Goal: Task Accomplishment & Management: Manage account settings

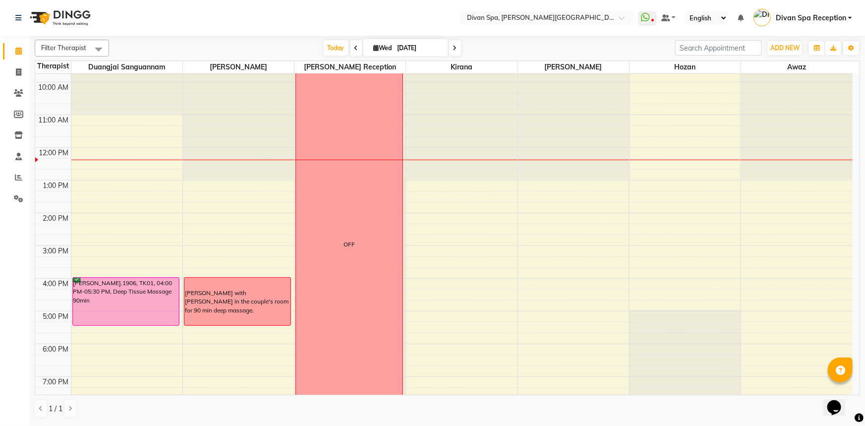
scroll to position [142, 0]
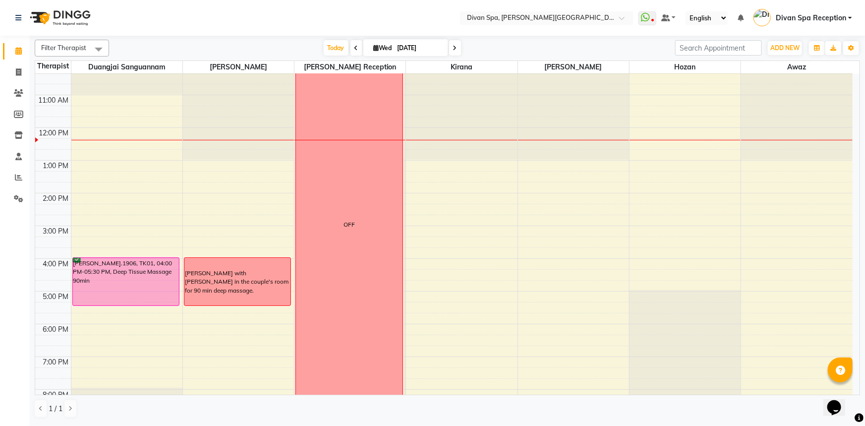
click at [450, 48] on span at bounding box center [455, 47] width 12 height 15
click at [444, 48] on input "[DATE]" at bounding box center [419, 48] width 50 height 15
type input "[DATE]"
select select "9"
select select "2025"
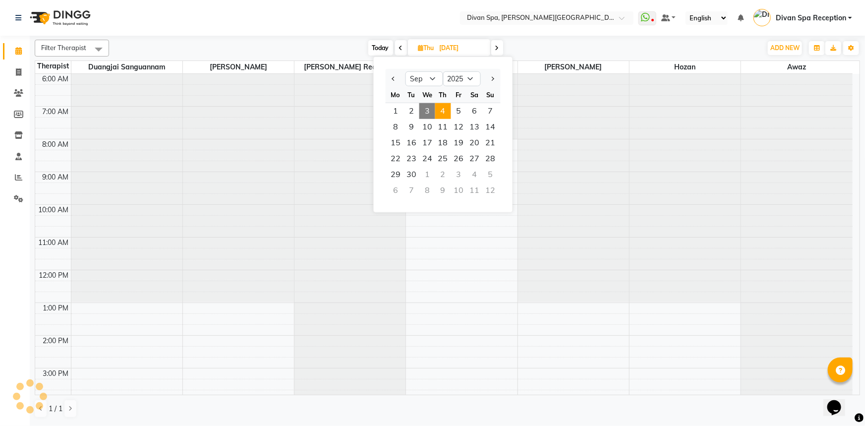
scroll to position [196, 0]
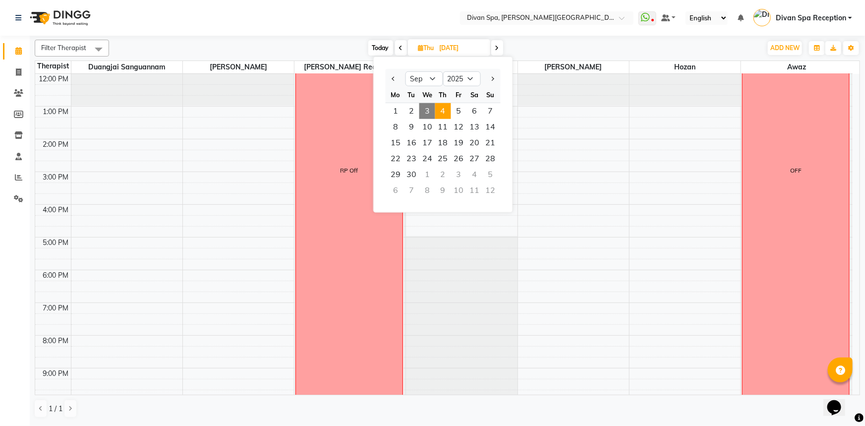
click at [496, 50] on icon at bounding box center [497, 48] width 4 height 6
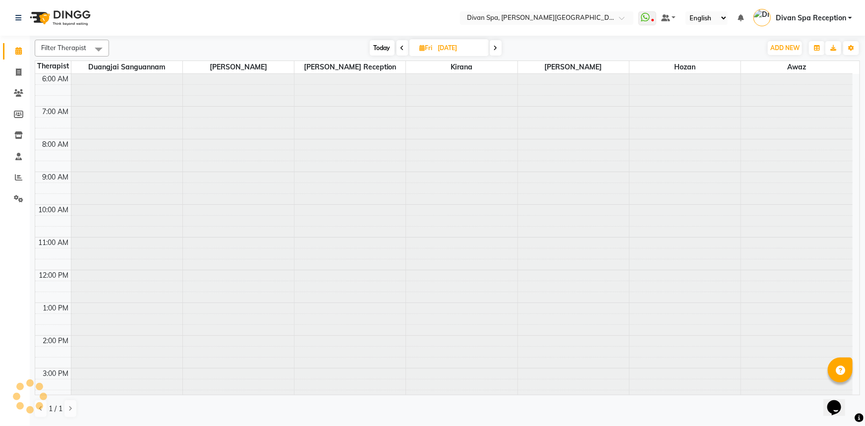
click at [496, 50] on icon at bounding box center [496, 48] width 4 height 6
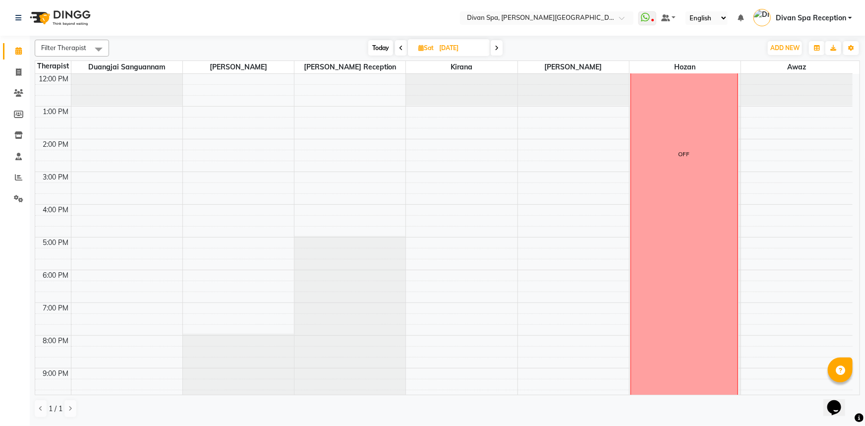
click at [499, 50] on icon at bounding box center [497, 48] width 4 height 6
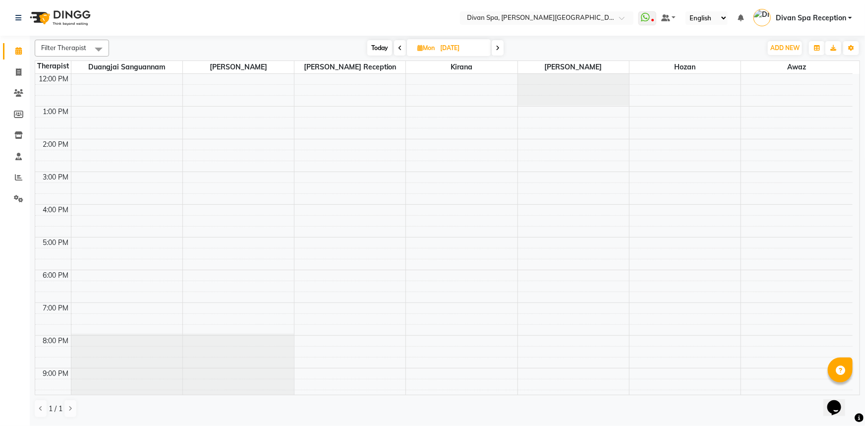
click at [400, 48] on icon at bounding box center [400, 48] width 4 height 6
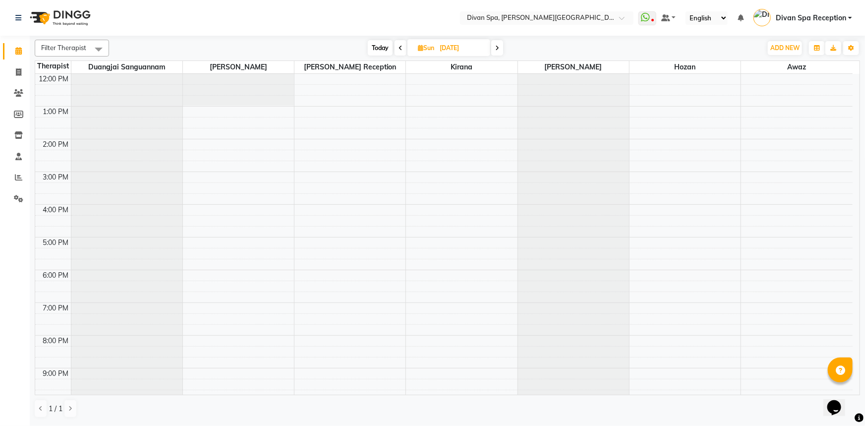
click at [400, 47] on icon at bounding box center [400, 48] width 4 height 6
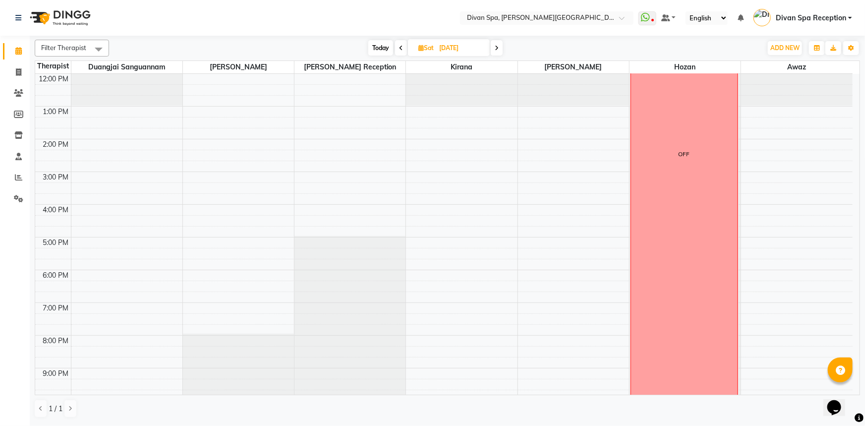
click at [400, 49] on icon at bounding box center [401, 48] width 4 height 6
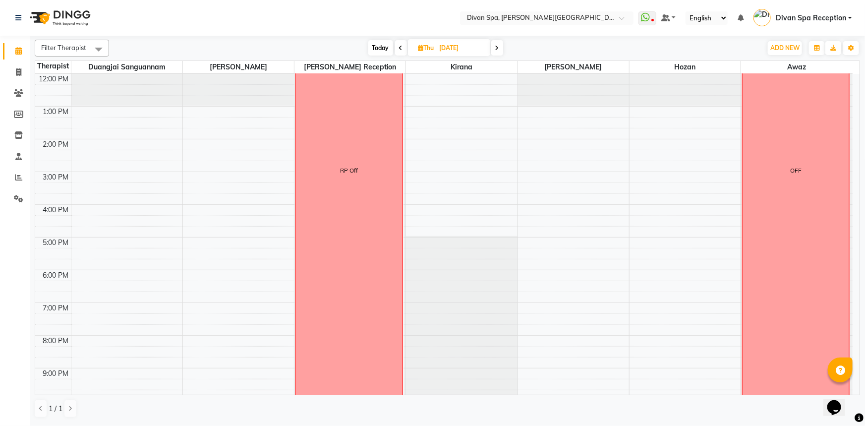
click at [400, 49] on icon at bounding box center [401, 48] width 4 height 6
type input "[DATE]"
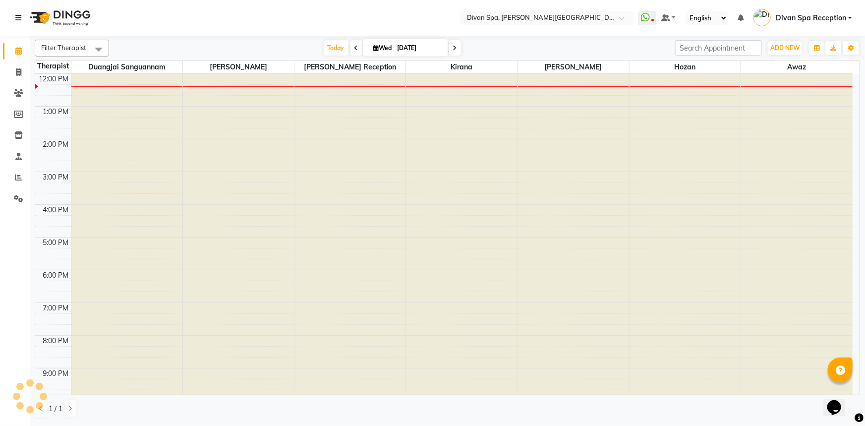
click at [400, 49] on input "[DATE]" at bounding box center [419, 48] width 50 height 15
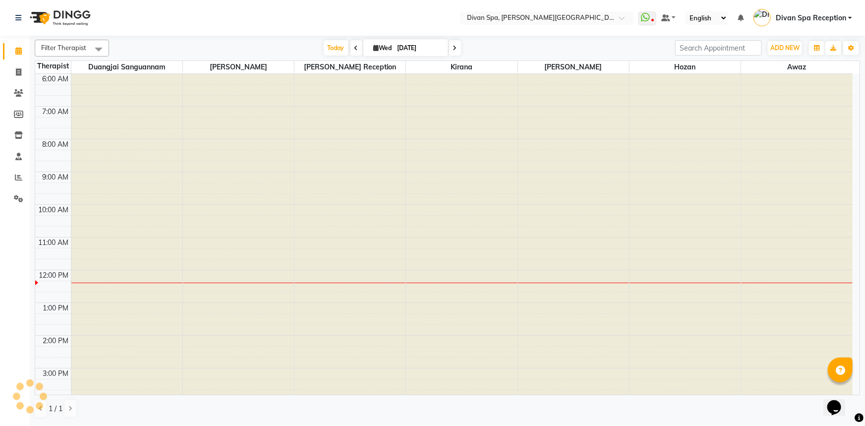
select select "9"
select select "2025"
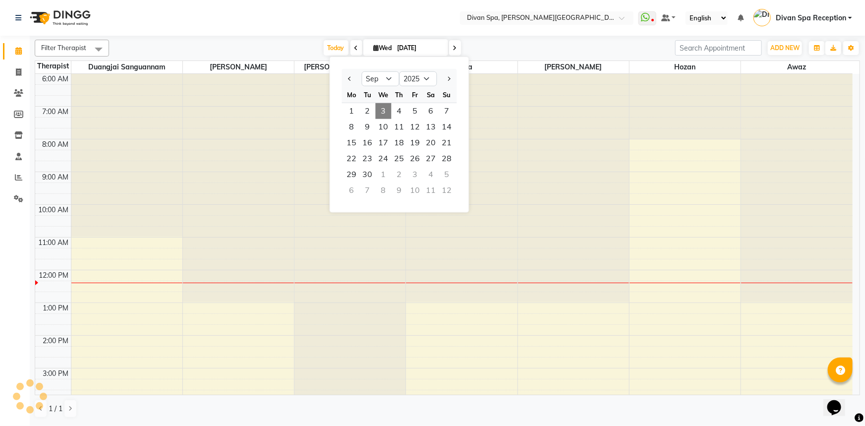
scroll to position [196, 0]
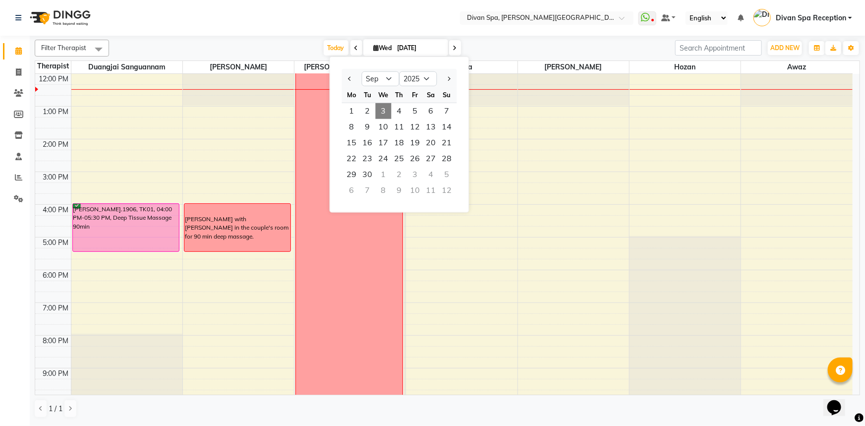
click at [286, 3] on nav "Select Location × Divan Spa, [PERSON_NAME] Street WhatsApp Status ✕ Status: Dis…" at bounding box center [432, 18] width 865 height 36
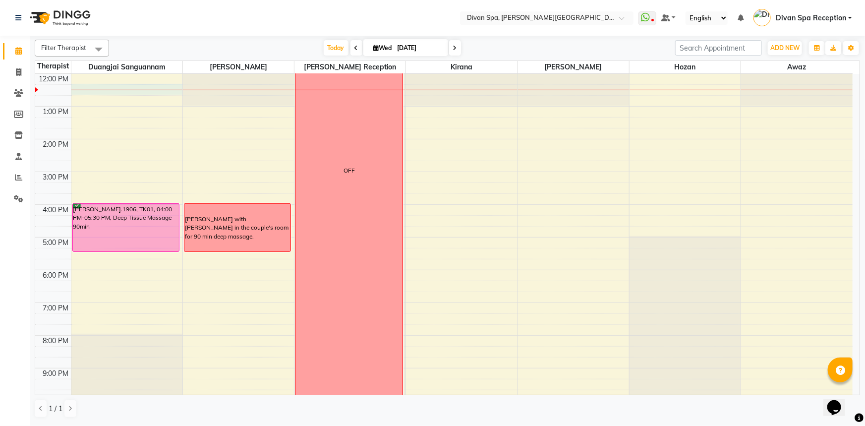
click at [124, 93] on div "6:00 AM 7:00 AM 8:00 AM 9:00 AM 10:00 AM 11:00 AM 12:00 PM 1:00 PM 2:00 PM 3:00…" at bounding box center [443, 156] width 817 height 556
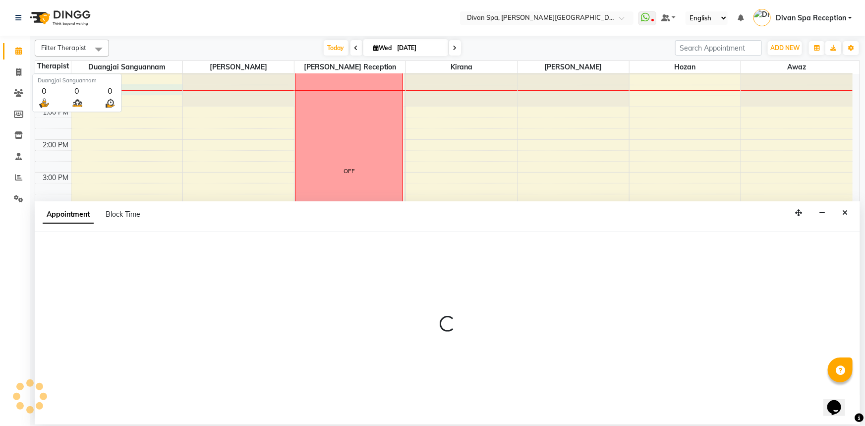
select select "17312"
select select "tentative"
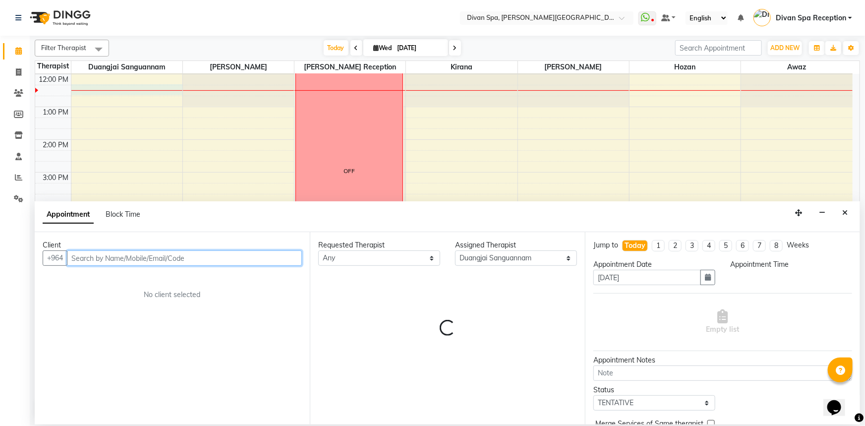
select select "735"
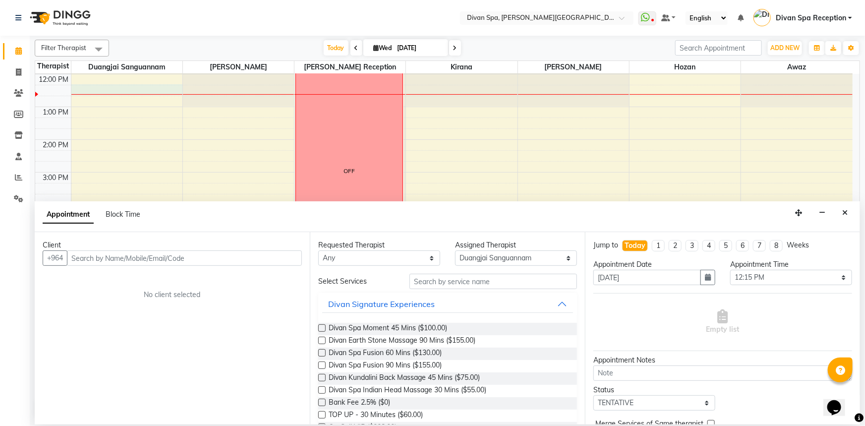
click at [320, 351] on label at bounding box center [321, 352] width 7 height 7
click at [320, 351] on input "checkbox" at bounding box center [321, 353] width 6 height 6
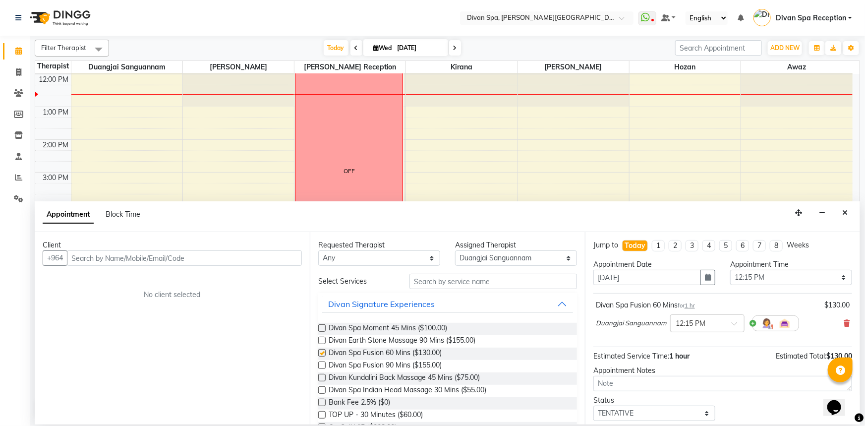
checkbox input "false"
click at [116, 257] on input "text" at bounding box center [184, 257] width 235 height 15
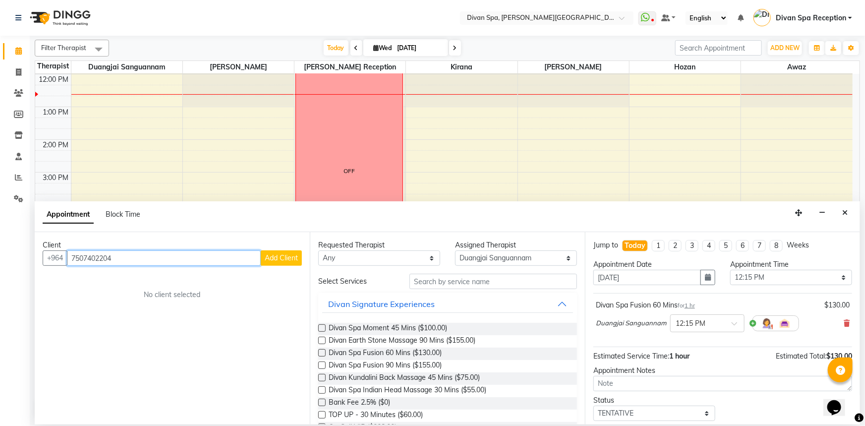
type input "7507402204"
click at [290, 261] on span "Add Client" at bounding box center [281, 257] width 33 height 9
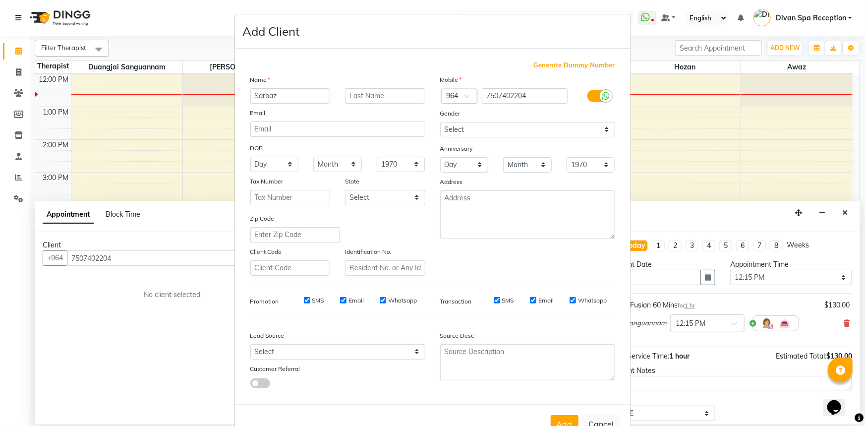
type input "Sarbaz"
click at [380, 87] on div "Name" at bounding box center [338, 81] width 190 height 14
click at [377, 105] on div "Name Sarbaz Email DOB Day 01 02 03 04 05 06 07 08 09 10 11 12 13 14 15 16 17 18…" at bounding box center [338, 174] width 190 height 201
type input "Wl"
click at [526, 132] on select "Select [DEMOGRAPHIC_DATA] [DEMOGRAPHIC_DATA] Other Prefer Not To Say" at bounding box center [527, 129] width 175 height 15
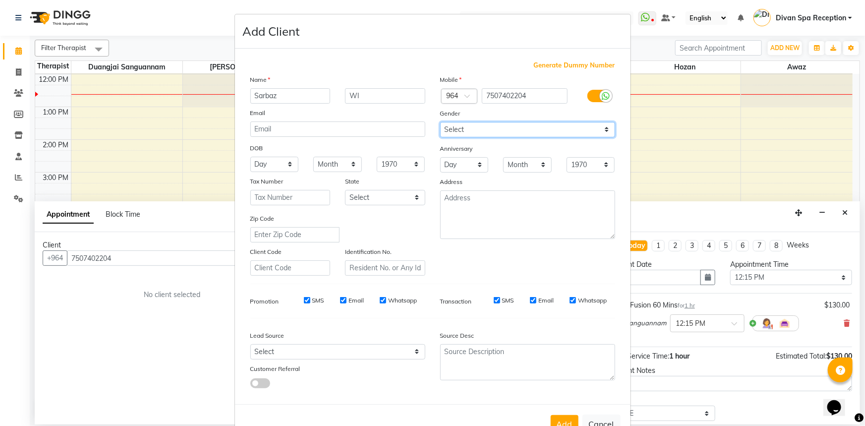
select select "[DEMOGRAPHIC_DATA]"
click at [440, 122] on select "Select [DEMOGRAPHIC_DATA] [DEMOGRAPHIC_DATA] Other Prefer Not To Say" at bounding box center [527, 129] width 175 height 15
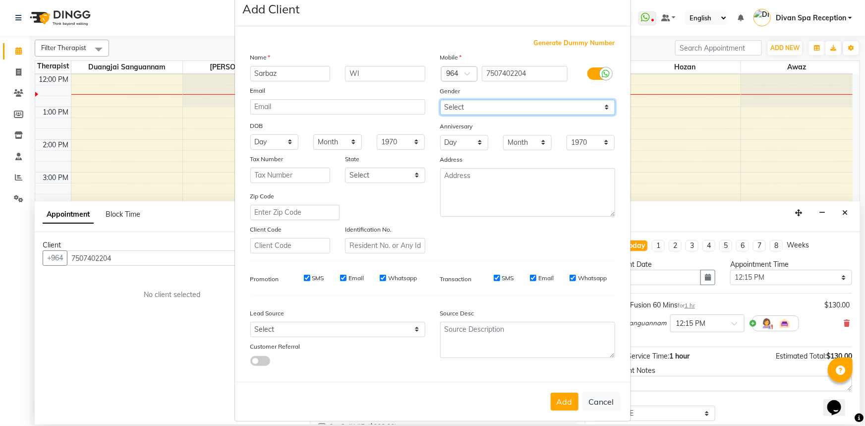
scroll to position [35, 0]
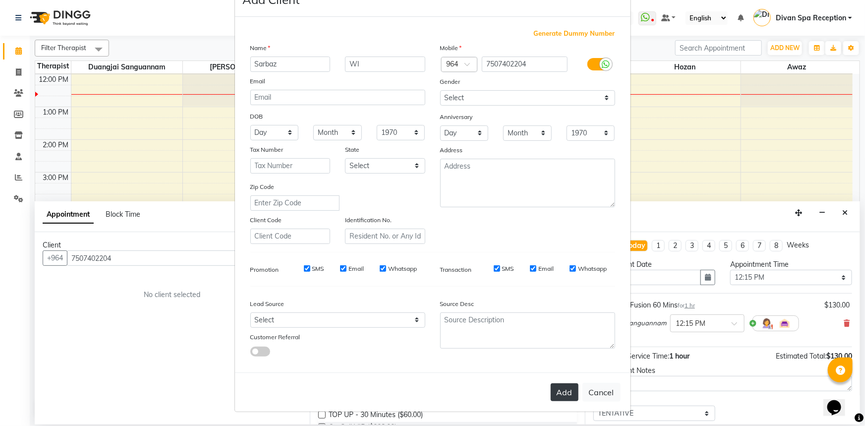
click at [552, 391] on button "Add" at bounding box center [565, 392] width 28 height 18
type input "75******04"
select select
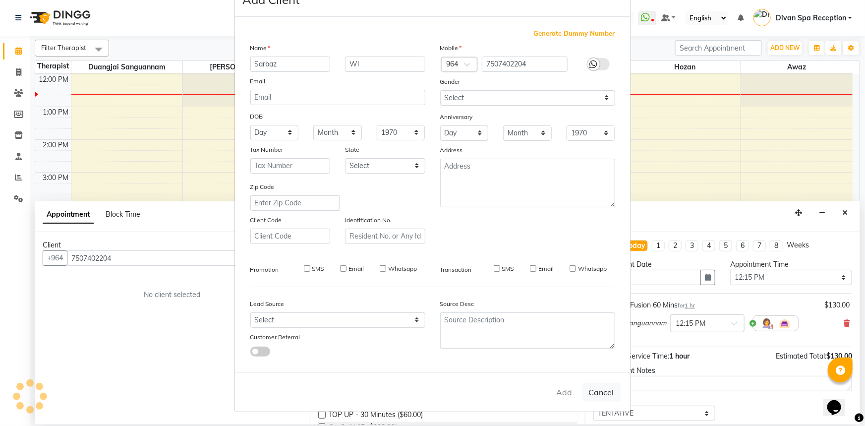
select select
checkbox input "false"
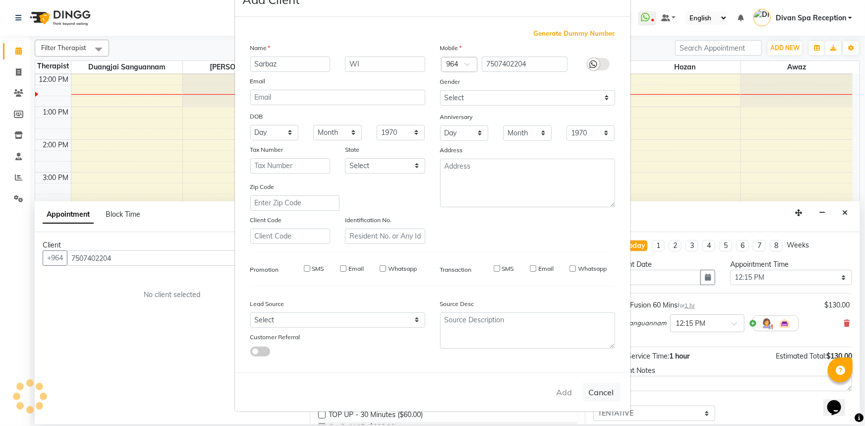
checkbox input "false"
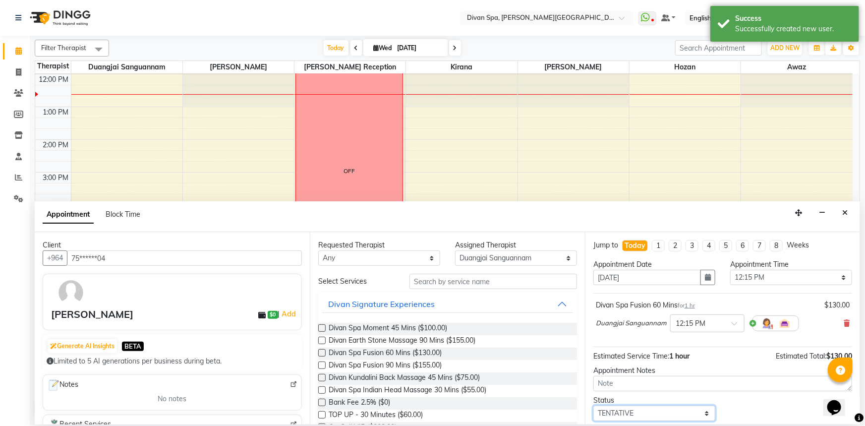
click at [667, 415] on select "Select TENTATIVE CONFIRM CHECK-IN UPCOMING" at bounding box center [654, 412] width 122 height 15
select select "confirm booking"
click at [593, 405] on select "Select TENTATIVE CONFIRM CHECK-IN UPCOMING" at bounding box center [654, 412] width 122 height 15
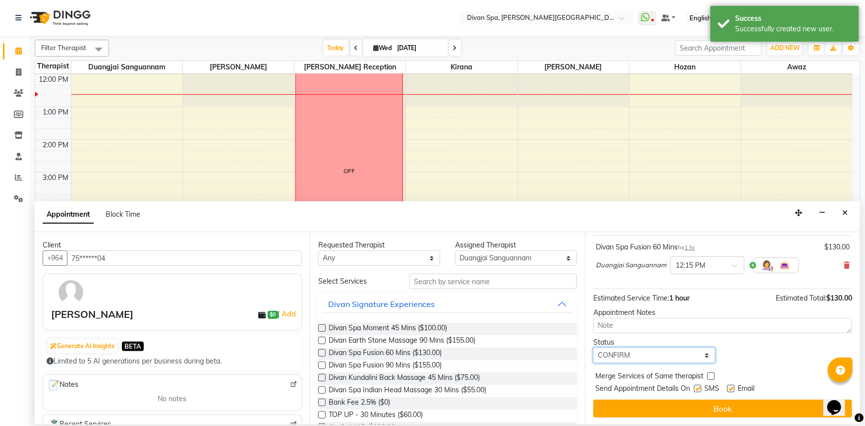
scroll to position [58, 0]
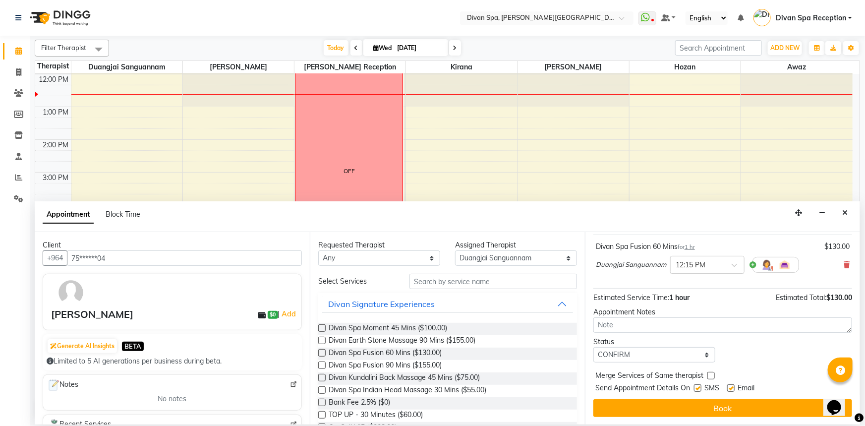
click at [688, 266] on input "text" at bounding box center [697, 264] width 44 height 10
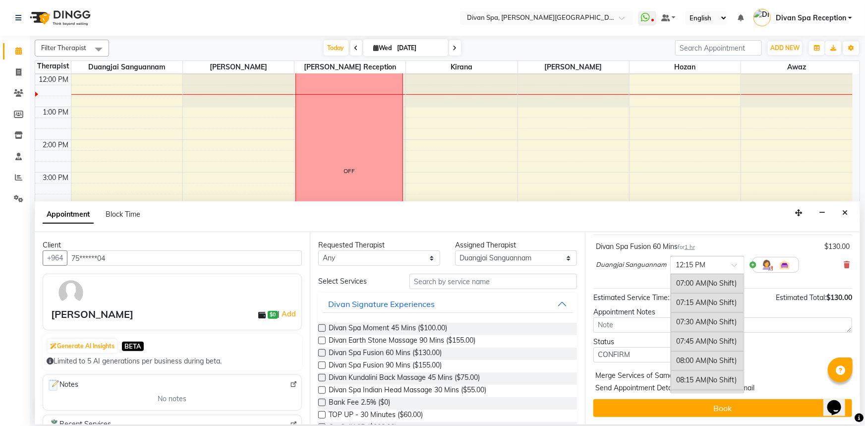
scroll to position [399, 0]
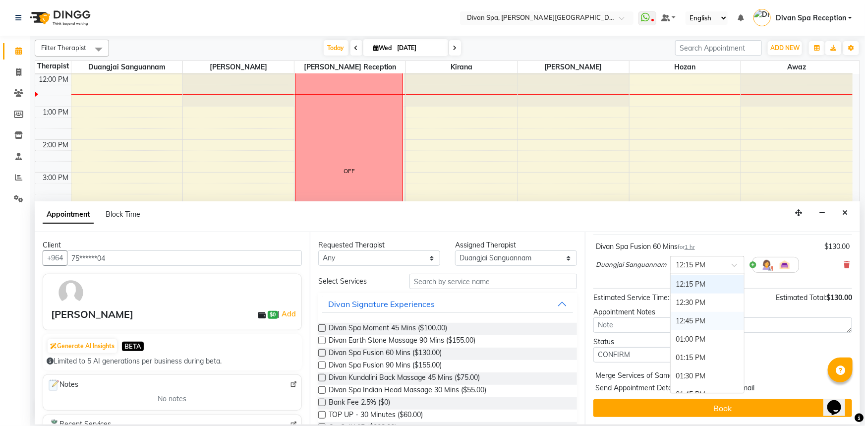
click at [693, 315] on div "12:45 PM" at bounding box center [707, 321] width 73 height 18
click at [704, 397] on div "Jump to [DATE] 1 2 3 4 5 6 7 8 Weeks Appointment Date [DATE] Appointment Time S…" at bounding box center [722, 328] width 275 height 192
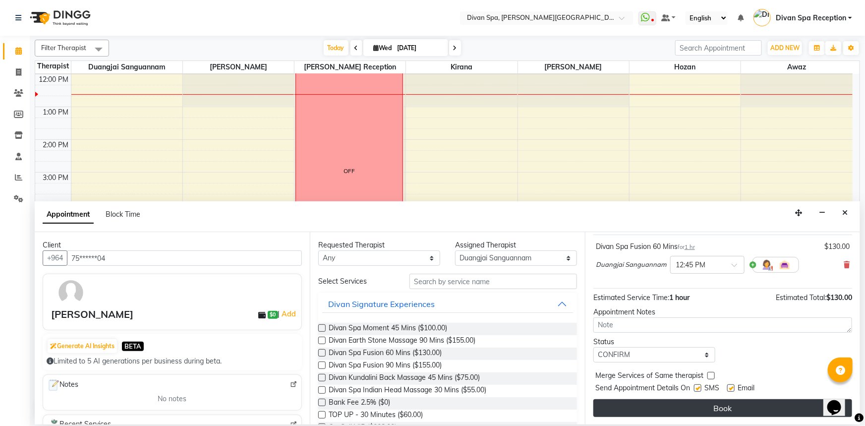
click at [702, 411] on button "Book" at bounding box center [722, 408] width 259 height 18
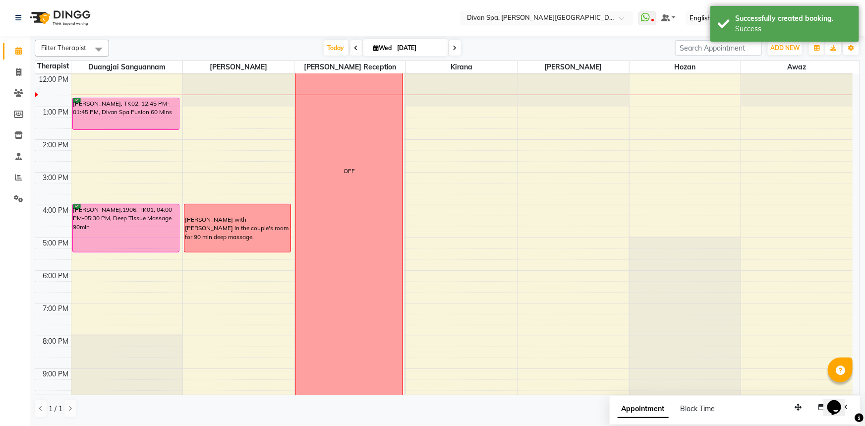
scroll to position [151, 0]
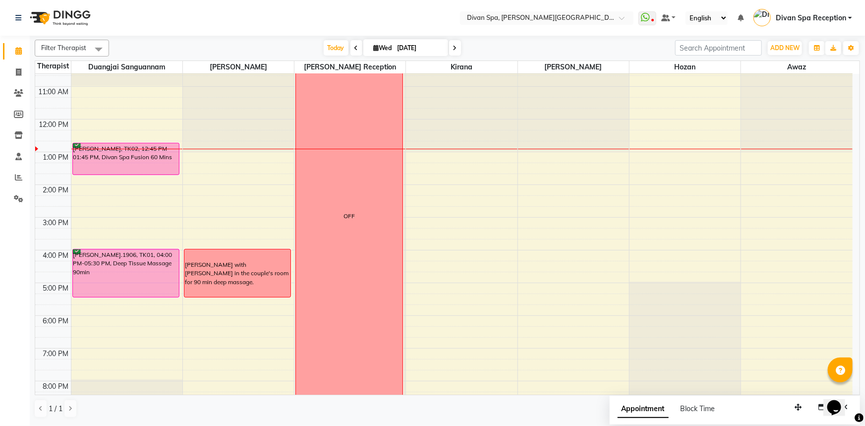
click at [458, 54] on span at bounding box center [455, 47] width 12 height 15
type input "[DATE]"
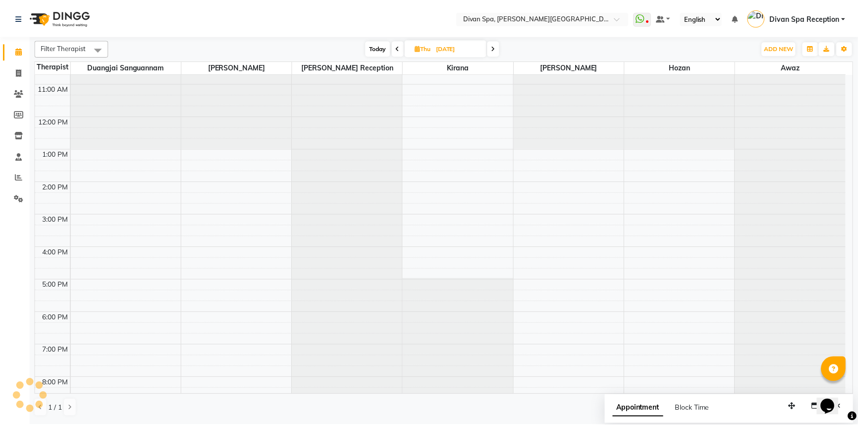
scroll to position [106, 0]
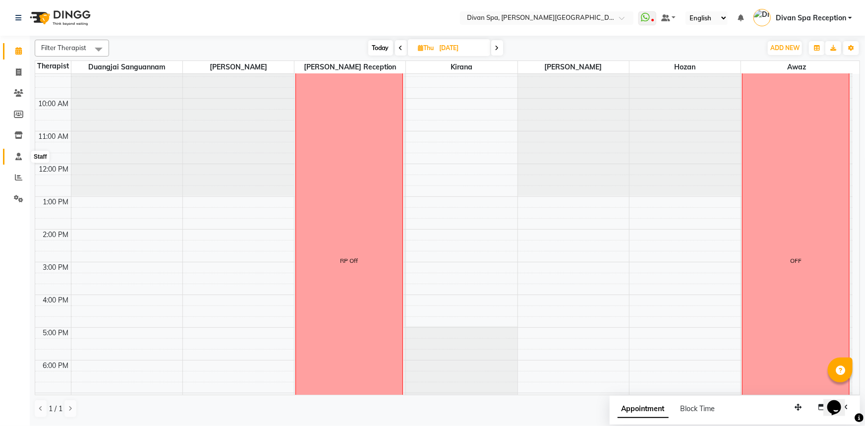
click at [16, 156] on icon at bounding box center [18, 156] width 6 height 7
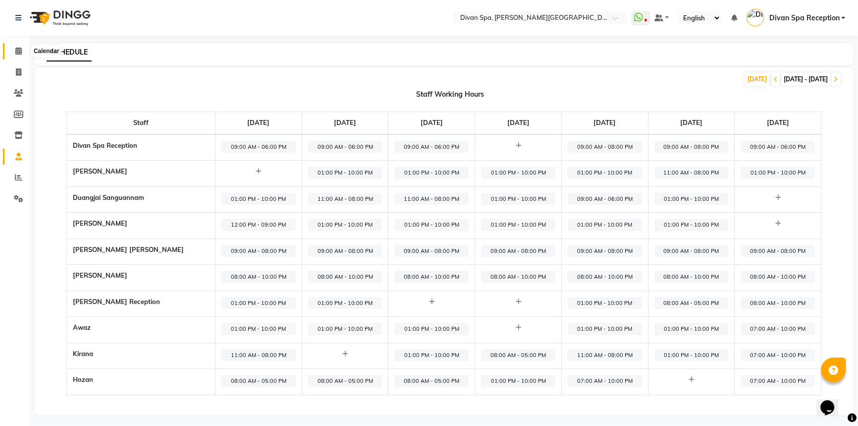
click at [19, 55] on span at bounding box center [18, 51] width 17 height 11
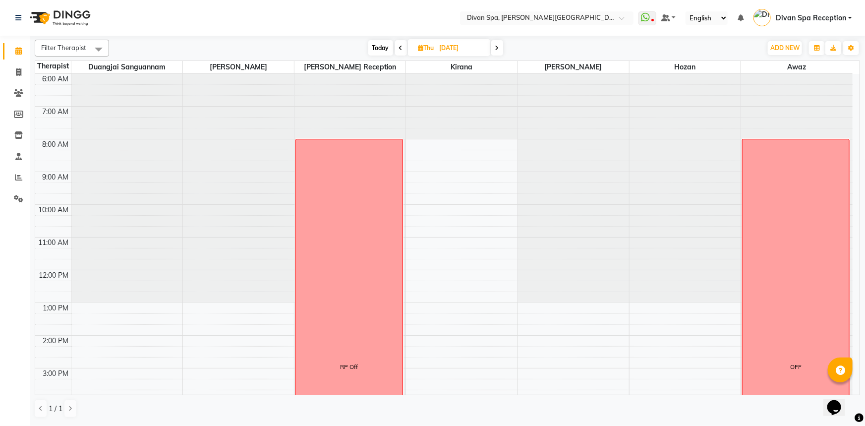
click at [386, 49] on span "Today" at bounding box center [380, 47] width 25 height 15
type input "[DATE]"
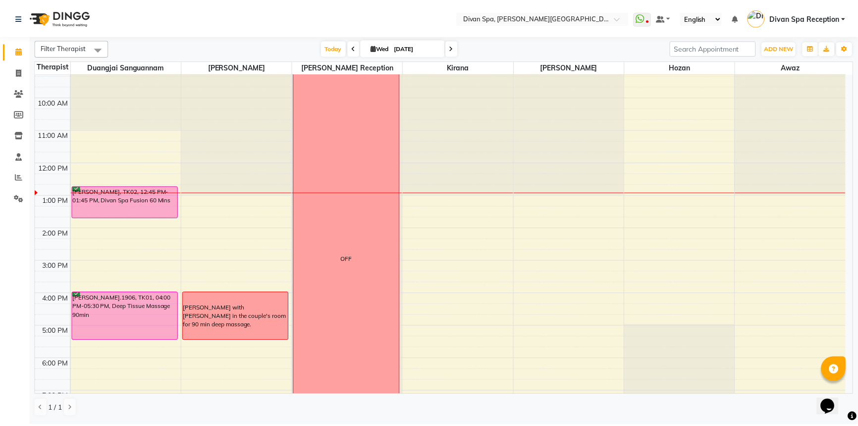
scroll to position [106, 0]
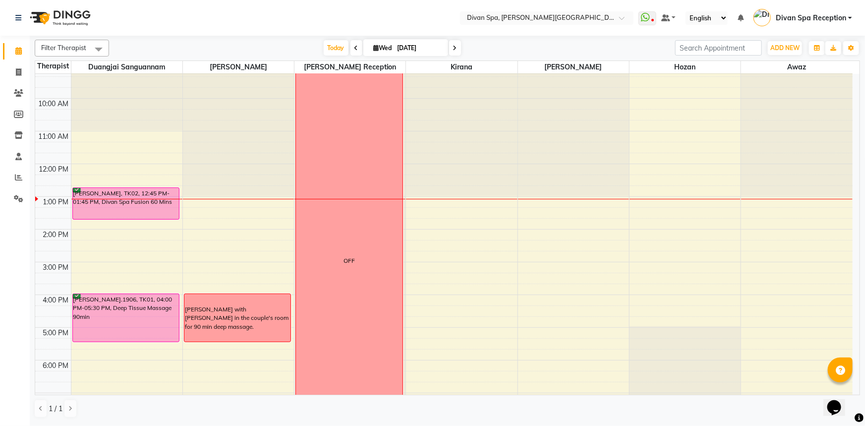
click at [116, 205] on div "[PERSON_NAME], TK02, 12:45 PM-01:45 PM, Divan Spa Fusion 60 Mins" at bounding box center [126, 203] width 107 height 31
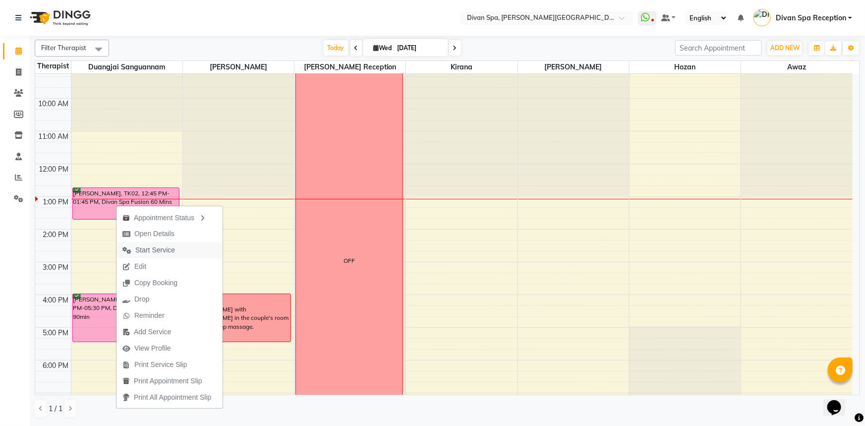
click at [157, 254] on span "Start Service" at bounding box center [155, 250] width 40 height 10
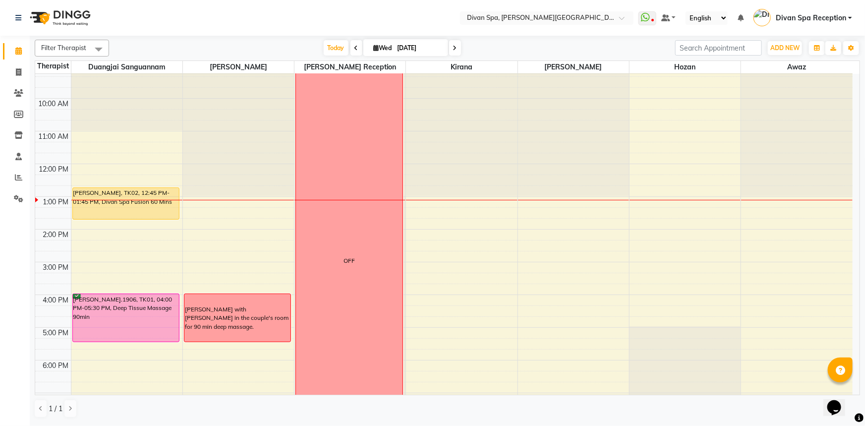
click at [140, 187] on link "[PERSON_NAME], TK02, 12:45 PM-01:45 PM, Divan Spa Fusion 60 Mins" at bounding box center [126, 203] width 108 height 32
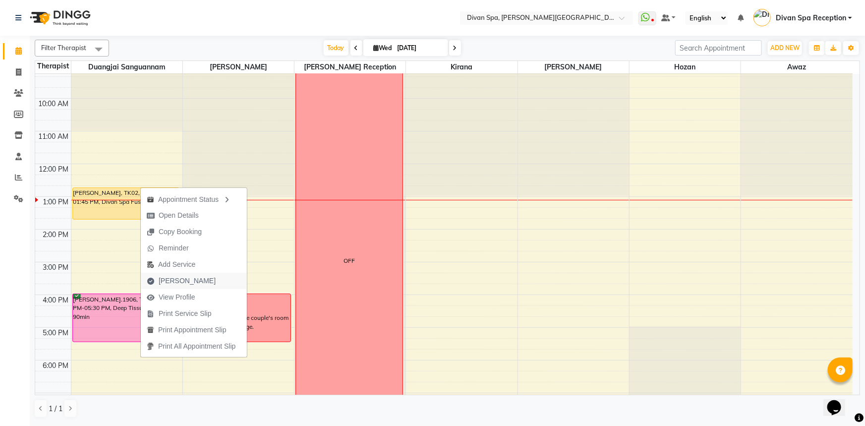
click at [185, 287] on span "[PERSON_NAME]" at bounding box center [181, 281] width 81 height 16
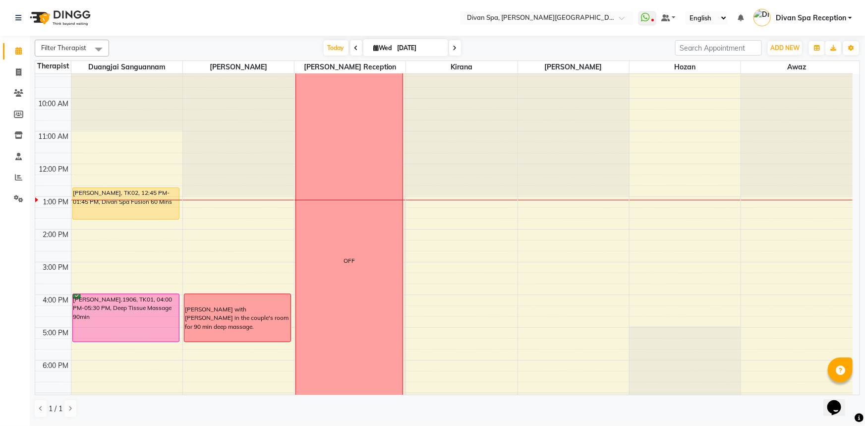
select select "service"
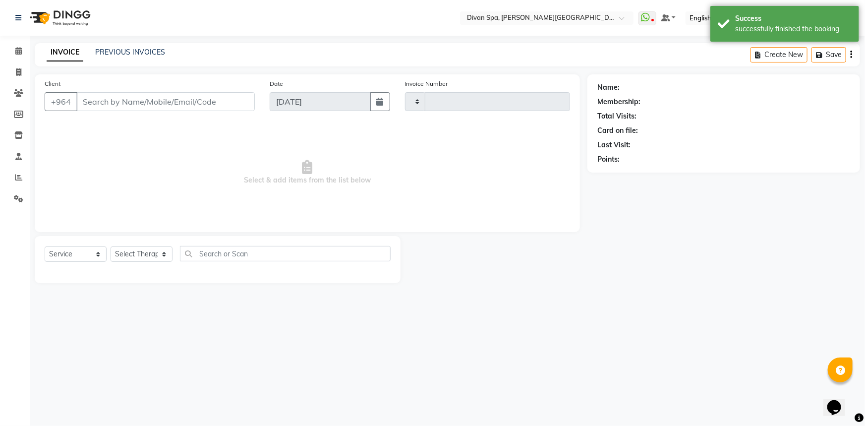
type input "1068"
select select "3515"
type input "75******04"
select select "17312"
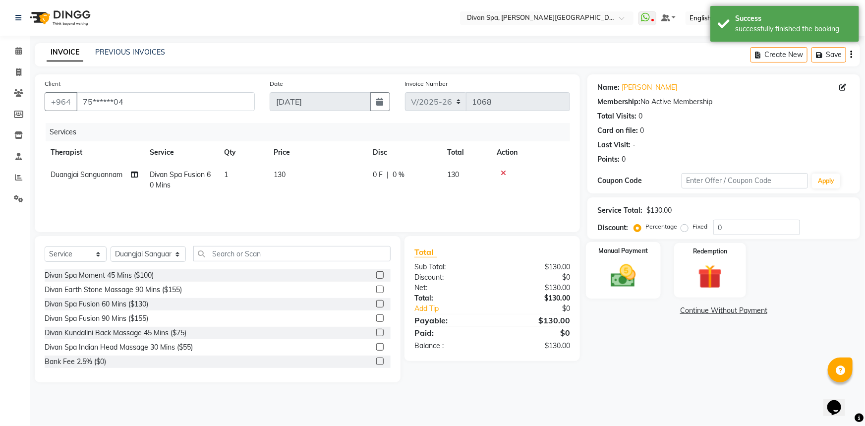
click at [627, 265] on img at bounding box center [623, 275] width 41 height 29
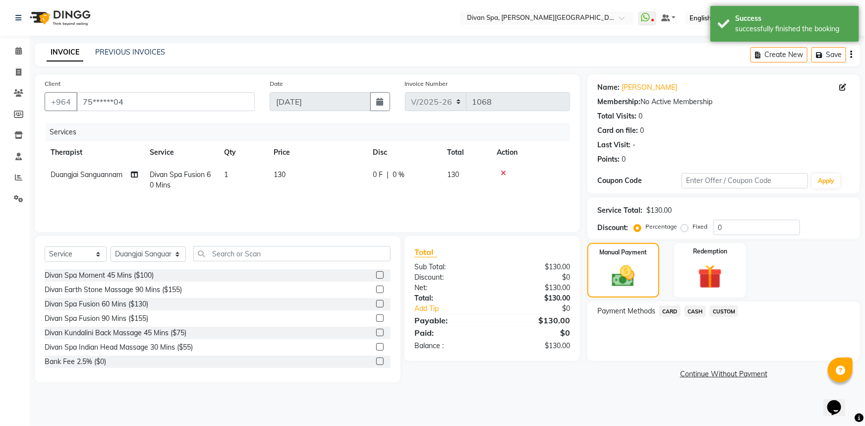
click at [694, 314] on span "CASH" at bounding box center [694, 310] width 21 height 11
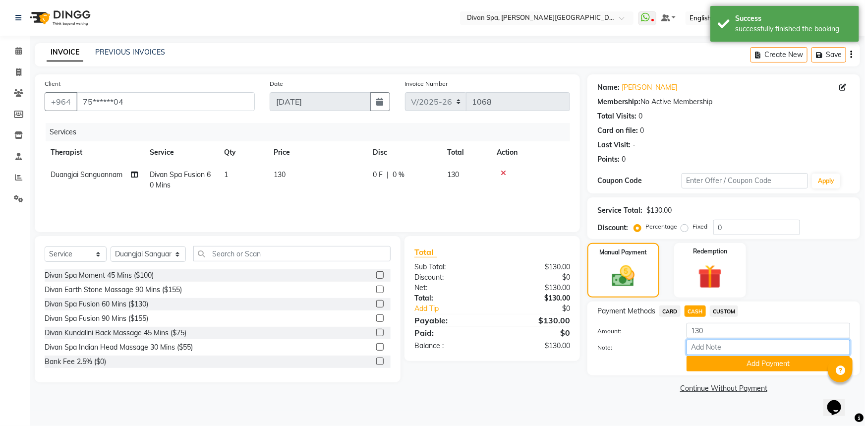
click at [698, 349] on input "Note:" at bounding box center [768, 346] width 164 height 15
type input "Cash"
drag, startPoint x: 715, startPoint y: 347, endPoint x: 679, endPoint y: 356, distance: 36.8
click at [679, 356] on div "Amount: 130 Note: Cash Add Payment" at bounding box center [723, 347] width 253 height 49
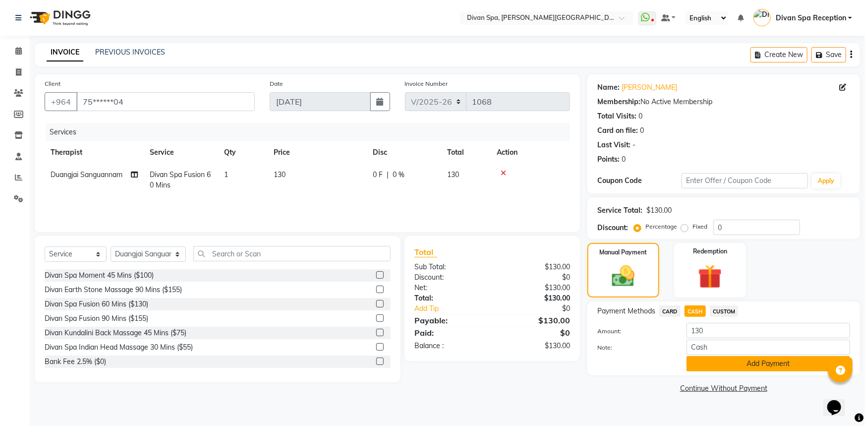
click at [719, 367] on button "Add Payment" at bounding box center [768, 363] width 164 height 15
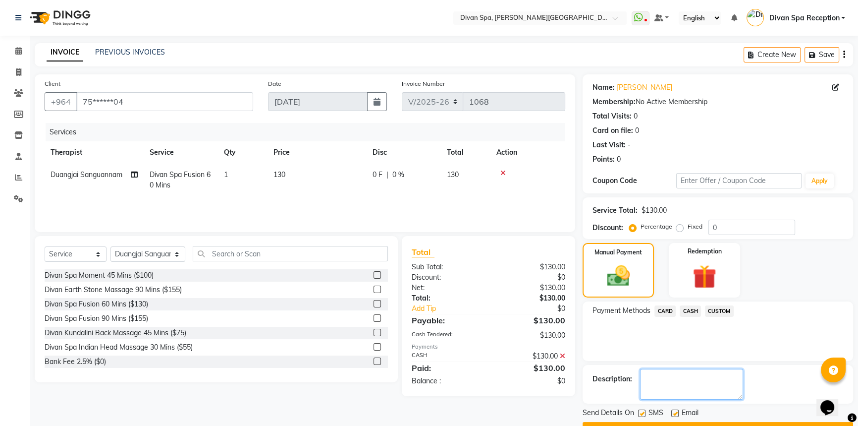
click at [692, 371] on textarea at bounding box center [691, 384] width 103 height 31
paste textarea "Cash"
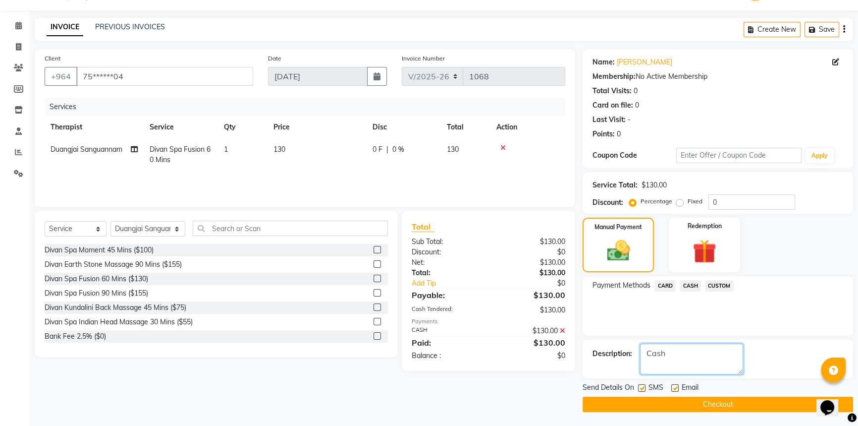
type textarea "Cash"
click at [674, 403] on button "Checkout" at bounding box center [718, 403] width 271 height 15
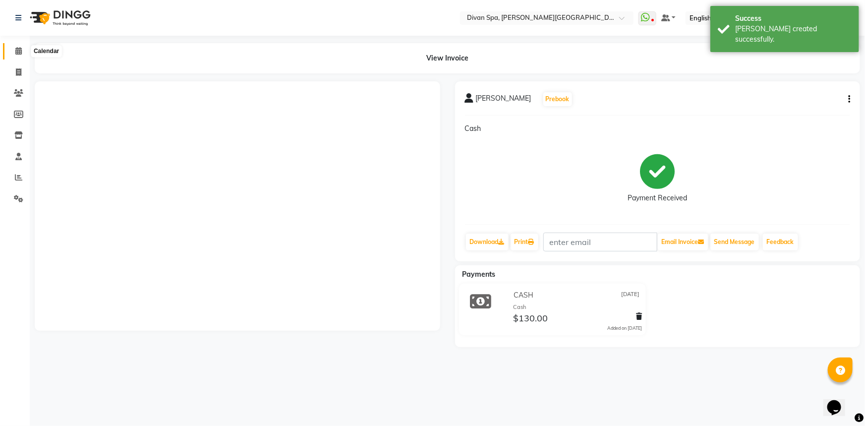
click at [13, 54] on span at bounding box center [18, 51] width 17 height 11
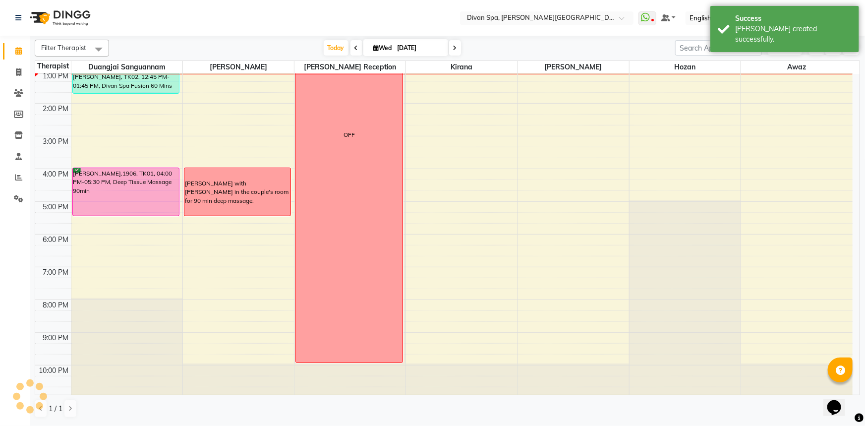
scroll to position [232, 0]
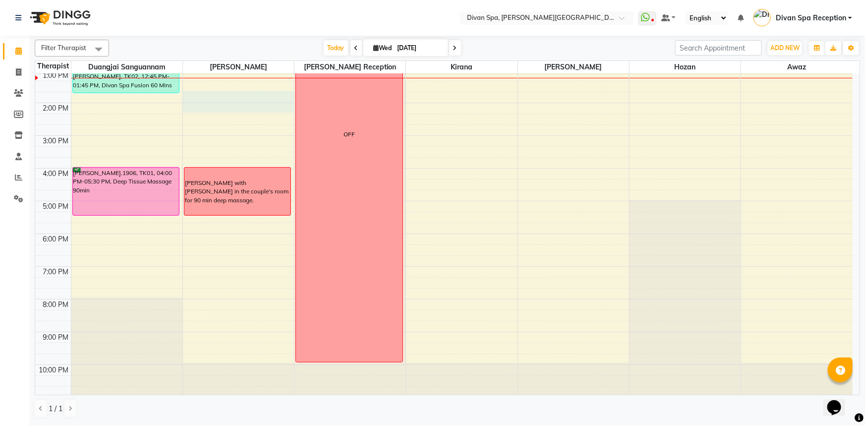
drag, startPoint x: 305, startPoint y: 96, endPoint x: 331, endPoint y: 84, distance: 28.8
click at [319, 89] on div "6:00 AM 7:00 AM 8:00 AM 9:00 AM 10:00 AM 11:00 AM 12:00 PM 1:00 PM 2:00 PM 3:00…" at bounding box center [443, 119] width 817 height 556
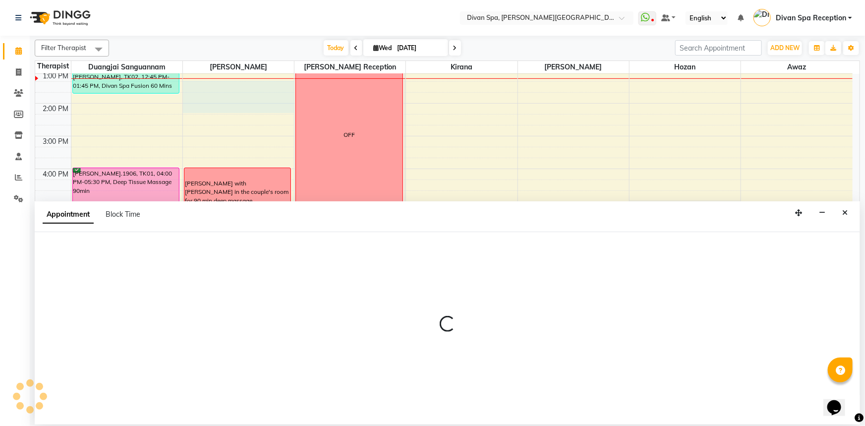
select select "17310"
select select "795"
select select "tentative"
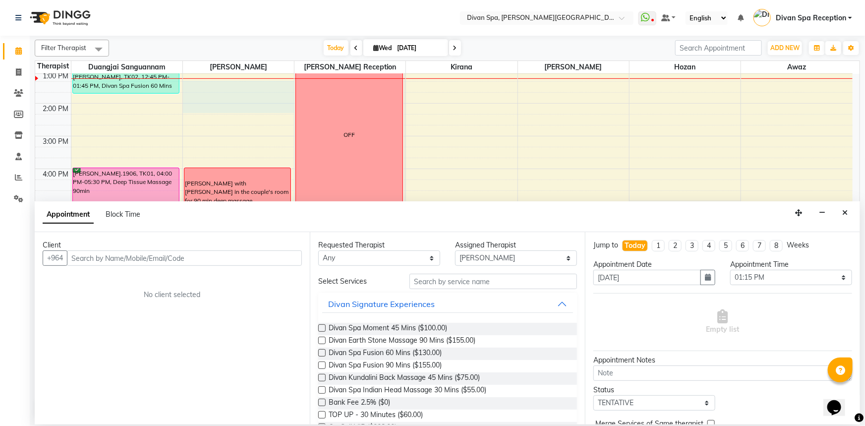
click at [853, 207] on div "Appointment Block Time" at bounding box center [447, 216] width 825 height 31
click at [849, 213] on button "Close" at bounding box center [845, 212] width 14 height 15
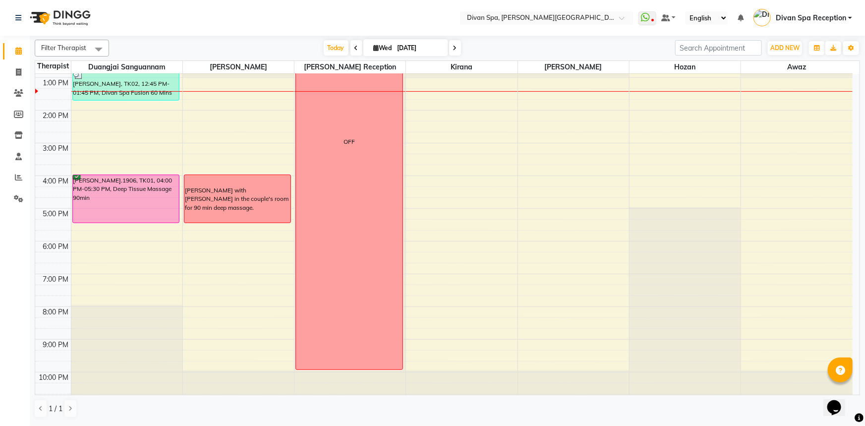
scroll to position [232, 0]
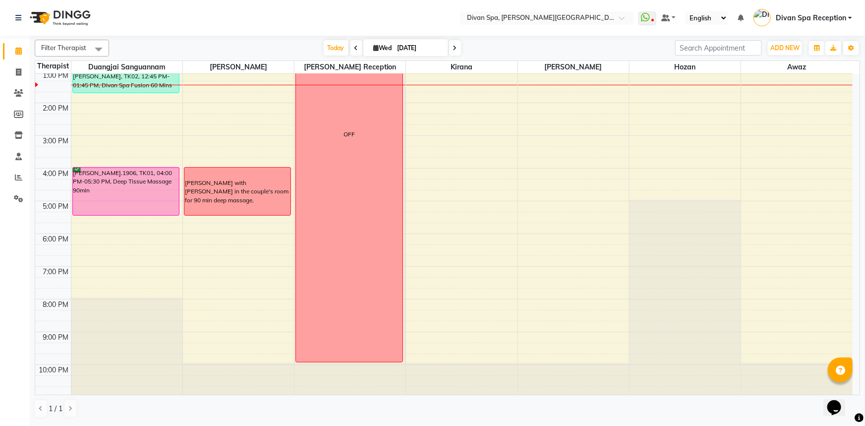
click at [237, 299] on div "6:00 AM 7:00 AM 8:00 AM 9:00 AM 10:00 AM 11:00 AM 12:00 PM 1:00 PM 2:00 PM 3:00…" at bounding box center [443, 119] width 817 height 556
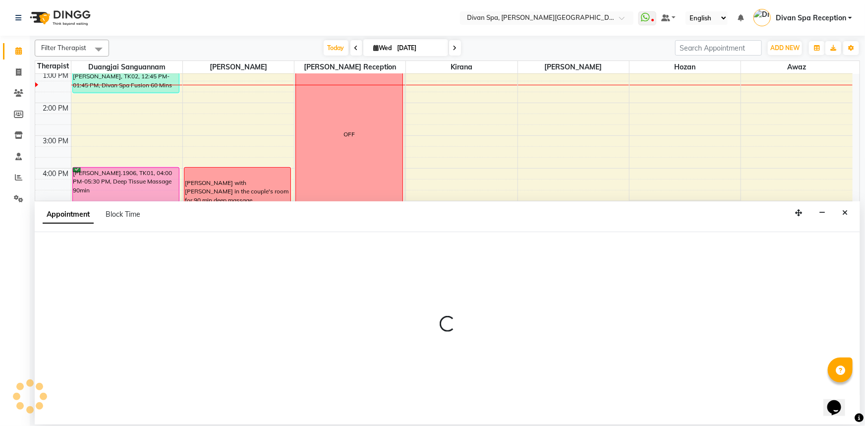
select select "17310"
select select "1200"
select select "tentative"
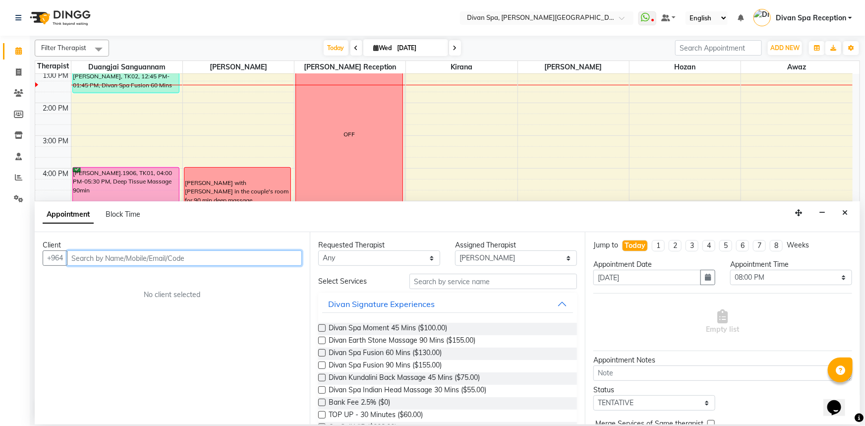
click at [180, 258] on input "text" at bounding box center [184, 257] width 235 height 15
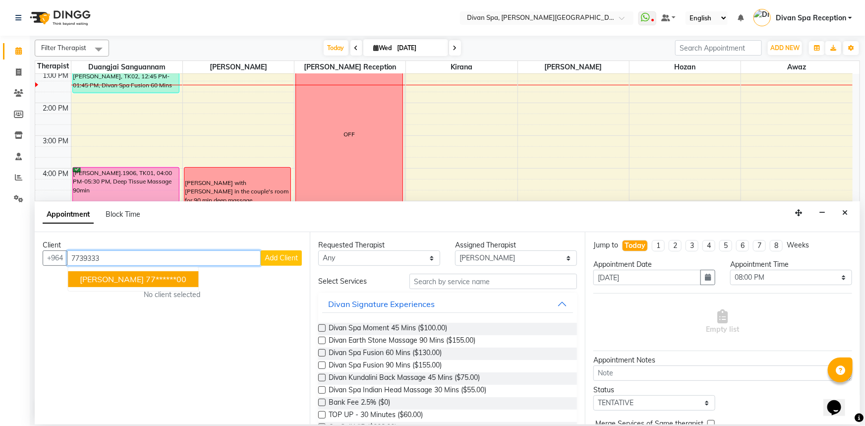
click at [146, 276] on ngb-highlight "77******00" at bounding box center [166, 279] width 41 height 10
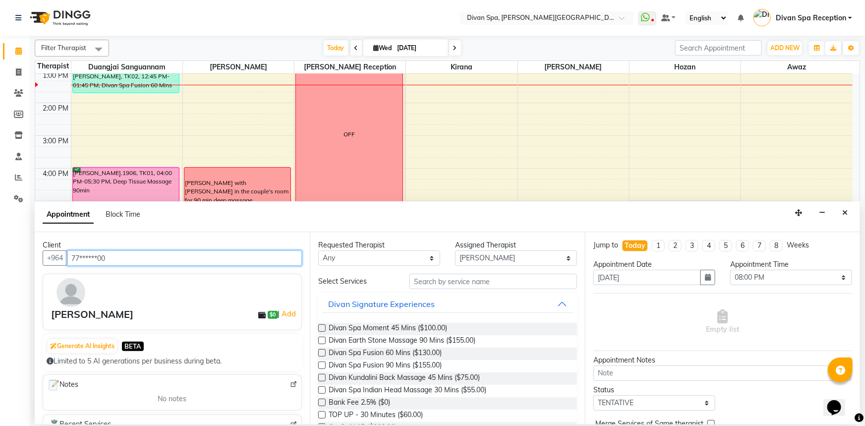
type input "77******00"
click at [323, 352] on label at bounding box center [321, 352] width 7 height 7
click at [323, 352] on input "checkbox" at bounding box center [321, 353] width 6 height 6
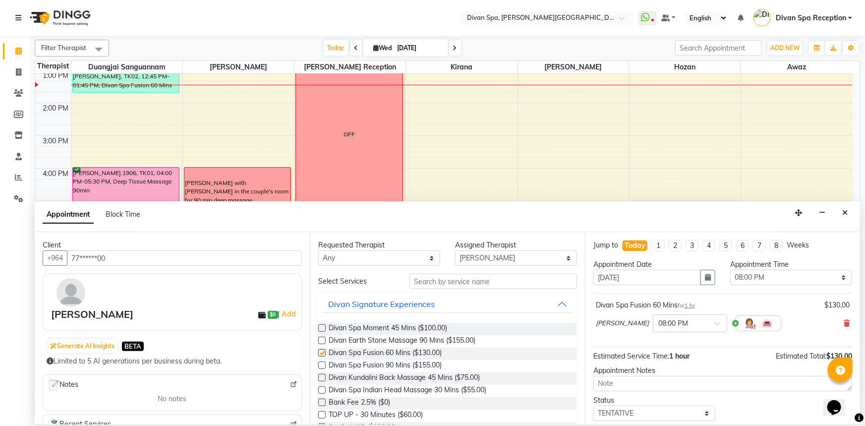
checkbox input "false"
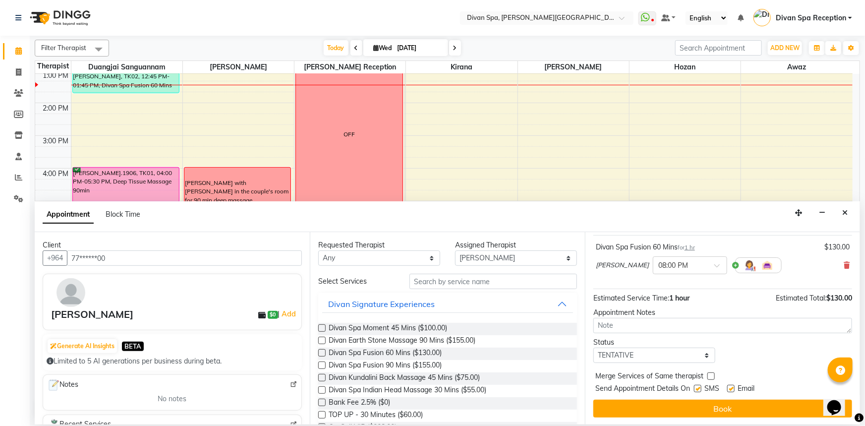
scroll to position [58, 0]
click at [627, 357] on select "Select TENTATIVE CONFIRM CHECK-IN UPCOMING" at bounding box center [654, 354] width 122 height 15
click at [618, 350] on select "Select TENTATIVE CONFIRM CHECK-IN UPCOMING" at bounding box center [654, 354] width 122 height 15
select select "confirm booking"
click at [593, 347] on select "Select TENTATIVE CONFIRM CHECK-IN UPCOMING" at bounding box center [654, 354] width 122 height 15
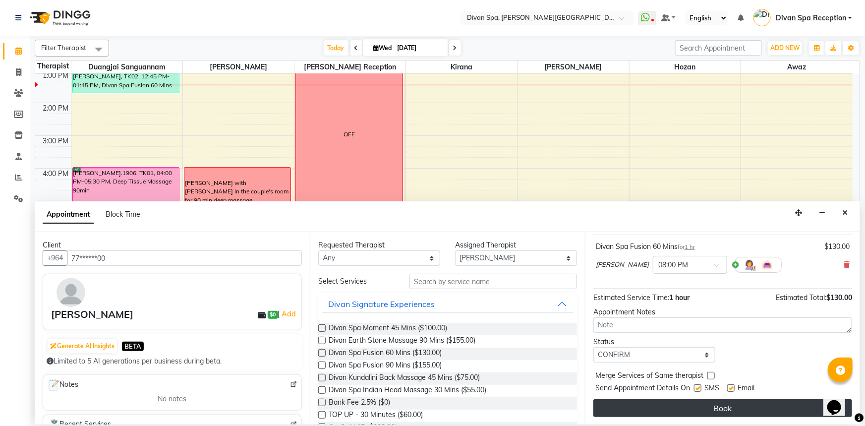
click at [629, 402] on button "Book" at bounding box center [722, 408] width 259 height 18
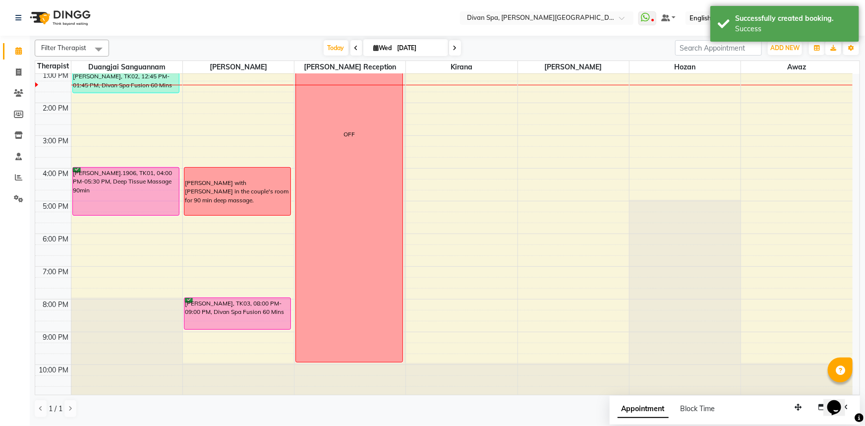
click at [462, 295] on div "6:00 AM 7:00 AM 8:00 AM 9:00 AM 10:00 AM 11:00 AM 12:00 PM 1:00 PM 2:00 PM 3:00…" at bounding box center [443, 119] width 817 height 556
select select "85775"
select select "tentative"
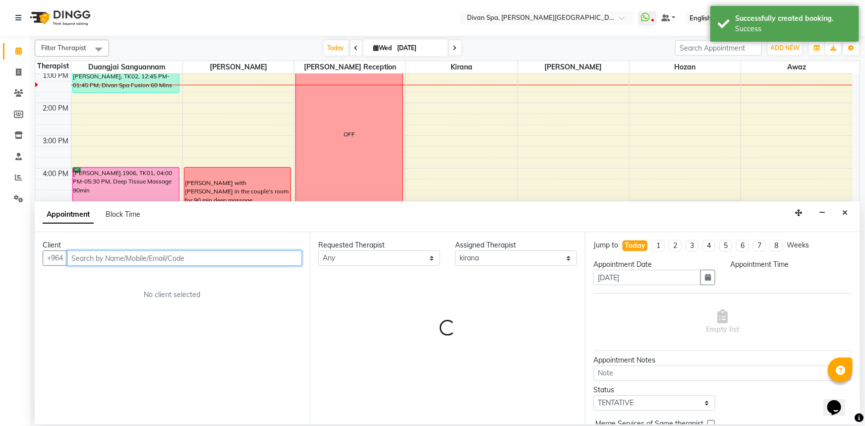
select select "1185"
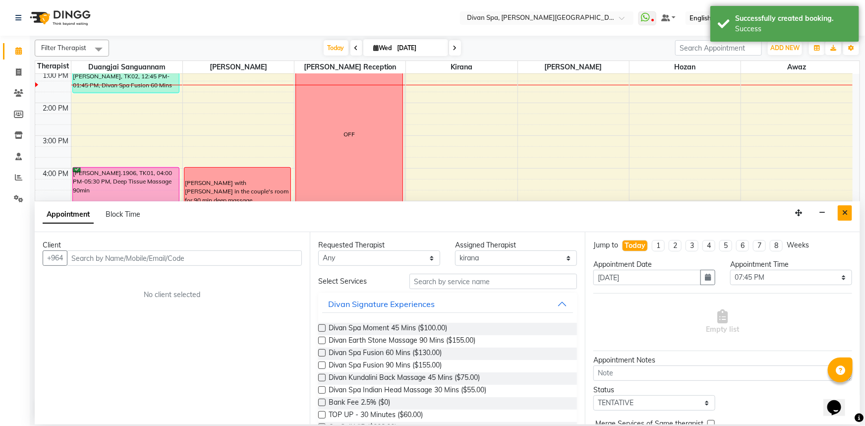
click at [842, 215] on icon "Close" at bounding box center [844, 212] width 5 height 7
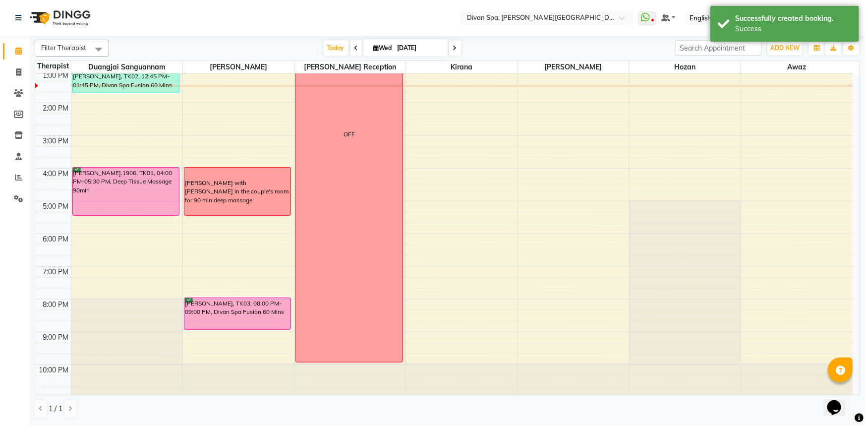
click at [477, 299] on div "6:00 AM 7:00 AM 8:00 AM 9:00 AM 10:00 AM 11:00 AM 12:00 PM 1:00 PM 2:00 PM 3:00…" at bounding box center [443, 119] width 817 height 556
select select "85775"
select select "1200"
select select "tentative"
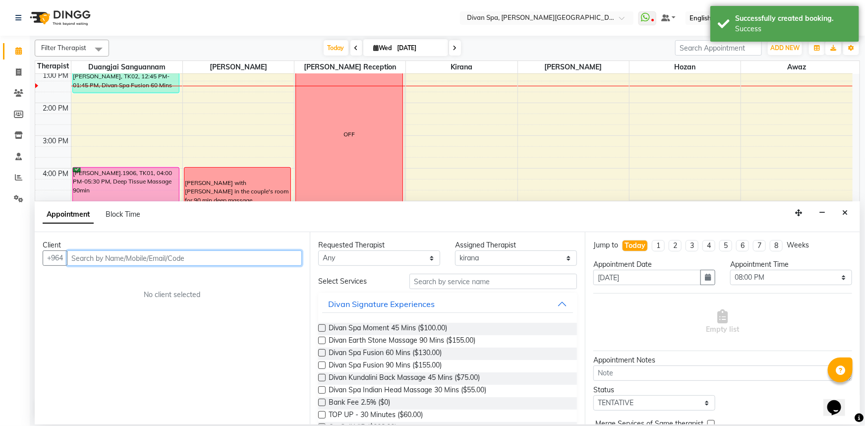
click at [191, 263] on input "text" at bounding box center [184, 257] width 235 height 15
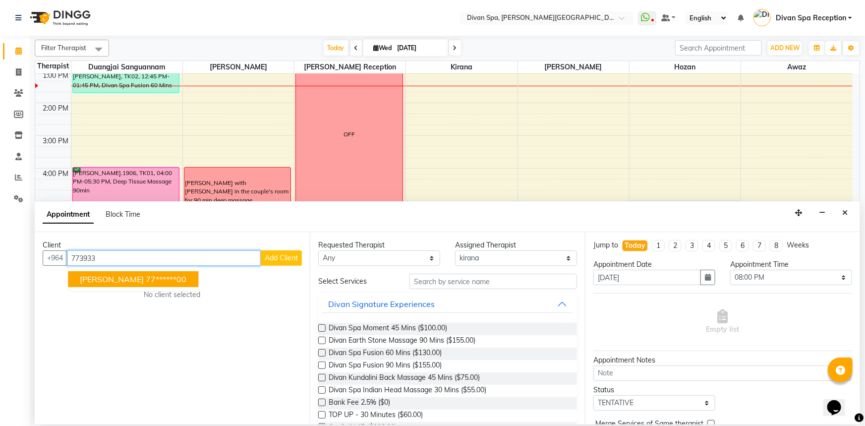
drag, startPoint x: 130, startPoint y: 277, endPoint x: 154, endPoint y: 287, distance: 26.6
click at [146, 278] on ngb-highlight "77******00" at bounding box center [166, 279] width 41 height 10
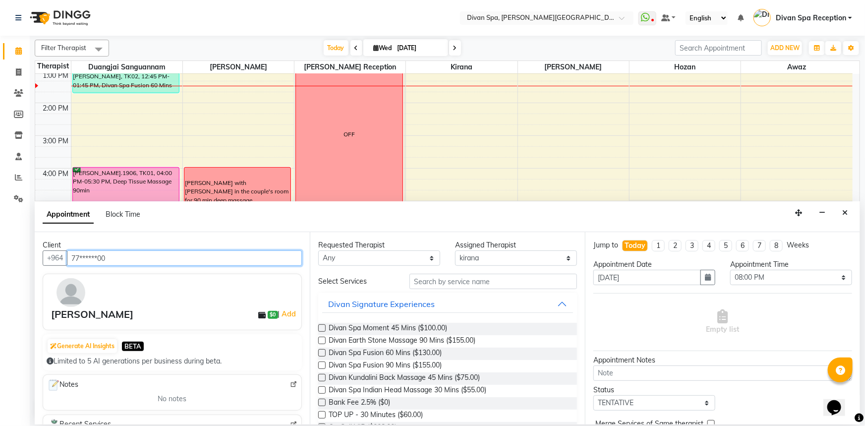
type input "77******00"
click at [324, 354] on label at bounding box center [321, 352] width 7 height 7
click at [324, 354] on input "checkbox" at bounding box center [321, 353] width 6 height 6
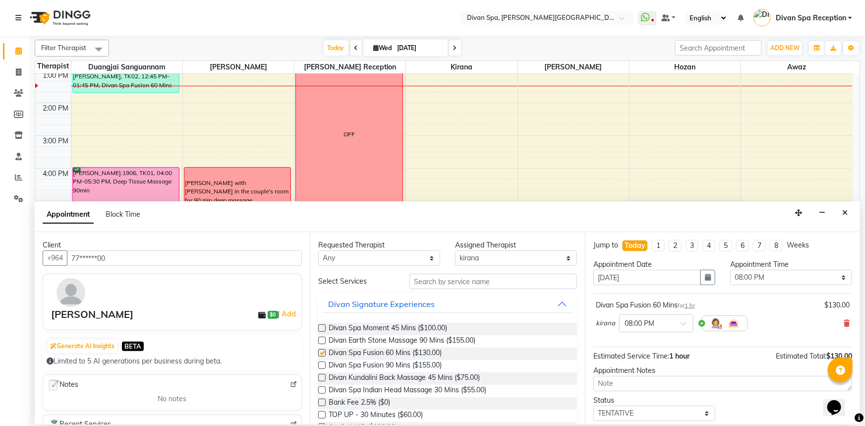
checkbox input "false"
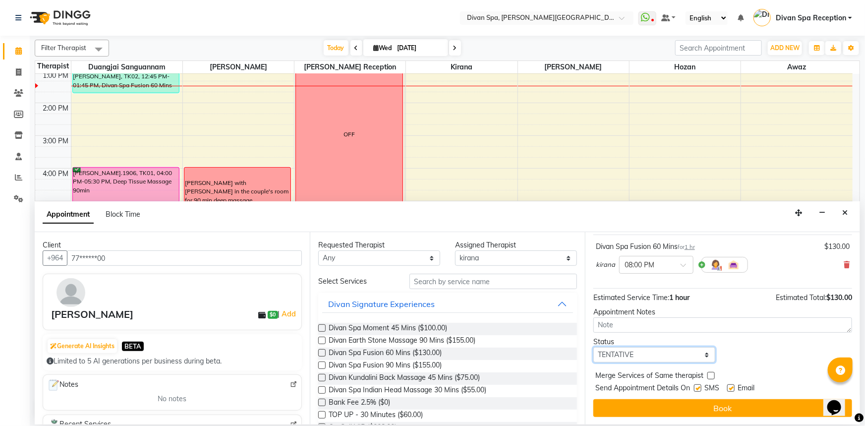
click at [654, 350] on select "Select TENTATIVE CONFIRM CHECK-IN UPCOMING" at bounding box center [654, 354] width 122 height 15
select select "confirm booking"
click at [593, 347] on select "Select TENTATIVE CONFIRM CHECK-IN UPCOMING" at bounding box center [654, 354] width 122 height 15
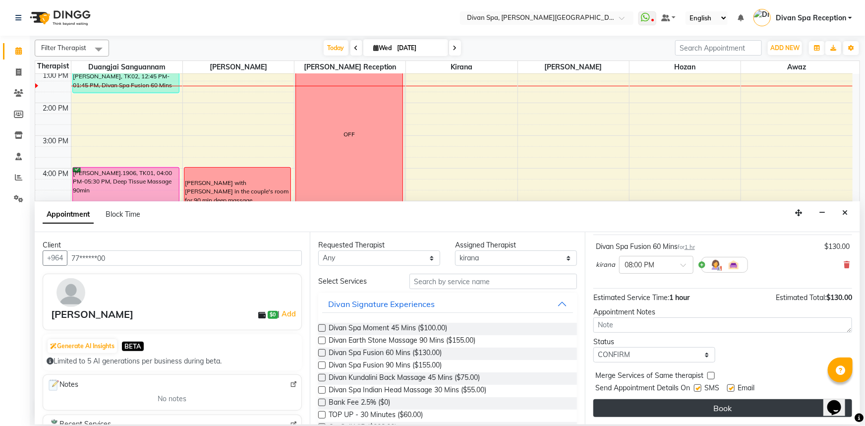
click at [643, 411] on button "Book" at bounding box center [722, 408] width 259 height 18
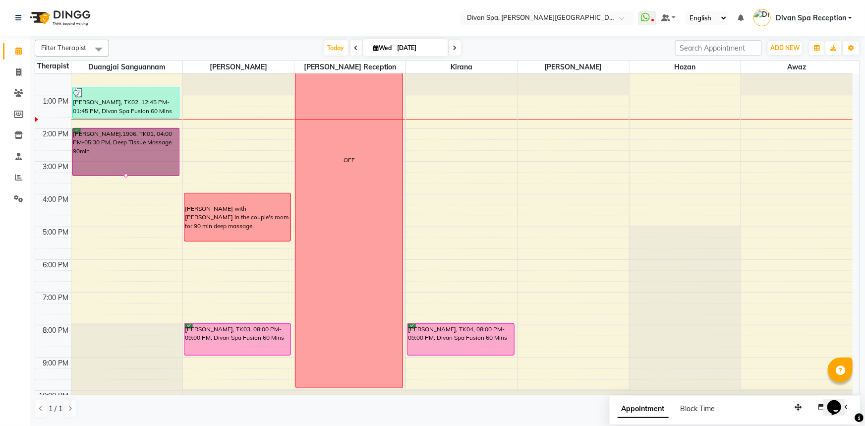
scroll to position [202, 0]
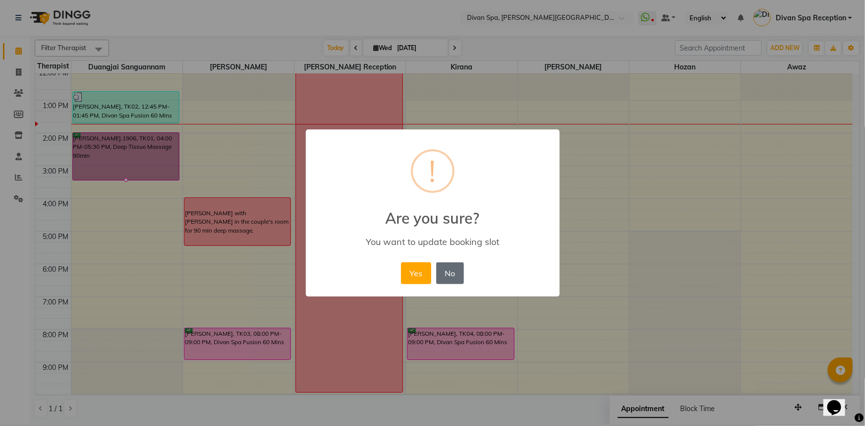
click at [446, 272] on button "No" at bounding box center [450, 273] width 28 height 22
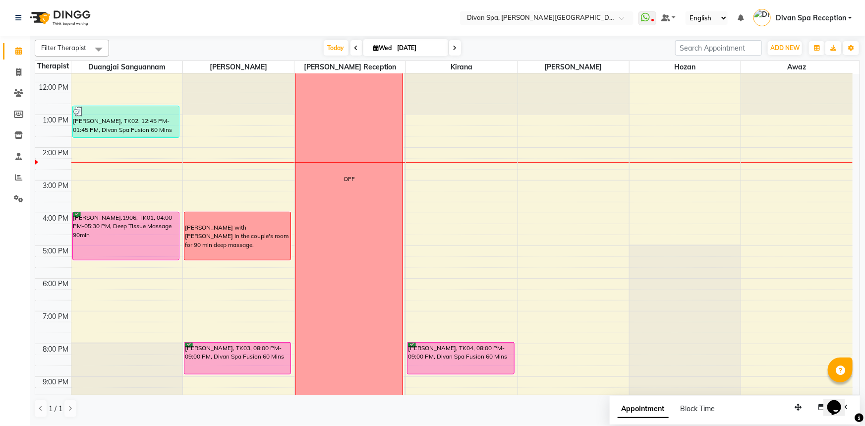
scroll to position [187, 0]
click at [615, 232] on div "6:00 AM 7:00 AM 8:00 AM 9:00 AM 10:00 AM 11:00 AM 12:00 PM 1:00 PM 2:00 PM 3:00…" at bounding box center [443, 165] width 817 height 556
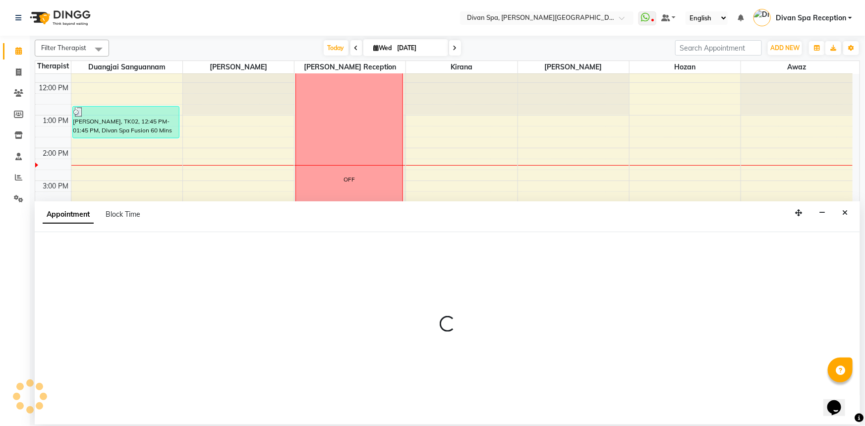
select select "17314"
select select "975"
select select "tentative"
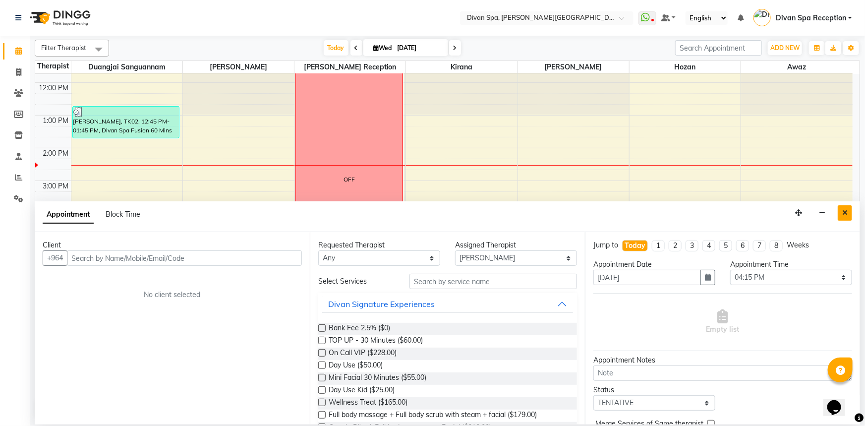
click at [847, 214] on button "Close" at bounding box center [845, 212] width 14 height 15
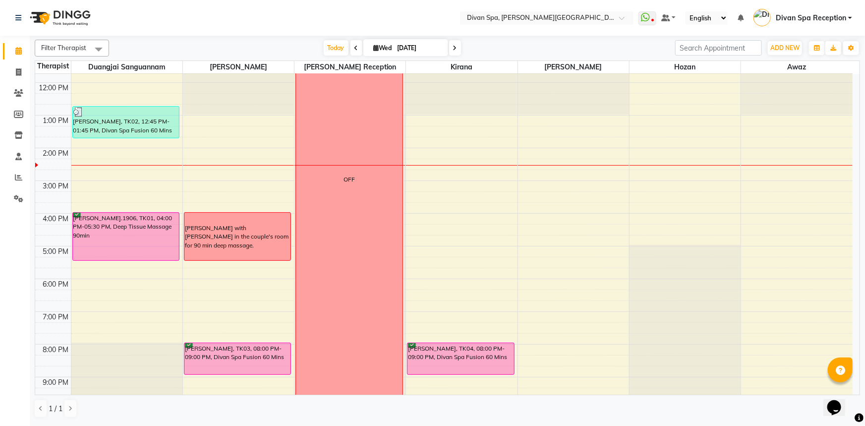
click at [351, 50] on span at bounding box center [356, 47] width 12 height 15
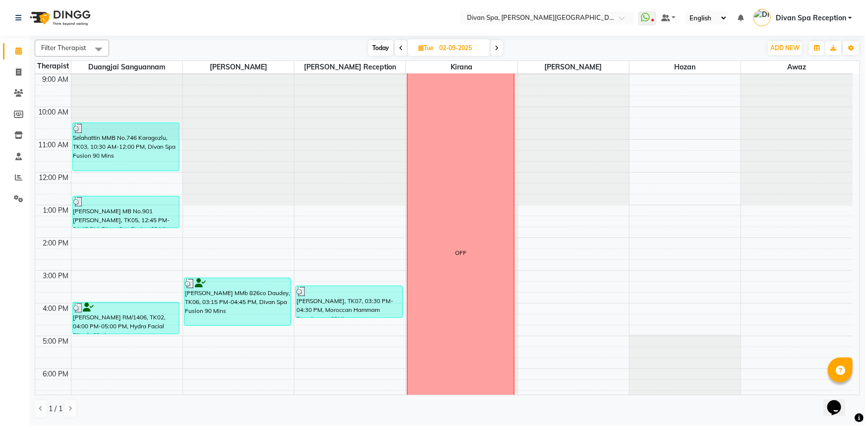
scroll to position [143, 0]
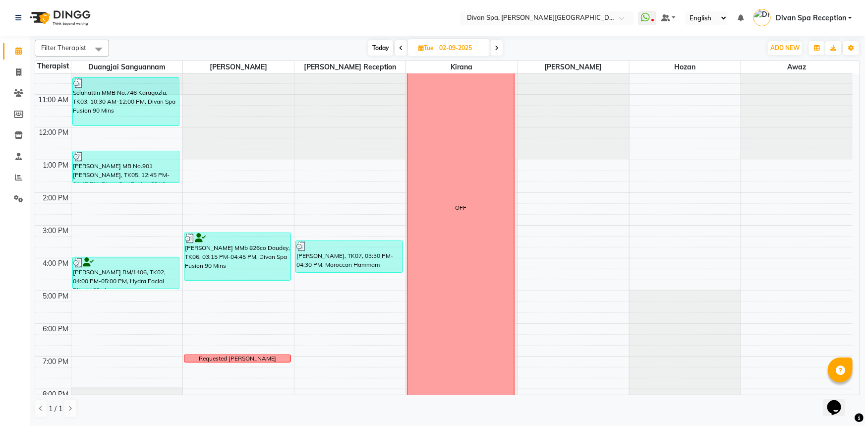
click at [496, 49] on icon at bounding box center [497, 48] width 4 height 6
type input "[DATE]"
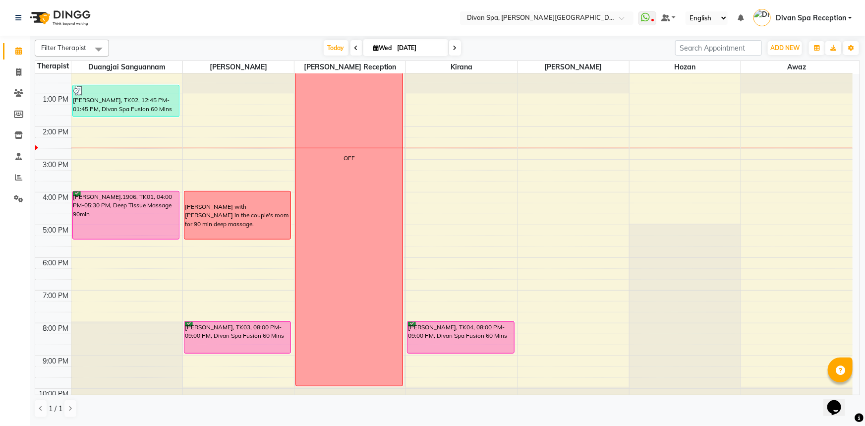
scroll to position [188, 0]
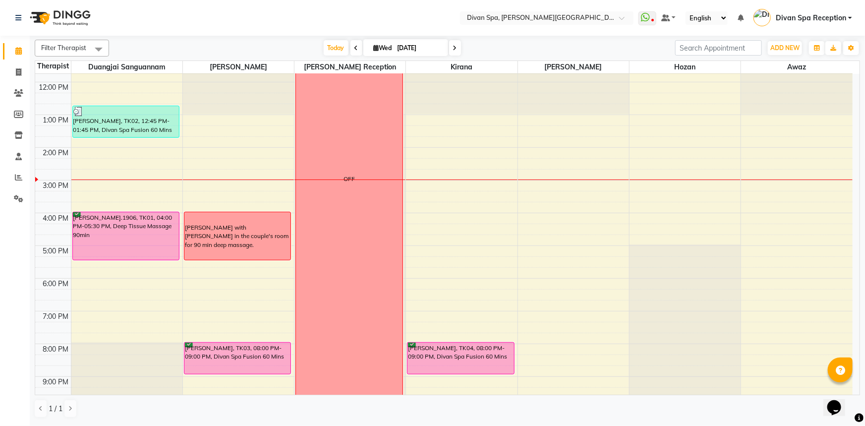
click at [447, 356] on div "[PERSON_NAME], TK04, 08:00 PM-09:00 PM, Divan Spa Fusion 60 Mins" at bounding box center [460, 357] width 107 height 31
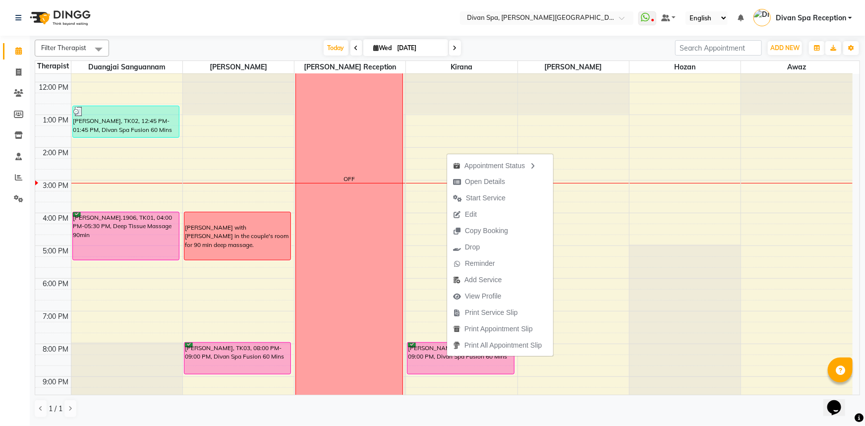
click at [330, 30] on nav "Select Location × Divan Spa, [PERSON_NAME] Street WhatsApp Status ✕ Status: Dis…" at bounding box center [432, 18] width 865 height 36
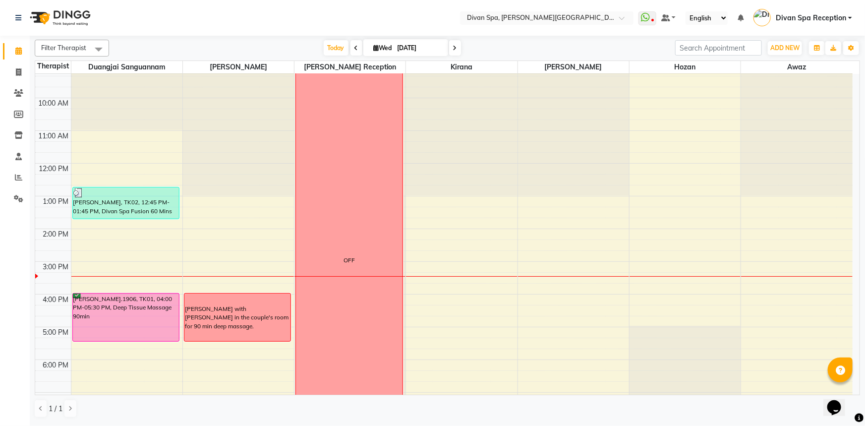
scroll to position [187, 0]
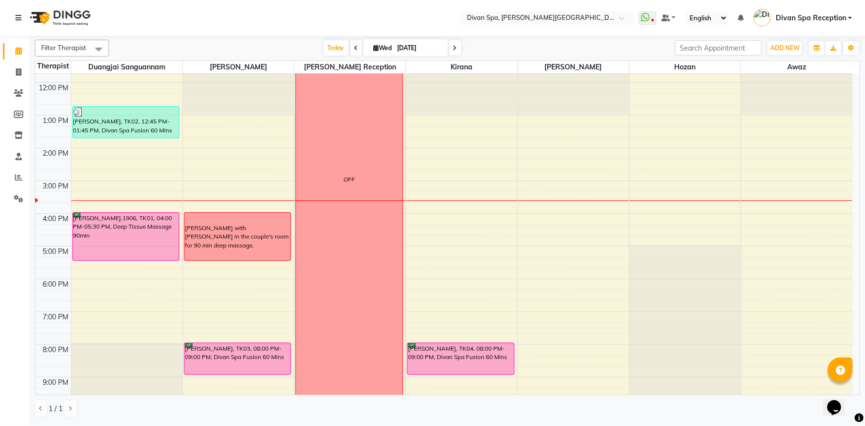
click at [196, 21] on nav "Select Location × Divan Spa, [PERSON_NAME] Street WhatsApp Status ✕ Status: Dis…" at bounding box center [432, 18] width 865 height 36
click at [463, 252] on td at bounding box center [462, 251] width 782 height 11
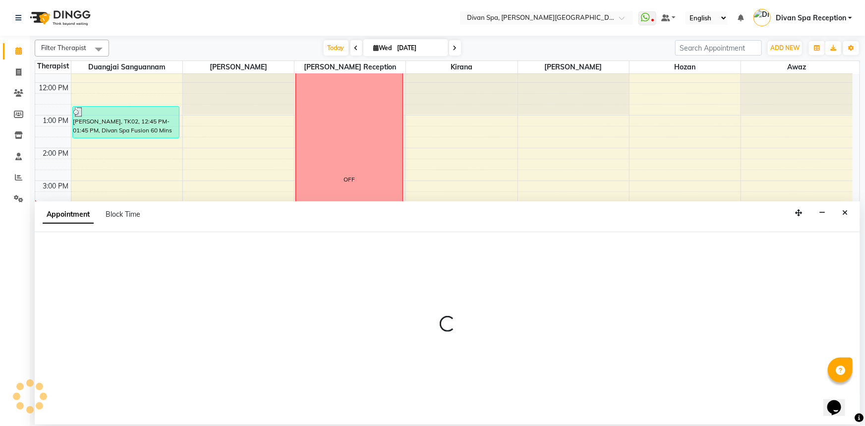
select select "85775"
select select "945"
select select "tentative"
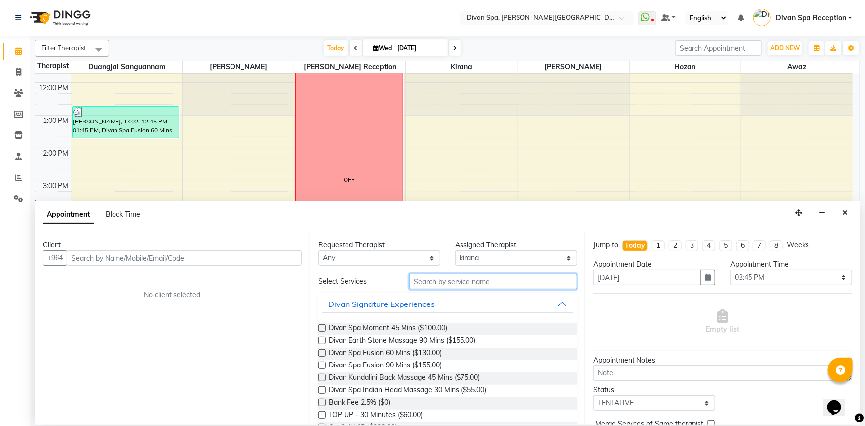
click at [469, 278] on input "text" at bounding box center [493, 281] width 168 height 15
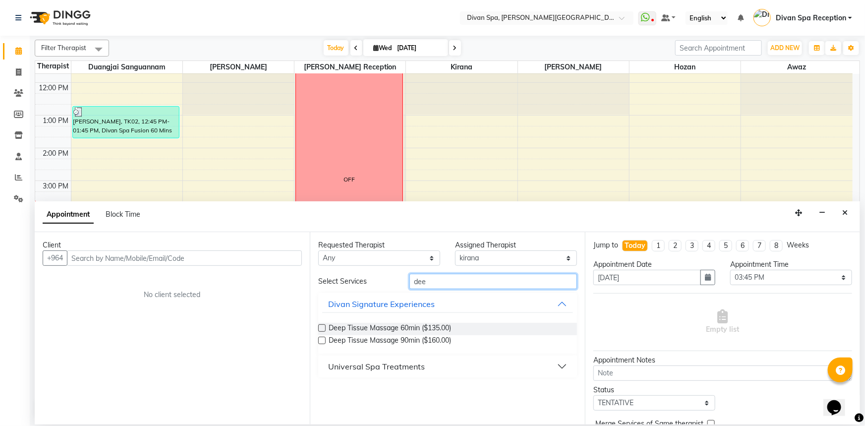
type input "dee"
click at [843, 214] on icon "Close" at bounding box center [844, 212] width 5 height 7
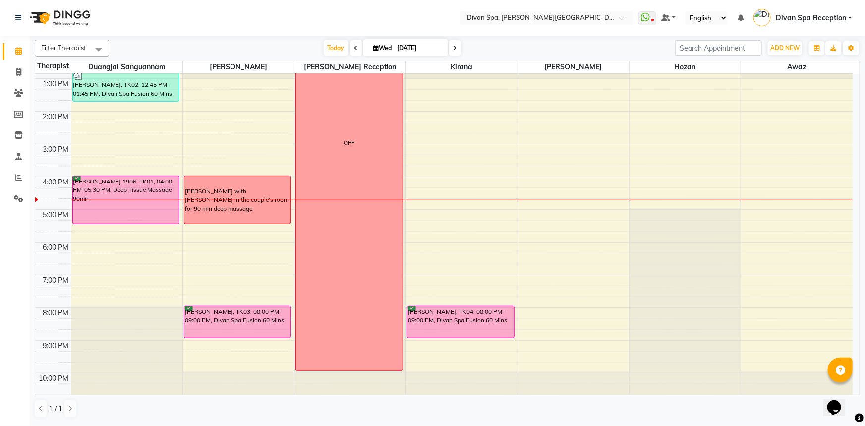
scroll to position [232, 0]
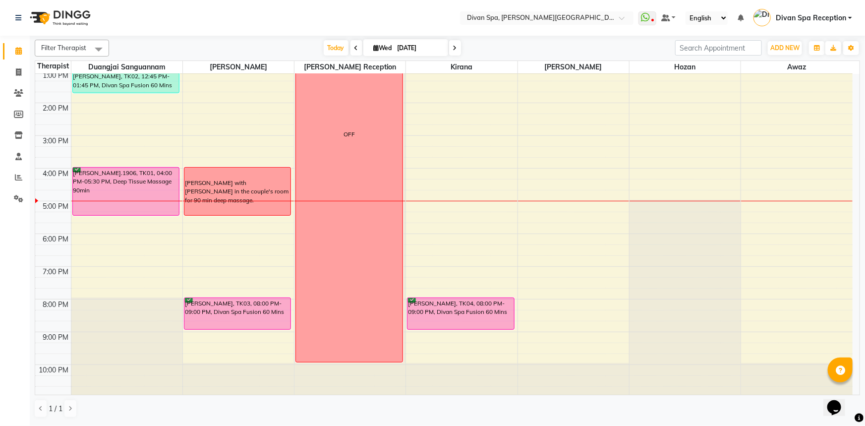
click at [453, 48] on icon at bounding box center [455, 48] width 4 height 6
type input "[DATE]"
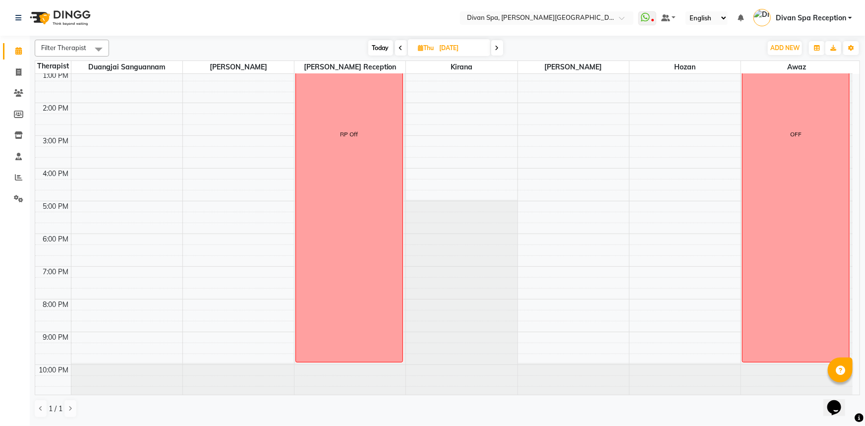
click at [425, 47] on span "Thu" at bounding box center [426, 47] width 21 height 7
select select "9"
select select "2025"
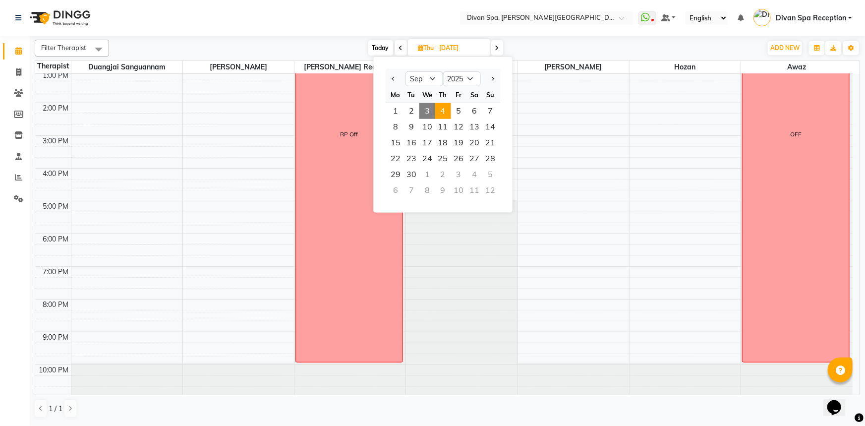
click at [423, 108] on span "3" at bounding box center [427, 111] width 16 height 16
type input "[DATE]"
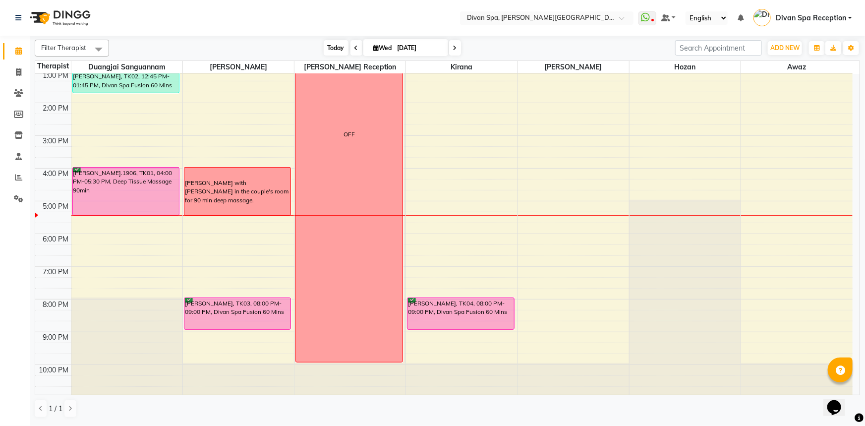
click at [328, 47] on span "Today" at bounding box center [336, 47] width 25 height 15
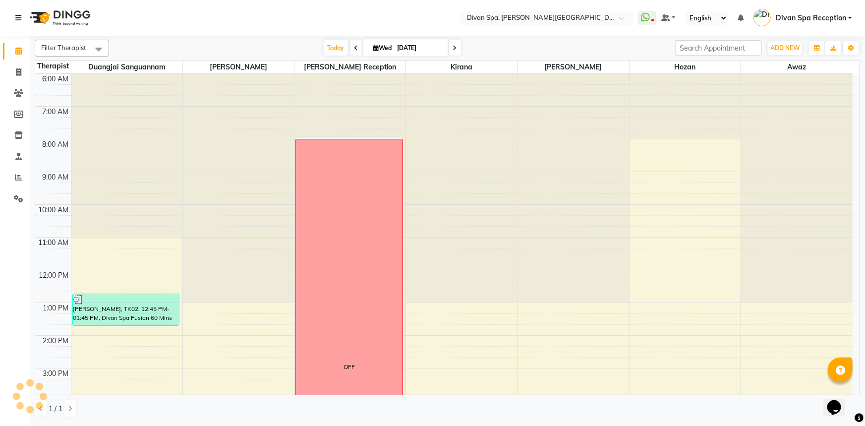
scroll to position [233, 0]
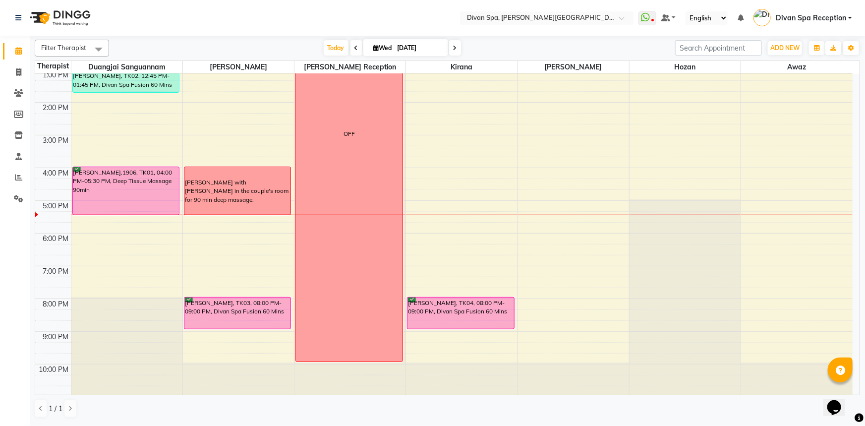
click at [226, 190] on div "[PERSON_NAME] with [PERSON_NAME] in the couple's room for 90 min deep massage." at bounding box center [238, 191] width 106 height 27
click at [278, 220] on span "Delete Block Time" at bounding box center [273, 218] width 56 height 10
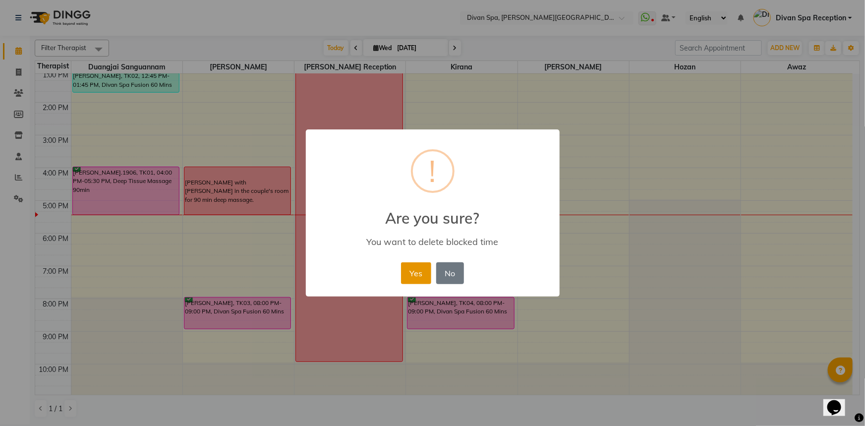
click at [418, 277] on button "Yes" at bounding box center [416, 273] width 30 height 22
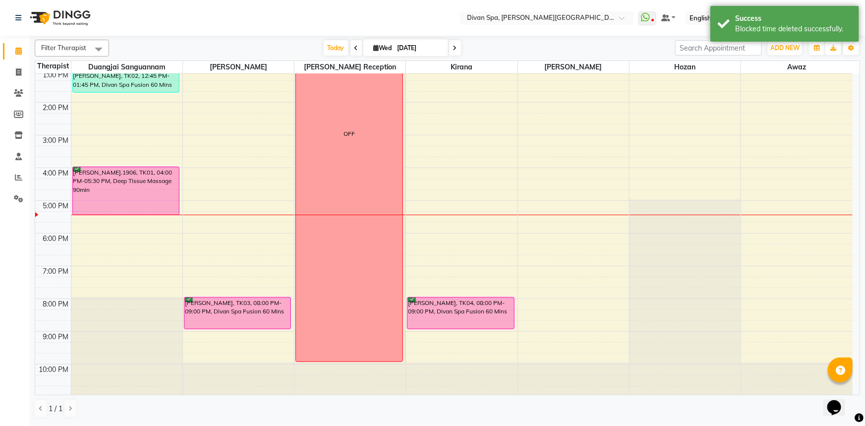
click at [192, 185] on div "6:00 AM 7:00 AM 8:00 AM 9:00 AM 10:00 AM 11:00 AM 12:00 PM 1:00 PM 2:00 PM 3:00…" at bounding box center [443, 119] width 817 height 556
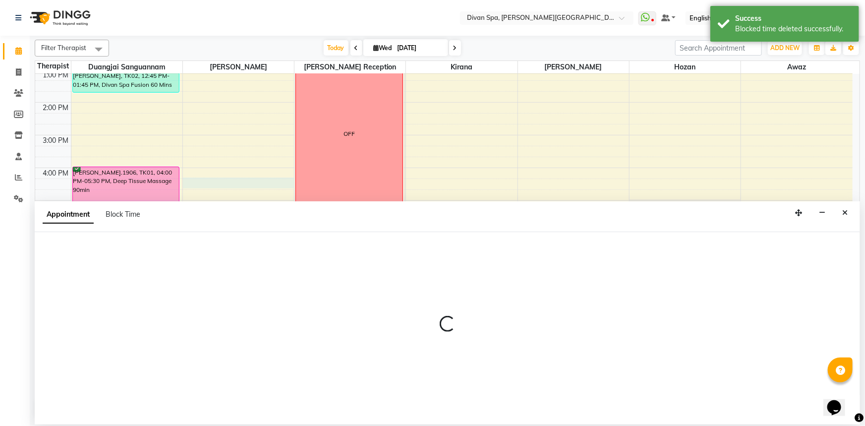
select select "17310"
select select "975"
select select "tentative"
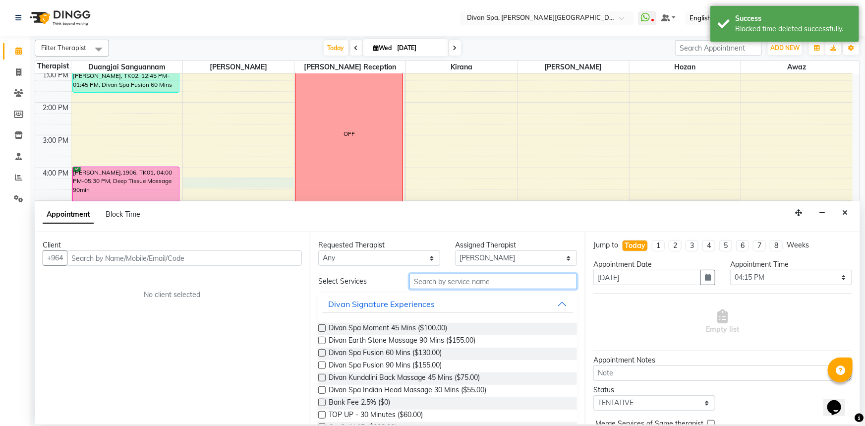
click at [480, 277] on input "text" at bounding box center [493, 281] width 168 height 15
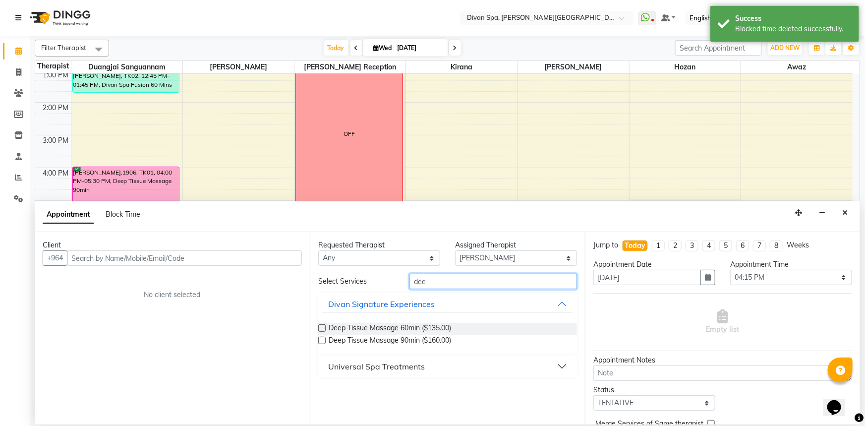
type input "dee"
click at [319, 340] on label at bounding box center [321, 340] width 7 height 7
click at [319, 340] on input "checkbox" at bounding box center [321, 341] width 6 height 6
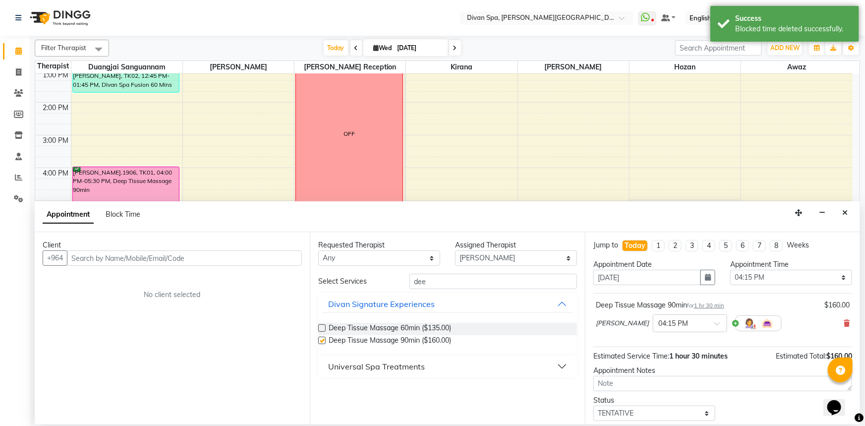
checkbox input "false"
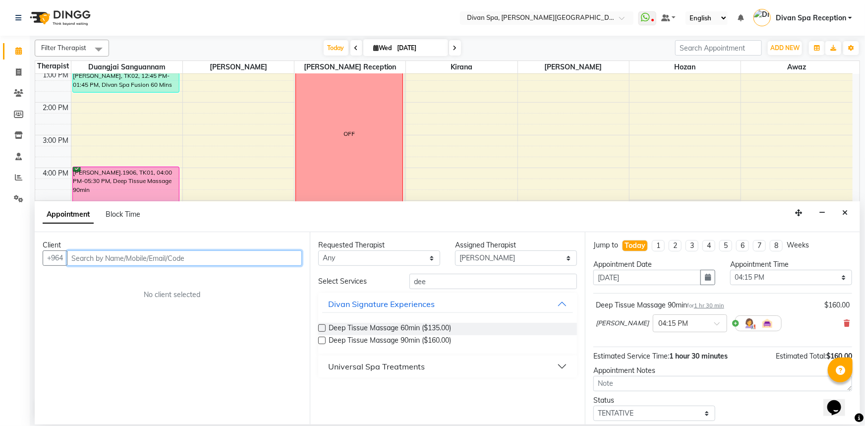
click at [175, 261] on input "text" at bounding box center [184, 257] width 235 height 15
type input "[PERSON_NAME]"
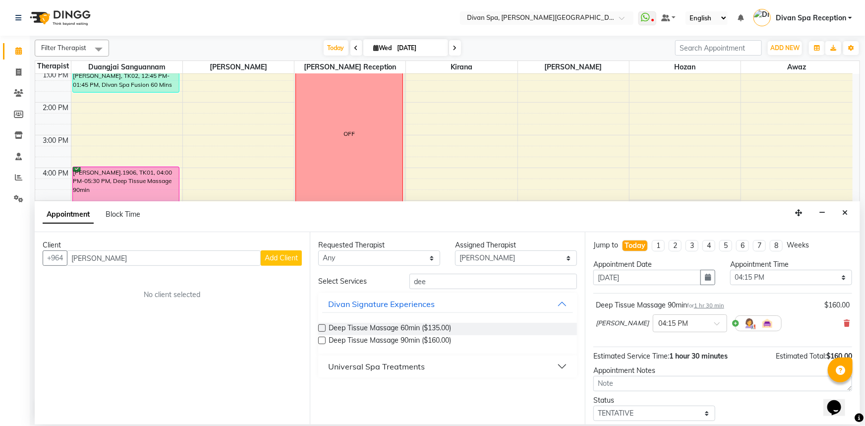
click at [275, 262] on span "Add Client" at bounding box center [281, 257] width 33 height 9
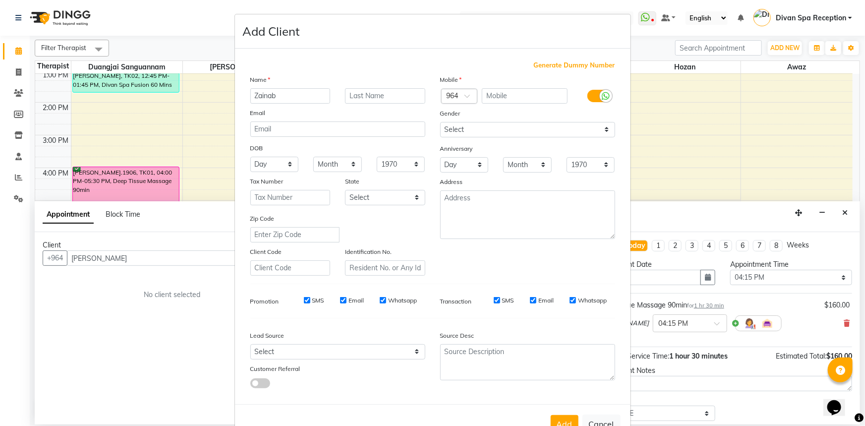
type input "Zainab"
paste input "Raaid"
click at [373, 89] on input "Raaid" at bounding box center [385, 95] width 80 height 15
type input "Raad"
click at [330, 95] on div "Zainab" at bounding box center [290, 95] width 95 height 15
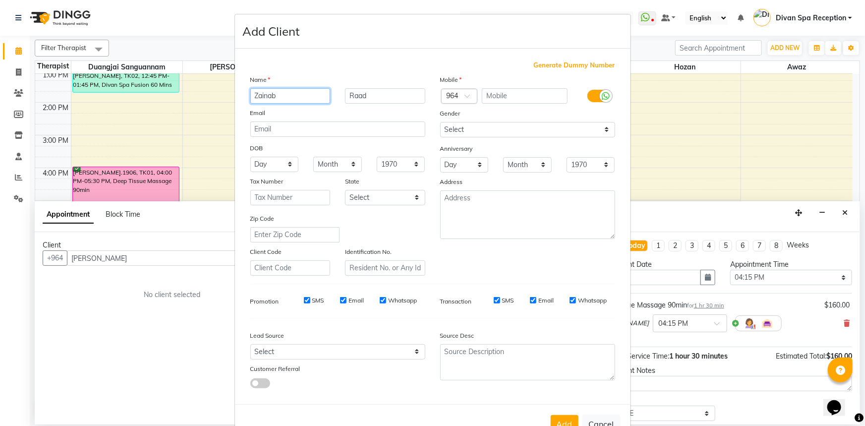
click at [323, 95] on input "Zainab" at bounding box center [290, 95] width 80 height 15
type input "Zainab RM 1906"
click at [510, 97] on input "text" at bounding box center [525, 95] width 86 height 15
type input "7865641998"
click at [587, 101] on label at bounding box center [598, 96] width 22 height 12
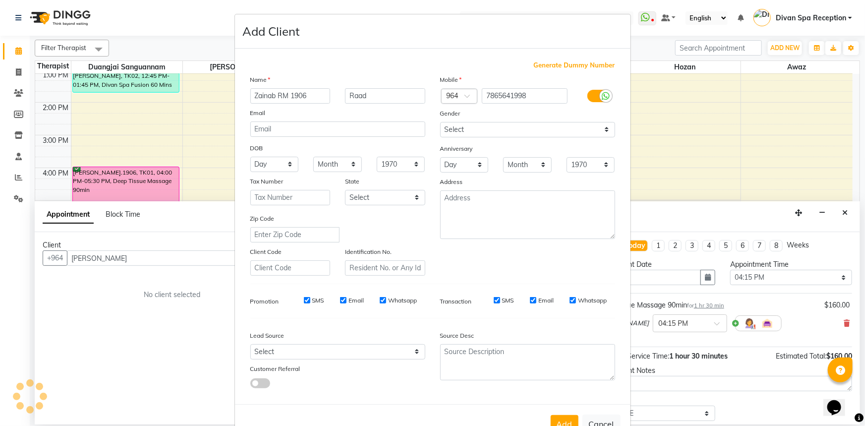
click at [0, 0] on input "checkbox" at bounding box center [0, 0] width 0 height 0
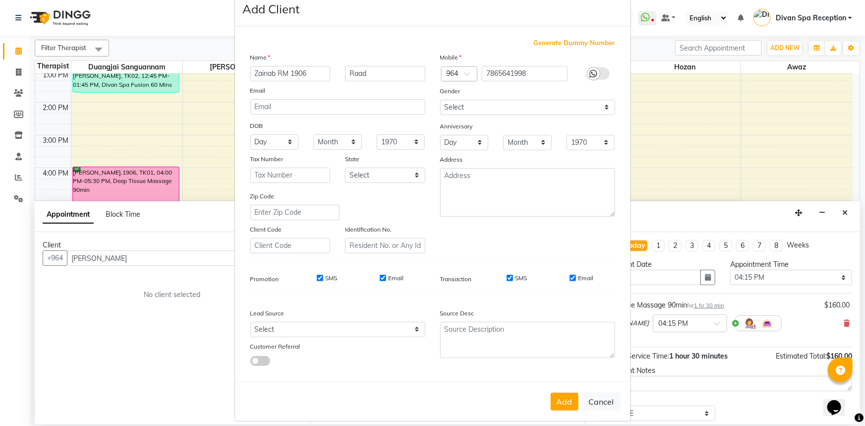
scroll to position [35, 0]
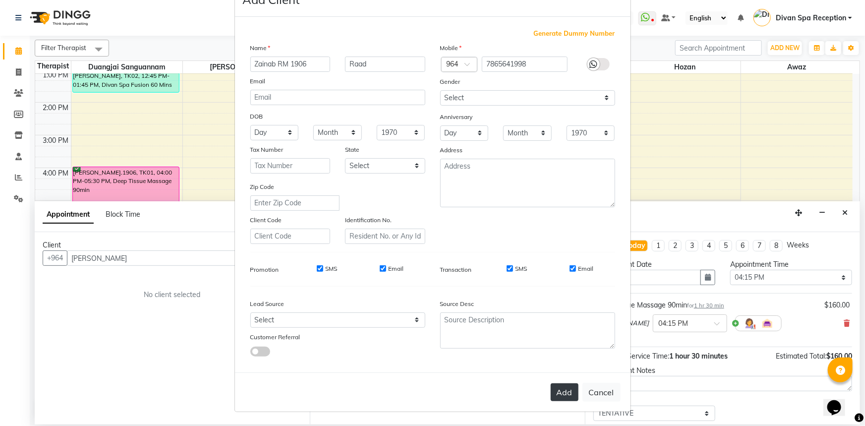
click at [559, 388] on button "Add" at bounding box center [565, 392] width 28 height 18
type input "78******98"
select select
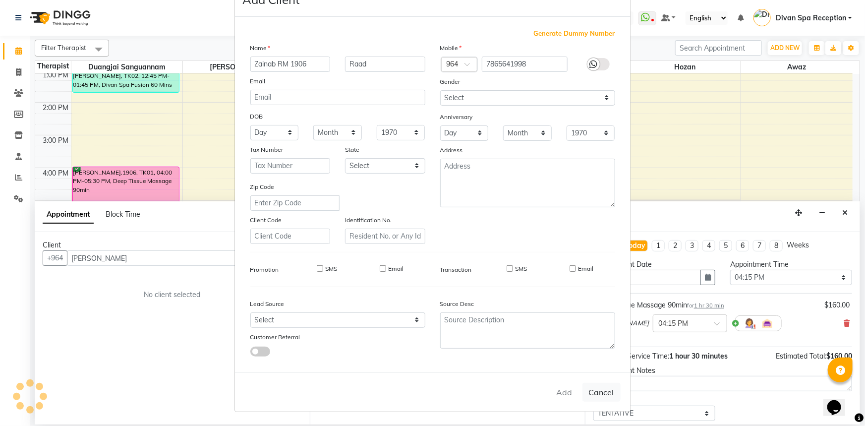
select select
checkbox input "false"
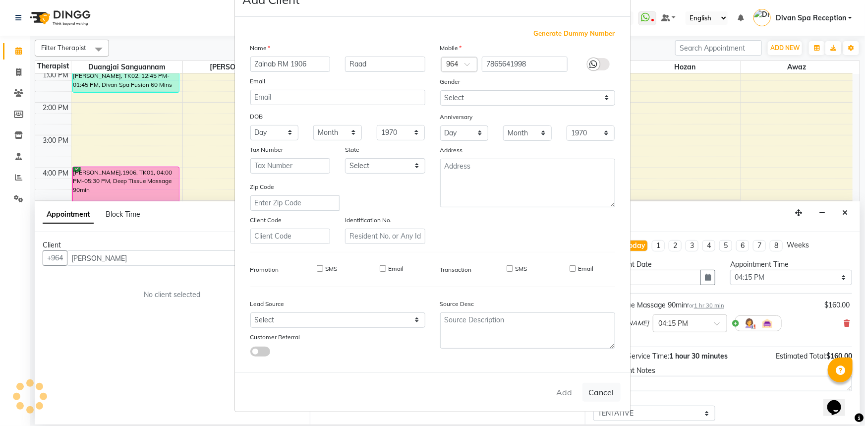
checkbox input "false"
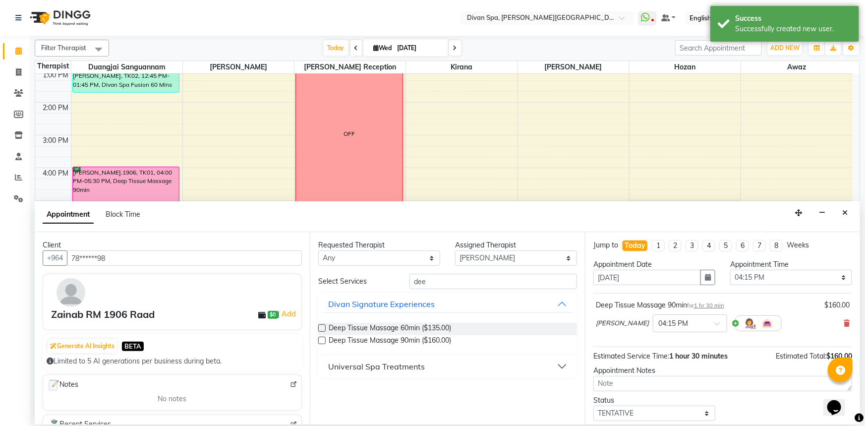
click at [320, 339] on label at bounding box center [321, 340] width 7 height 7
click at [320, 339] on input "checkbox" at bounding box center [321, 341] width 6 height 6
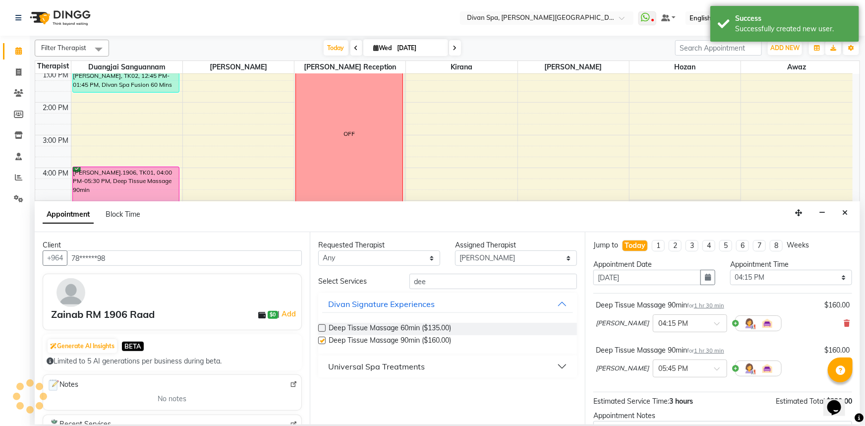
checkbox input "false"
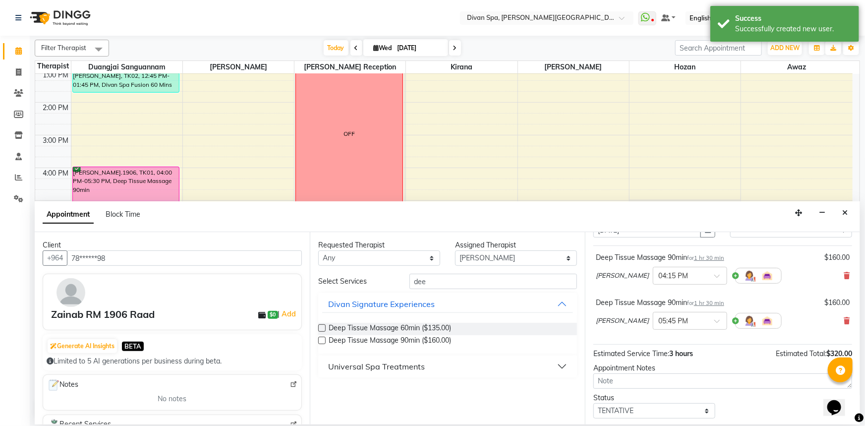
scroll to position [0, 0]
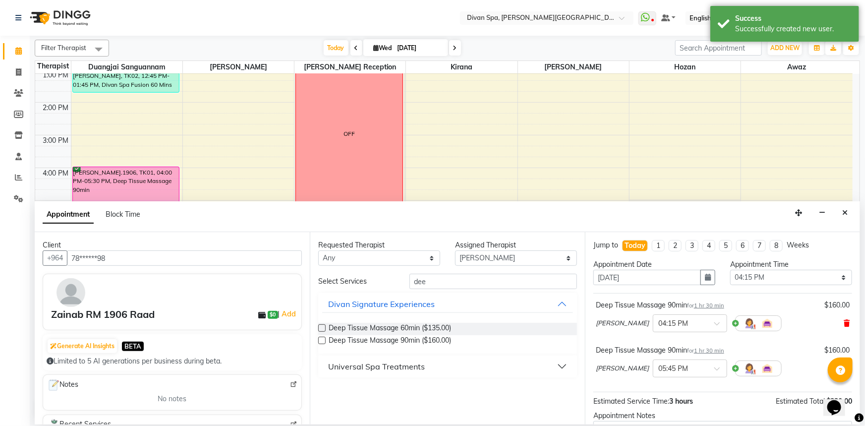
click at [843, 323] on icon at bounding box center [846, 323] width 6 height 7
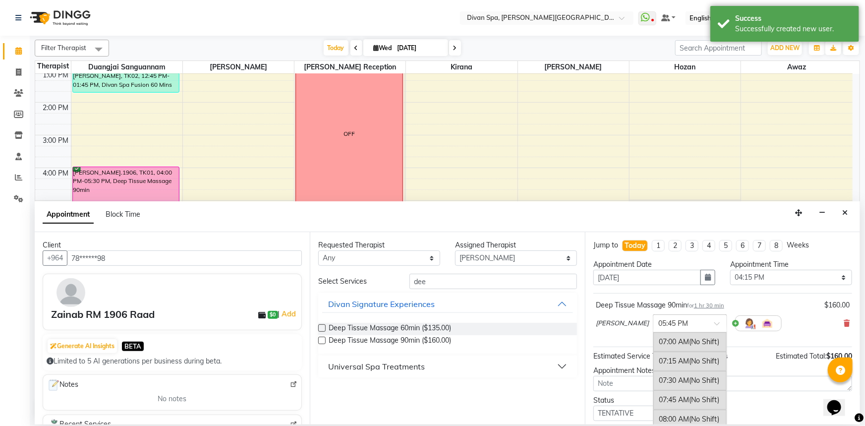
click at [702, 326] on input "text" at bounding box center [680, 322] width 44 height 10
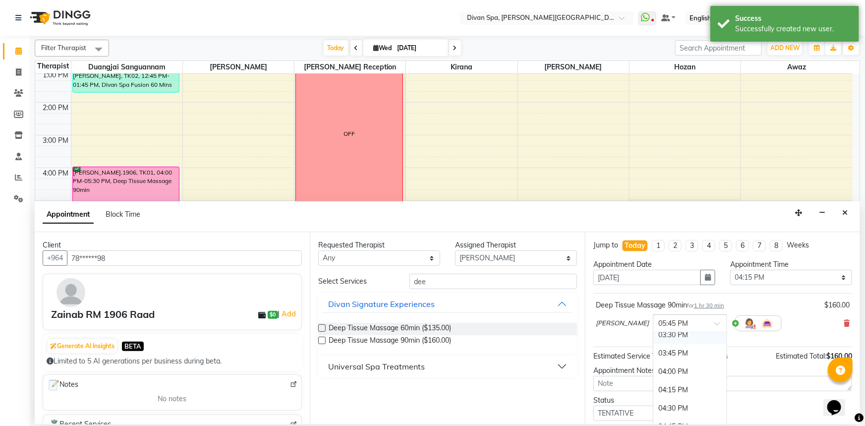
scroll to position [675, 0]
click at [701, 346] on div "04:00 PM" at bounding box center [689, 350] width 73 height 18
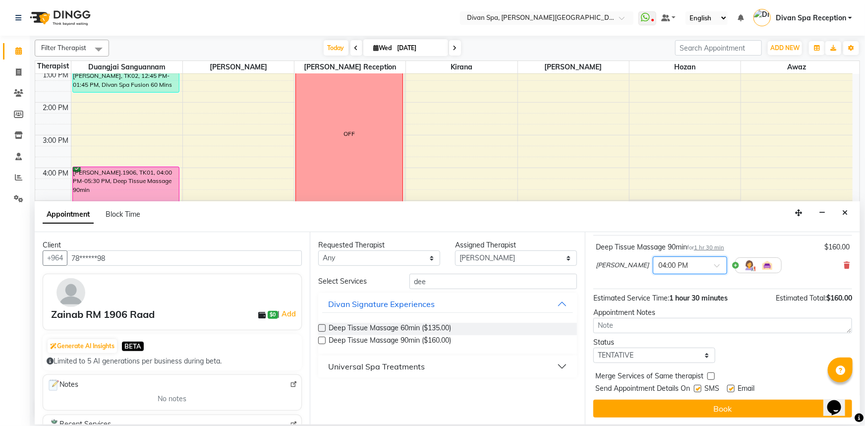
scroll to position [58, 0]
click at [667, 357] on select "Select TENTATIVE CONFIRM CHECK-IN UPCOMING" at bounding box center [654, 354] width 122 height 15
select select "confirm booking"
click at [593, 347] on select "Select TENTATIVE CONFIRM CHECK-IN UPCOMING" at bounding box center [654, 354] width 122 height 15
click at [699, 388] on label at bounding box center [697, 387] width 7 height 7
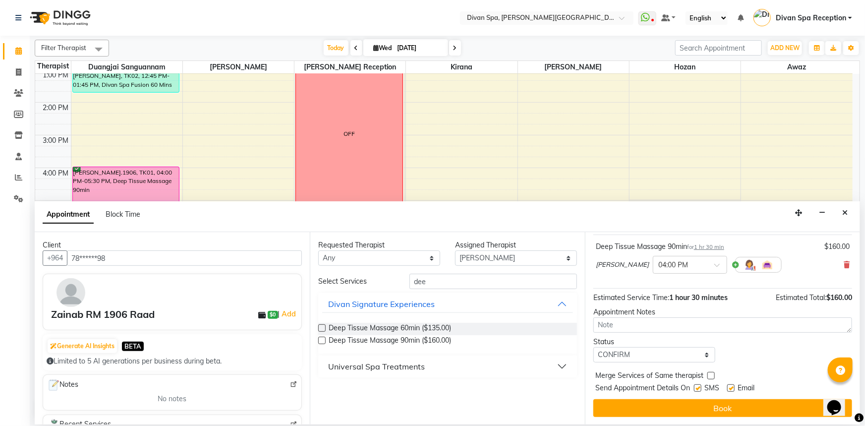
click at [699, 388] on input "checkbox" at bounding box center [697, 389] width 6 height 6
checkbox input "false"
click at [733, 385] on label at bounding box center [730, 387] width 7 height 7
click at [733, 386] on input "checkbox" at bounding box center [730, 389] width 6 height 6
checkbox input "false"
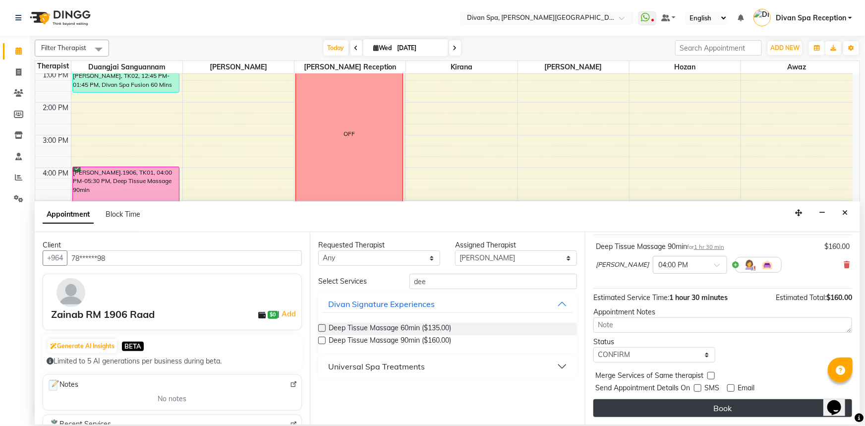
click at [731, 407] on button "Book" at bounding box center [722, 408] width 259 height 18
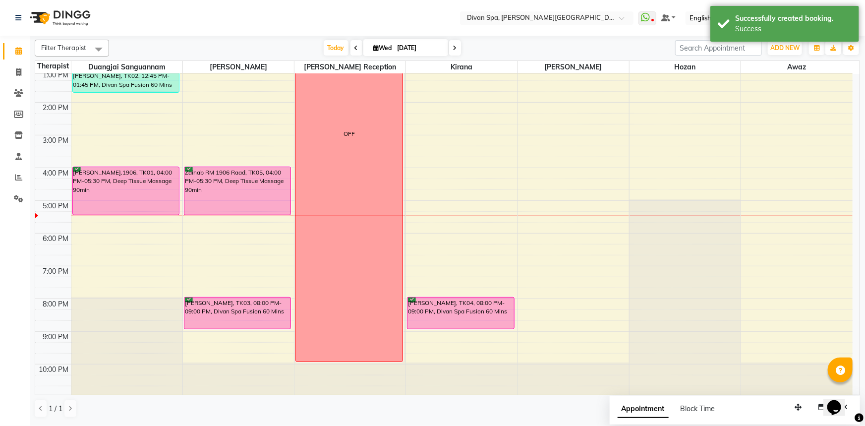
click at [120, 183] on div "[PERSON_NAME].1906, TK01, 04:00 PM-05:30 PM, Deep Tissue Massage 90min" at bounding box center [126, 191] width 107 height 48
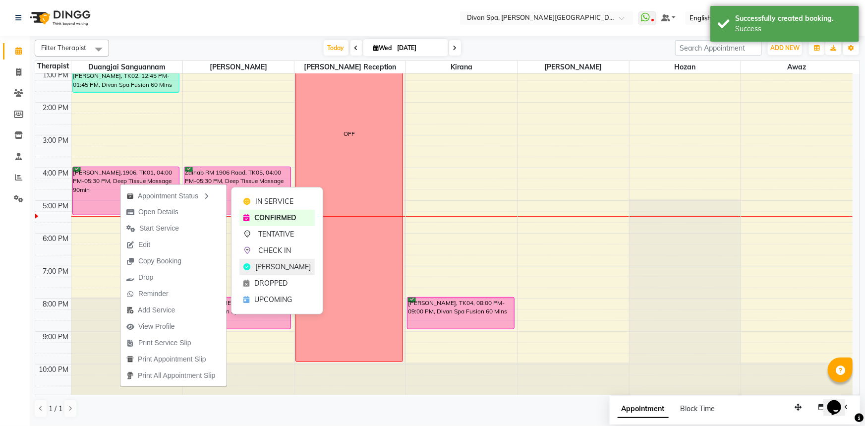
click at [276, 267] on span "[PERSON_NAME]" at bounding box center [283, 267] width 56 height 10
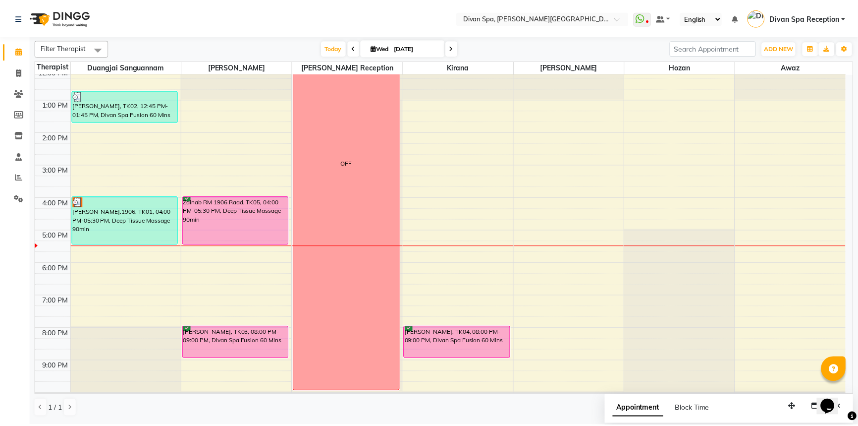
scroll to position [188, 0]
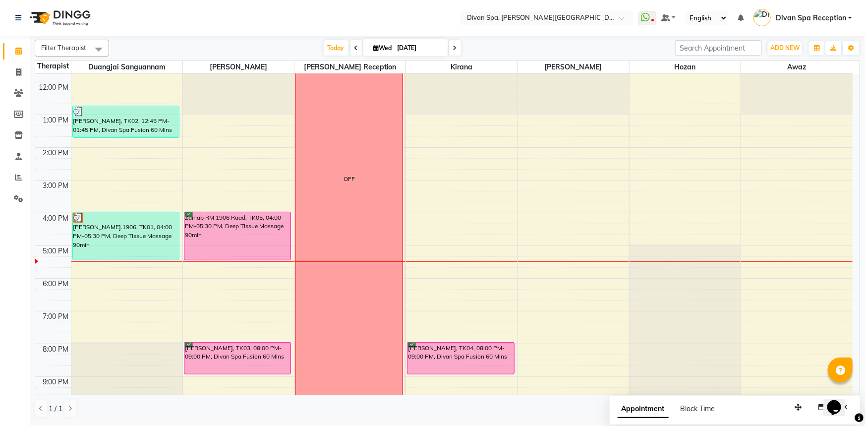
click at [128, 233] on div "[PERSON_NAME].1906, TK01, 04:00 PM-05:30 PM, Deep Tissue Massage 90min" at bounding box center [126, 236] width 107 height 48
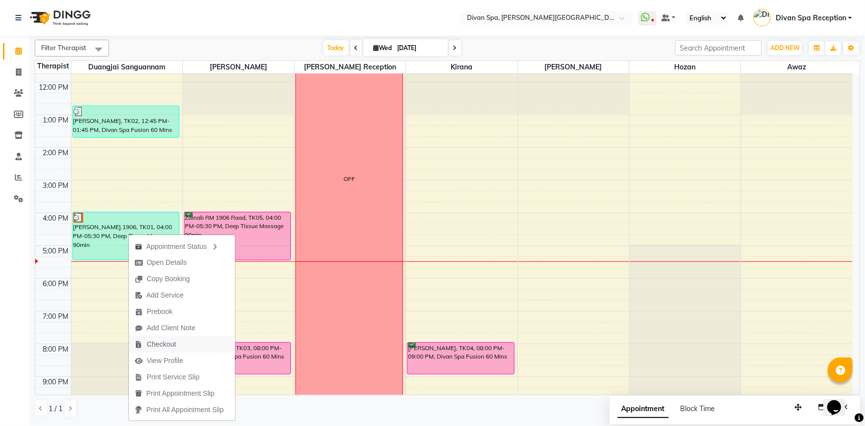
click at [167, 340] on span "Checkout" at bounding box center [161, 344] width 29 height 10
select select "service"
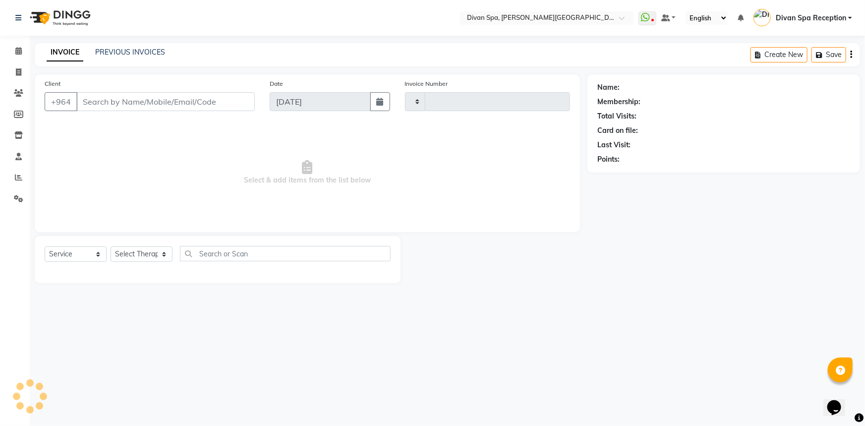
type input "1069"
select select "3515"
type input "77******71"
select select "17312"
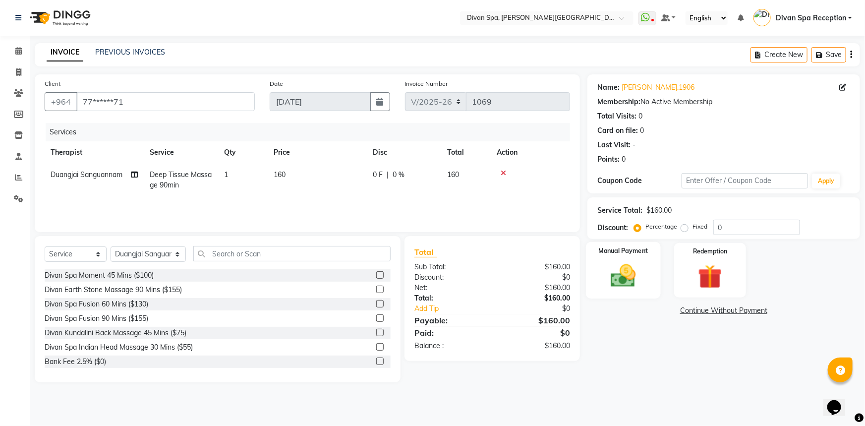
click at [630, 286] on img at bounding box center [623, 275] width 41 height 29
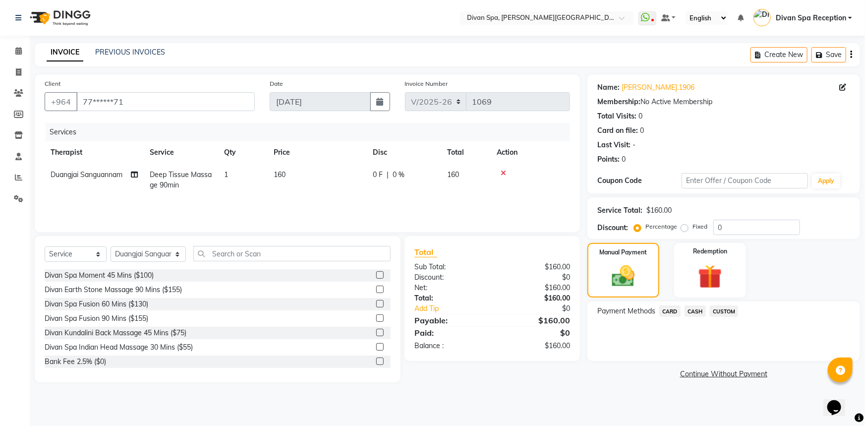
click at [676, 308] on span "CARD" at bounding box center [669, 310] width 21 height 11
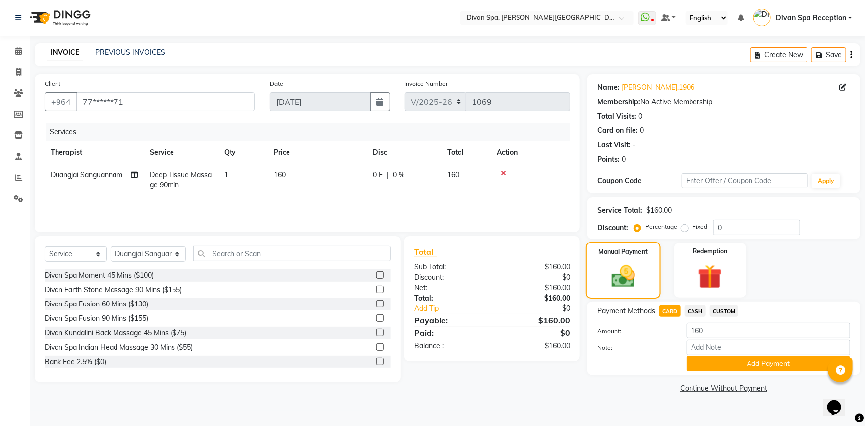
click at [653, 269] on div "Manual Payment" at bounding box center [623, 270] width 75 height 57
click at [798, 274] on div "Manual Payment Redemption" at bounding box center [723, 270] width 287 height 55
click at [705, 345] on input "Note:" at bounding box center [768, 346] width 164 height 15
type input "Visa Card"
click at [763, 362] on button "Add Payment" at bounding box center [768, 363] width 164 height 15
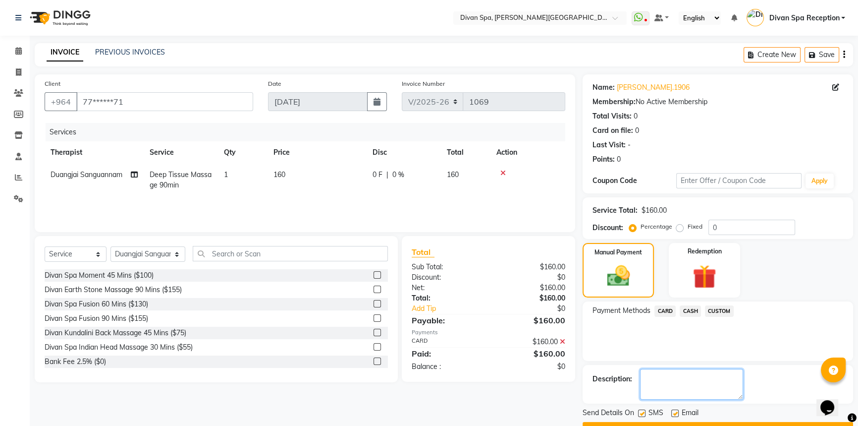
click at [706, 375] on textarea at bounding box center [691, 384] width 103 height 31
paste textarea "Visa Card"
type textarea "Visa Card"
click at [644, 413] on label at bounding box center [641, 412] width 7 height 7
click at [644, 413] on input "checkbox" at bounding box center [641, 413] width 6 height 6
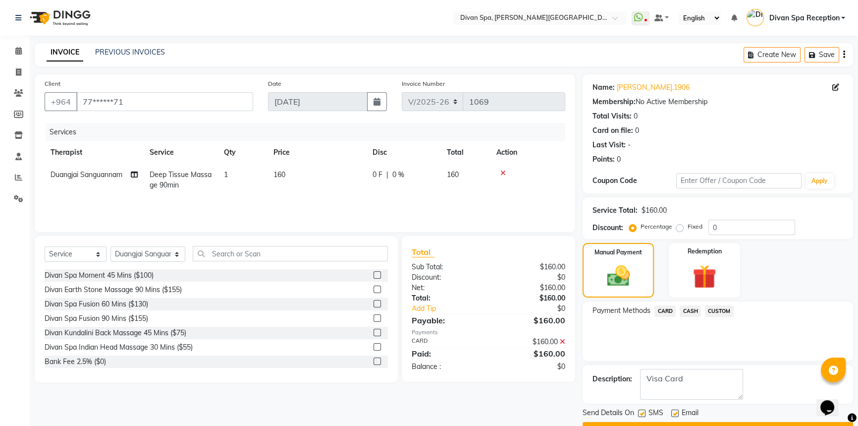
checkbox input "false"
click at [673, 413] on label at bounding box center [675, 412] width 7 height 7
click at [673, 413] on input "checkbox" at bounding box center [675, 413] width 6 height 6
checkbox input "false"
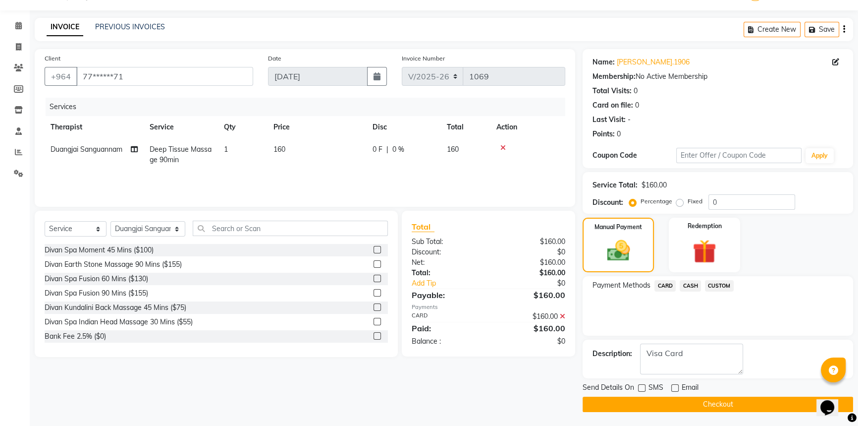
click at [714, 398] on button "Checkout" at bounding box center [718, 403] width 271 height 15
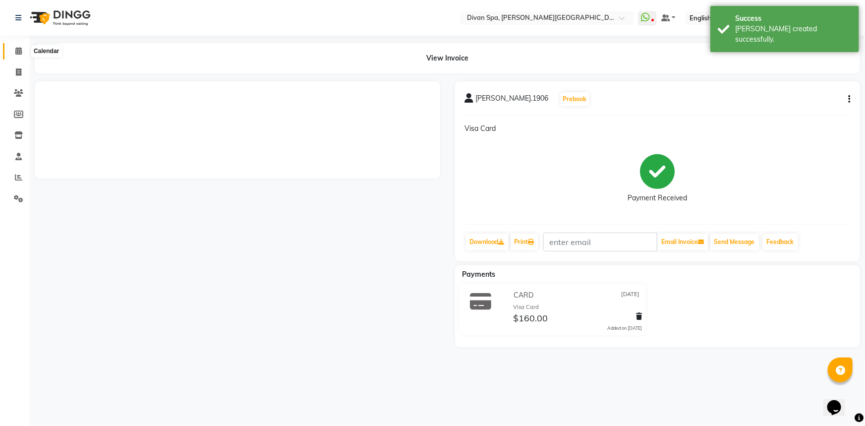
click at [19, 46] on span at bounding box center [18, 51] width 17 height 11
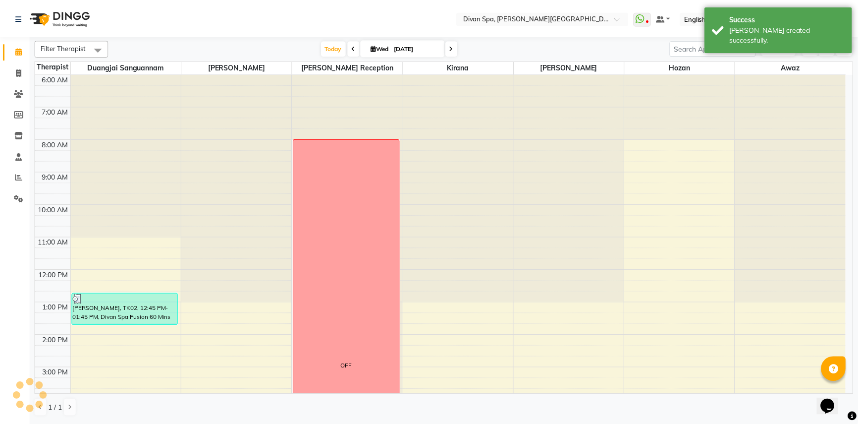
scroll to position [90, 0]
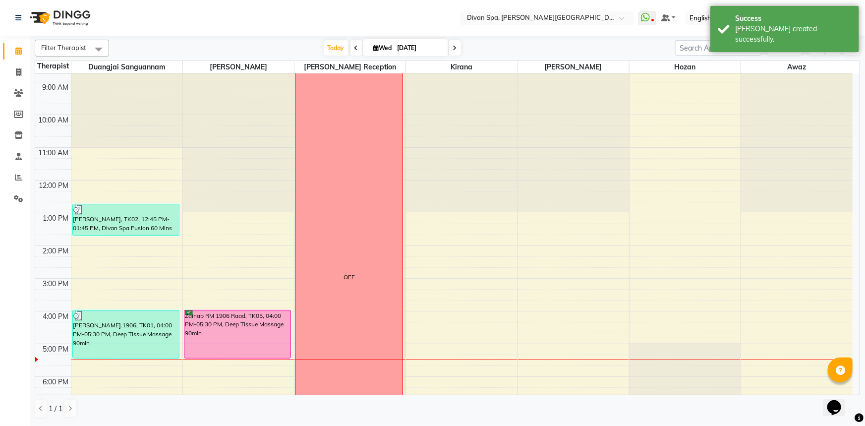
click at [208, 310] on div "Zainab RM 1906 Raad, TK05, 04:00 PM-05:30 PM, Deep Tissue Massage 90min" at bounding box center [237, 334] width 107 height 48
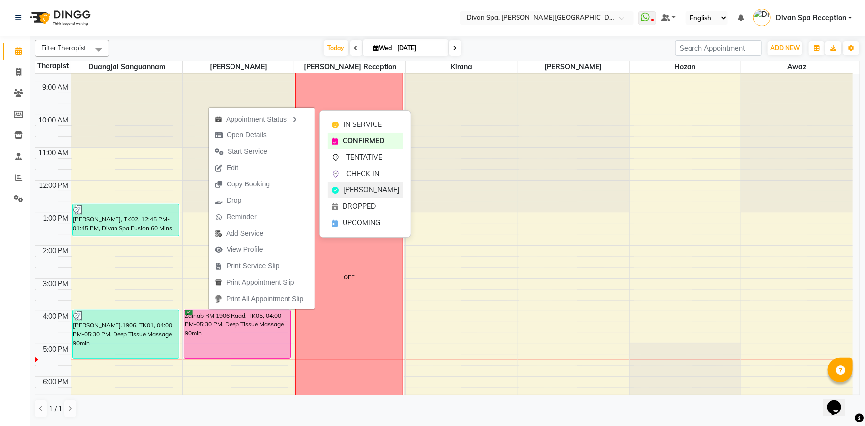
click at [377, 185] on span "[PERSON_NAME]" at bounding box center [371, 190] width 56 height 10
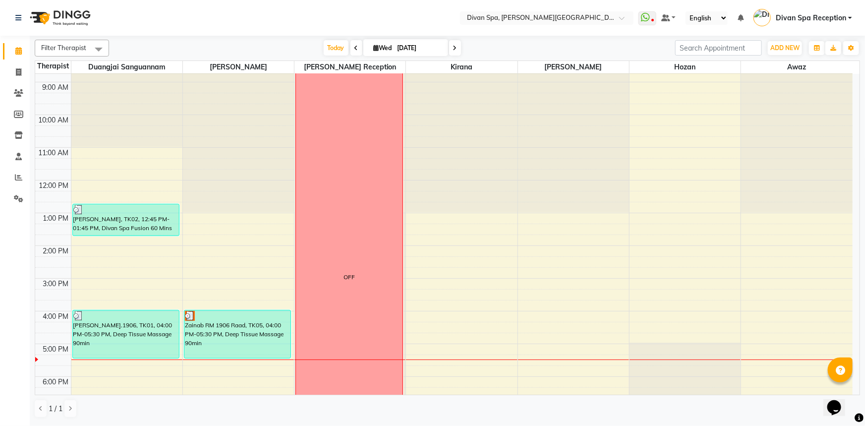
click at [200, 336] on div "Zainab RM 1906 Raad, TK05, 04:00 PM-05:30 PM, Deep Tissue Massage 90min" at bounding box center [237, 334] width 107 height 48
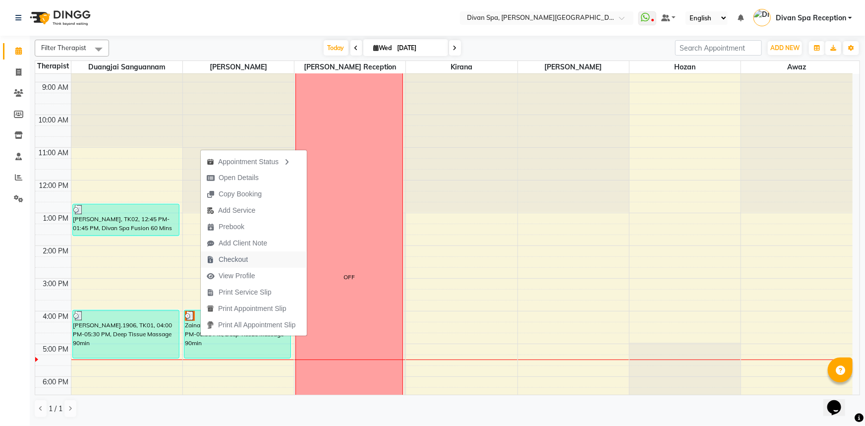
click at [268, 265] on button "Checkout" at bounding box center [254, 259] width 106 height 16
select select "service"
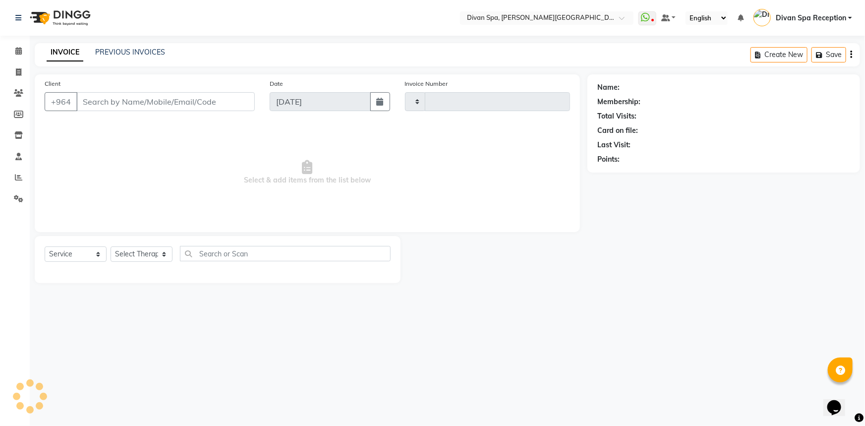
type input "1070"
select select "3515"
type input "78******98"
select select "17310"
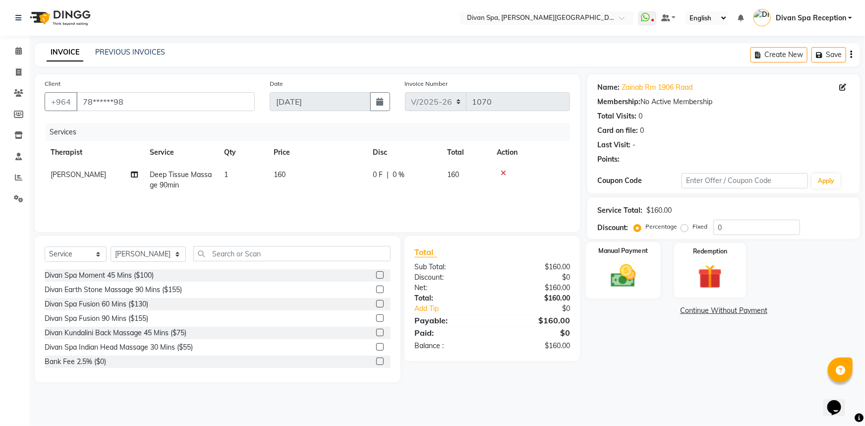
click at [621, 269] on img at bounding box center [623, 275] width 41 height 29
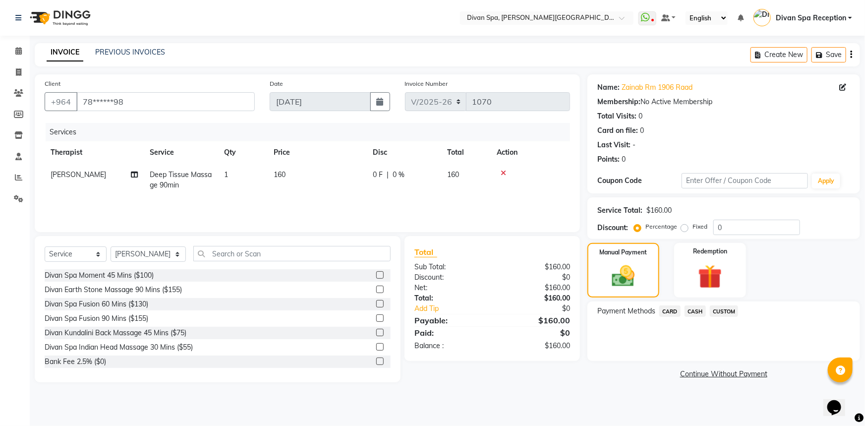
click at [675, 310] on span "CARD" at bounding box center [669, 310] width 21 height 11
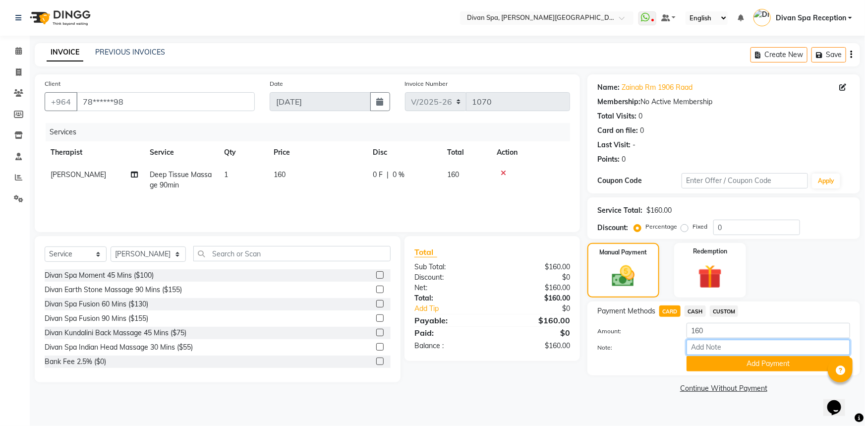
click at [729, 347] on input "Note:" at bounding box center [768, 346] width 164 height 15
type input "Visa Card"
click at [765, 363] on button "Add Payment" at bounding box center [768, 363] width 164 height 15
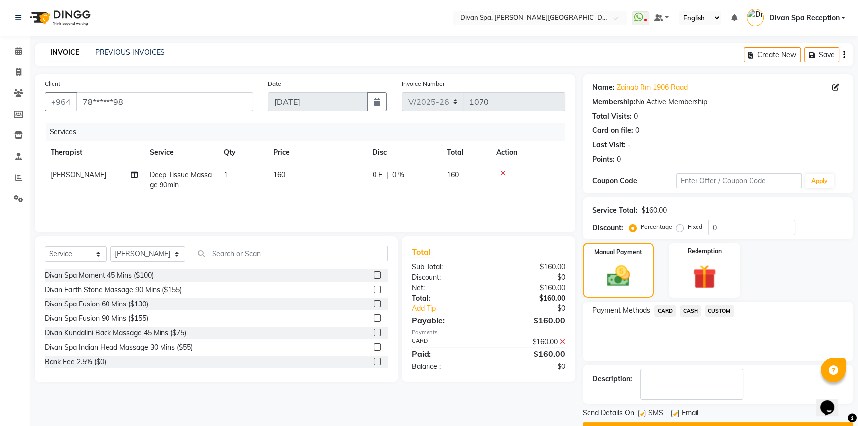
scroll to position [25, 0]
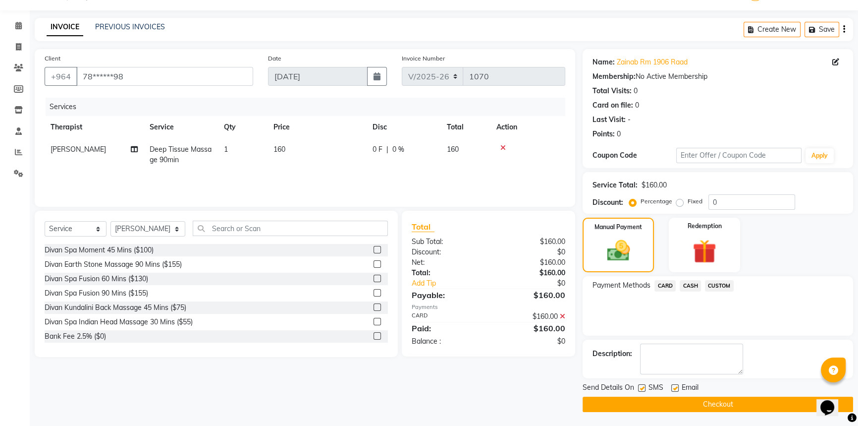
click at [641, 386] on label at bounding box center [641, 387] width 7 height 7
click at [641, 386] on input "checkbox" at bounding box center [641, 388] width 6 height 6
checkbox input "false"
click at [683, 388] on span "Email" at bounding box center [690, 388] width 17 height 12
click at [676, 385] on label at bounding box center [675, 387] width 7 height 7
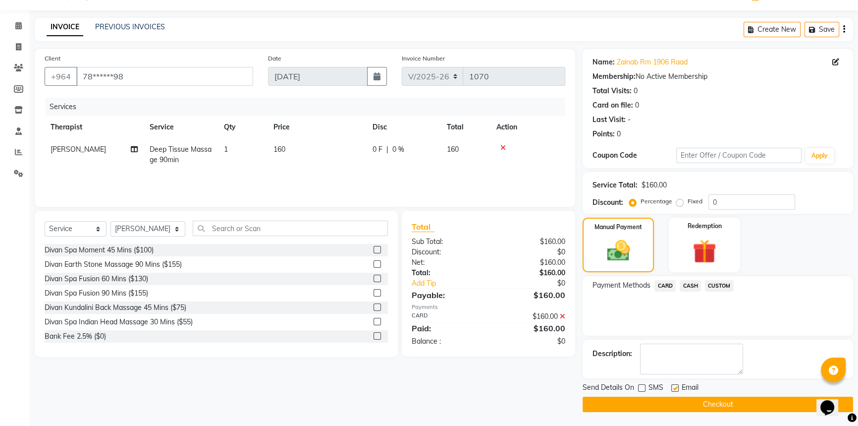
click at [676, 385] on input "checkbox" at bounding box center [675, 388] width 6 height 6
checkbox input "false"
click at [675, 355] on textarea at bounding box center [691, 358] width 103 height 31
paste textarea "Visa Card"
type textarea "Visa Card"
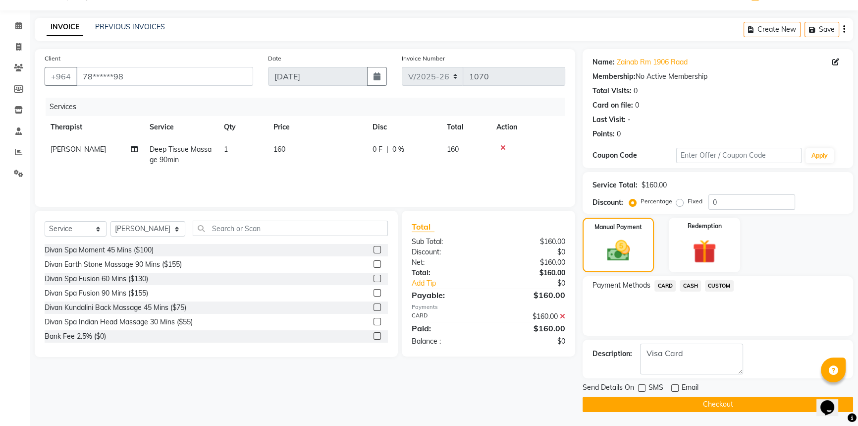
click at [757, 398] on button "Checkout" at bounding box center [718, 403] width 271 height 15
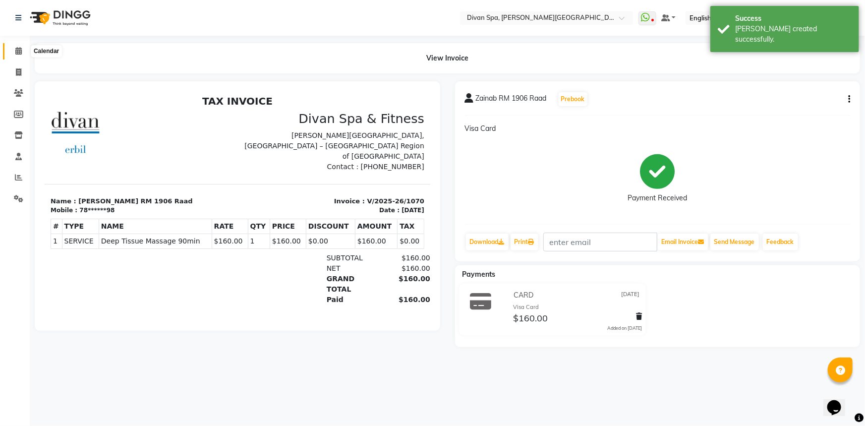
click at [14, 55] on span at bounding box center [18, 51] width 17 height 11
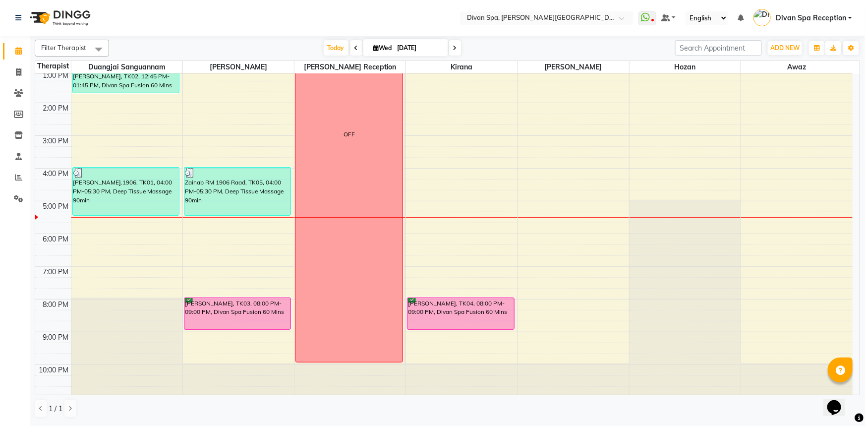
scroll to position [187, 0]
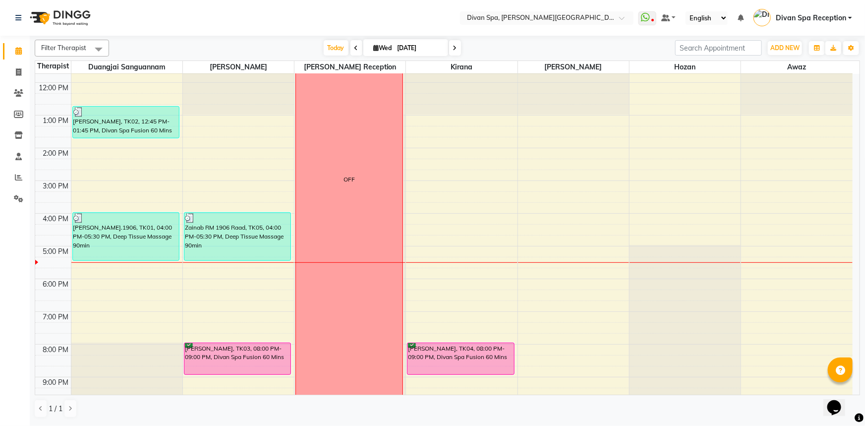
click at [453, 47] on icon at bounding box center [455, 48] width 4 height 6
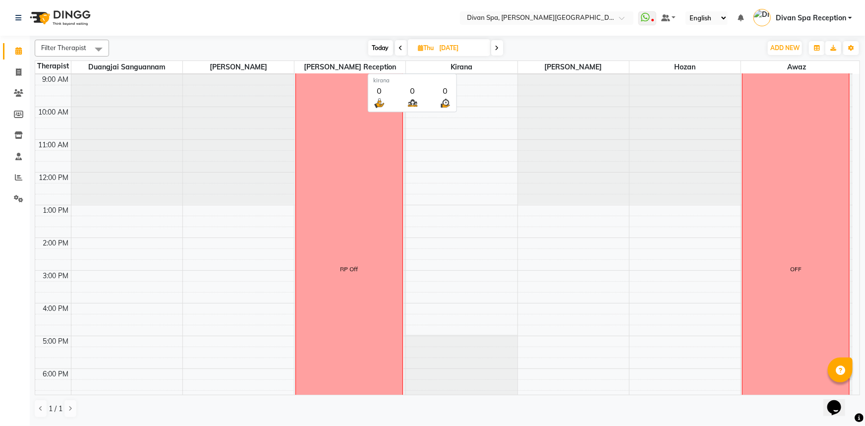
scroll to position [97, 0]
click at [499, 53] on span at bounding box center [497, 47] width 12 height 15
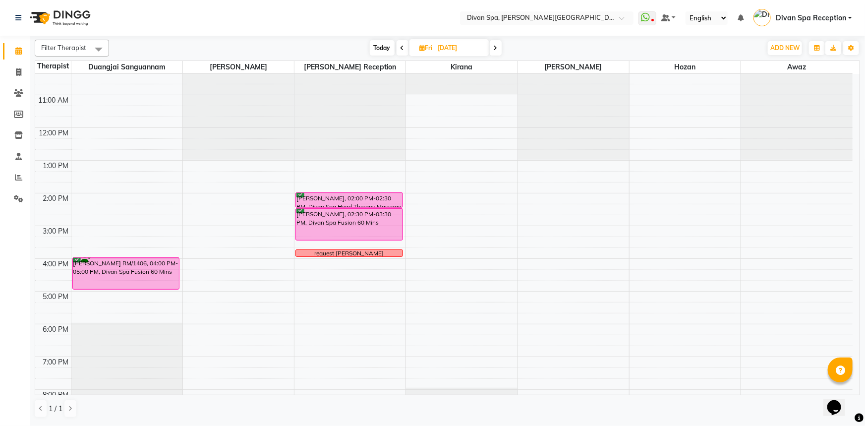
scroll to position [143, 0]
click at [378, 43] on span "Today" at bounding box center [382, 47] width 25 height 15
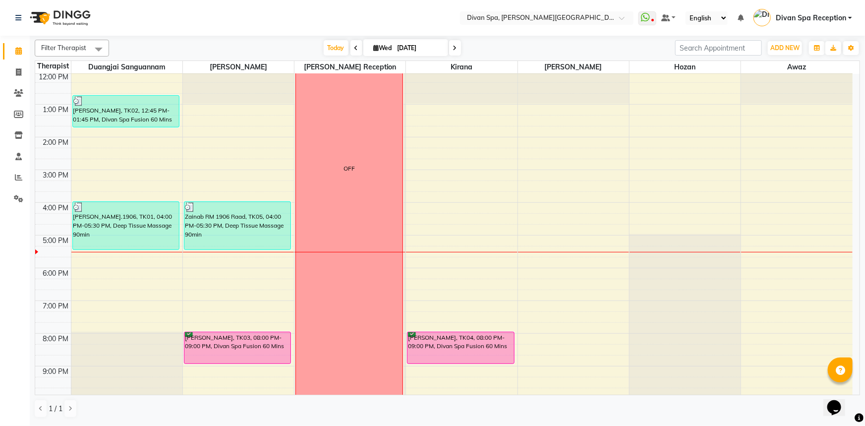
scroll to position [232, 0]
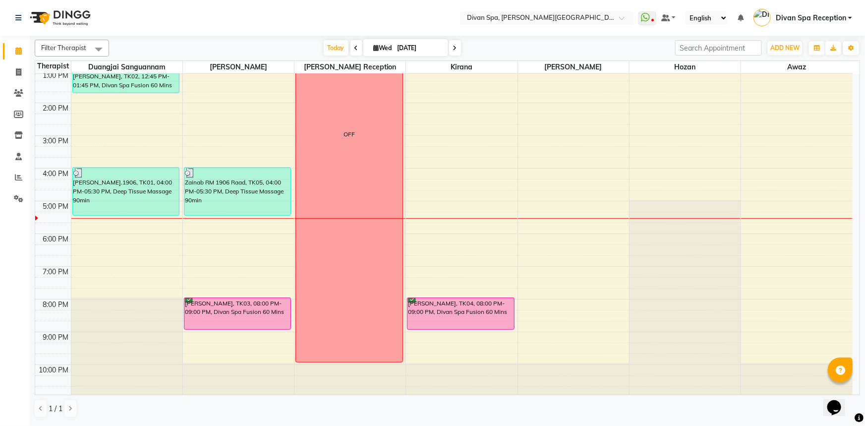
click at [354, 47] on icon at bounding box center [356, 48] width 4 height 6
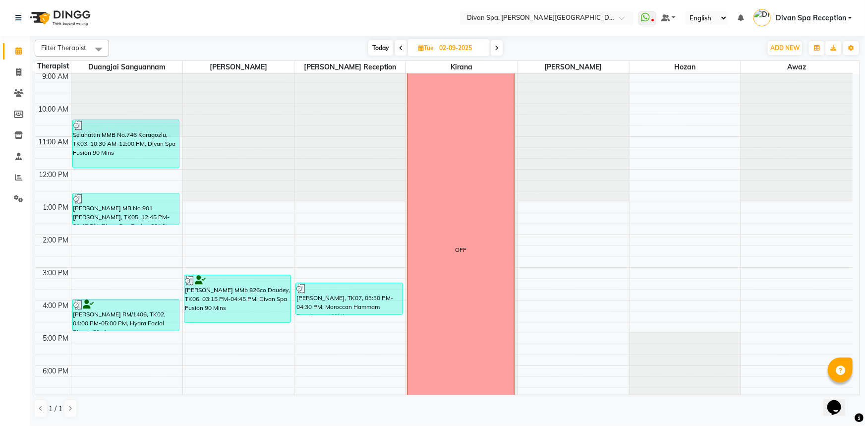
scroll to position [97, 0]
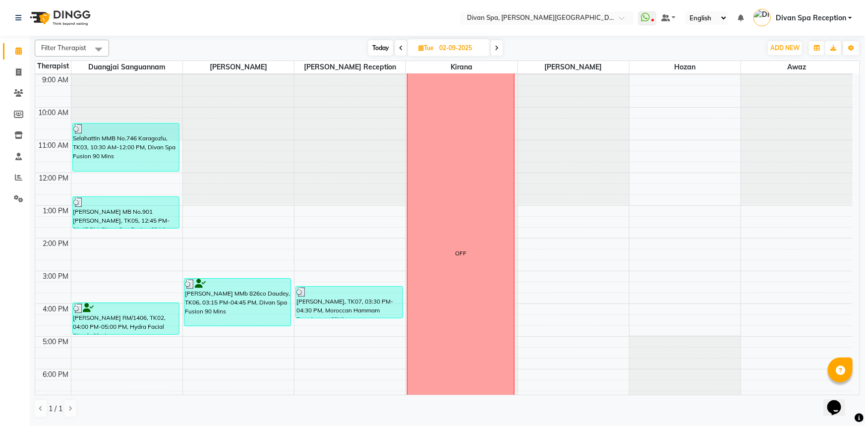
click at [401, 47] on icon at bounding box center [401, 48] width 4 height 6
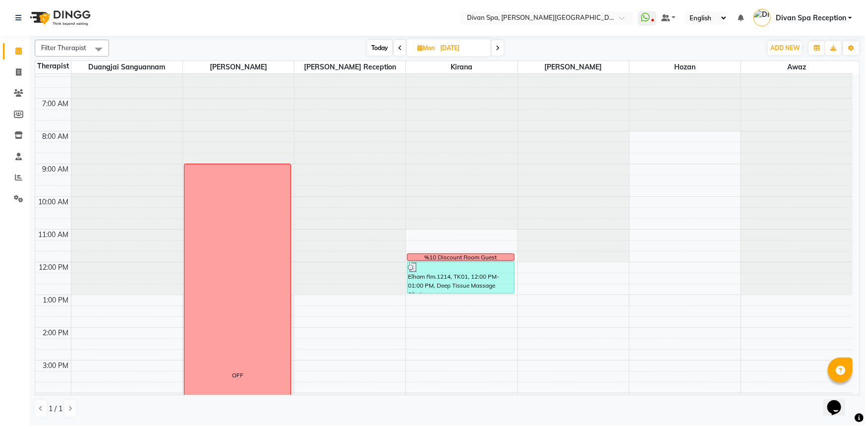
scroll to position [7, 0]
click at [381, 45] on span "Today" at bounding box center [379, 47] width 25 height 15
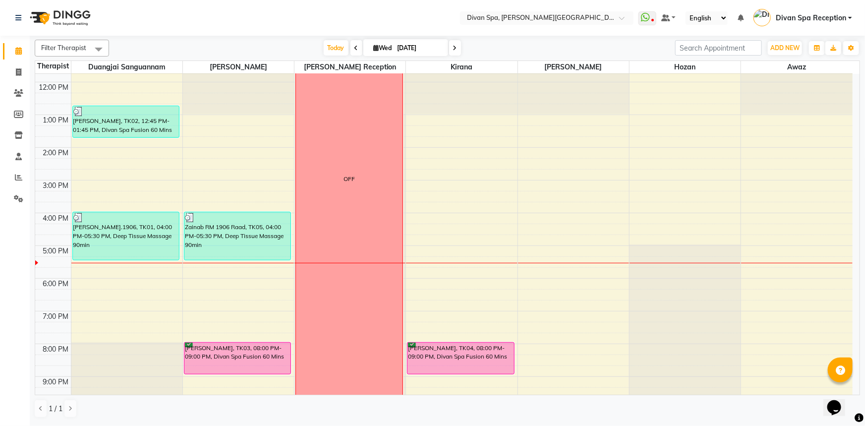
scroll to position [232, 0]
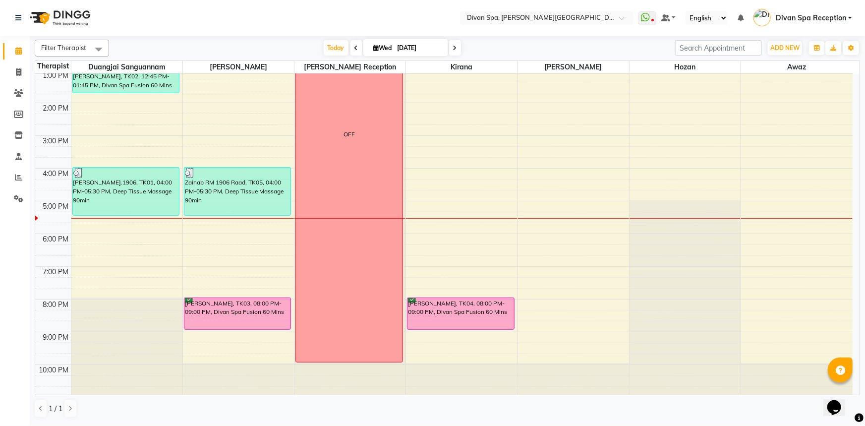
click at [355, 42] on span at bounding box center [356, 47] width 12 height 15
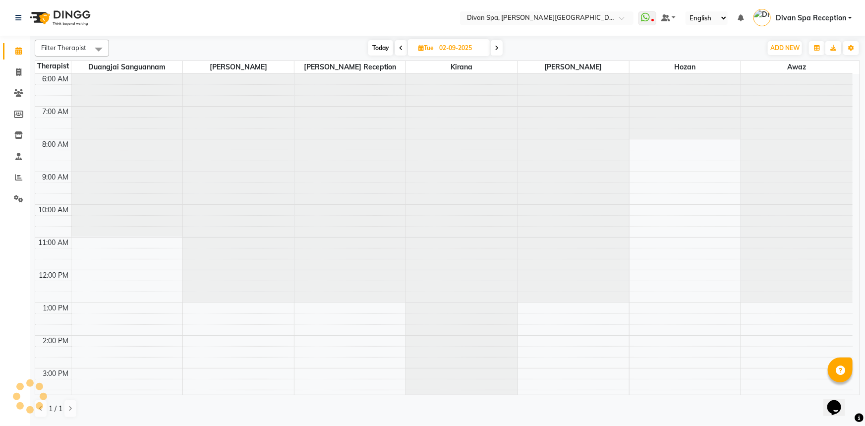
scroll to position [233, 0]
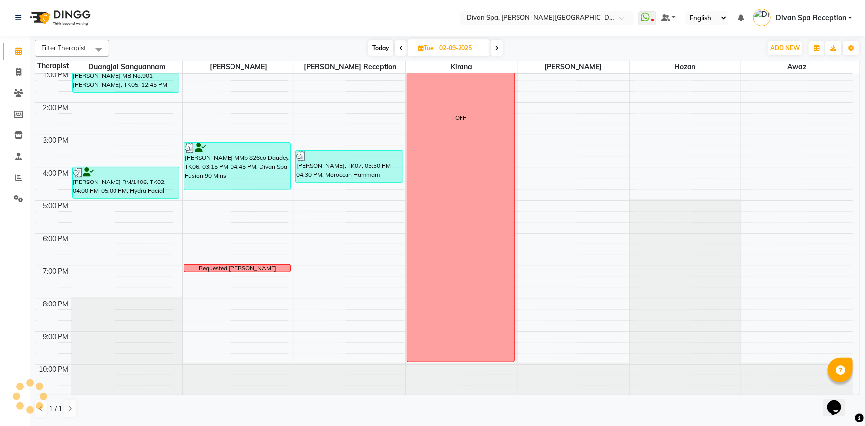
click at [400, 48] on icon at bounding box center [401, 48] width 4 height 6
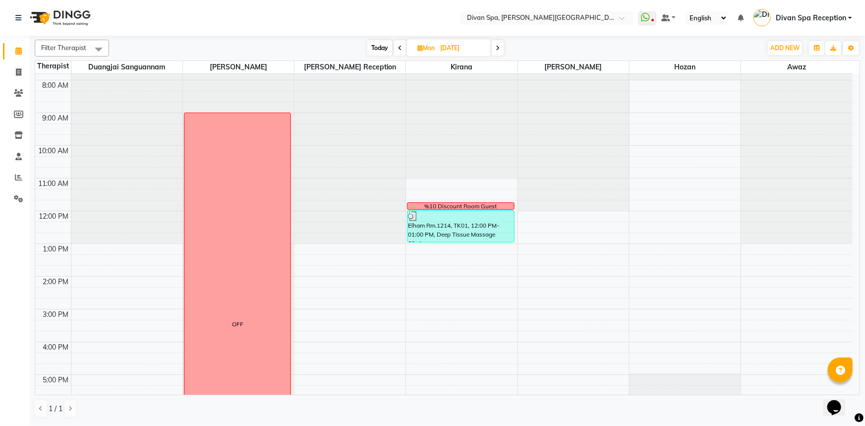
scroll to position [53, 0]
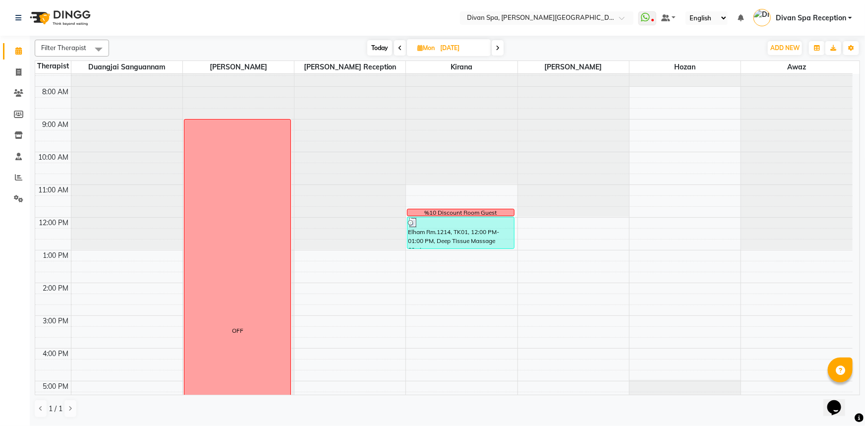
click at [399, 49] on icon at bounding box center [400, 48] width 4 height 6
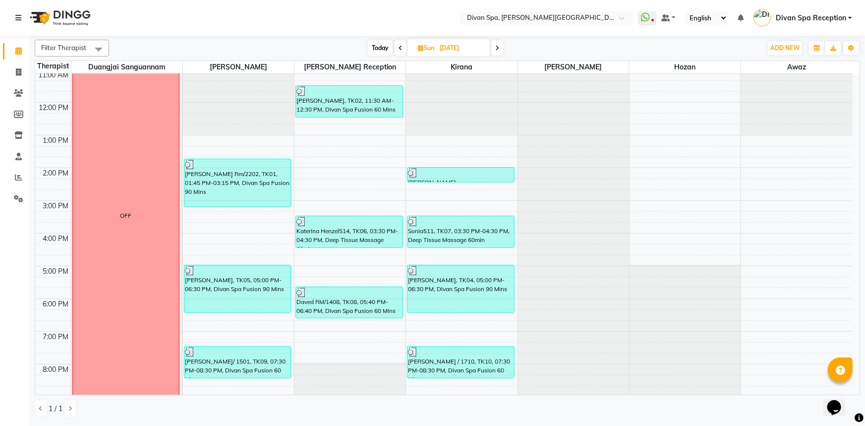
scroll to position [188, 0]
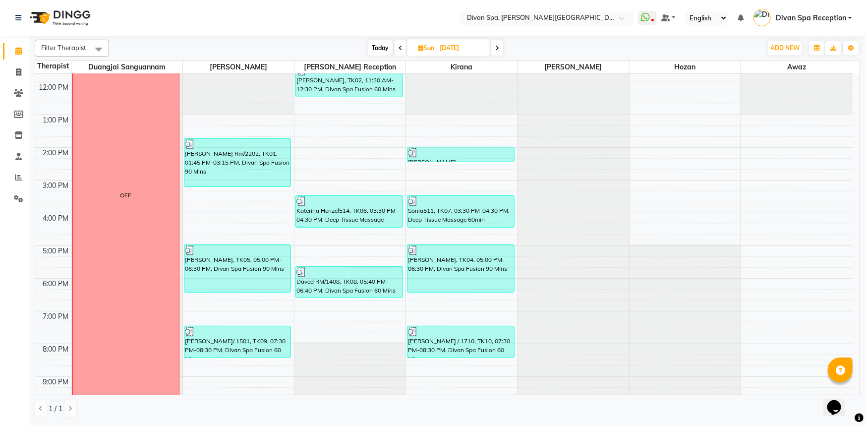
click at [372, 44] on span "Today" at bounding box center [380, 47] width 25 height 15
type input "[DATE]"
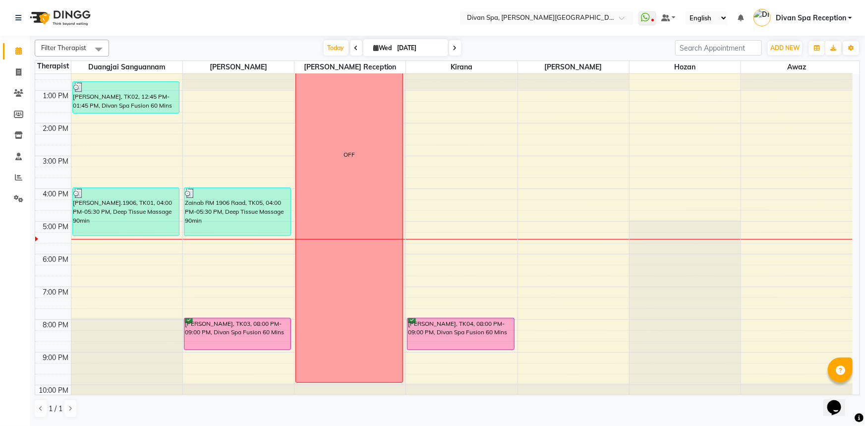
scroll to position [232, 0]
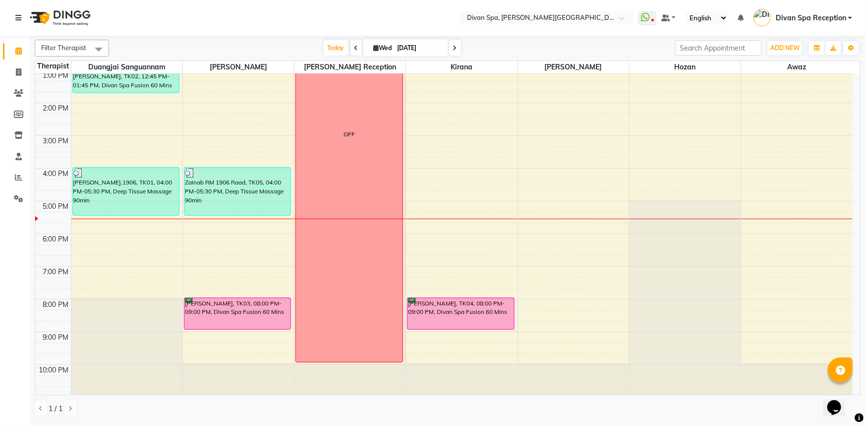
click at [344, 23] on nav "Select Location × Divan Spa, [PERSON_NAME] Street WhatsApp Status ✕ Status: Dis…" at bounding box center [432, 18] width 865 height 36
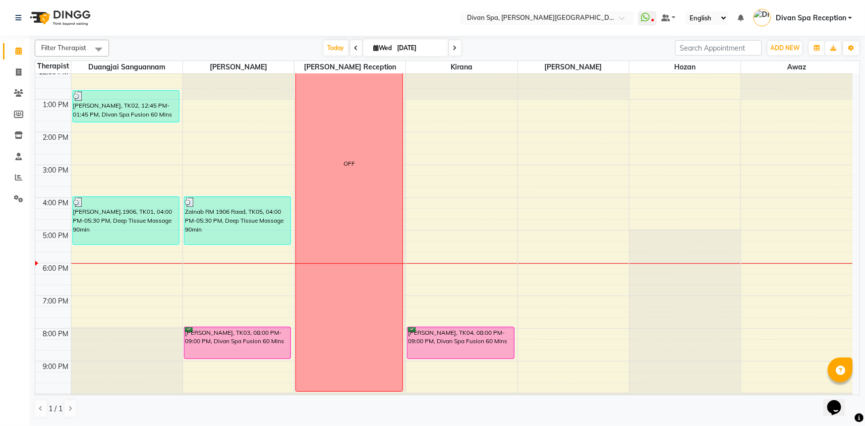
scroll to position [225, 0]
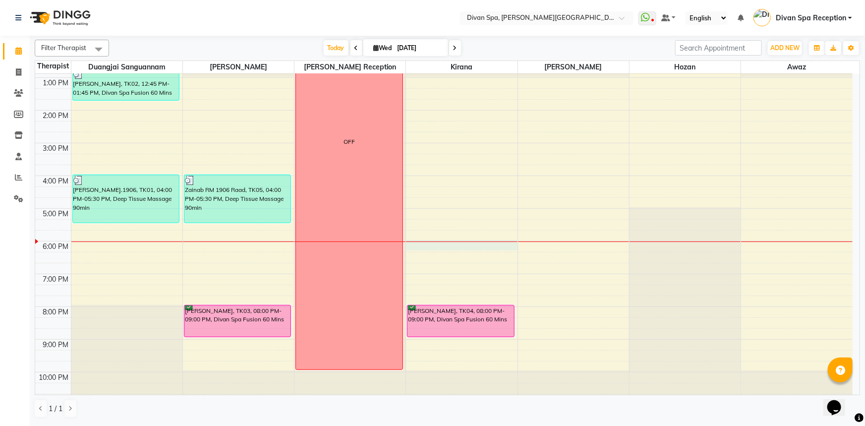
click at [430, 244] on div "6:00 AM 7:00 AM 8:00 AM 9:00 AM 10:00 AM 11:00 AM 12:00 PM 1:00 PM 2:00 PM 3:00…" at bounding box center [443, 127] width 817 height 556
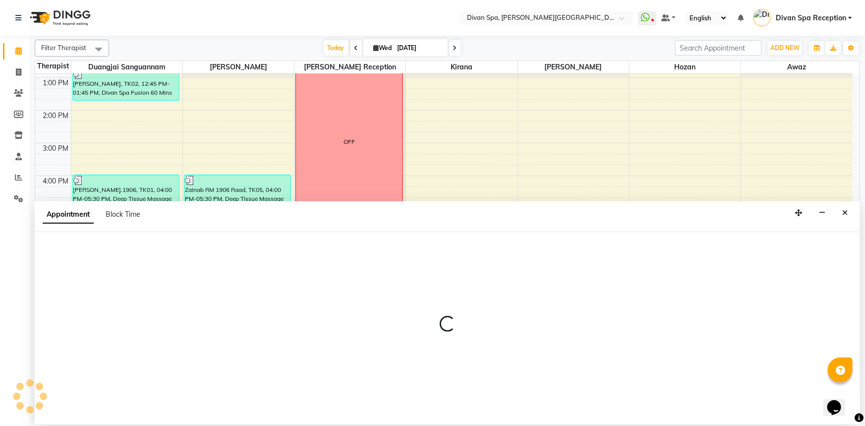
select select "85775"
select select "1080"
select select "tentative"
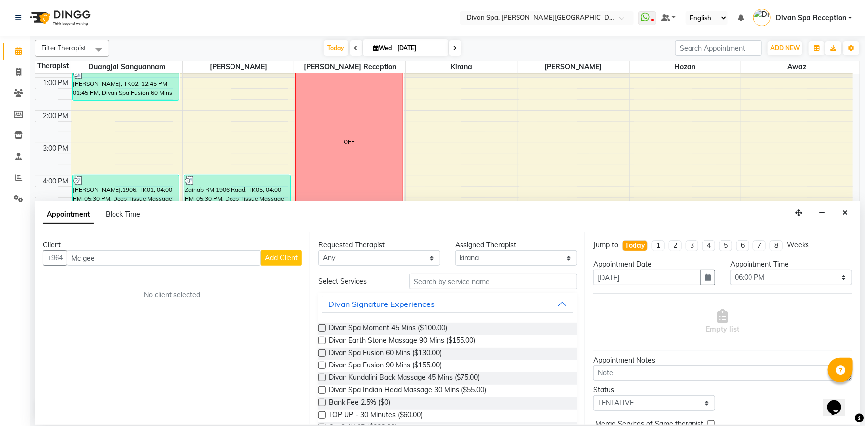
type input "Mc gee"
click at [275, 256] on span "Add Client" at bounding box center [281, 257] width 33 height 9
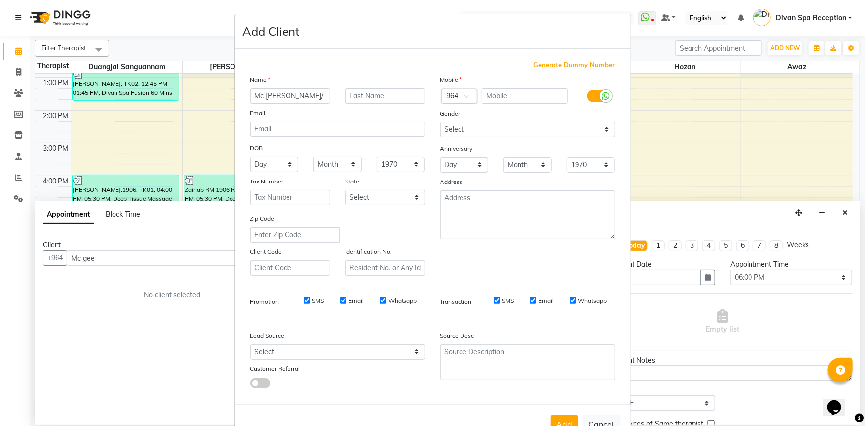
type input "Mc [PERSON_NAME]/ 1404"
click at [521, 91] on input "text" at bounding box center [525, 95] width 86 height 15
type input "215487854"
click at [587, 94] on label at bounding box center [598, 96] width 22 height 12
click at [0, 0] on input "checkbox" at bounding box center [0, 0] width 0 height 0
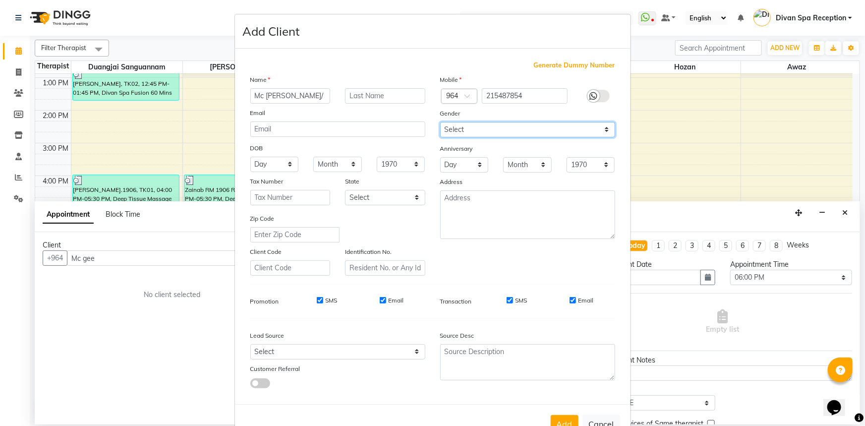
click at [603, 129] on select "Select [DEMOGRAPHIC_DATA] [DEMOGRAPHIC_DATA] Other Prefer Not To Say" at bounding box center [527, 129] width 175 height 15
select select "[DEMOGRAPHIC_DATA]"
click at [440, 122] on select "Select [DEMOGRAPHIC_DATA] [DEMOGRAPHIC_DATA] Other Prefer Not To Say" at bounding box center [527, 129] width 175 height 15
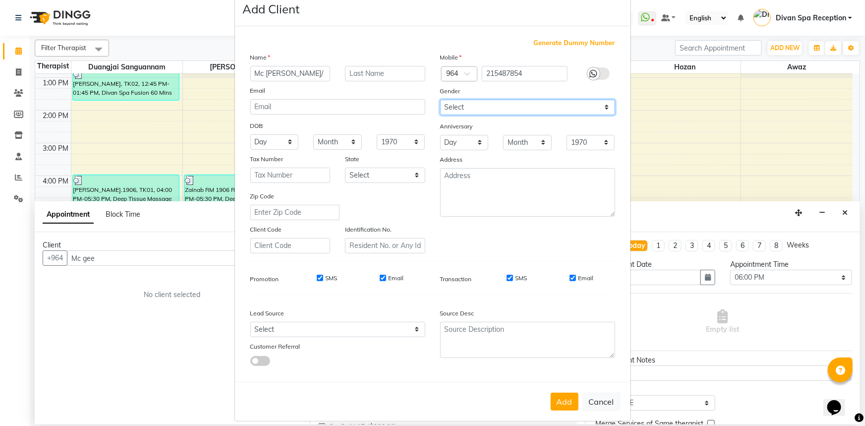
scroll to position [35, 0]
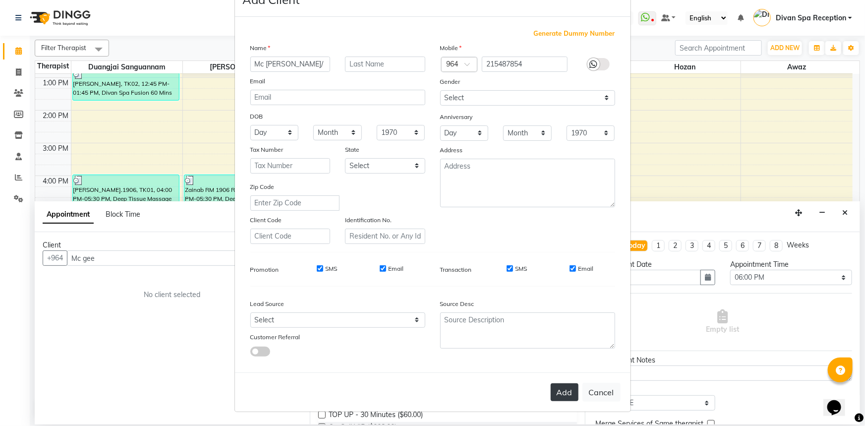
click at [560, 395] on button "Add" at bounding box center [565, 392] width 28 height 18
type input "21*****54"
select select
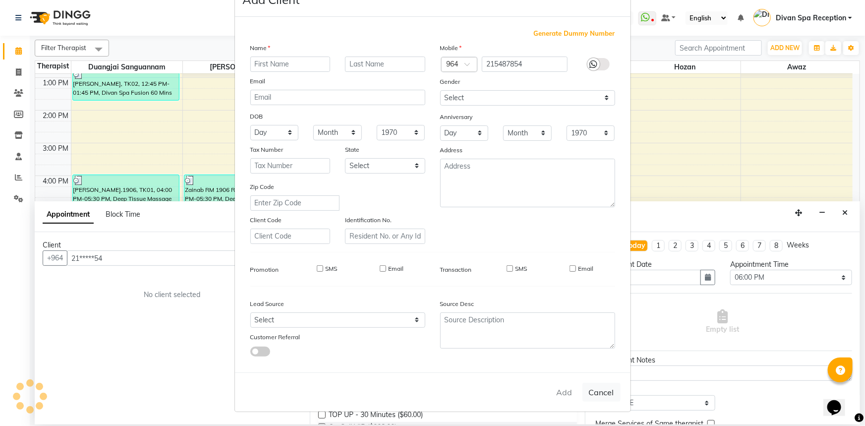
select select
checkbox input "false"
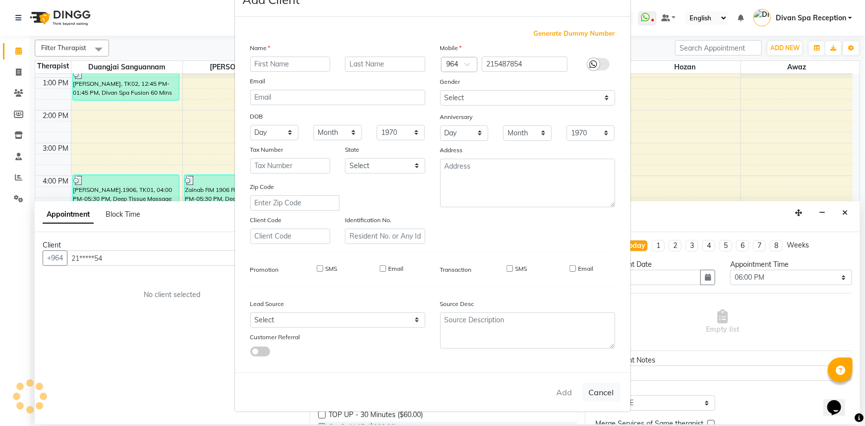
checkbox input "false"
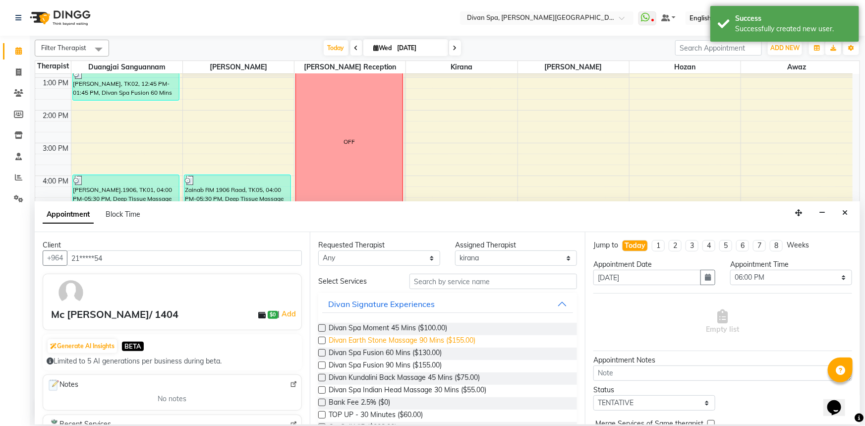
click at [459, 341] on span "Divan Earth Stone Massage 90 Mins ($155.00)" at bounding box center [402, 341] width 147 height 12
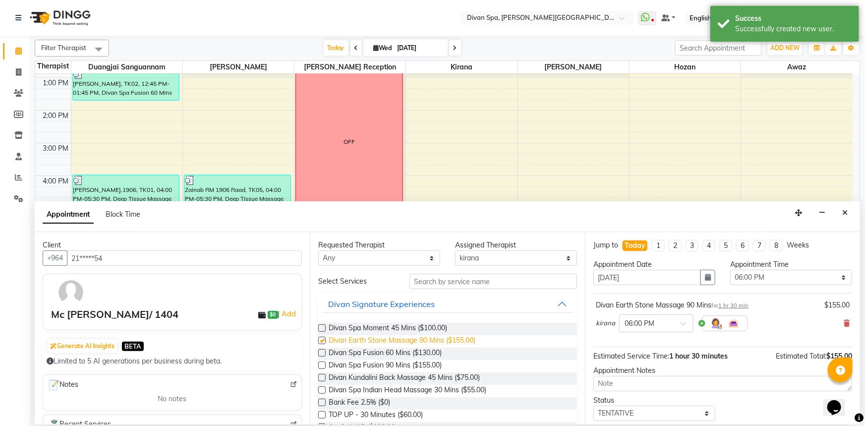
checkbox input "false"
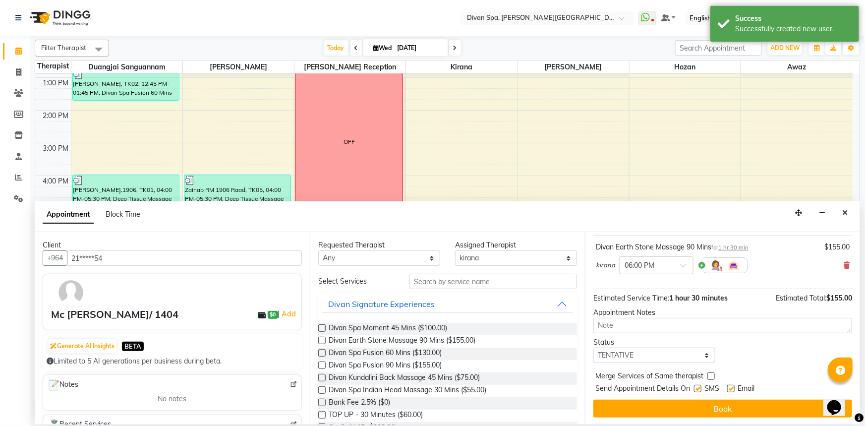
scroll to position [58, 0]
click at [706, 353] on select "Select TENTATIVE CONFIRM CHECK-IN UPCOMING" at bounding box center [654, 354] width 122 height 15
select select "confirm booking"
click at [593, 347] on select "Select TENTATIVE CONFIRM CHECK-IN UPCOMING" at bounding box center [654, 354] width 122 height 15
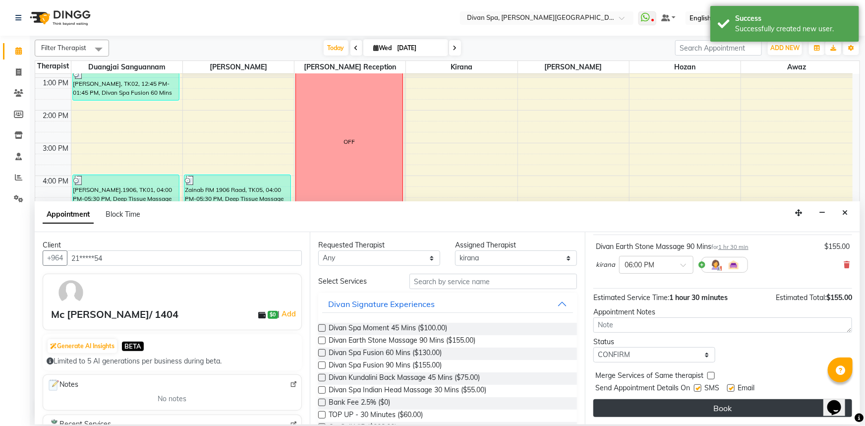
click at [646, 405] on button "Book" at bounding box center [722, 408] width 259 height 18
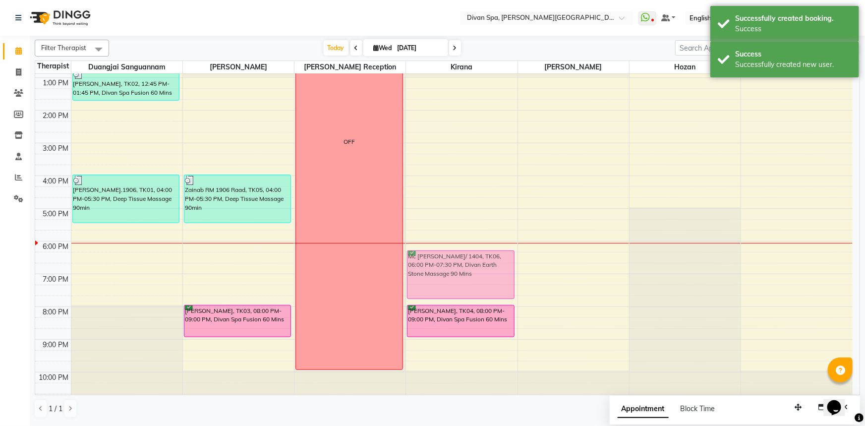
drag, startPoint x: 452, startPoint y: 254, endPoint x: 453, endPoint y: 260, distance: 6.0
click at [453, 260] on div "Mc [PERSON_NAME]/ 1404, TK06, 06:00 PM-07:30 PM, Divan Earth Stone Massage 90 […" at bounding box center [461, 127] width 111 height 556
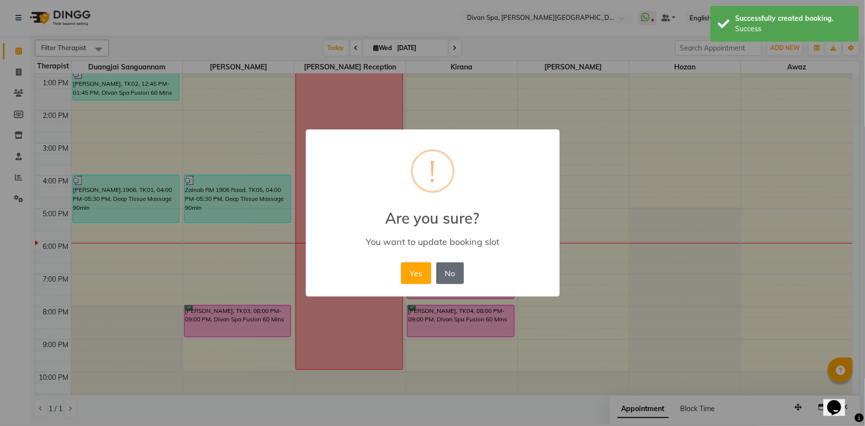
click at [446, 272] on button "No" at bounding box center [450, 273] width 28 height 22
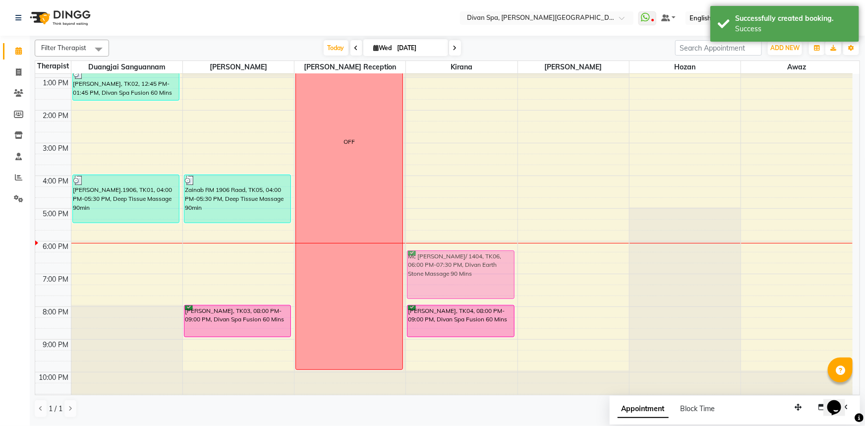
drag, startPoint x: 446, startPoint y: 272, endPoint x: 446, endPoint y: 279, distance: 7.5
click at [446, 279] on div "Mc [PERSON_NAME]/ 1404, TK06, 06:00 PM-07:30 PM, Divan Earth Stone Massage 90 […" at bounding box center [461, 127] width 111 height 556
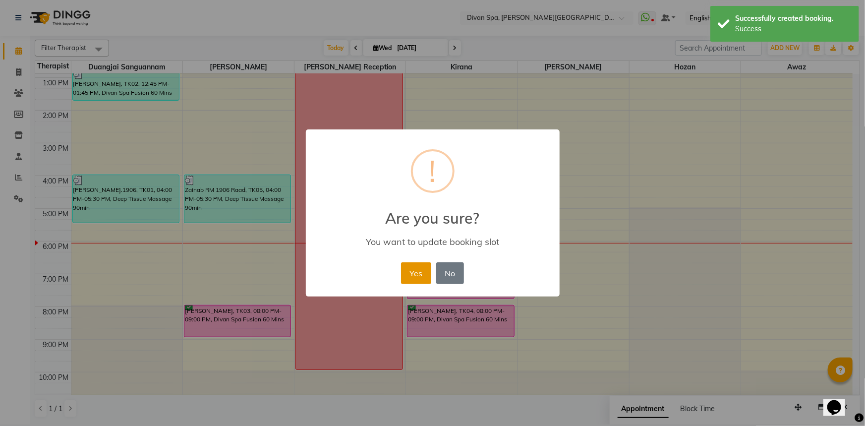
click at [421, 273] on button "Yes" at bounding box center [416, 273] width 30 height 22
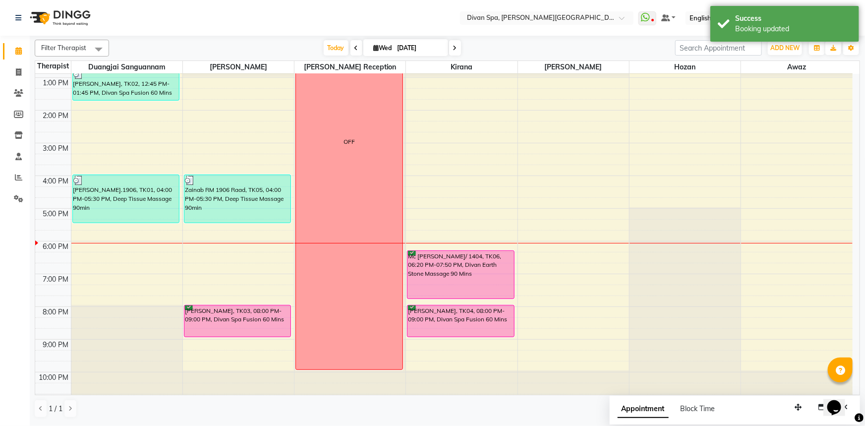
click at [421, 273] on div "Mc [PERSON_NAME]/ 1404, TK06, 06:20 PM-07:50 PM, Divan Earth Stone Massage 90 M…" at bounding box center [460, 275] width 107 height 48
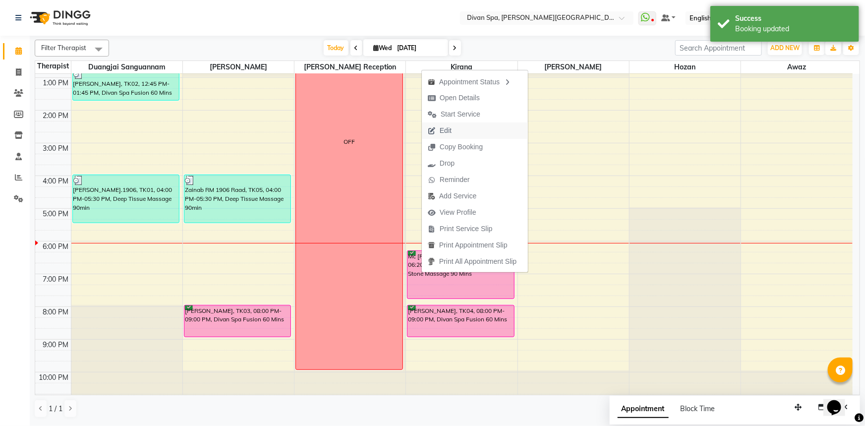
click at [448, 133] on span "Edit" at bounding box center [446, 130] width 12 height 10
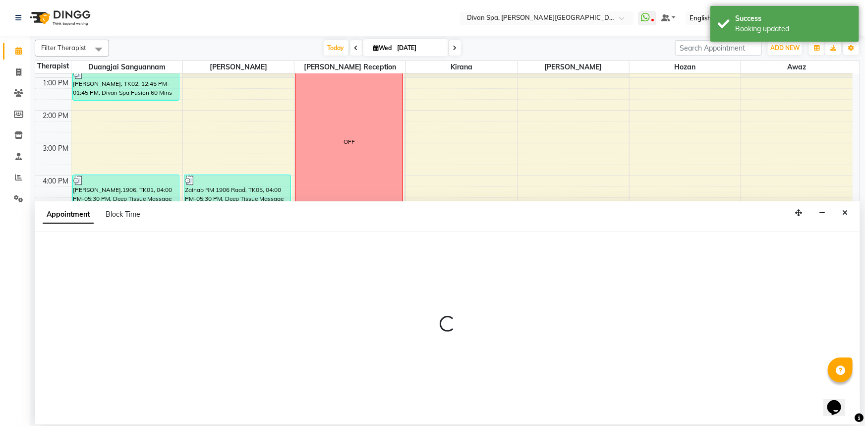
select select "tentative"
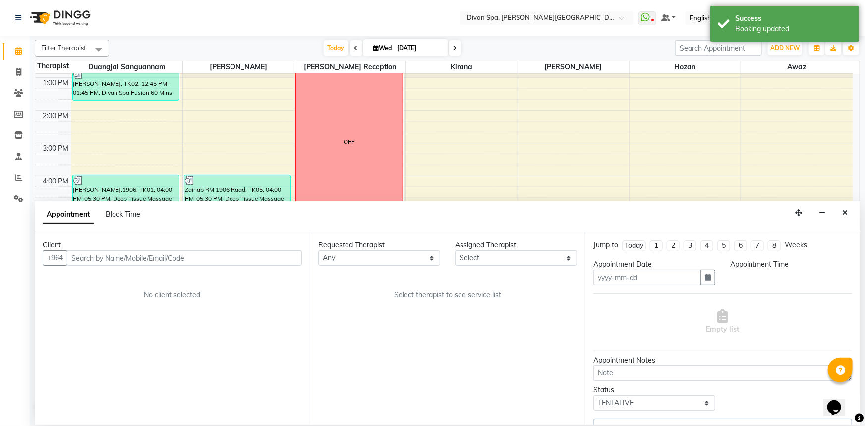
type input "[DATE]"
select select "confirm booking"
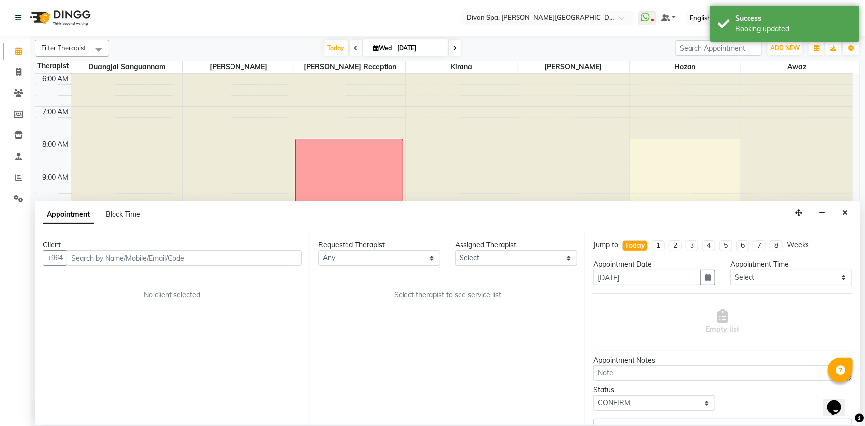
select select "85775"
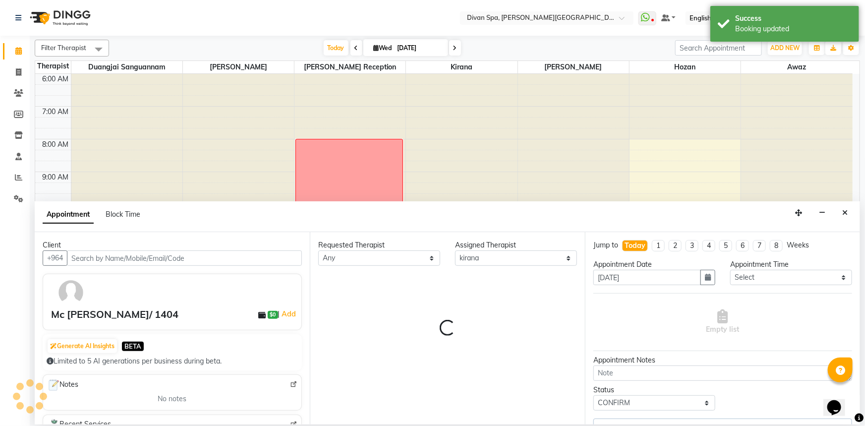
scroll to position [233, 0]
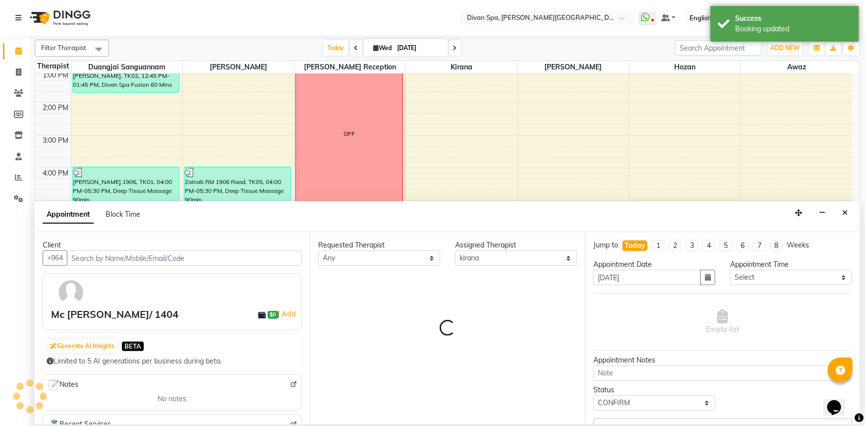
select select "1379"
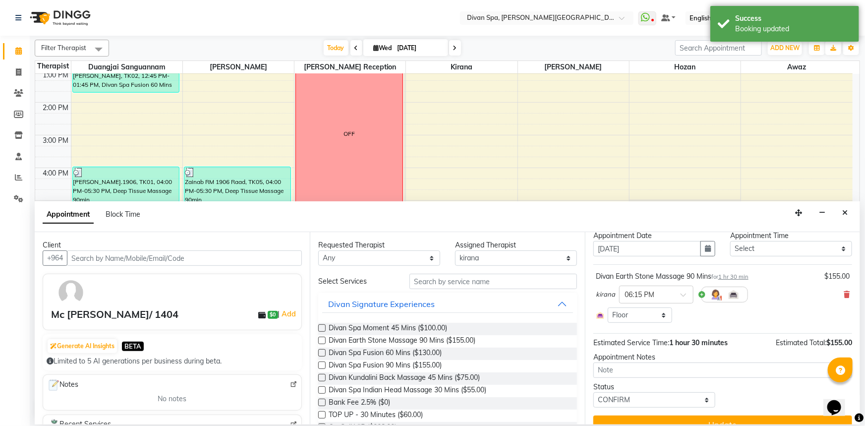
scroll to position [45, 0]
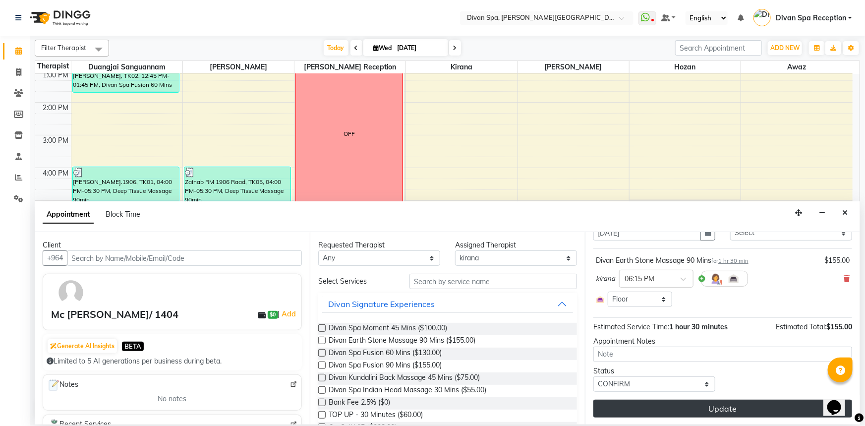
click at [694, 403] on button "Update" at bounding box center [722, 408] width 259 height 18
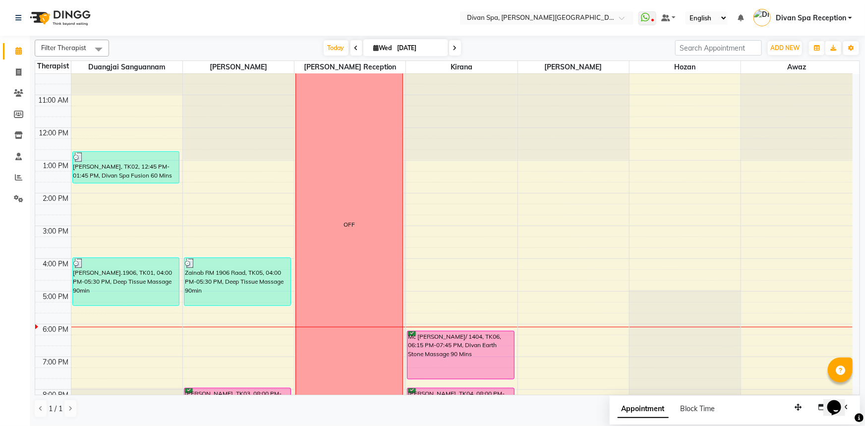
scroll to position [232, 0]
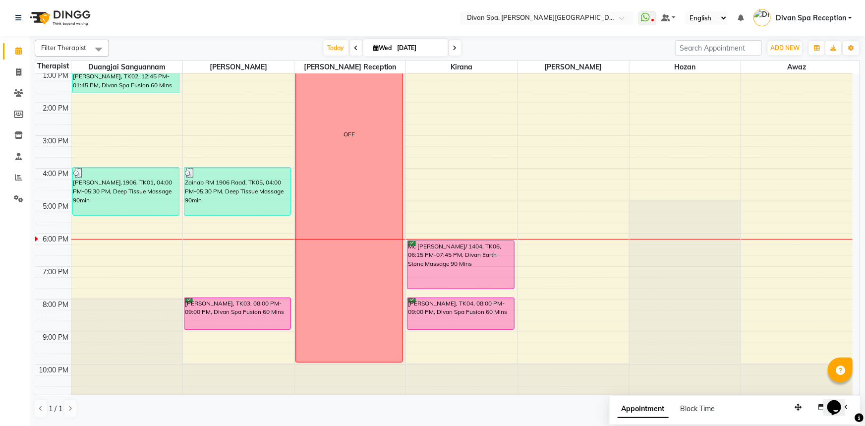
click at [443, 255] on div "Mc [PERSON_NAME]/ 1404, TK06, 06:15 PM-07:45 PM, Divan Earth Stone Massage 90 M…" at bounding box center [460, 265] width 107 height 48
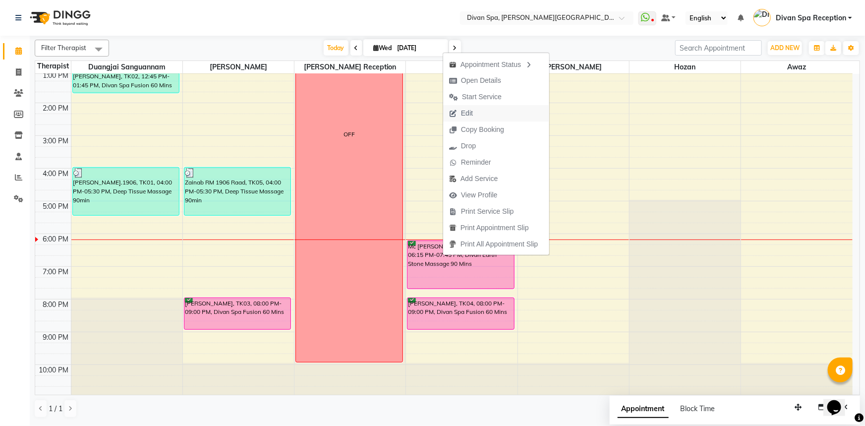
click at [465, 114] on span "Edit" at bounding box center [467, 113] width 12 height 10
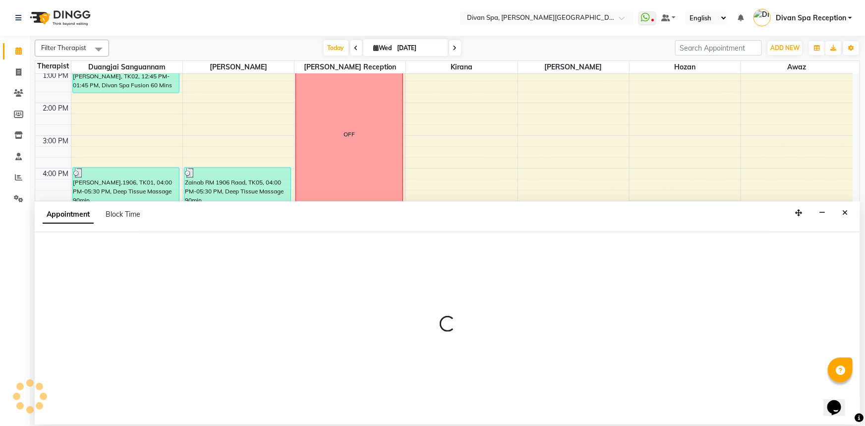
select select "tentative"
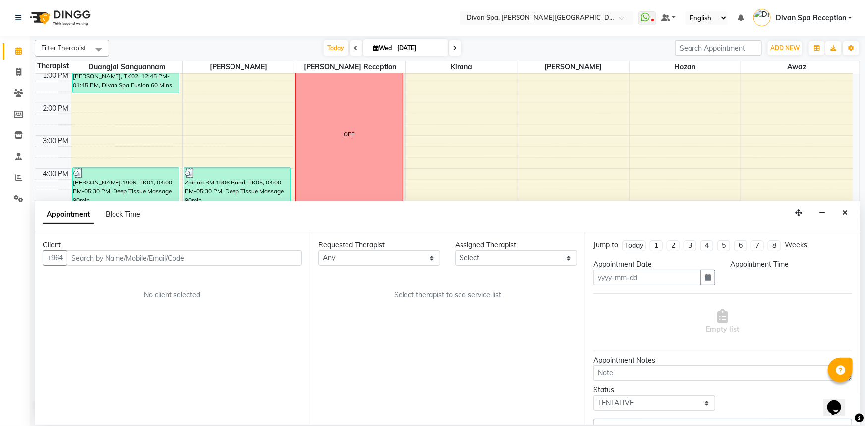
type input "[DATE]"
select select "confirm booking"
select select "1095"
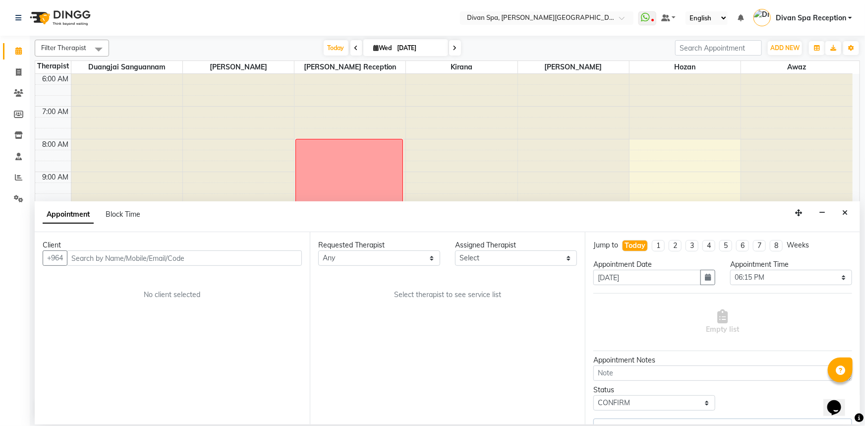
select select "85775"
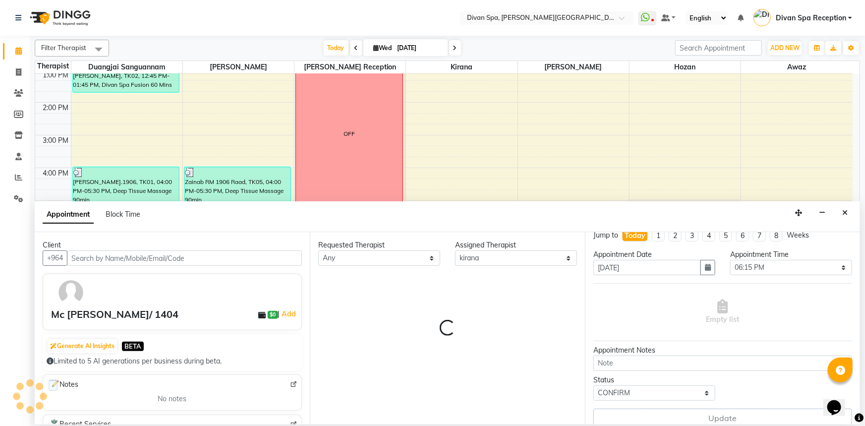
scroll to position [20, 0]
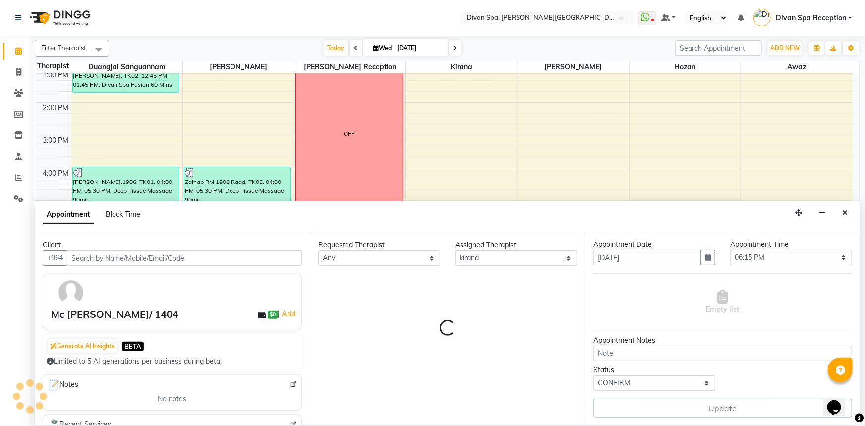
select select "1379"
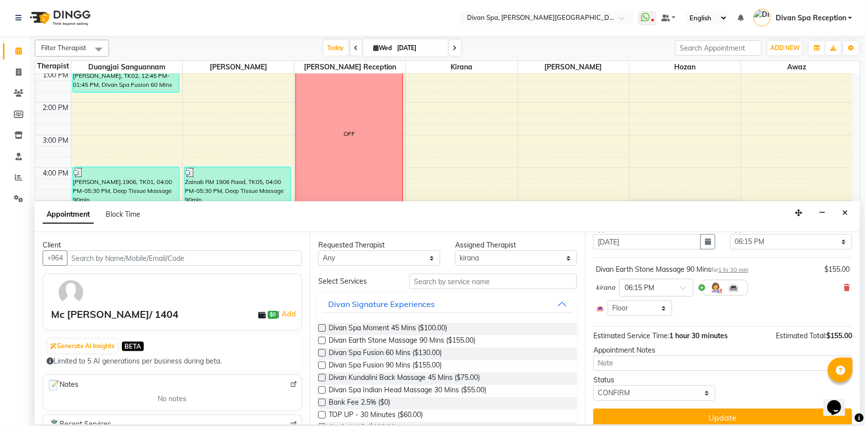
scroll to position [45, 0]
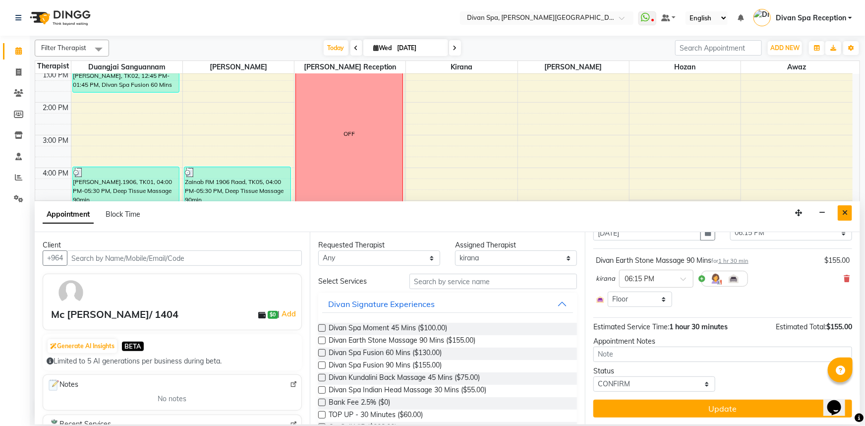
click at [841, 209] on button "Close" at bounding box center [845, 212] width 14 height 15
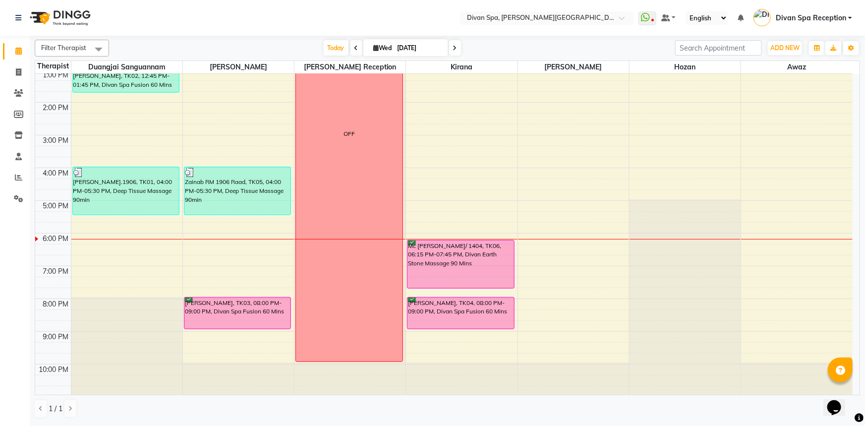
click at [428, 273] on div "Mc [PERSON_NAME]/ 1404, TK06, 06:15 PM-07:45 PM, Divan Earth Stone Massage 90 M…" at bounding box center [460, 264] width 107 height 48
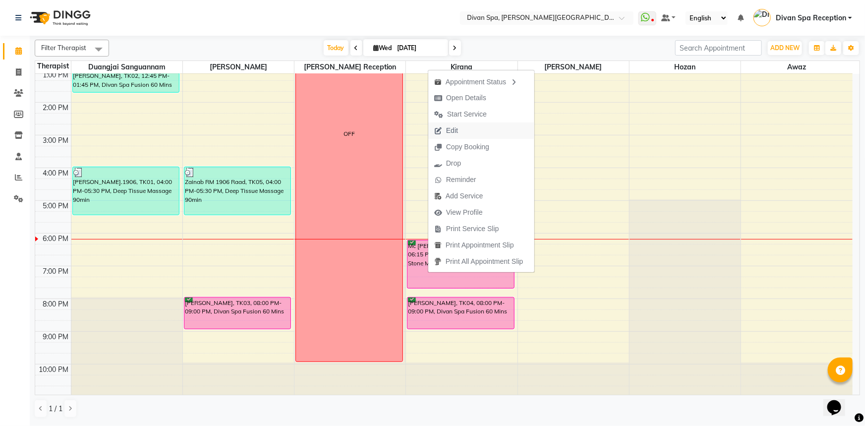
click at [458, 131] on span "Edit" at bounding box center [446, 130] width 36 height 16
select select "tentative"
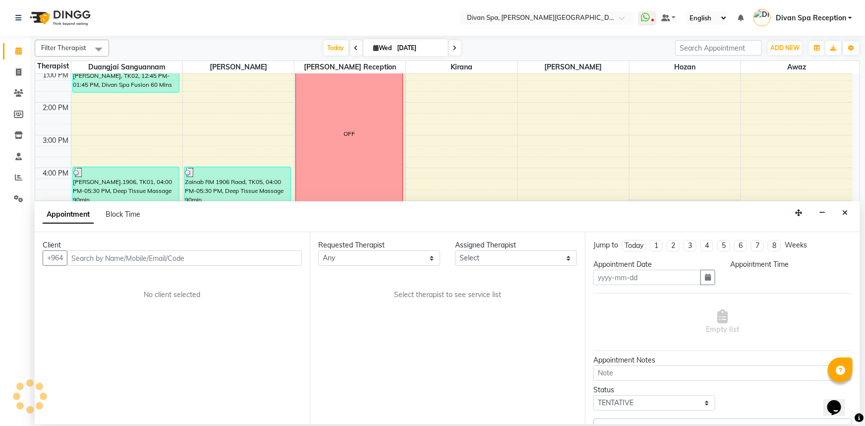
type input "[DATE]"
select select "confirm booking"
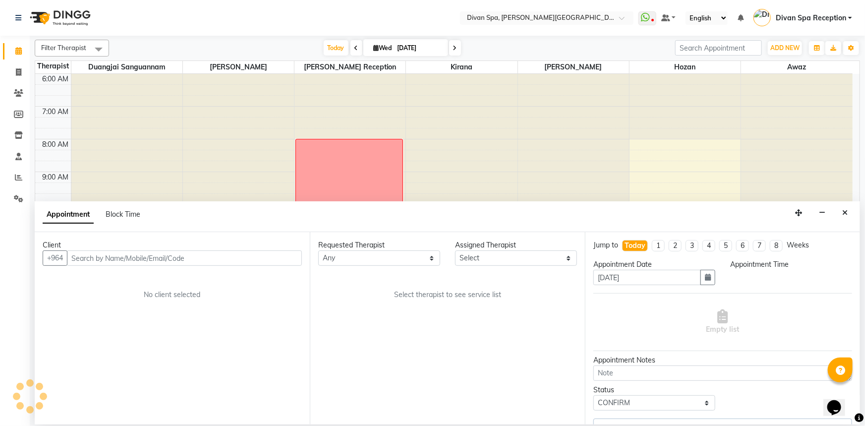
select select "1095"
select select "85775"
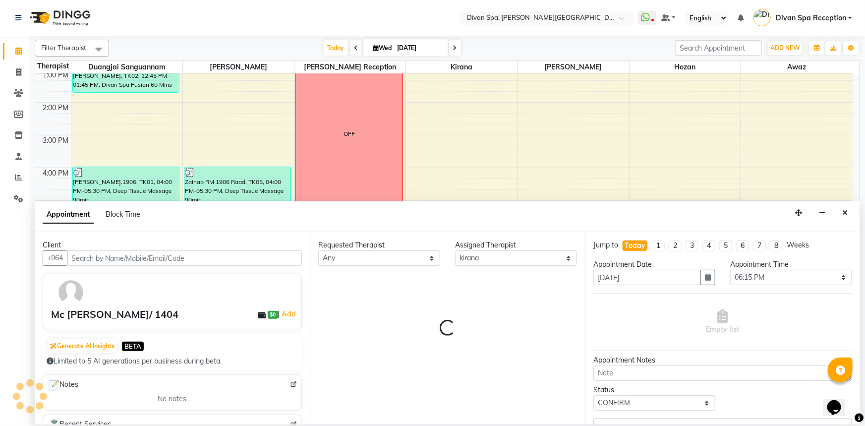
select select "1379"
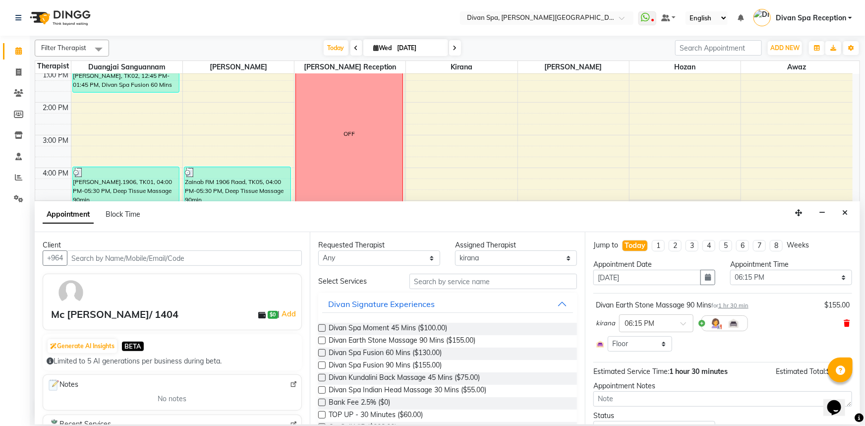
click at [843, 321] on icon at bounding box center [846, 323] width 6 height 7
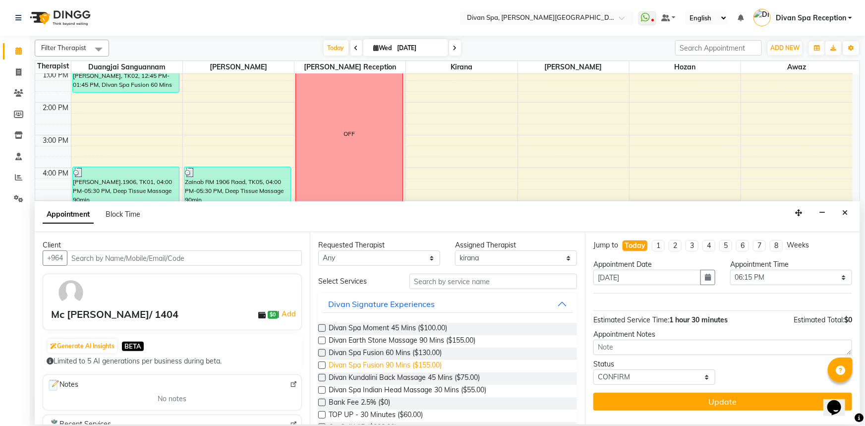
click at [431, 364] on span "Divan Spa Fusion 90 Mins ($155.00)" at bounding box center [385, 366] width 113 height 12
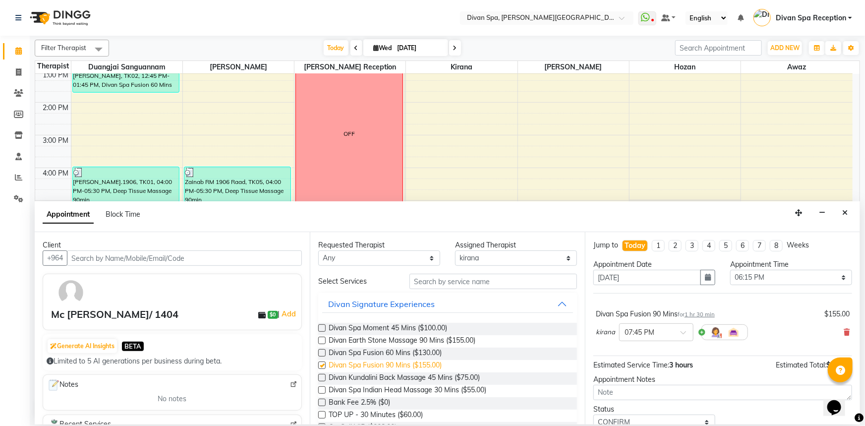
checkbox input "false"
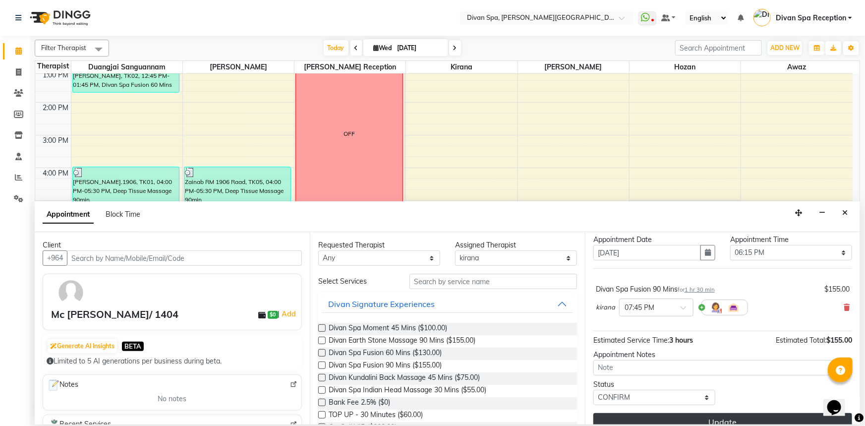
scroll to position [39, 0]
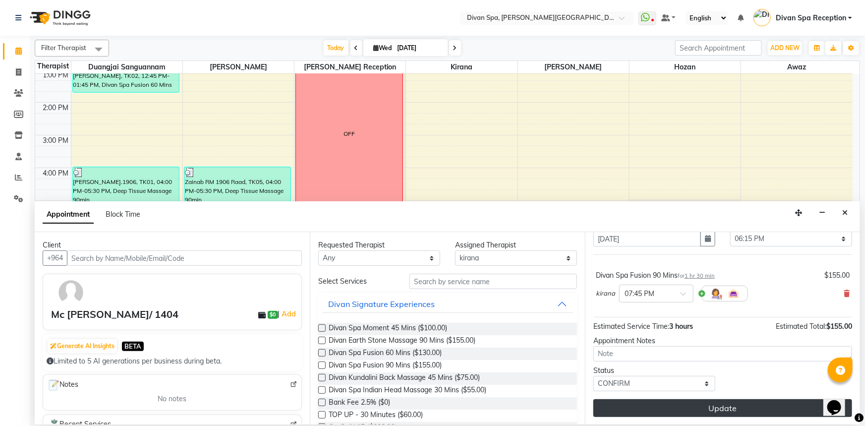
click at [691, 406] on button "Update" at bounding box center [722, 408] width 259 height 18
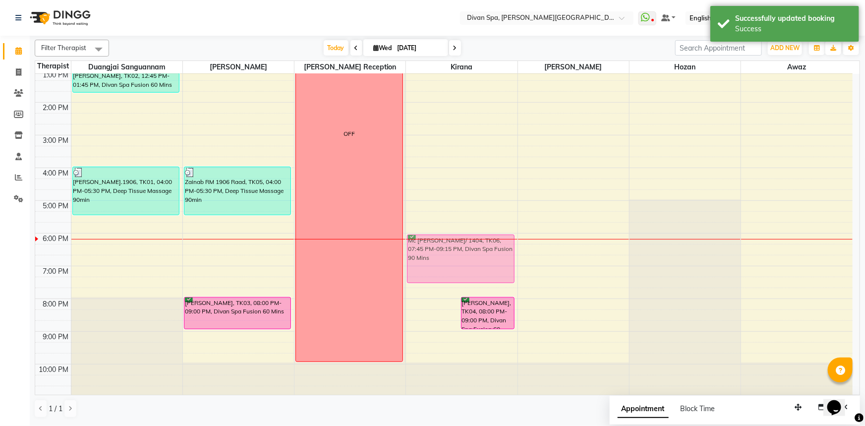
drag, startPoint x: 430, startPoint y: 312, endPoint x: 436, endPoint y: 265, distance: 47.0
click at [436, 265] on div "Mc [PERSON_NAME]/ 1404, TK06, 07:45 PM-09:15 PM, Divan Spa Fusion 90 [PERSON_NA…" at bounding box center [461, 119] width 111 height 556
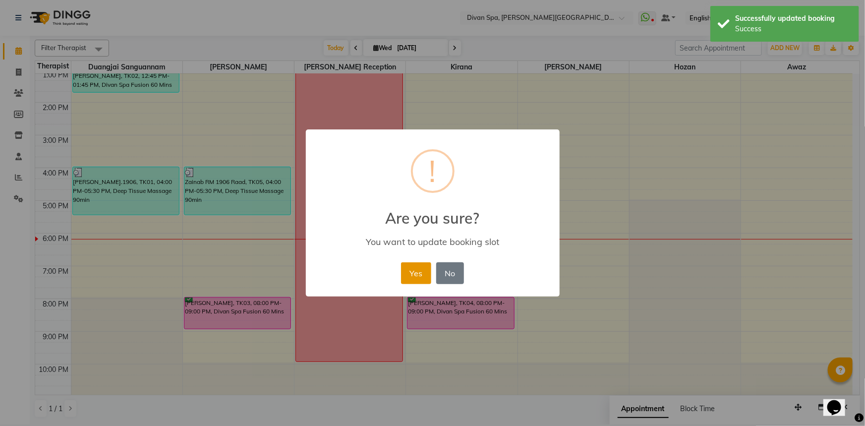
click at [409, 273] on button "Yes" at bounding box center [416, 273] width 30 height 22
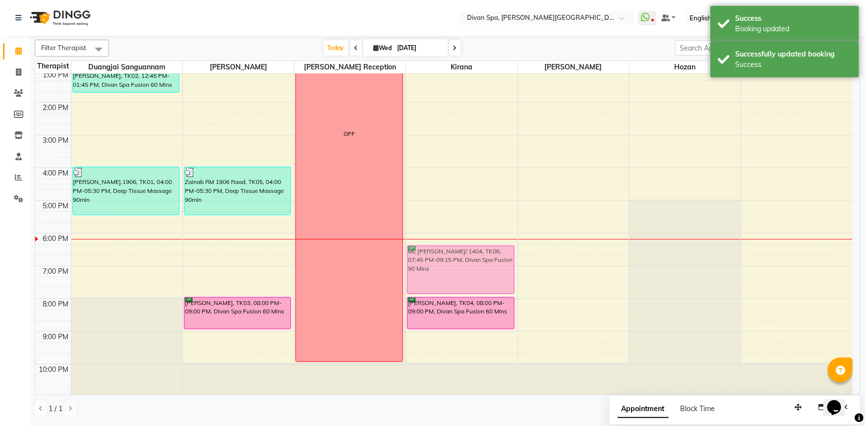
drag, startPoint x: 438, startPoint y: 262, endPoint x: 440, endPoint y: 268, distance: 6.7
click at [440, 268] on div "Mc [PERSON_NAME]/ 1404, TK06, 06:05 PM-07:35 PM, Divan Spa Fusion 90 [PERSON_NA…" at bounding box center [461, 119] width 111 height 556
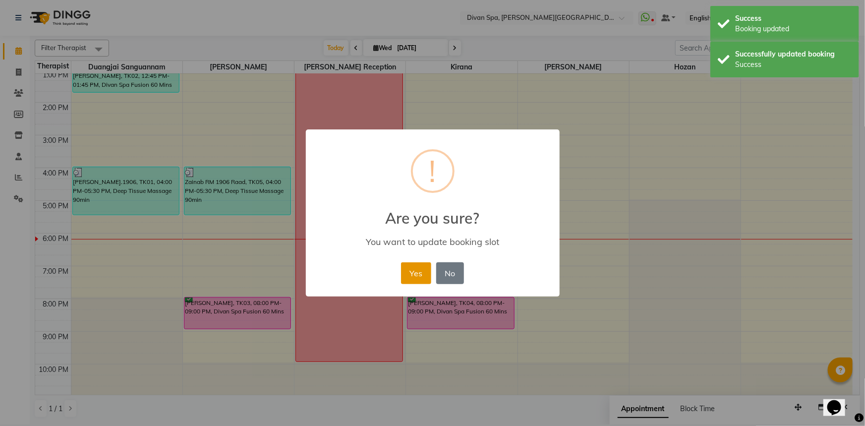
click at [412, 268] on button "Yes" at bounding box center [416, 273] width 30 height 22
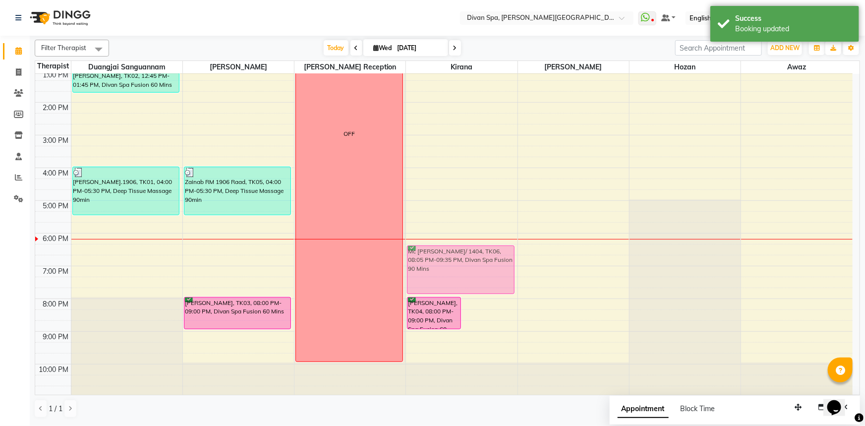
drag, startPoint x: 487, startPoint y: 327, endPoint x: 484, endPoint y: 273, distance: 54.1
click at [484, 273] on div "[PERSON_NAME], TK04, 08:00 PM-09:00 PM, Divan Spa Fusion 60 Mins Mc [PERSON_NAM…" at bounding box center [461, 119] width 111 height 556
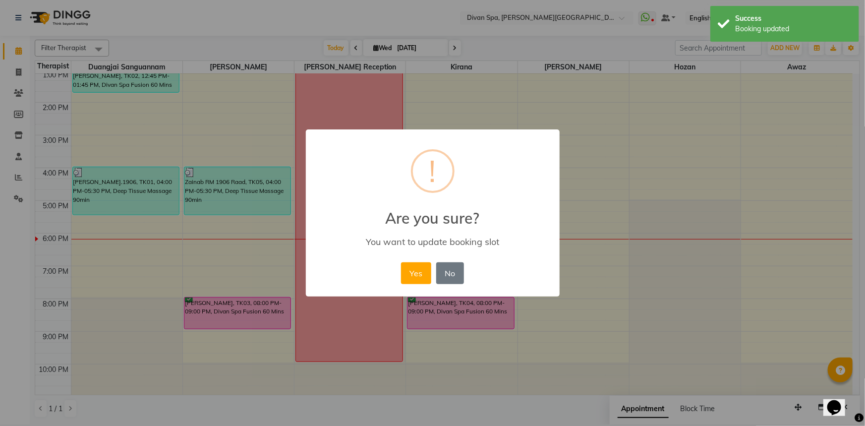
click at [484, 272] on div "× ! Are you sure? You want to update booking slot Yes No No" at bounding box center [433, 213] width 254 height 168
click at [421, 272] on button "Yes" at bounding box center [416, 273] width 30 height 22
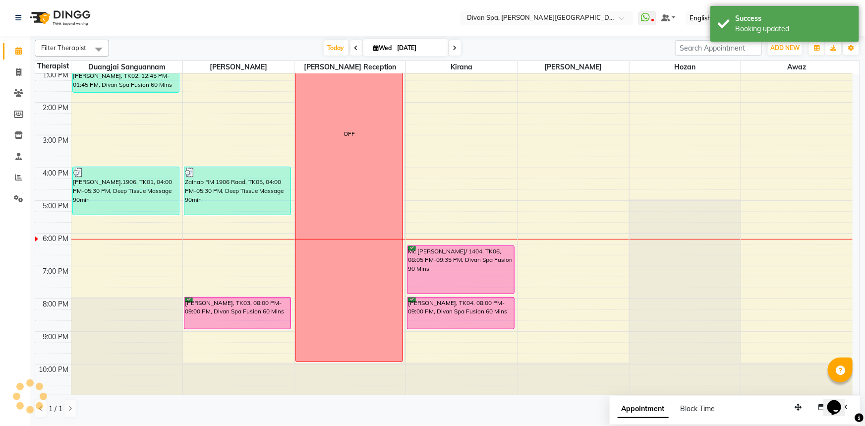
click at [455, 266] on div "Mc [PERSON_NAME]/ 1404, TK06, 08:05 PM-09:35 PM, Divan Spa Fusion 90 Mins" at bounding box center [460, 270] width 107 height 48
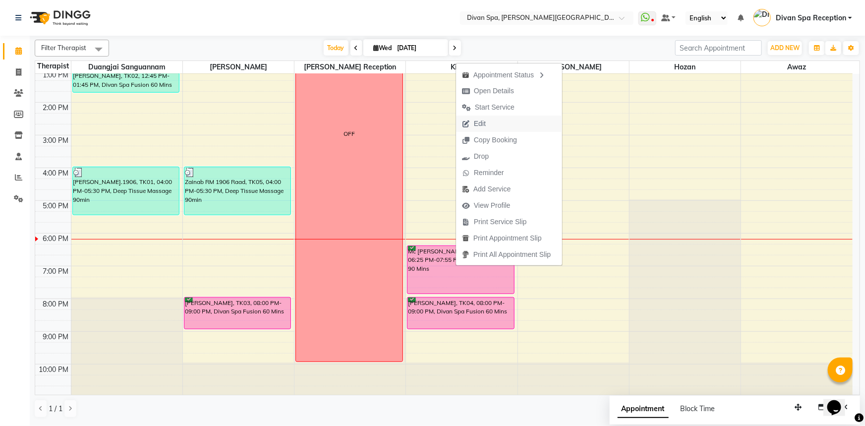
click at [490, 125] on span "Edit" at bounding box center [474, 123] width 36 height 16
select select "tentative"
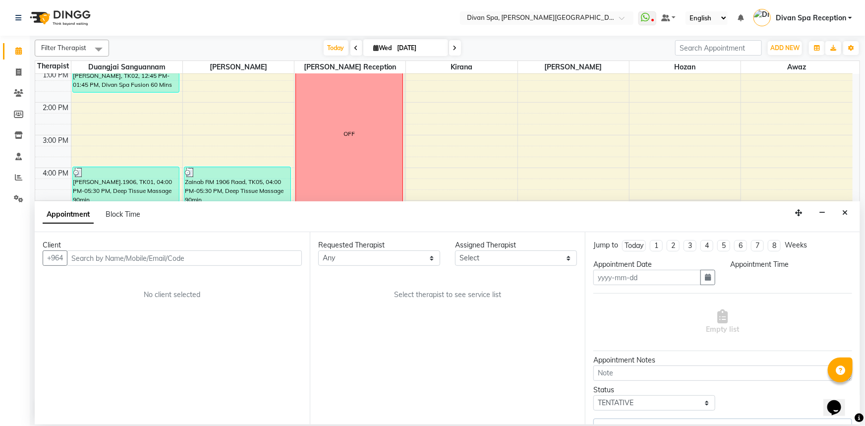
type input "[DATE]"
select select "confirm booking"
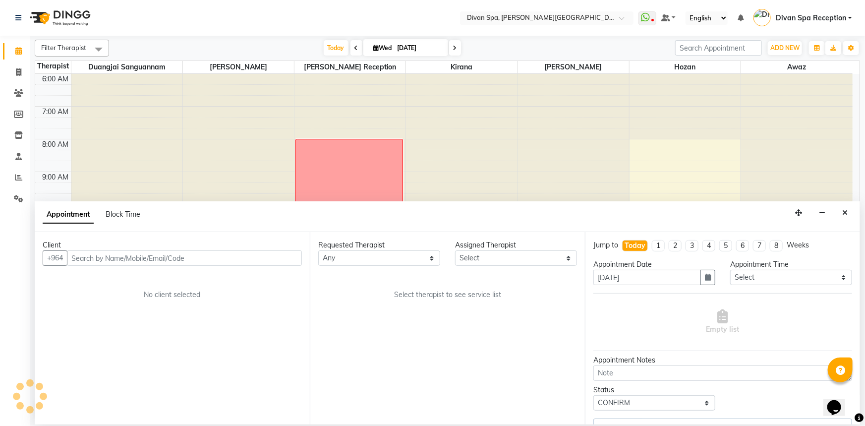
select select "85775"
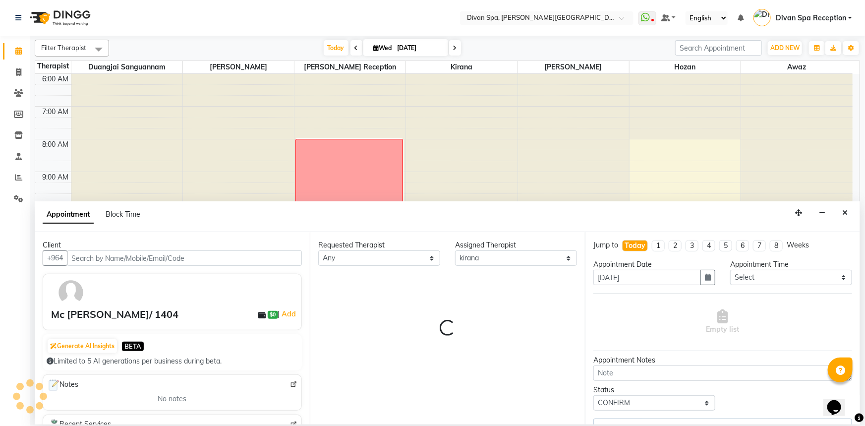
scroll to position [233, 0]
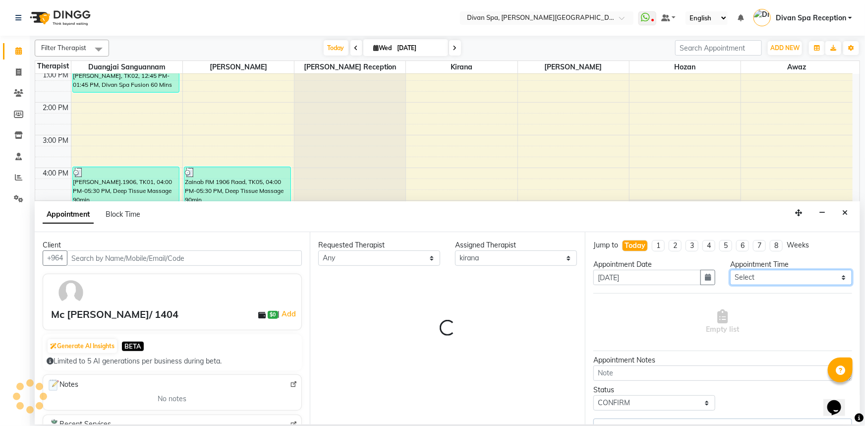
select select "1379"
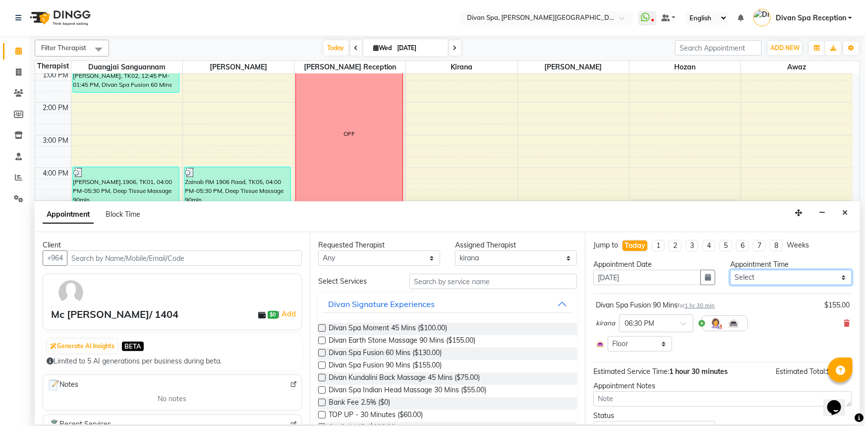
click at [837, 276] on select "Select 07:00 AM 07:15 AM 07:30 AM 07:45 AM 08:00 AM 08:15 AM 08:30 AM 08:45 AM …" at bounding box center [791, 277] width 122 height 15
select select "1095"
click at [730, 270] on select "Select 07:00 AM 07:15 AM 07:30 AM 07:45 AM 08:00 AM 08:15 AM 08:30 AM 08:45 AM …" at bounding box center [791, 277] width 122 height 15
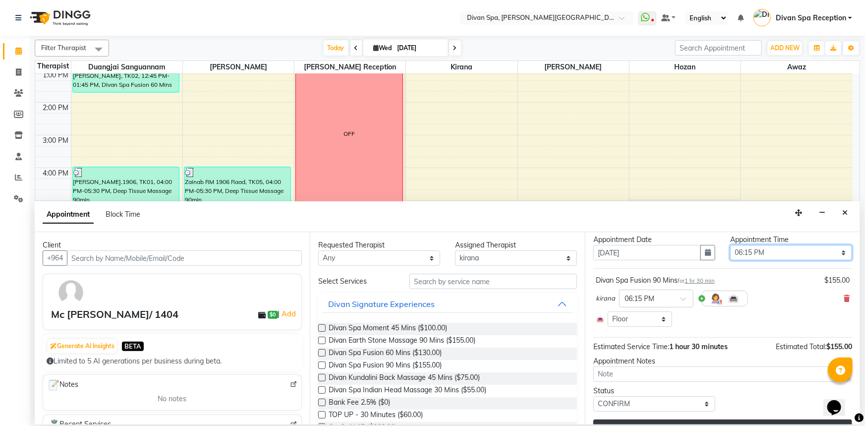
scroll to position [45, 0]
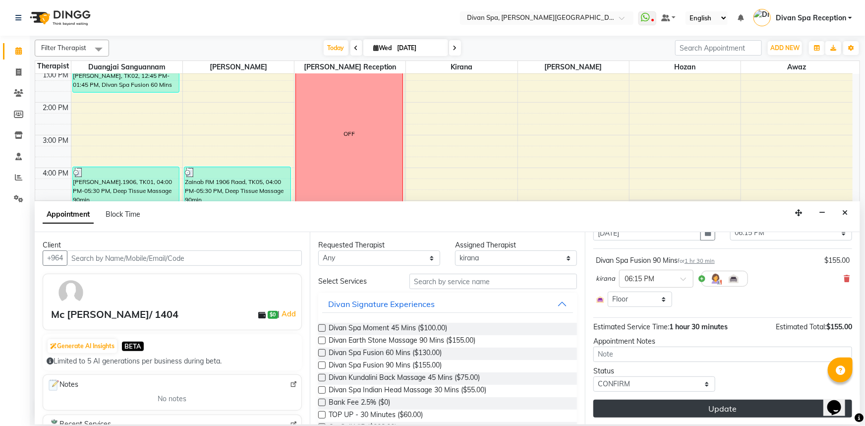
click at [701, 403] on button "Update" at bounding box center [722, 408] width 259 height 18
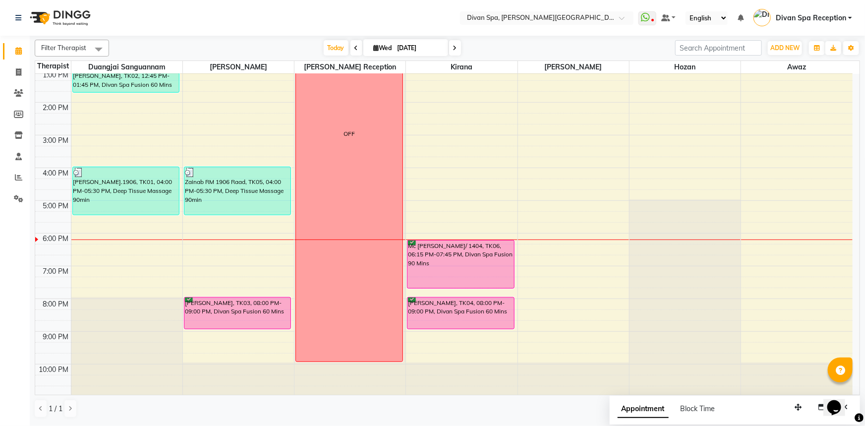
drag, startPoint x: 337, startPoint y: 289, endPoint x: 500, endPoint y: 447, distance: 227.1
click at [500, 425] on html "Select Location × Divan Spa, [PERSON_NAME] Street WhatsApp Status ✕ Status: Dis…" at bounding box center [432, 213] width 865 height 426
click at [469, 252] on div "Mc [PERSON_NAME]/ 1404, TK06, 06:15 PM-07:45 PM, Divan Spa Fusion 90 Mins" at bounding box center [460, 264] width 107 height 48
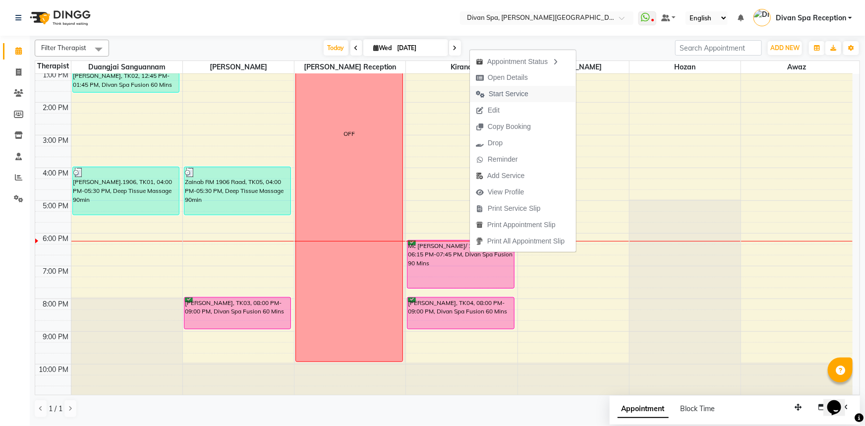
click at [520, 97] on span "Start Service" at bounding box center [509, 94] width 40 height 10
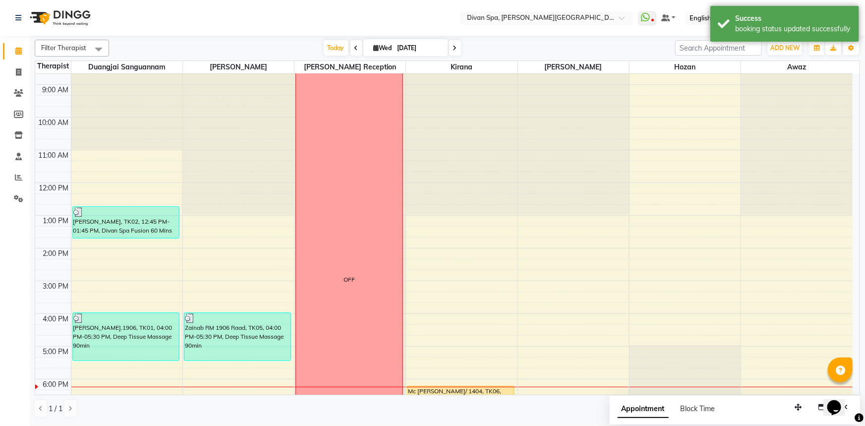
scroll to position [232, 0]
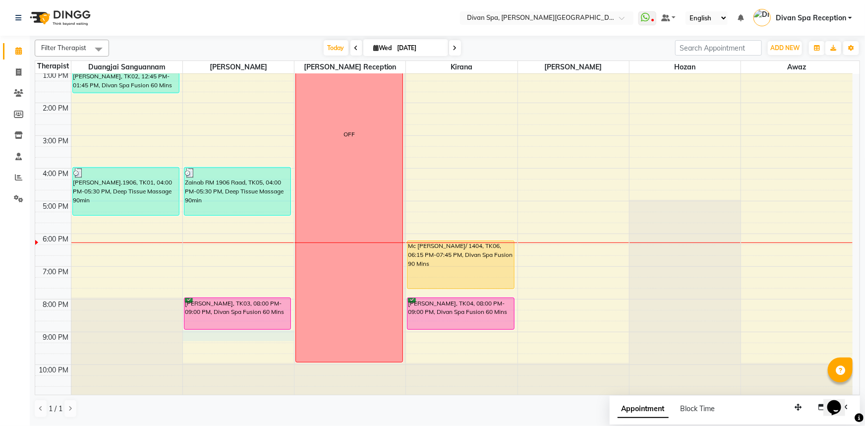
click at [207, 334] on div "6:00 AM 7:00 AM 8:00 AM 9:00 AM 10:00 AM 11:00 AM 12:00 PM 1:00 PM 2:00 PM 3:00…" at bounding box center [443, 119] width 817 height 556
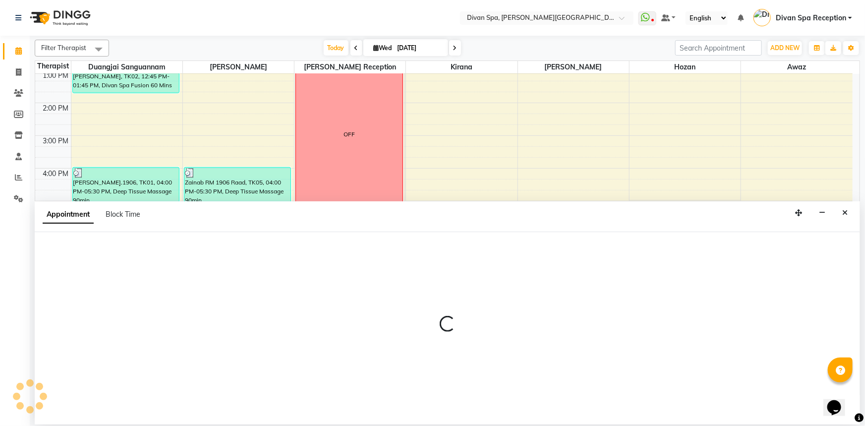
select select "17310"
select select "1260"
select select "tentative"
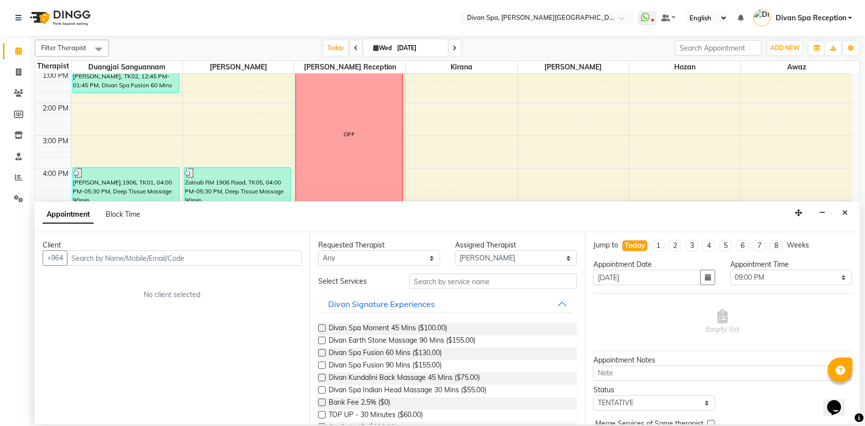
click at [108, 261] on input "text" at bounding box center [184, 257] width 235 height 15
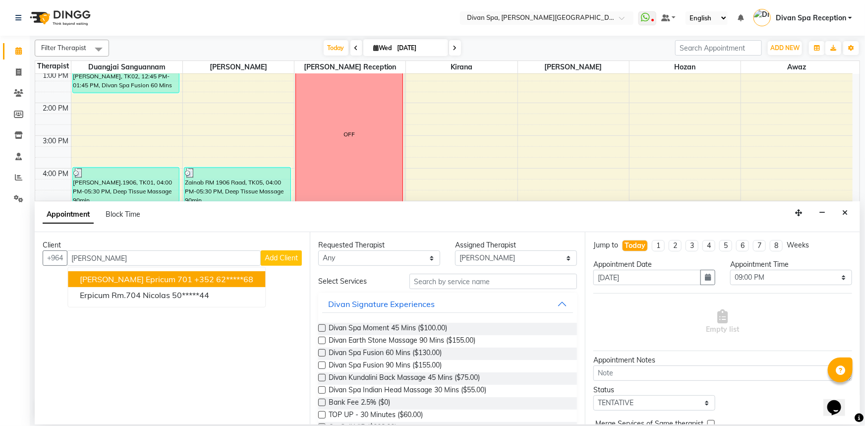
click at [122, 280] on span "[PERSON_NAME] Epricum 701" at bounding box center [136, 279] width 112 height 10
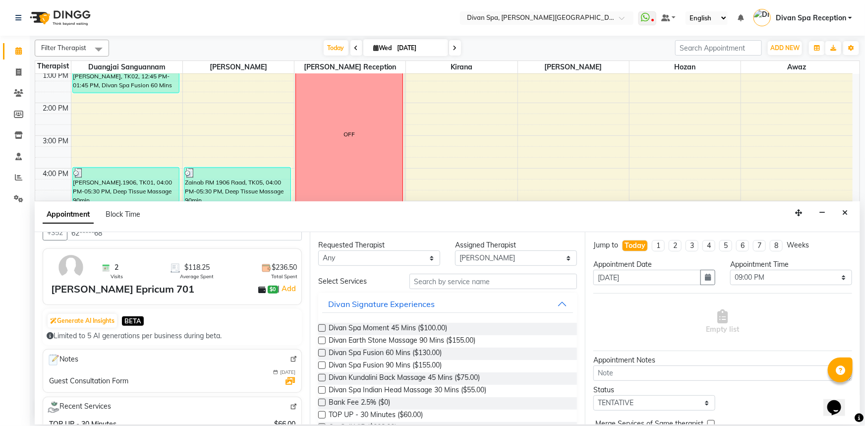
scroll to position [135, 0]
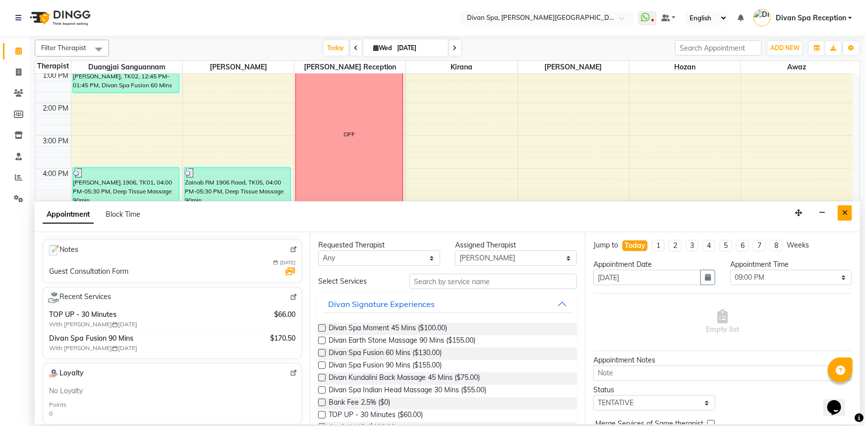
type input "62*****68"
click at [844, 212] on icon "Close" at bounding box center [844, 212] width 5 height 7
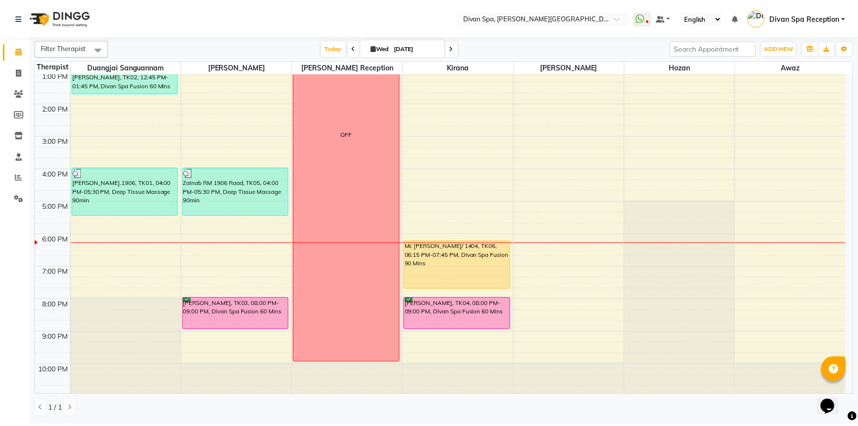
scroll to position [232, 0]
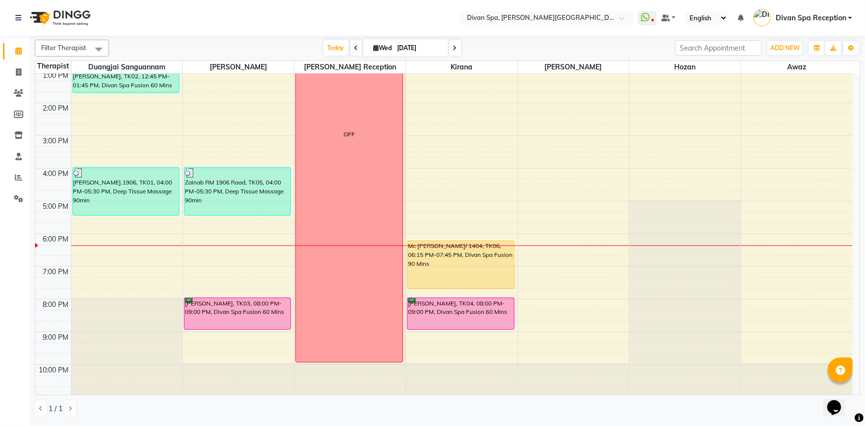
click at [225, 314] on div "[PERSON_NAME], TK03, 08:00 PM-09:00 PM, Divan Spa Fusion 60 Mins" at bounding box center [237, 313] width 107 height 31
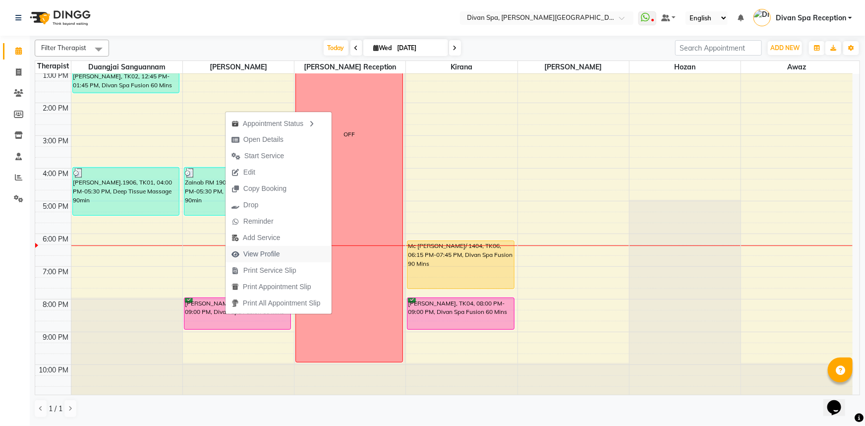
click at [263, 249] on span "View Profile" at bounding box center [261, 254] width 37 height 10
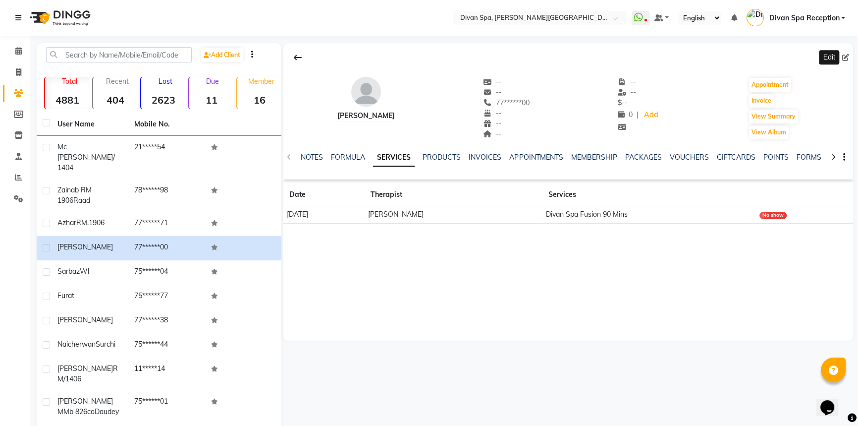
click at [844, 57] on icon at bounding box center [845, 57] width 7 height 7
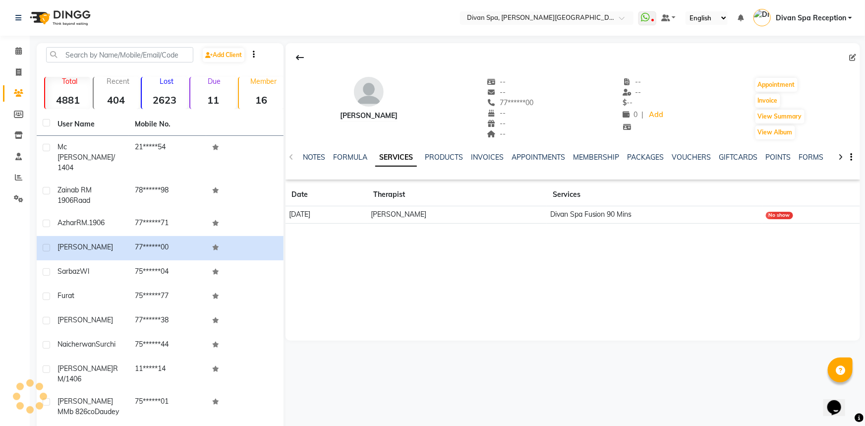
select select
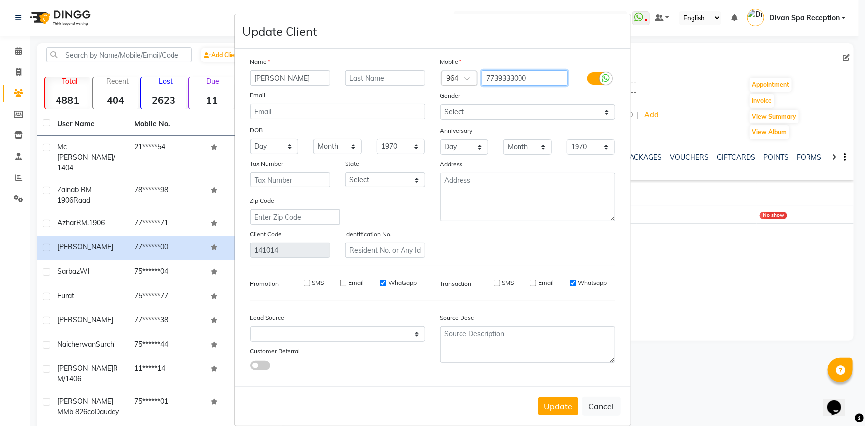
drag, startPoint x: 530, startPoint y: 79, endPoint x: 480, endPoint y: 79, distance: 50.1
click at [482, 79] on input "7739333000" at bounding box center [525, 77] width 86 height 15
click at [609, 409] on button "Cancel" at bounding box center [601, 405] width 38 height 19
select select
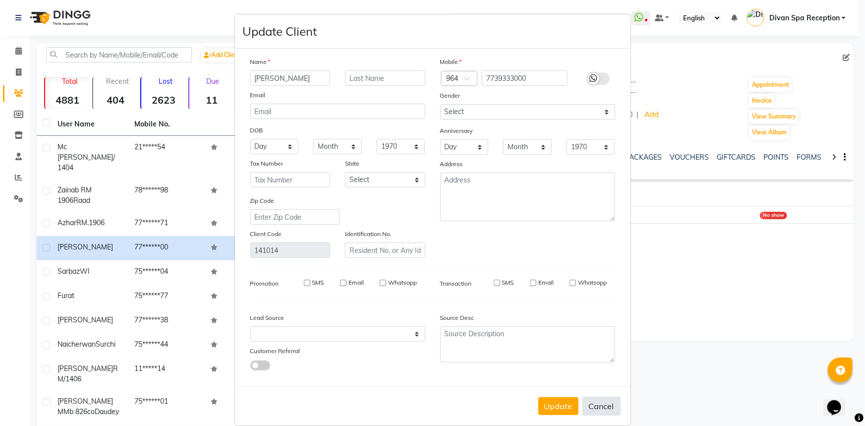
select select
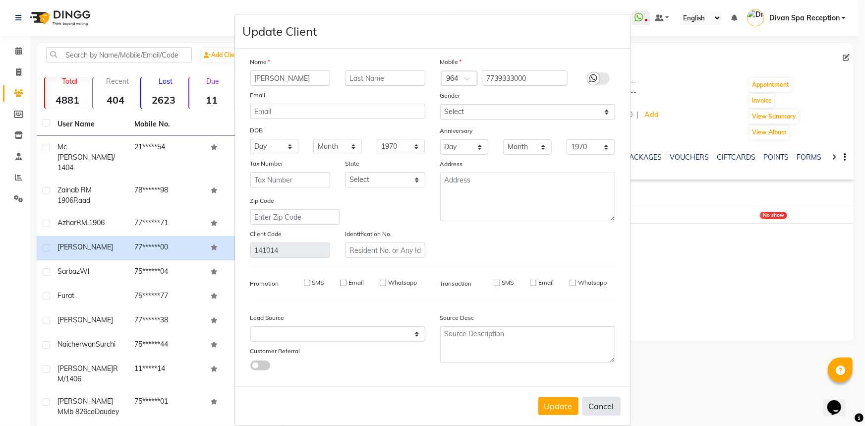
checkbox input "false"
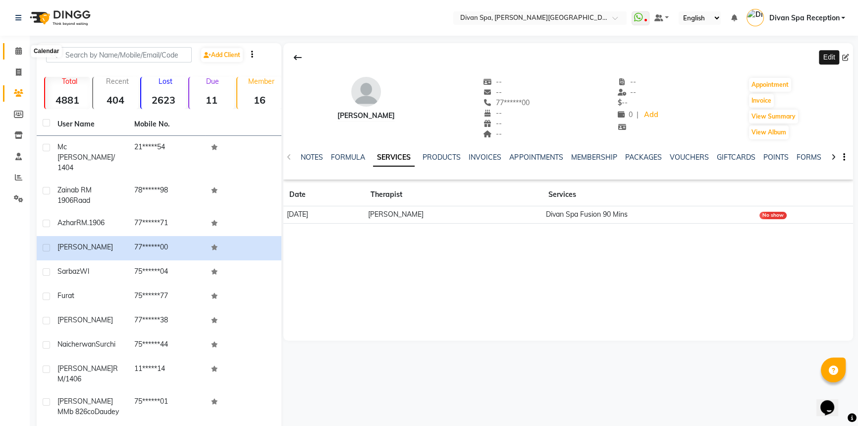
click at [15, 52] on icon at bounding box center [18, 50] width 6 height 7
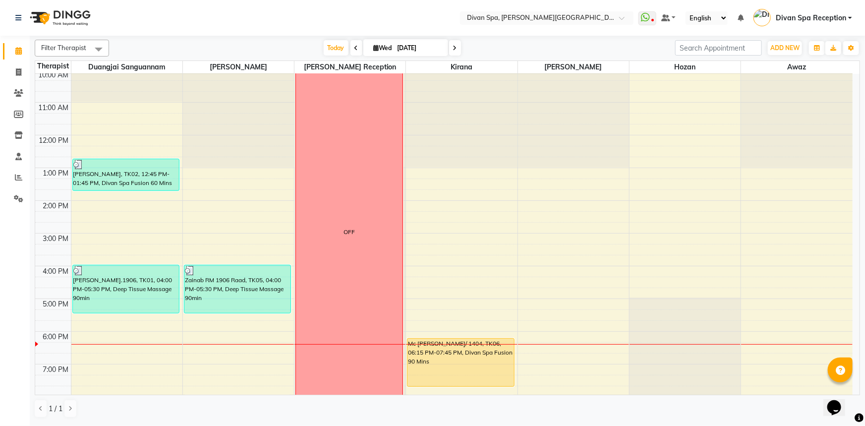
scroll to position [225, 0]
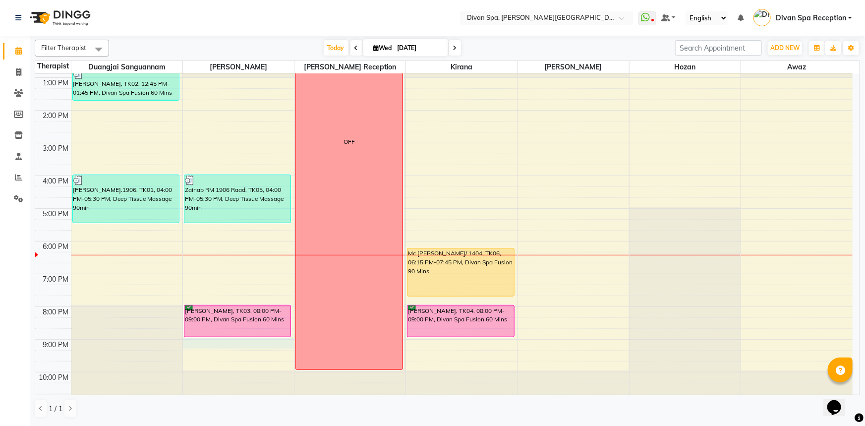
click at [203, 342] on div "6:00 AM 7:00 AM 8:00 AM 9:00 AM 10:00 AM 11:00 AM 12:00 PM 1:00 PM 2:00 PM 3:00…" at bounding box center [443, 127] width 817 height 556
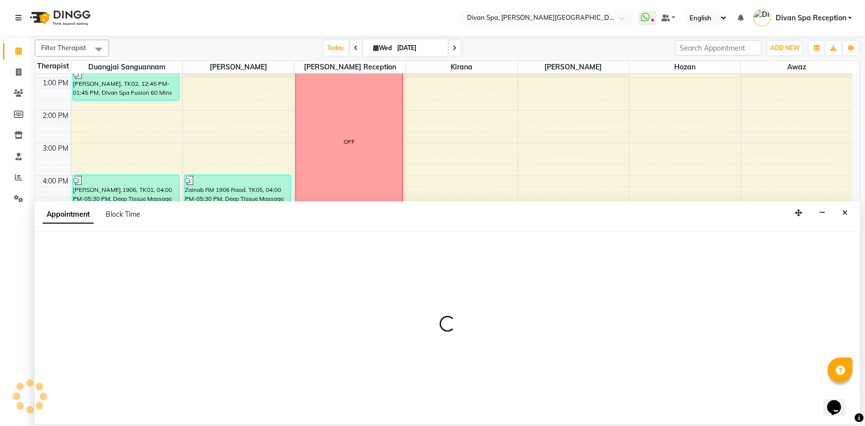
select select "17310"
select select "1260"
select select "tentative"
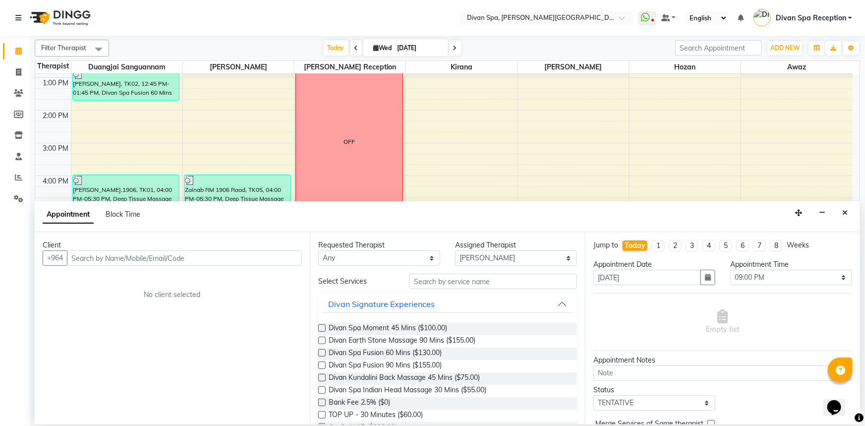
click at [144, 257] on input "text" at bounding box center [184, 257] width 235 height 15
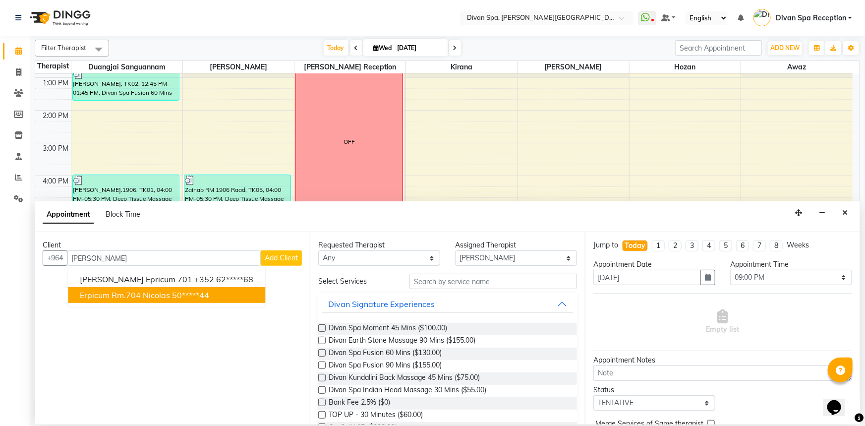
click at [150, 296] on span "Erpicum Rm.704 Nicolas" at bounding box center [125, 295] width 90 height 10
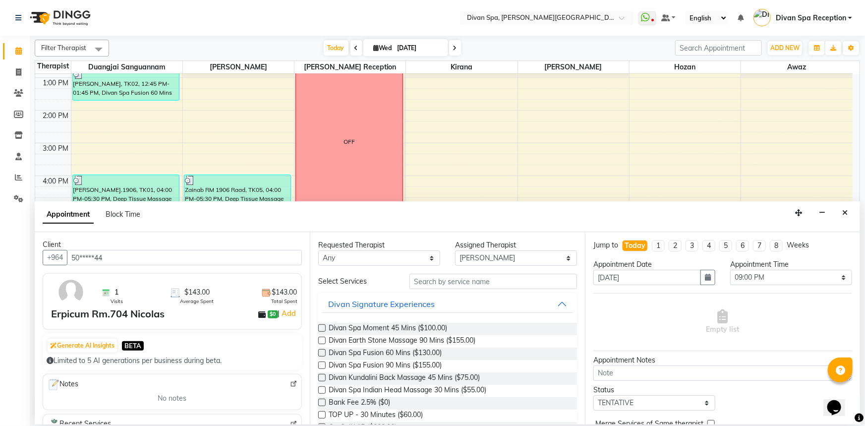
scroll to position [0, 0]
drag, startPoint x: 136, startPoint y: 256, endPoint x: 46, endPoint y: 258, distance: 90.2
click at [46, 258] on div "+964 50*****44" at bounding box center [172, 257] width 259 height 15
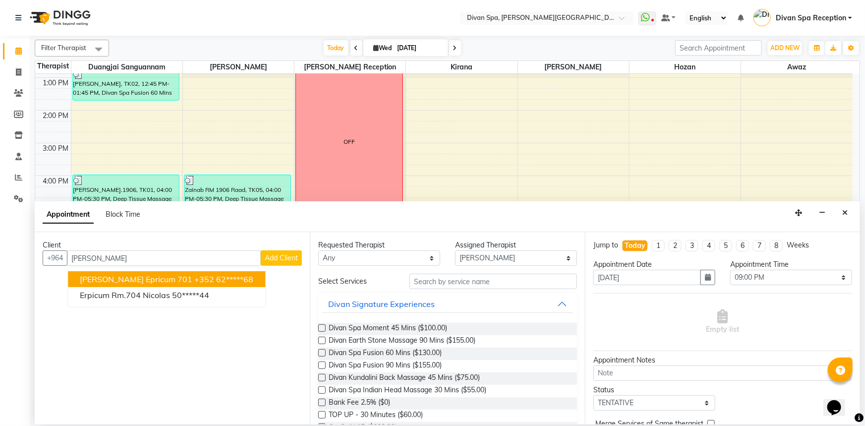
click at [99, 278] on span "[PERSON_NAME] Epricum 701" at bounding box center [136, 279] width 112 height 10
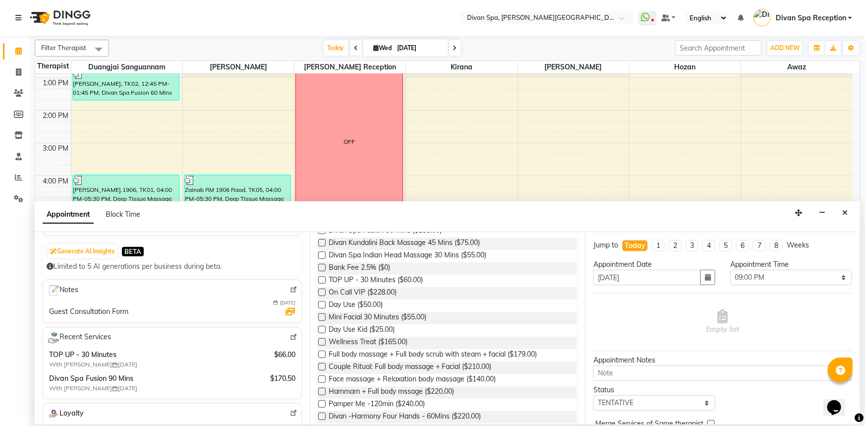
scroll to position [90, 0]
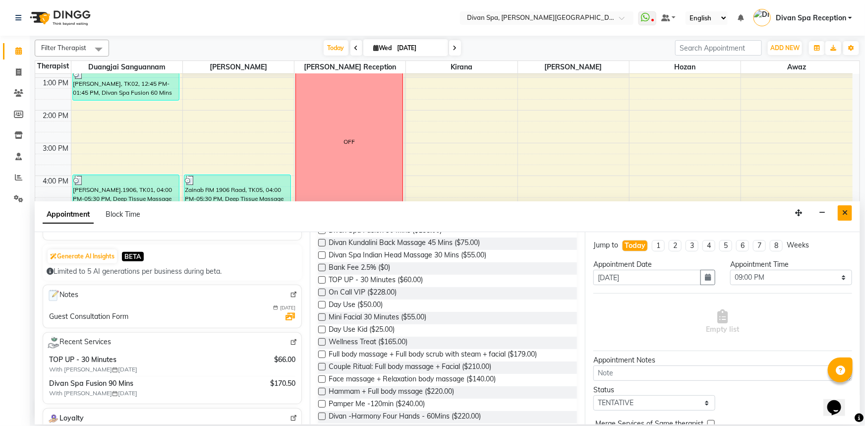
type input "62*****68"
click at [844, 213] on icon "Close" at bounding box center [844, 212] width 5 height 7
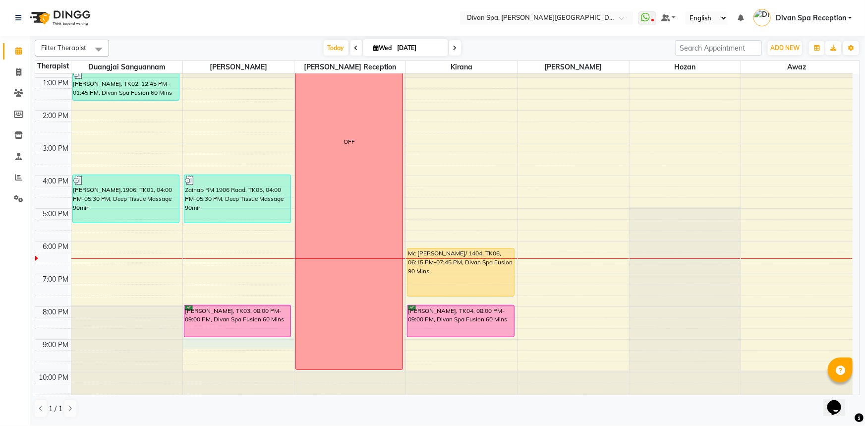
click at [202, 342] on div "6:00 AM 7:00 AM 8:00 AM 9:00 AM 10:00 AM 11:00 AM 12:00 PM 1:00 PM 2:00 PM 3:00…" at bounding box center [443, 127] width 817 height 556
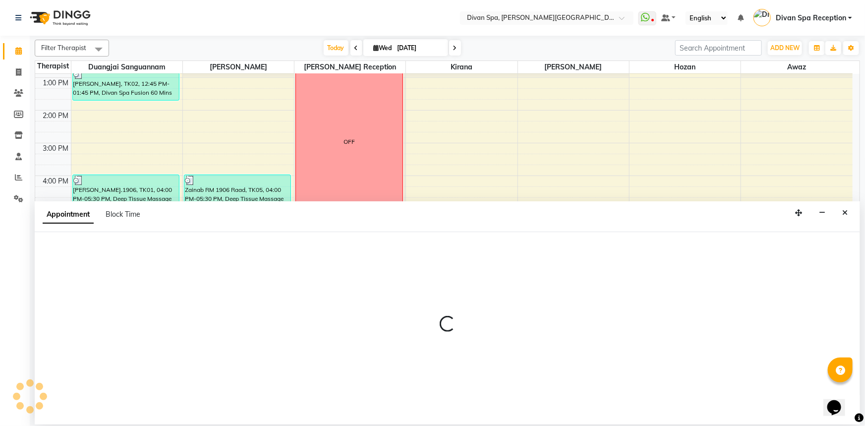
select select "17310"
select select "1260"
select select "tentative"
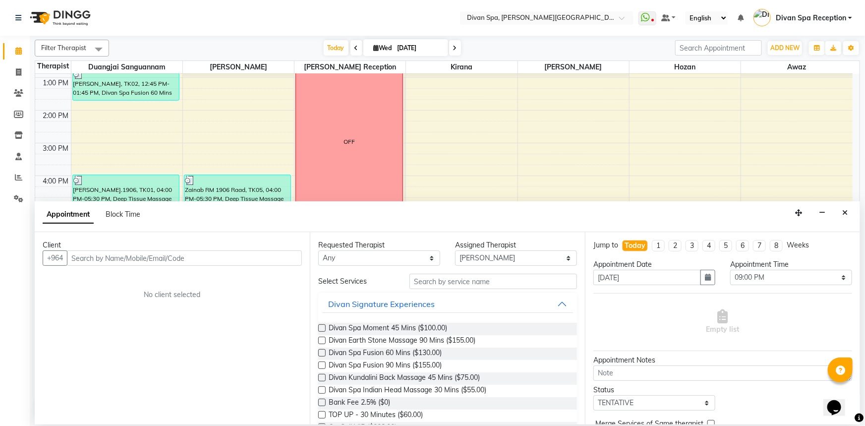
click at [132, 256] on input "text" at bounding box center [184, 257] width 235 height 15
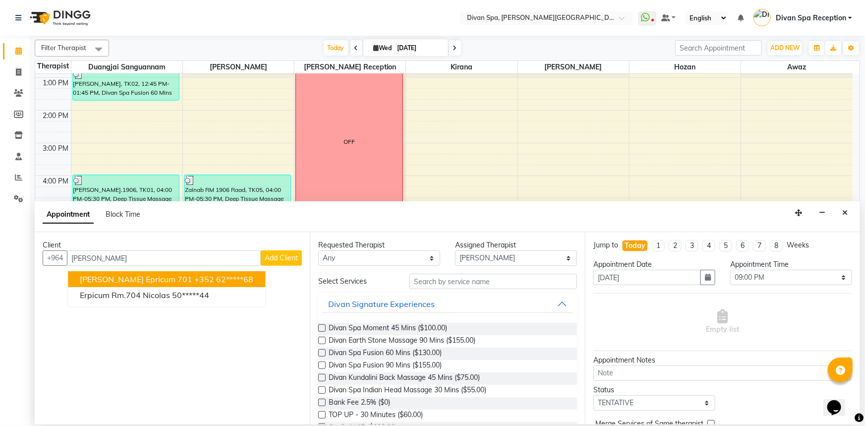
click at [144, 281] on span "[PERSON_NAME] Epricum 701" at bounding box center [136, 279] width 112 height 10
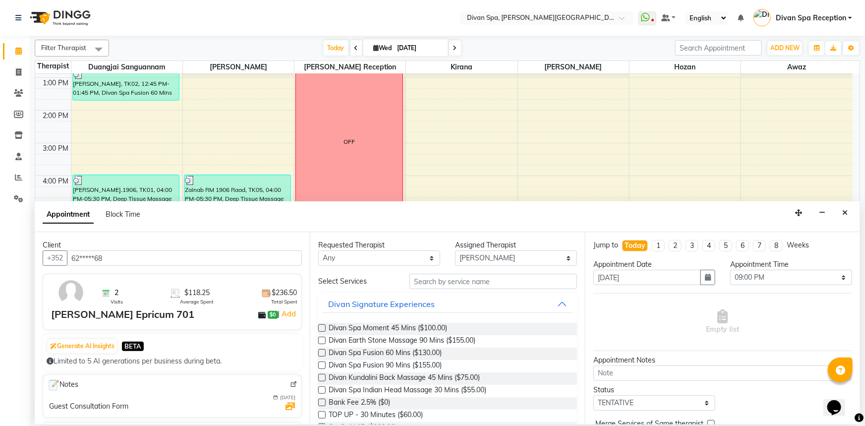
type input "62*****68"
click at [322, 350] on label at bounding box center [321, 352] width 7 height 7
click at [322, 350] on input "checkbox" at bounding box center [321, 353] width 6 height 6
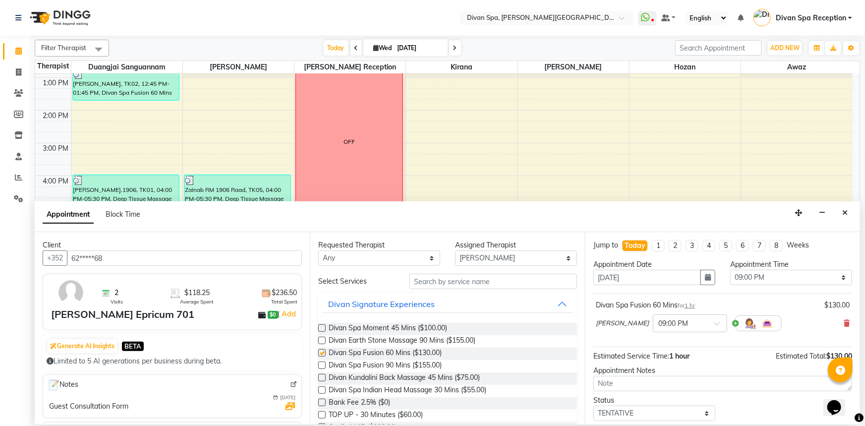
checkbox input "false"
click at [704, 416] on select "Select TENTATIVE CONFIRM CHECK-IN UPCOMING" at bounding box center [654, 412] width 122 height 15
select select "confirm booking"
click at [593, 405] on select "Select TENTATIVE CONFIRM CHECK-IN UPCOMING" at bounding box center [654, 412] width 122 height 15
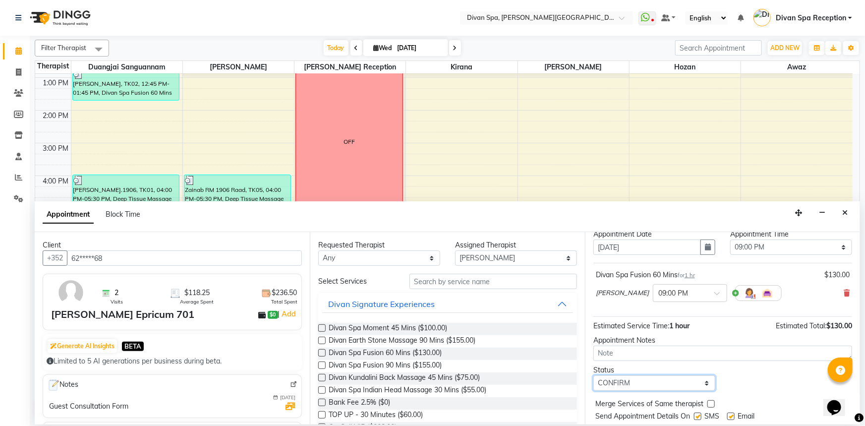
scroll to position [58, 0]
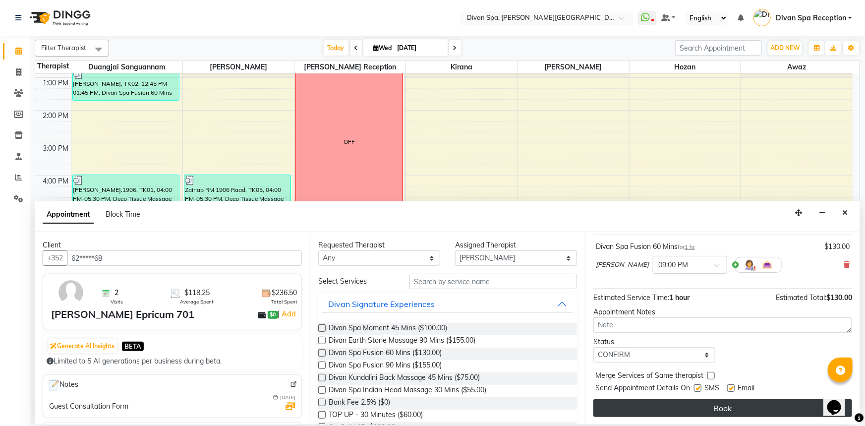
click at [711, 405] on button "Book" at bounding box center [722, 408] width 259 height 18
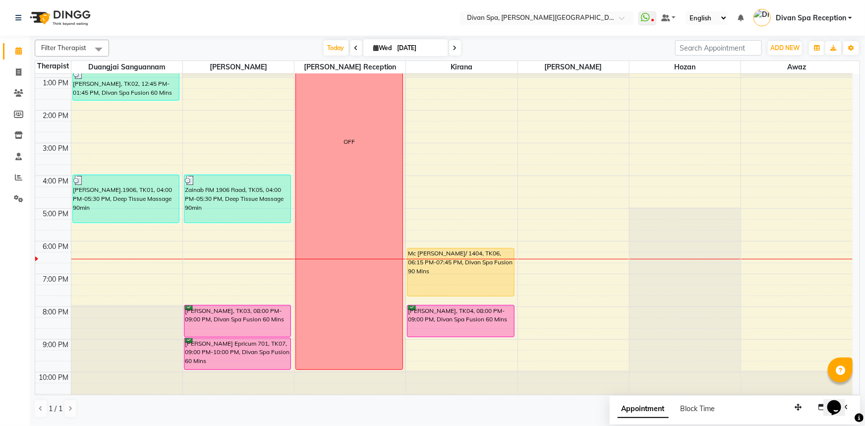
click at [453, 49] on icon at bounding box center [455, 48] width 4 height 6
type input "[DATE]"
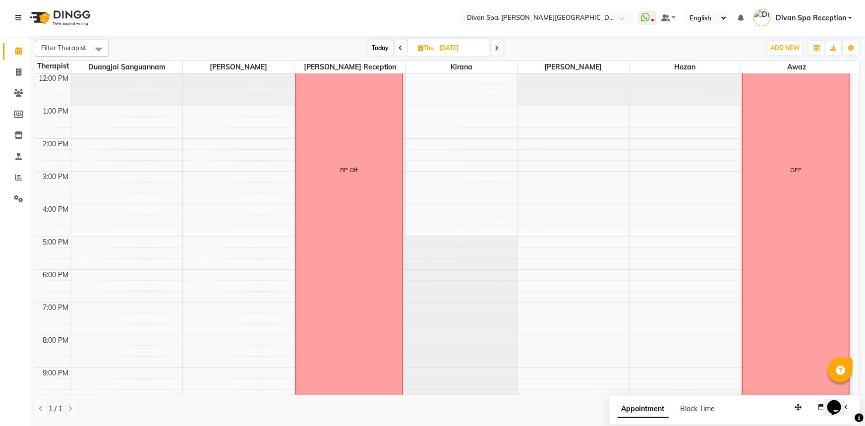
scroll to position [142, 0]
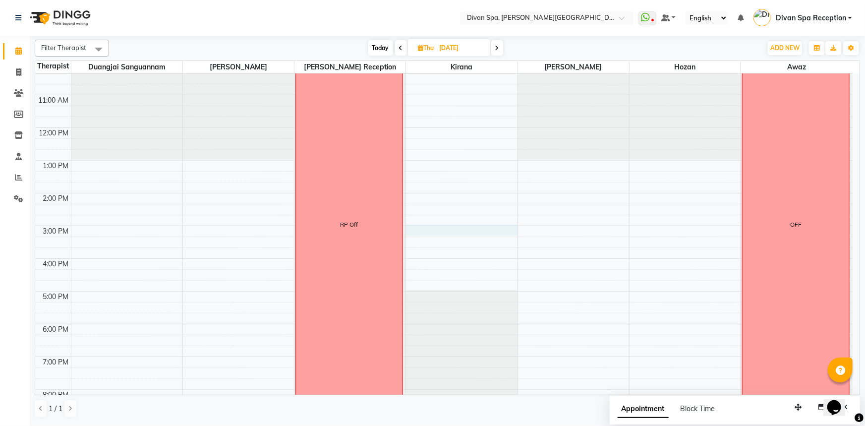
click at [421, 227] on div "6:00 AM 7:00 AM 8:00 AM 9:00 AM 10:00 AM 11:00 AM 12:00 PM 1:00 PM 2:00 PM 3:00…" at bounding box center [443, 210] width 817 height 556
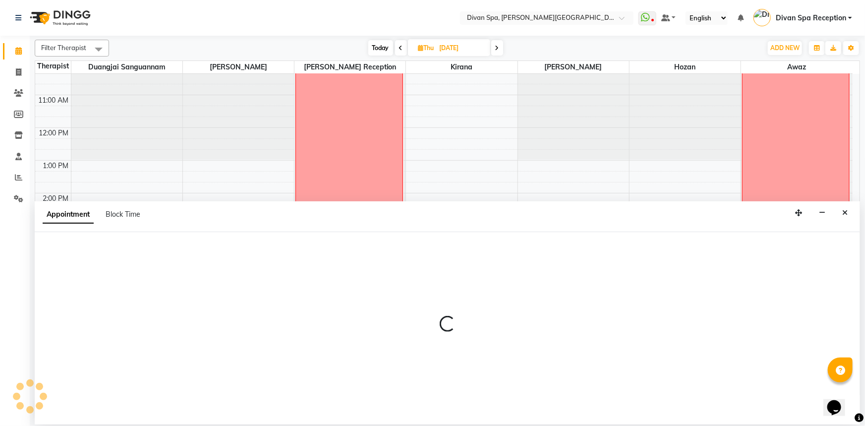
select select "85775"
select select "tentative"
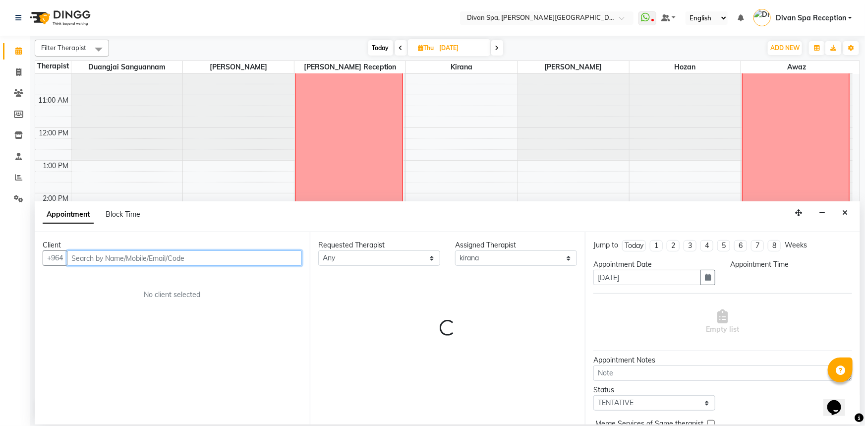
select select "900"
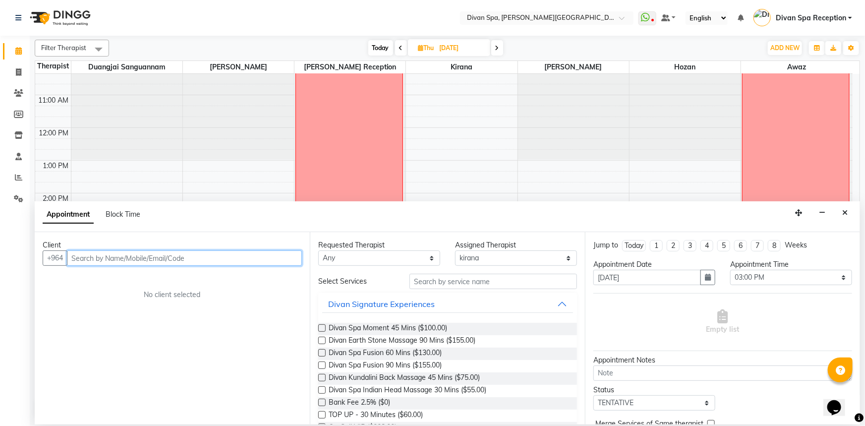
click at [204, 255] on input "text" at bounding box center [184, 257] width 235 height 15
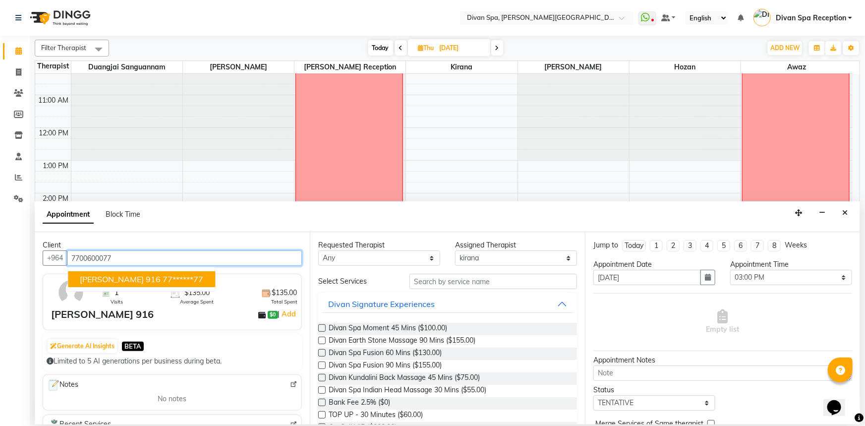
click at [127, 278] on span "[PERSON_NAME] 916" at bounding box center [120, 279] width 81 height 10
type input "77******77"
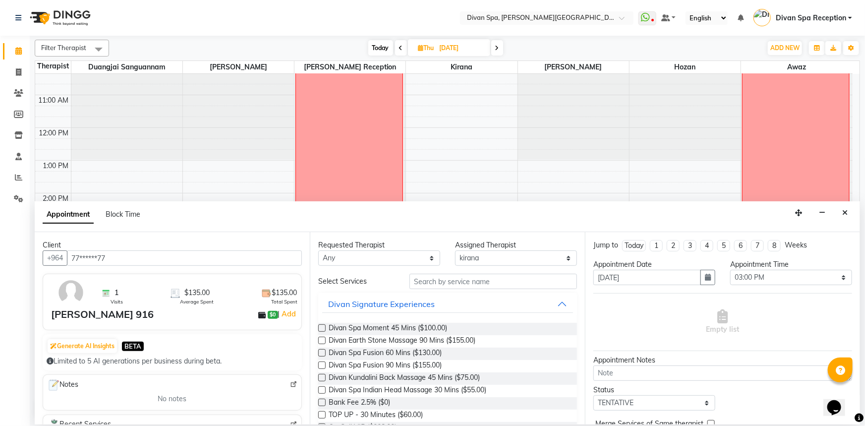
click at [321, 356] on label at bounding box center [321, 352] width 7 height 7
click at [321, 356] on input "checkbox" at bounding box center [321, 353] width 6 height 6
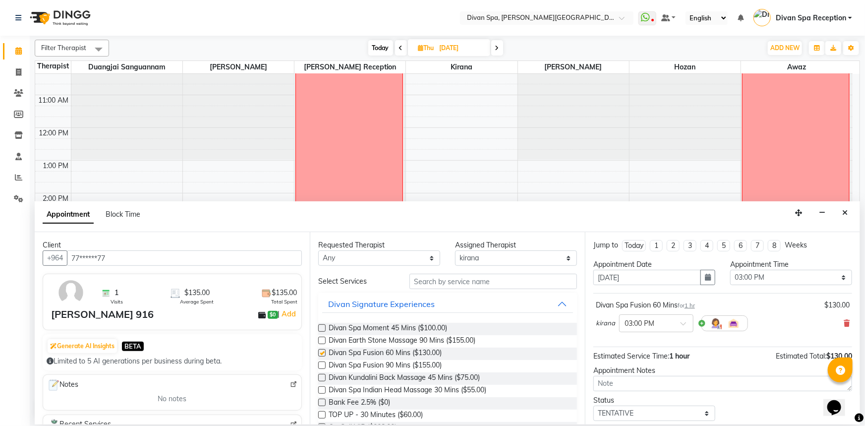
checkbox input "false"
click at [701, 415] on select "Select TENTATIVE CONFIRM UPCOMING" at bounding box center [654, 412] width 122 height 15
select select "confirm booking"
click at [593, 405] on select "Select TENTATIVE CONFIRM UPCOMING" at bounding box center [654, 412] width 122 height 15
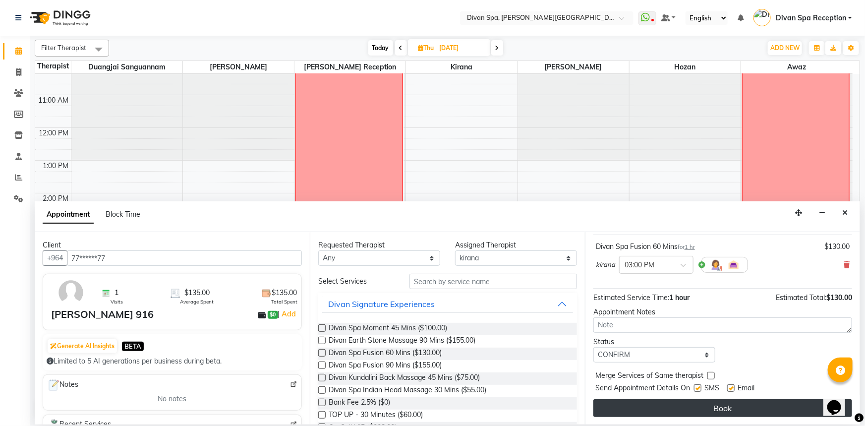
click at [720, 410] on button "Book" at bounding box center [722, 408] width 259 height 18
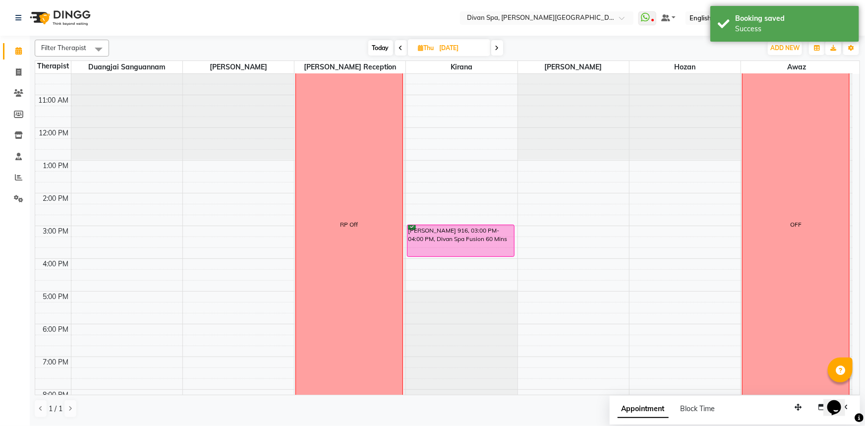
click at [162, 229] on div "6:00 AM 7:00 AM 8:00 AM 9:00 AM 10:00 AM 11:00 AM 12:00 PM 1:00 PM 2:00 PM 3:00…" at bounding box center [443, 210] width 817 height 556
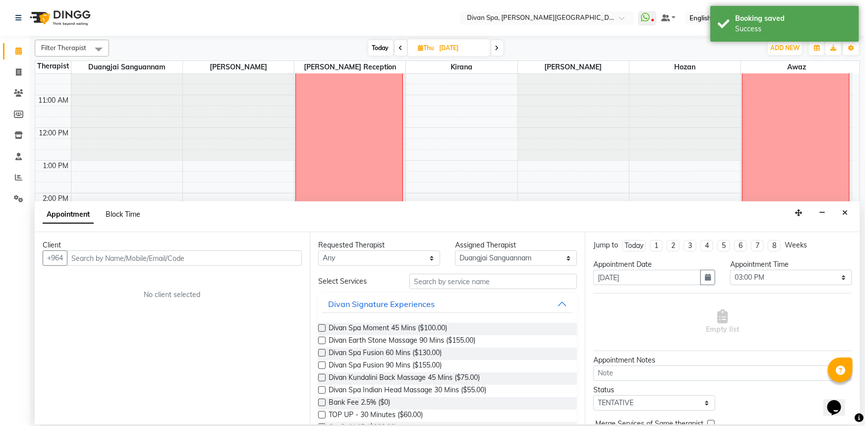
click at [132, 216] on span "Block Time" at bounding box center [123, 214] width 35 height 9
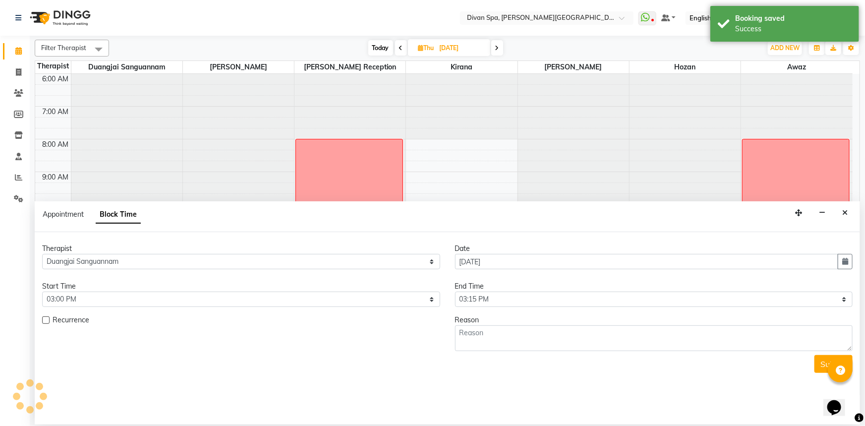
scroll to position [233, 0]
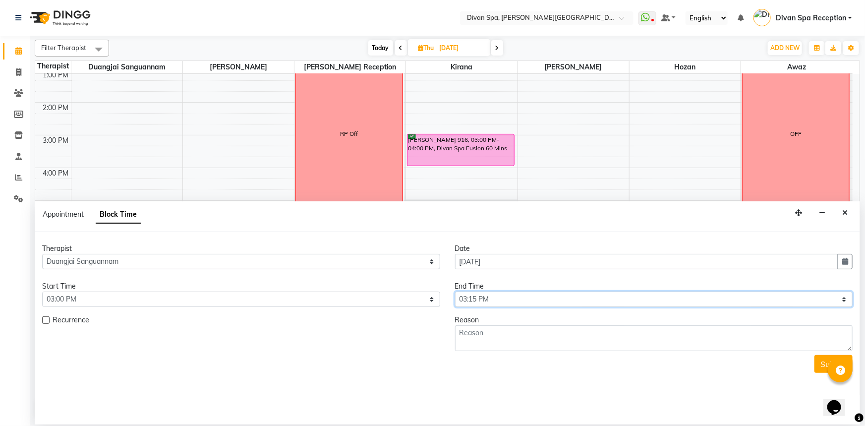
click at [842, 301] on select "Select 07:00 AM 07:15 AM 07:30 AM 07:45 AM 08:00 AM 08:15 AM 08:30 AM 08:45 AM …" at bounding box center [654, 298] width 398 height 15
click at [455, 291] on select "Select 07:00 AM 07:15 AM 07:30 AM 07:45 AM 08:00 AM 08:15 AM 08:30 AM 08:45 AM …" at bounding box center [654, 298] width 398 height 15
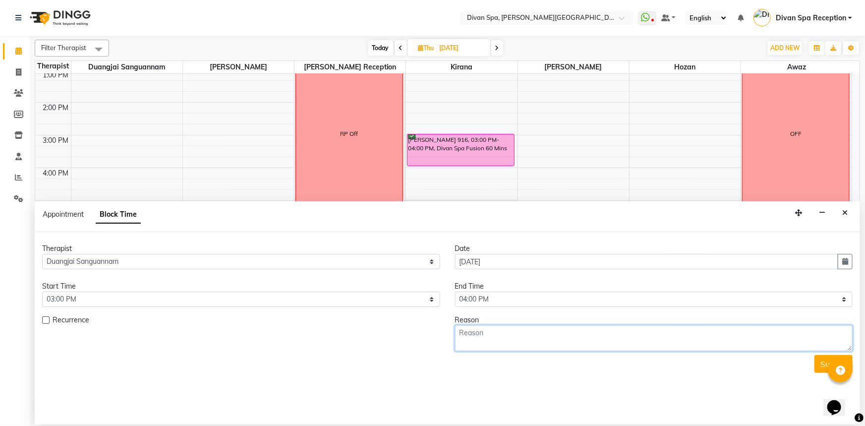
click at [541, 332] on textarea at bounding box center [654, 338] width 398 height 26
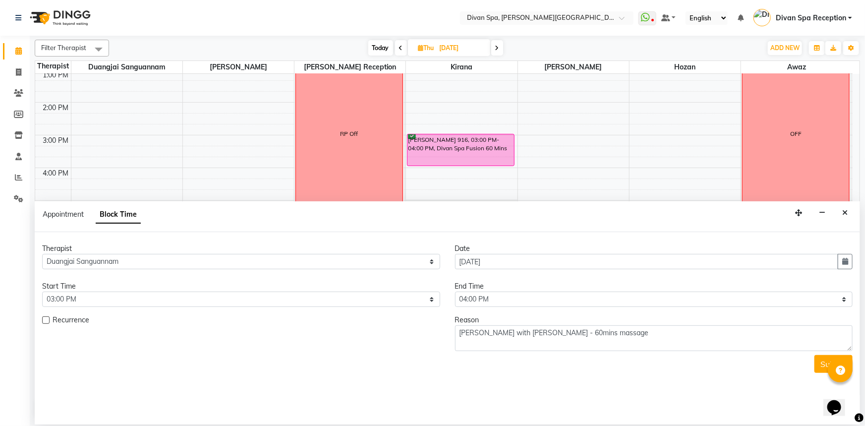
click at [823, 363] on button "Submit" at bounding box center [833, 364] width 38 height 18
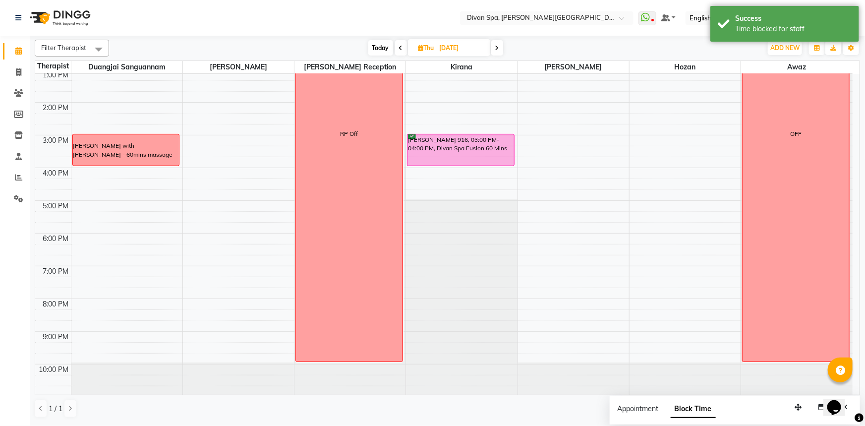
scroll to position [98, 0]
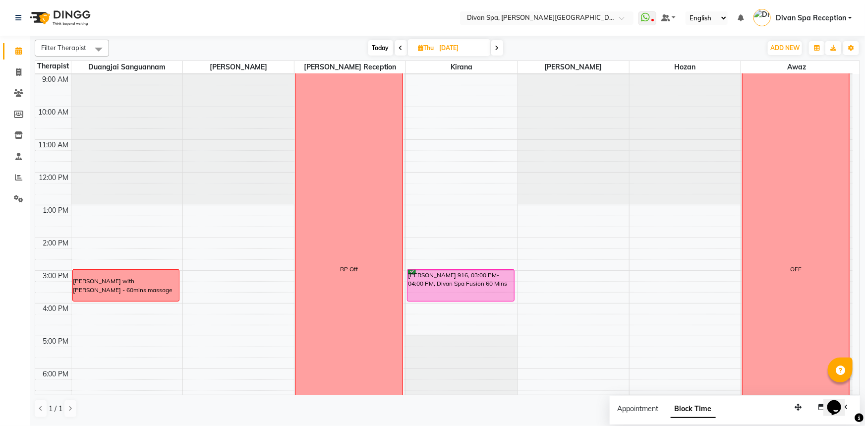
click at [380, 50] on span "Today" at bounding box center [380, 47] width 25 height 15
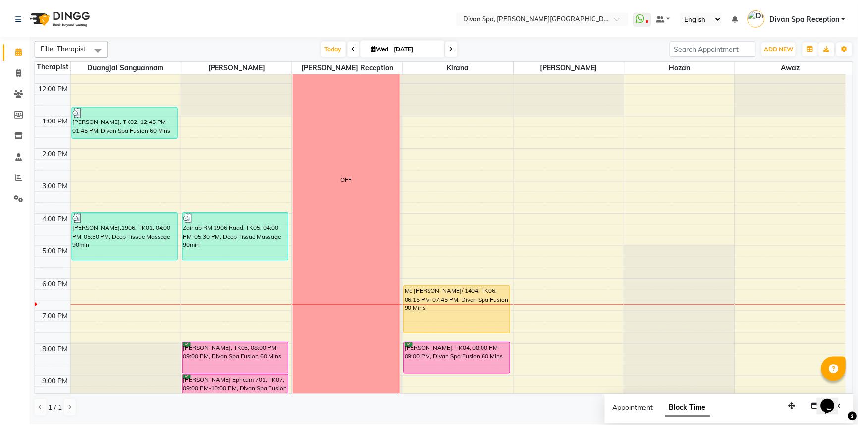
scroll to position [232, 0]
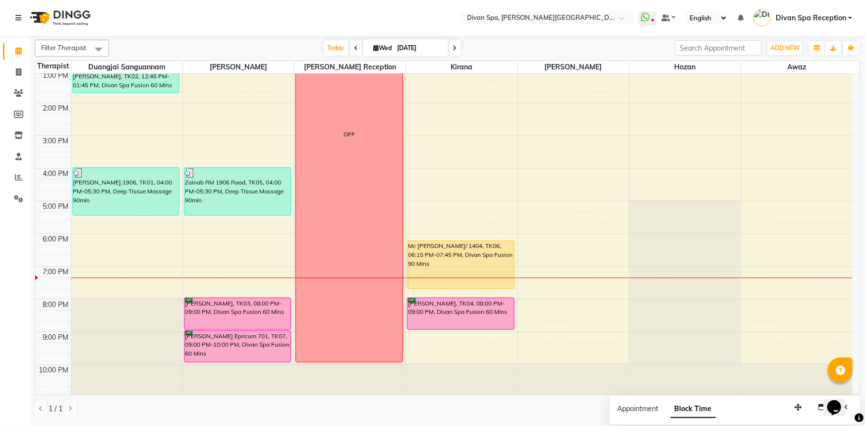
click at [237, 312] on div "[PERSON_NAME], TK03, 08:00 PM-09:00 PM, Divan Spa Fusion 60 Mins" at bounding box center [237, 313] width 107 height 31
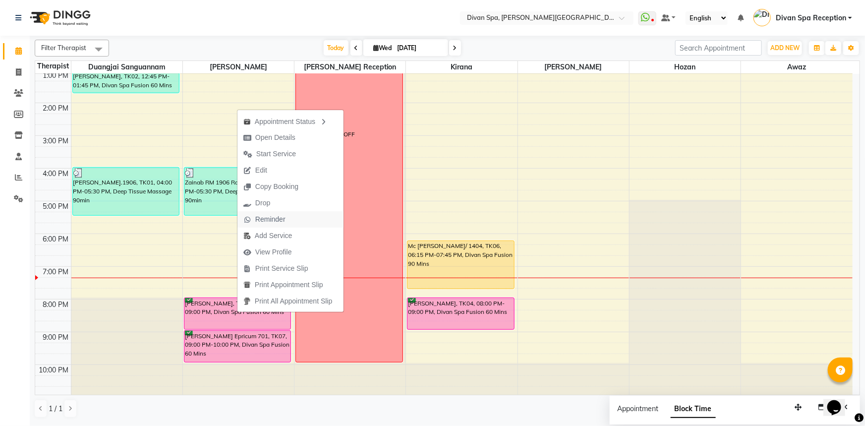
click at [262, 216] on span "Reminder" at bounding box center [270, 219] width 30 height 10
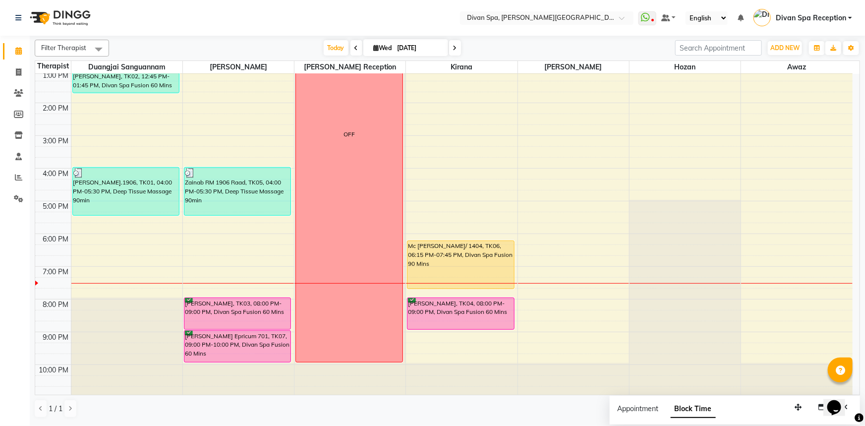
click at [236, 312] on div "[PERSON_NAME], TK03, 08:00 PM-09:00 PM, Divan Spa Fusion 60 Mins" at bounding box center [237, 313] width 107 height 31
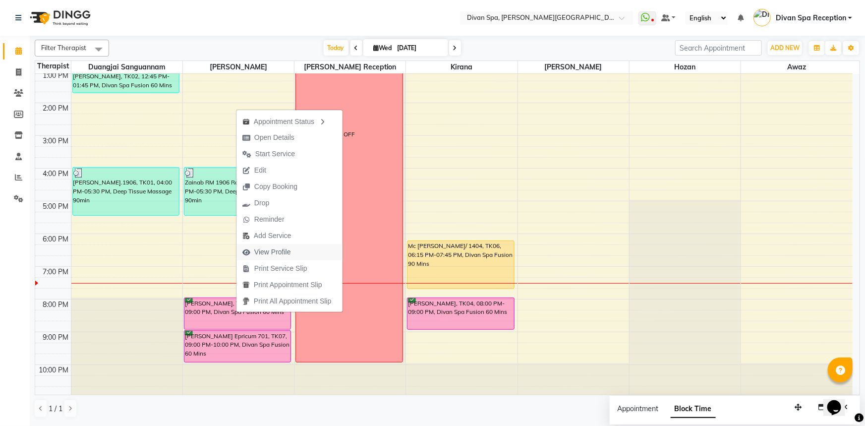
click at [281, 250] on span "View Profile" at bounding box center [272, 252] width 37 height 10
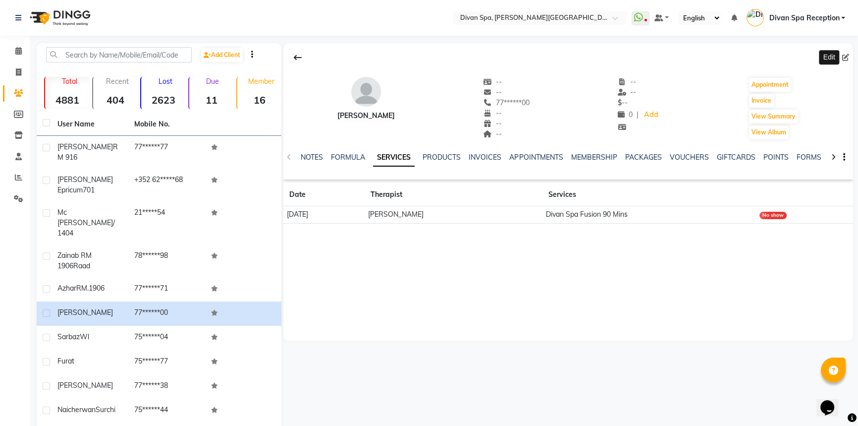
click at [844, 58] on icon at bounding box center [845, 57] width 7 height 7
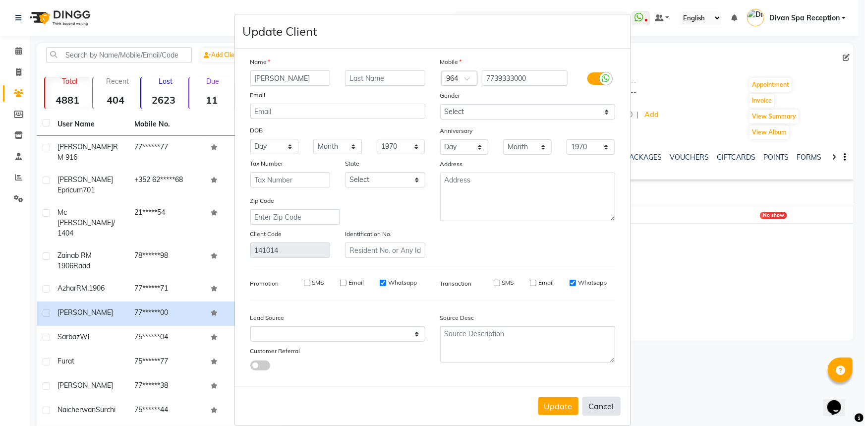
click at [605, 412] on button "Cancel" at bounding box center [601, 405] width 38 height 19
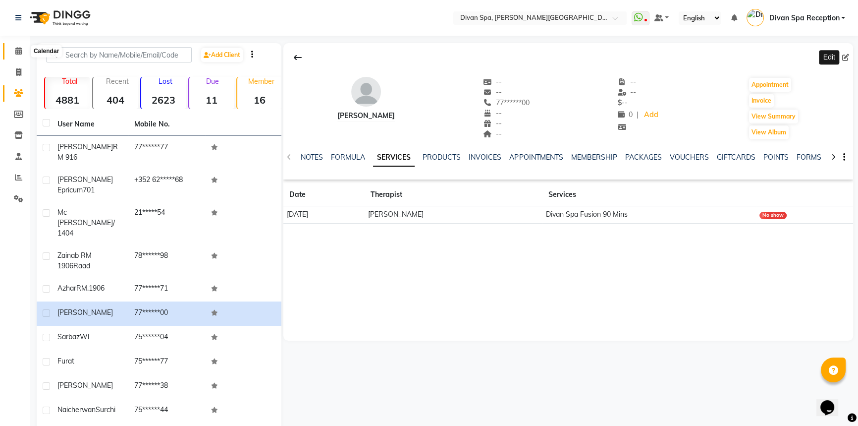
click at [16, 54] on icon at bounding box center [18, 50] width 6 height 7
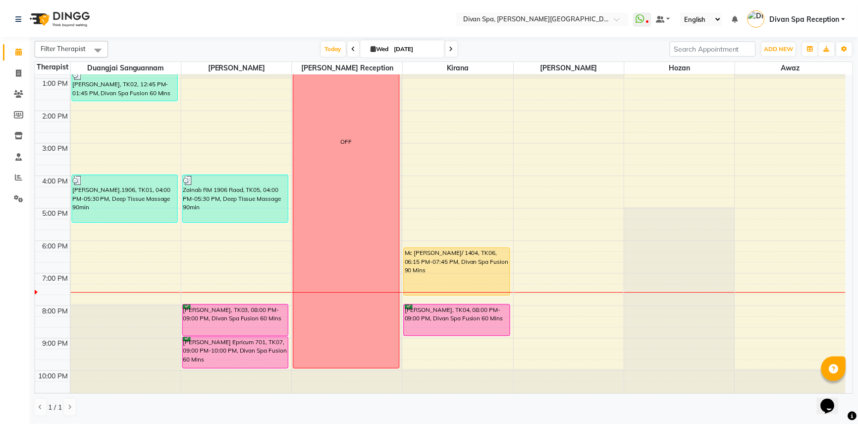
scroll to position [232, 0]
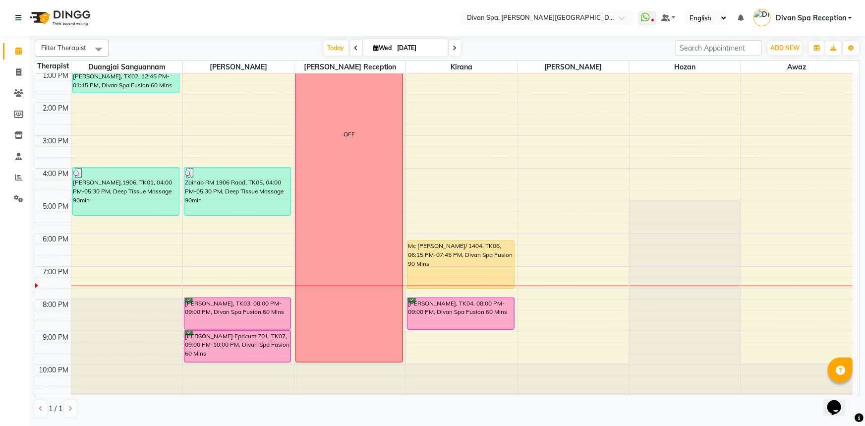
click at [475, 274] on div "Mc [PERSON_NAME]/ 1404, TK06, 06:15 PM-07:45 PM, Divan Spa Fusion 90 Mins" at bounding box center [460, 265] width 107 height 48
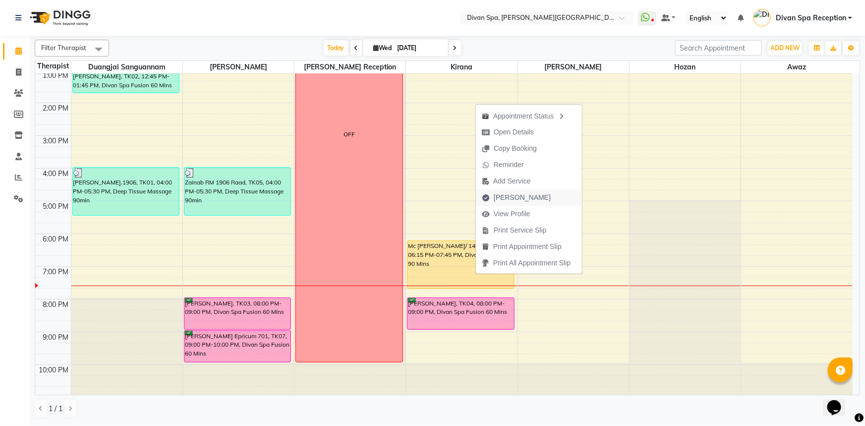
click at [530, 191] on span "[PERSON_NAME]" at bounding box center [516, 197] width 81 height 16
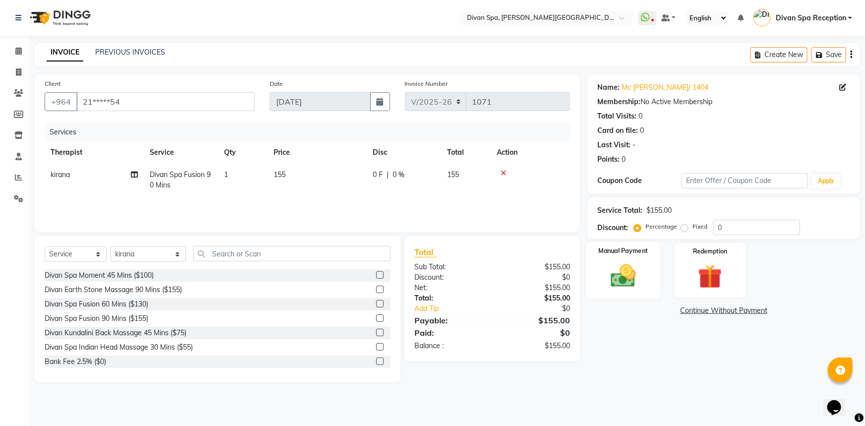
click at [627, 284] on img at bounding box center [623, 275] width 41 height 29
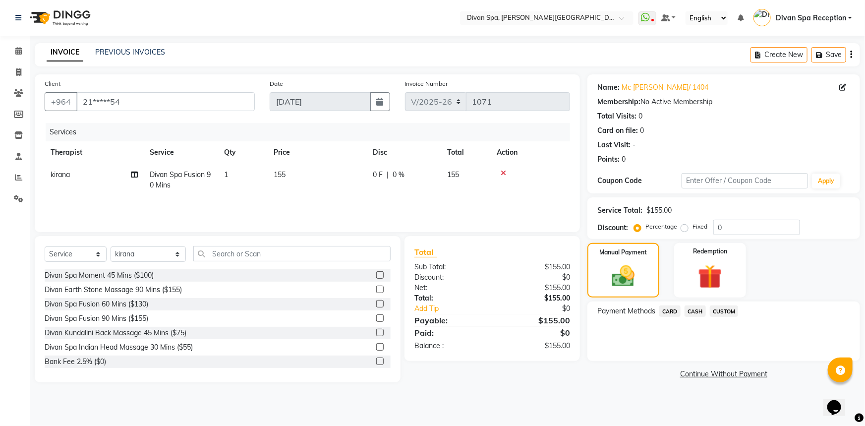
click at [673, 312] on span "CARD" at bounding box center [669, 310] width 21 height 11
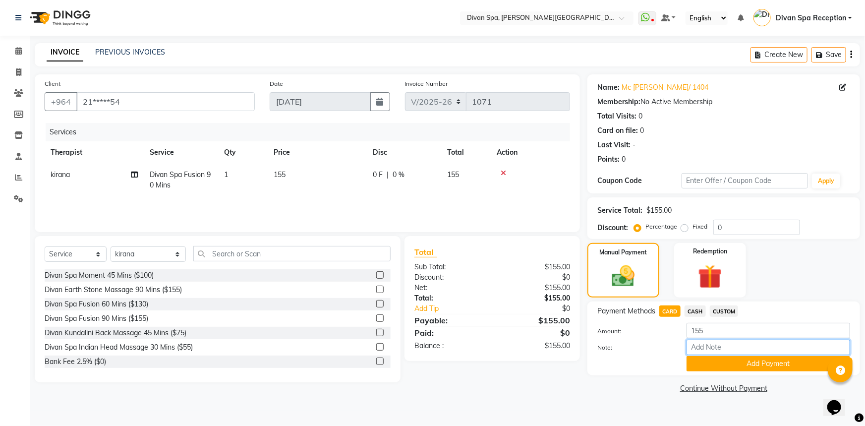
click at [719, 352] on input "Note:" at bounding box center [768, 346] width 164 height 15
click at [778, 363] on button "Add Payment" at bounding box center [768, 363] width 164 height 15
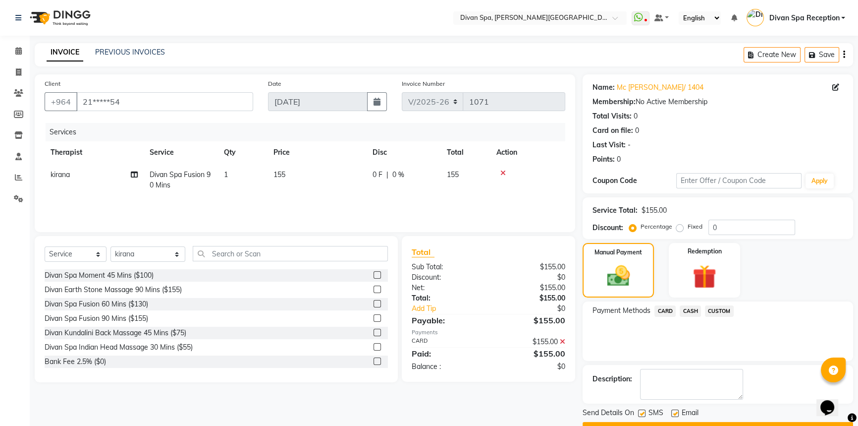
scroll to position [25, 0]
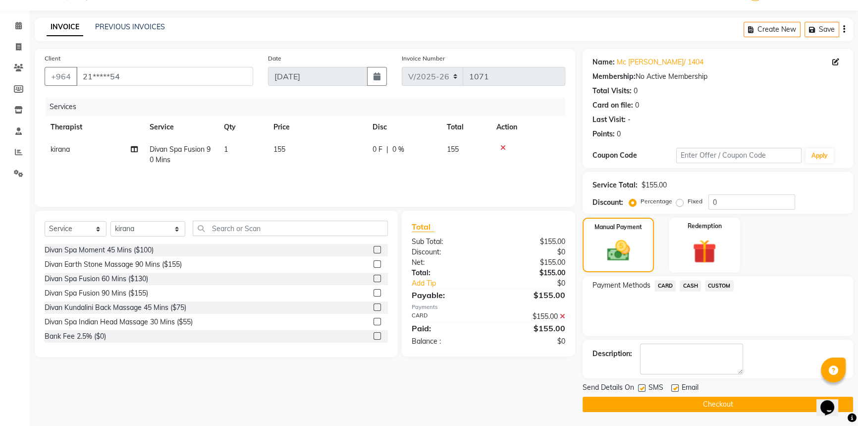
click at [666, 342] on div "Description:" at bounding box center [718, 358] width 271 height 39
click at [669, 352] on textarea at bounding box center [691, 358] width 103 height 31
click at [660, 285] on span "CARD" at bounding box center [665, 285] width 21 height 11
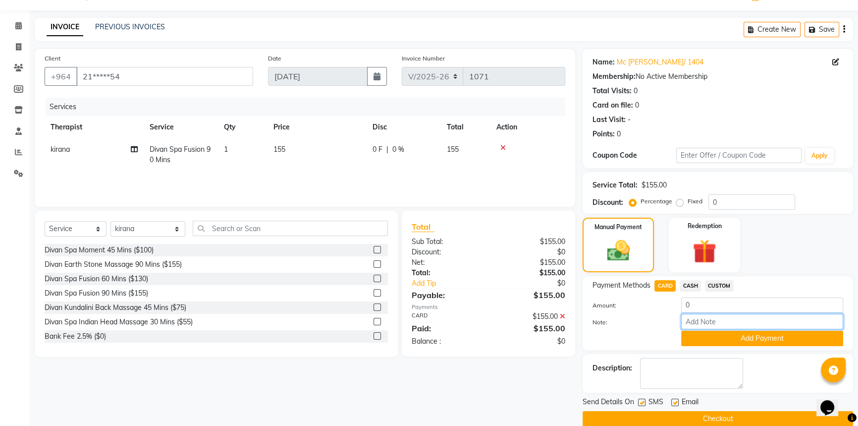
click at [703, 314] on input "Note:" at bounding box center [762, 321] width 162 height 15
click at [689, 367] on textarea at bounding box center [691, 373] width 103 height 31
paste textarea "Visa Card"
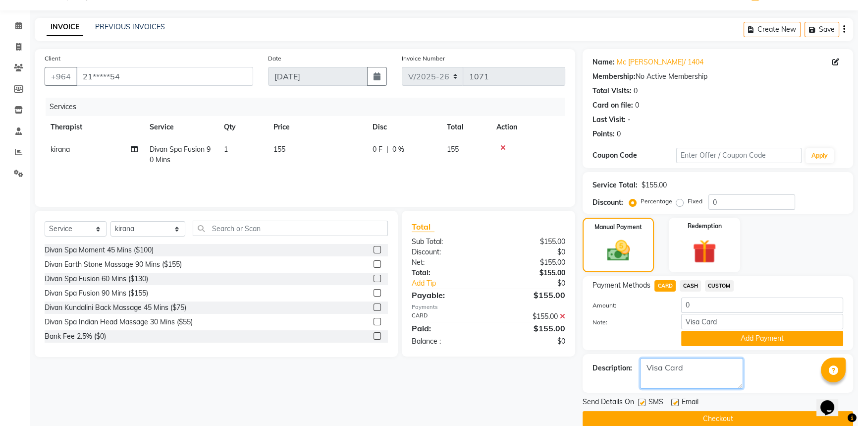
scroll to position [40, 0]
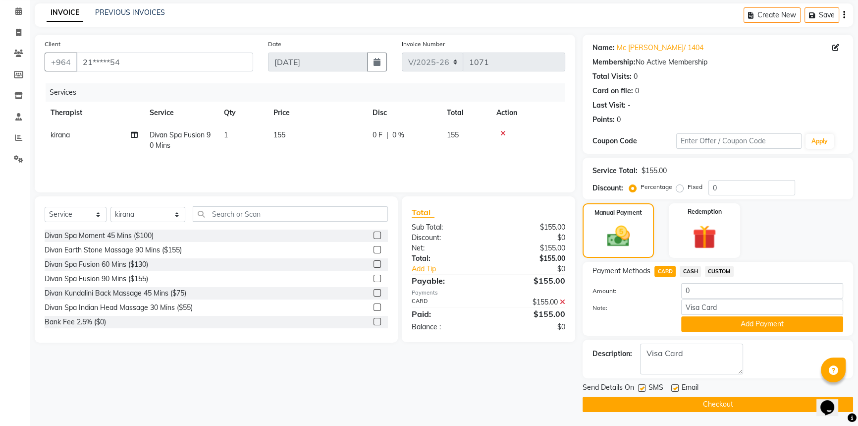
click at [644, 385] on label at bounding box center [641, 387] width 7 height 7
click at [644, 385] on input "checkbox" at bounding box center [641, 388] width 6 height 6
click at [676, 384] on label at bounding box center [675, 387] width 7 height 7
click at [676, 385] on input "checkbox" at bounding box center [675, 388] width 6 height 6
click at [681, 397] on button "Checkout" at bounding box center [718, 403] width 271 height 15
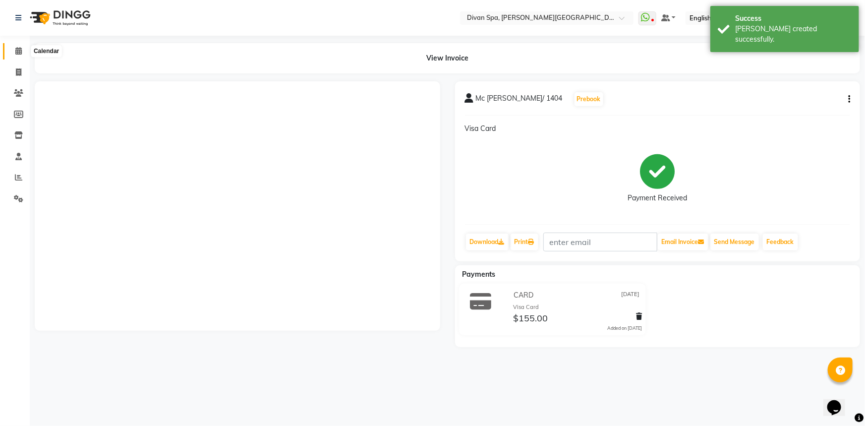
click at [14, 46] on span at bounding box center [18, 51] width 17 height 11
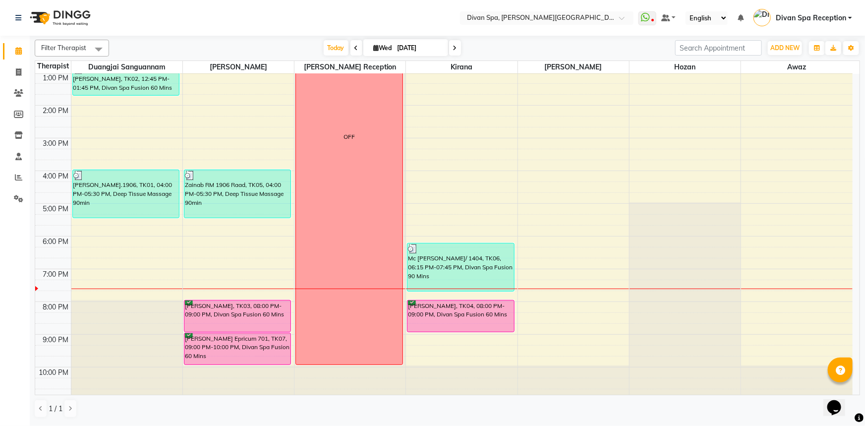
scroll to position [232, 0]
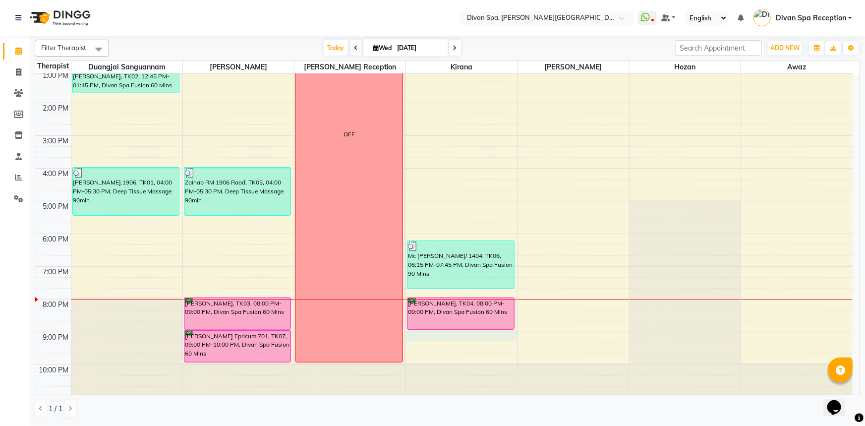
click at [413, 333] on div "6:00 AM 7:00 AM 8:00 AM 9:00 AM 10:00 AM 11:00 AM 12:00 PM 1:00 PM 2:00 PM 3:00…" at bounding box center [443, 119] width 817 height 556
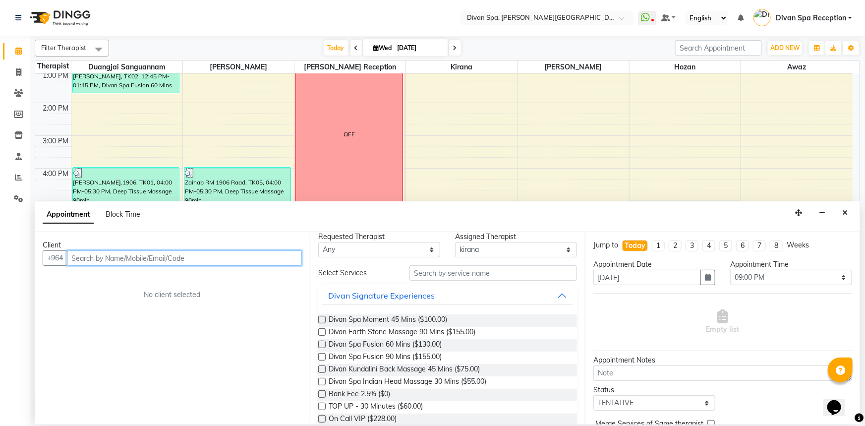
scroll to position [0, 0]
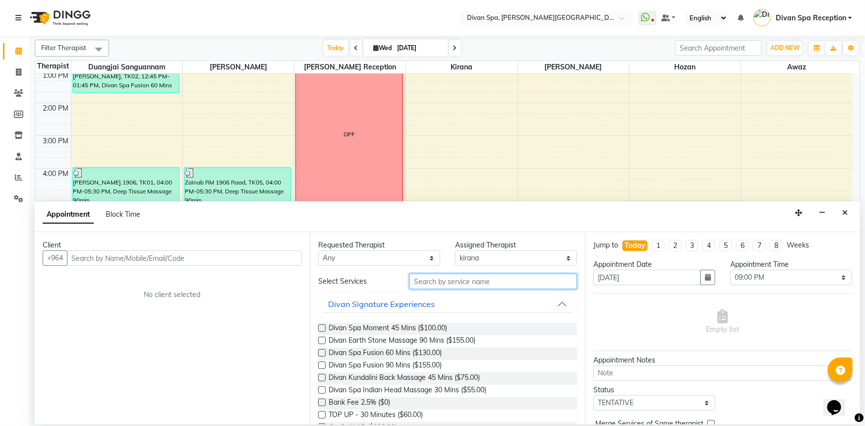
click at [471, 278] on input "text" at bounding box center [493, 281] width 168 height 15
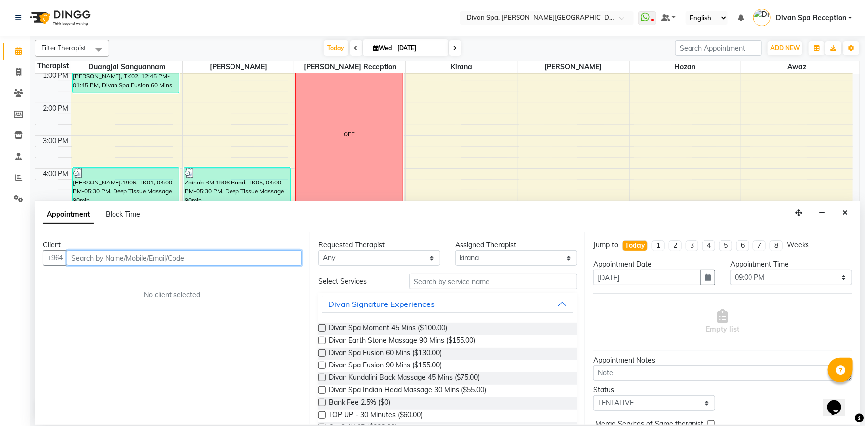
click at [224, 252] on input "text" at bounding box center [184, 257] width 235 height 15
click at [848, 218] on button "Close" at bounding box center [845, 212] width 14 height 15
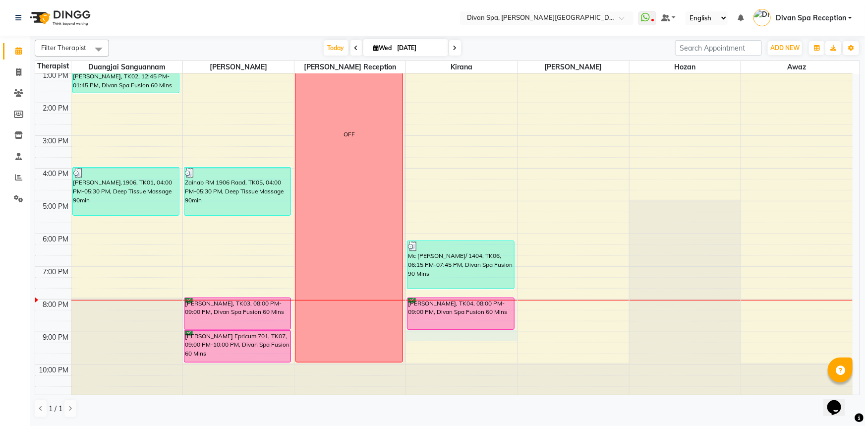
click at [418, 337] on div "6:00 AM 7:00 AM 8:00 AM 9:00 AM 10:00 AM 11:00 AM 12:00 PM 1:00 PM 2:00 PM 3:00…" at bounding box center [443, 119] width 817 height 556
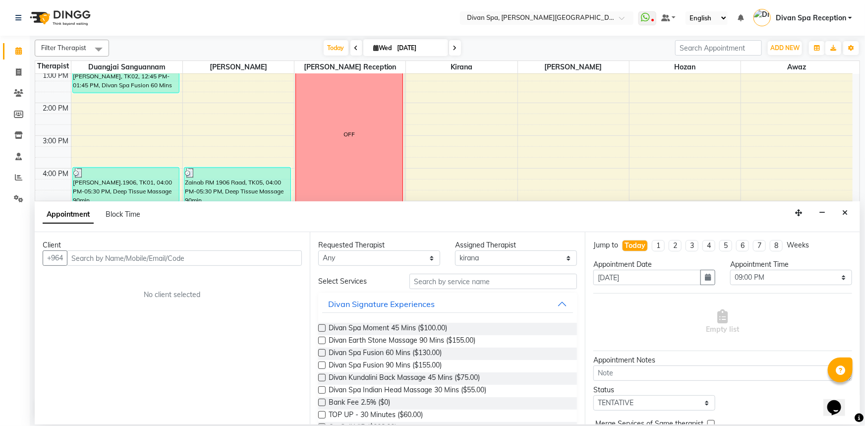
click at [129, 260] on input "text" at bounding box center [184, 257] width 235 height 15
click at [272, 262] on button "Add Client" at bounding box center [281, 257] width 41 height 15
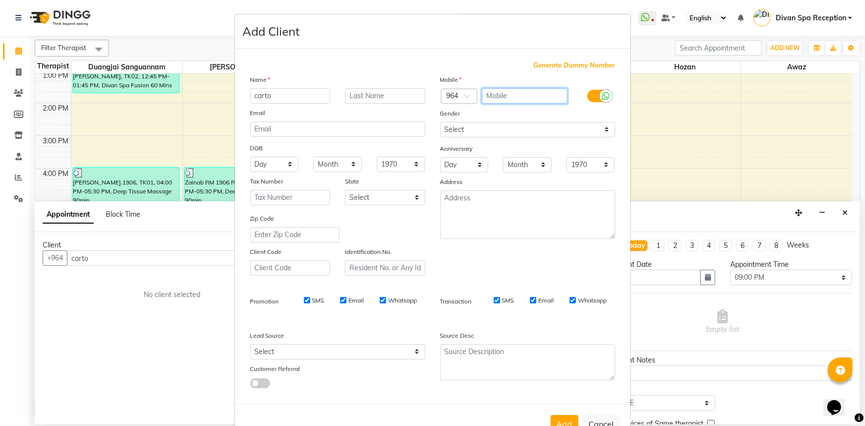
click at [492, 95] on input "text" at bounding box center [525, 95] width 86 height 15
click at [589, 93] on label at bounding box center [598, 96] width 22 height 12
click at [0, 0] on input "checkbox" at bounding box center [0, 0] width 0 height 0
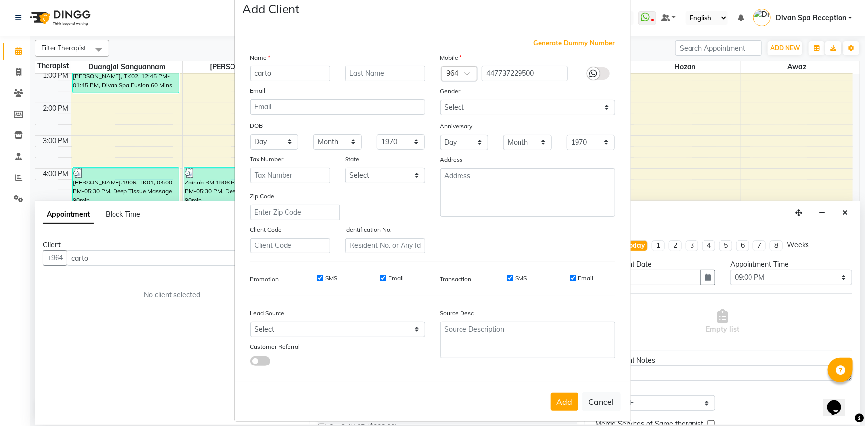
scroll to position [35, 0]
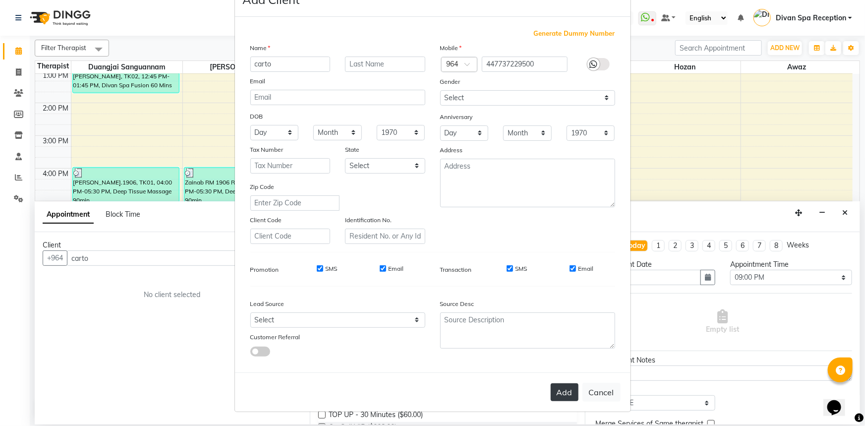
click at [553, 390] on button "Add" at bounding box center [565, 392] width 28 height 18
click at [563, 393] on button "Add" at bounding box center [565, 392] width 28 height 18
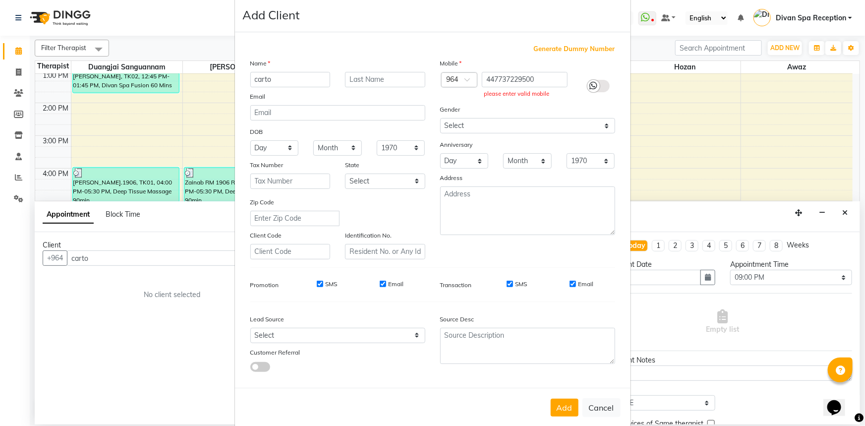
scroll to position [0, 0]
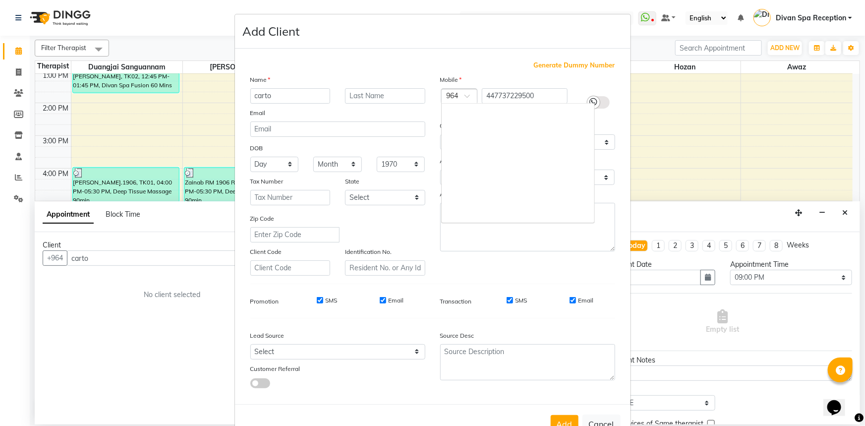
click at [465, 99] on span at bounding box center [470, 99] width 12 height 10
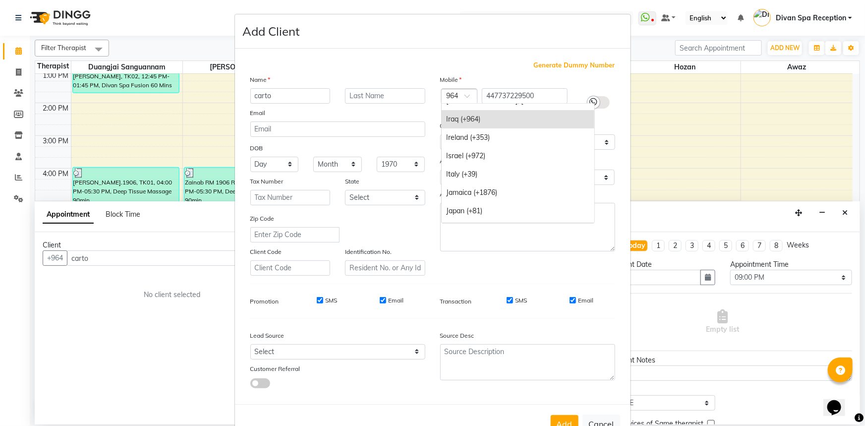
scroll to position [1717, 0]
click at [455, 93] on div at bounding box center [460, 97] width 36 height 10
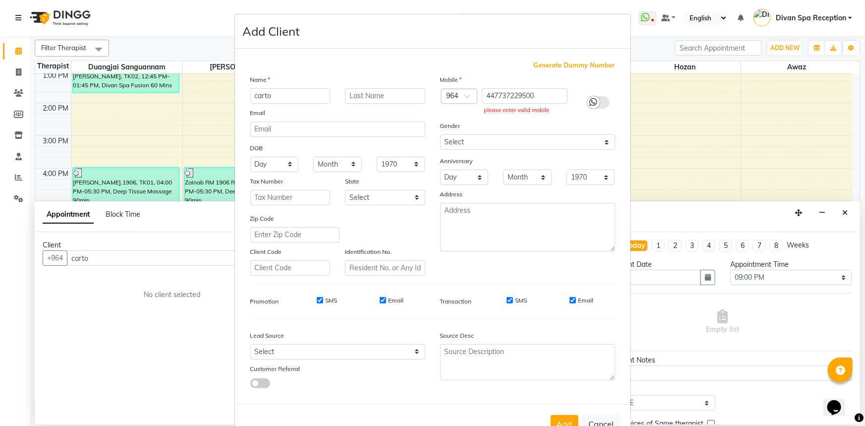
click at [565, 98] on div "447737229500 please enter valid mobile" at bounding box center [527, 102] width 95 height 29
click at [451, 93] on div at bounding box center [460, 97] width 36 height 10
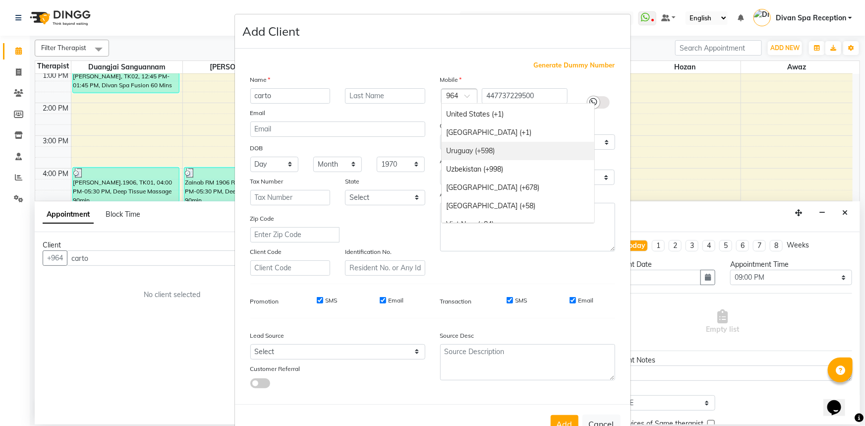
scroll to position [4104, 0]
click at [527, 120] on div "[GEOGRAPHIC_DATA] (+44)" at bounding box center [518, 116] width 153 height 18
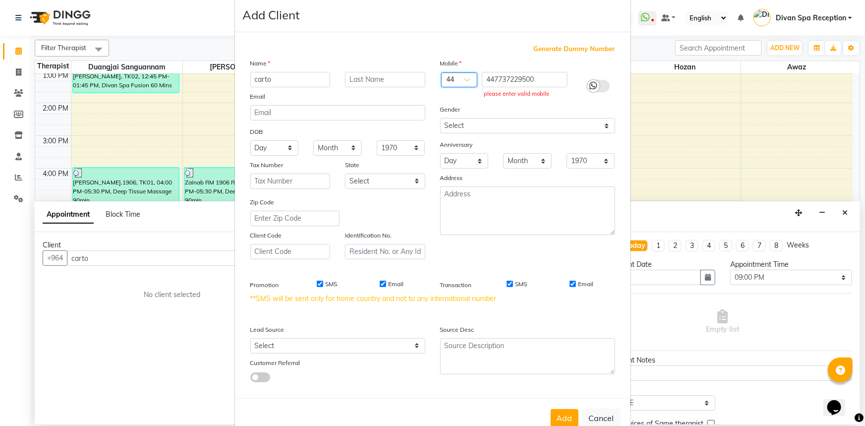
scroll to position [45, 0]
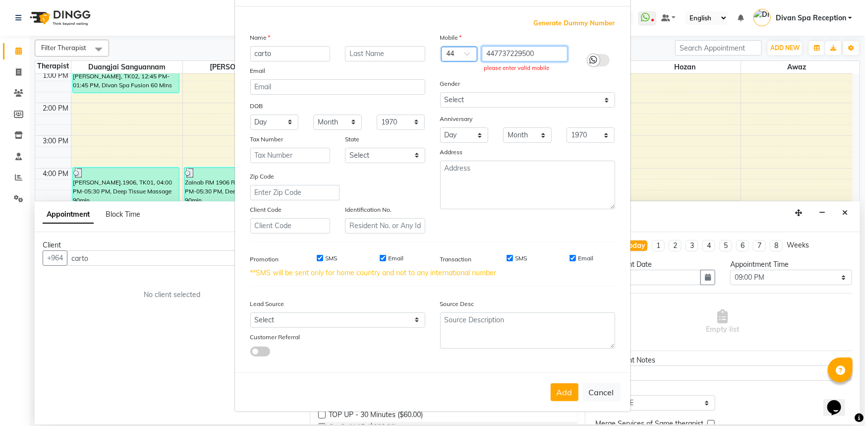
click at [489, 50] on input "447737229500" at bounding box center [525, 53] width 86 height 15
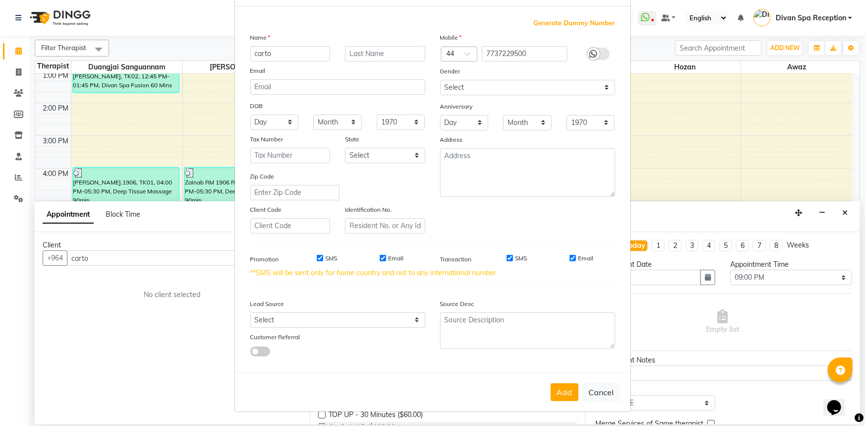
drag, startPoint x: 590, startPoint y: 49, endPoint x: 612, endPoint y: 69, distance: 30.2
click at [590, 50] on icon at bounding box center [594, 54] width 8 height 9
click at [0, 0] on input "checkbox" at bounding box center [0, 0] width 0 height 0
click at [557, 394] on button "Add" at bounding box center [565, 392] width 28 height 18
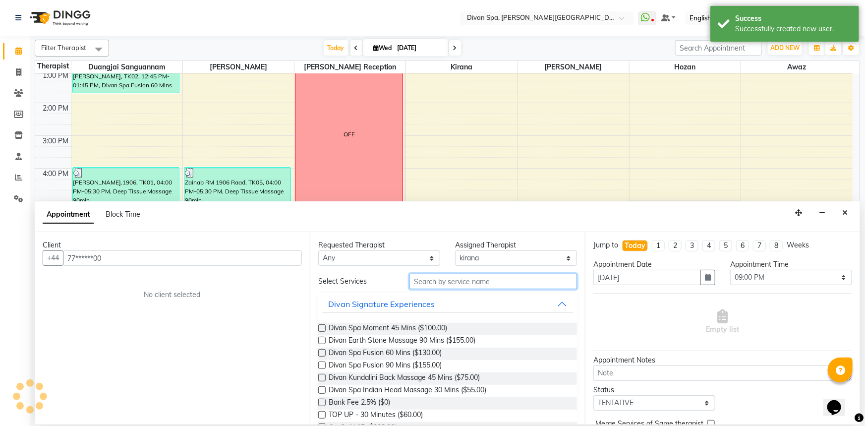
click at [477, 283] on input "text" at bounding box center [493, 281] width 168 height 15
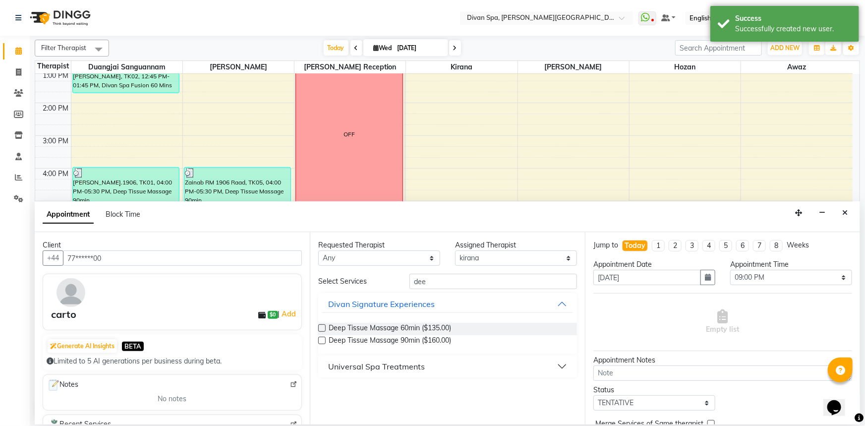
click at [319, 325] on label at bounding box center [321, 327] width 7 height 7
click at [319, 326] on input "checkbox" at bounding box center [321, 329] width 6 height 6
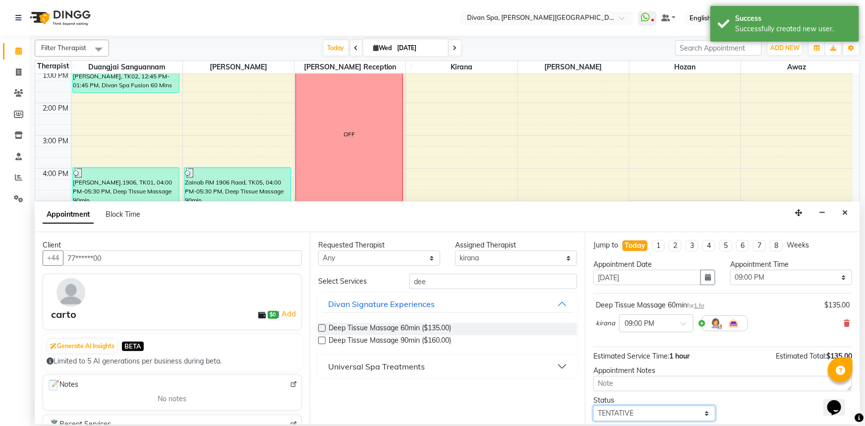
click at [659, 409] on select "Select TENTATIVE CONFIRM CHECK-IN UPCOMING" at bounding box center [654, 412] width 122 height 15
click at [593, 405] on select "Select TENTATIVE CONFIRM CHECK-IN UPCOMING" at bounding box center [654, 412] width 122 height 15
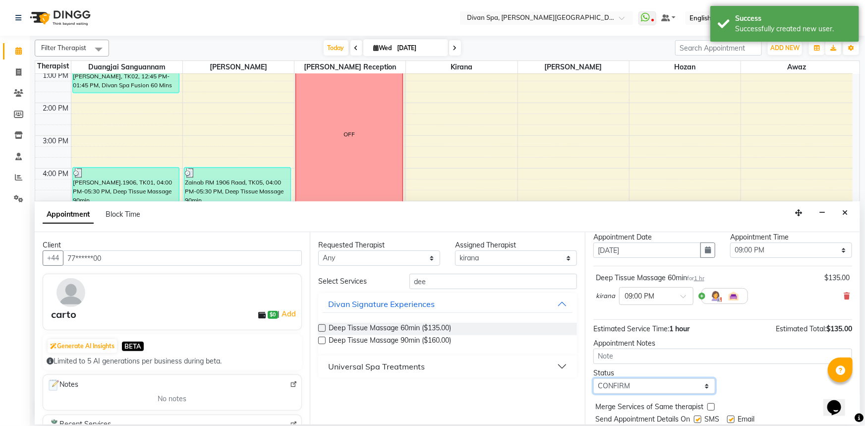
scroll to position [58, 0]
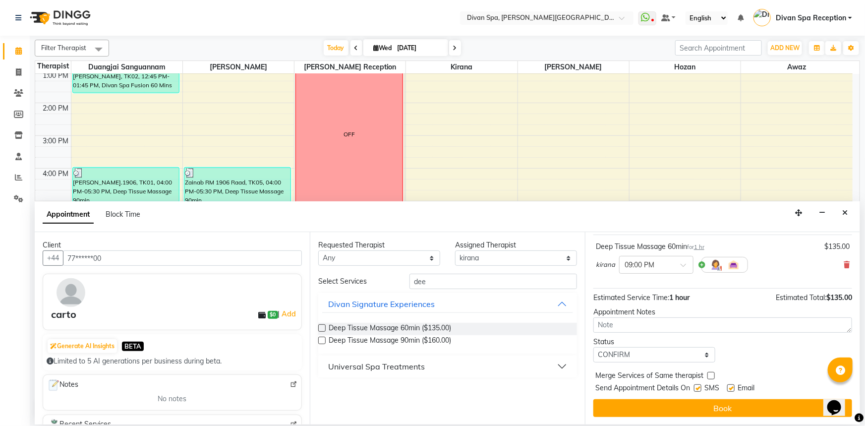
click at [694, 390] on label at bounding box center [697, 387] width 7 height 7
click at [694, 390] on input "checkbox" at bounding box center [697, 389] width 6 height 6
click at [731, 386] on label at bounding box center [730, 387] width 7 height 7
click at [731, 386] on input "checkbox" at bounding box center [730, 389] width 6 height 6
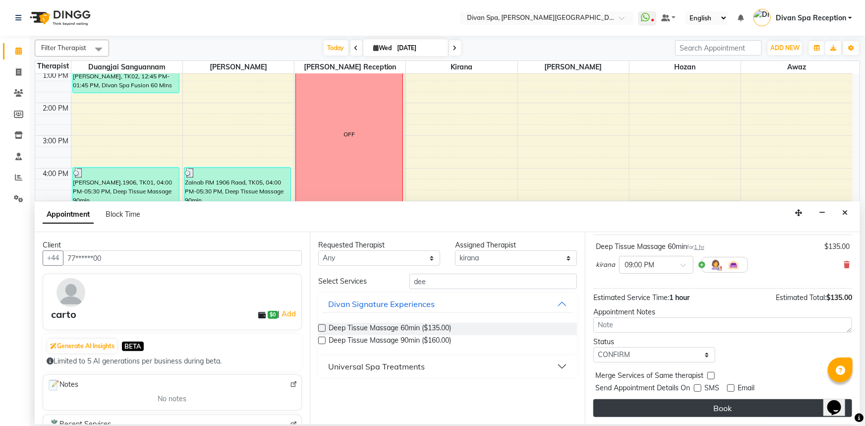
click at [700, 402] on button "Book" at bounding box center [722, 408] width 259 height 18
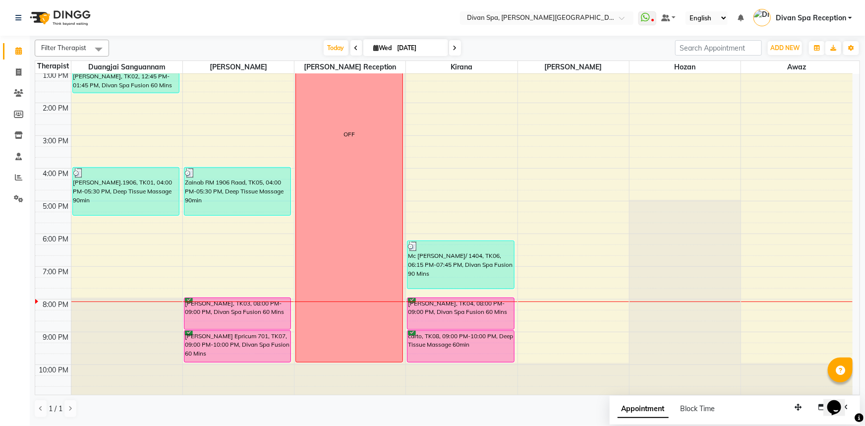
click at [449, 54] on span at bounding box center [455, 47] width 12 height 15
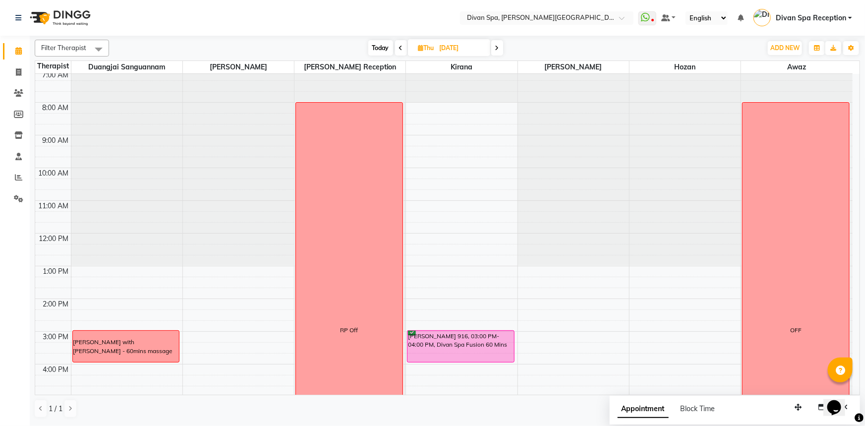
scroll to position [53, 0]
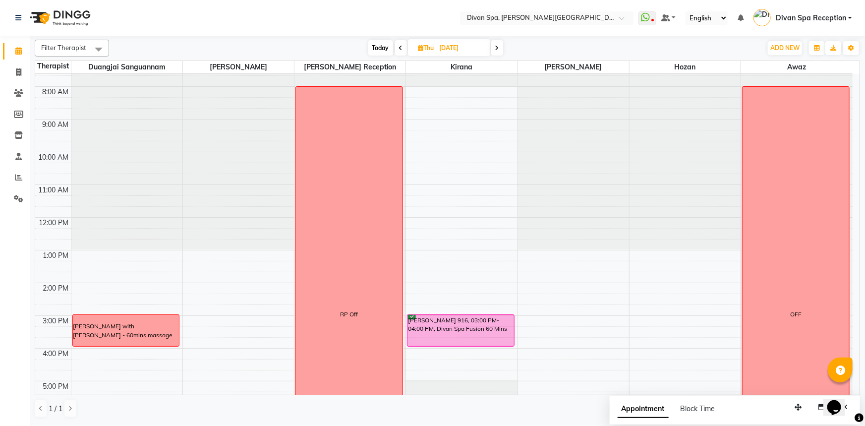
click at [377, 46] on span "Today" at bounding box center [380, 47] width 25 height 15
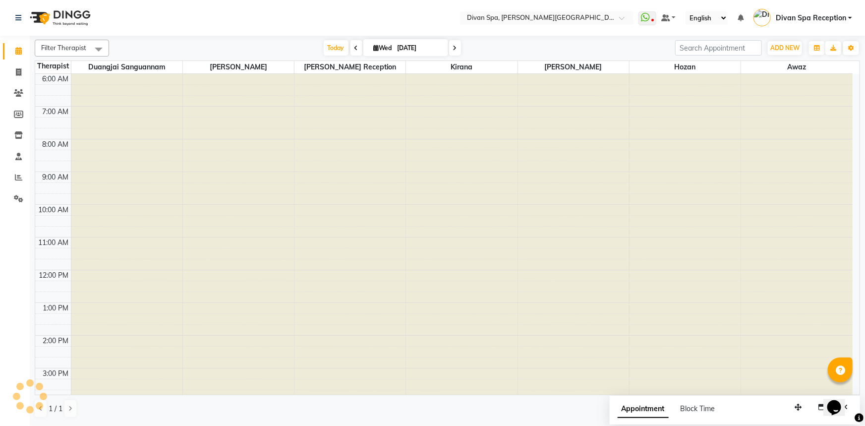
scroll to position [233, 0]
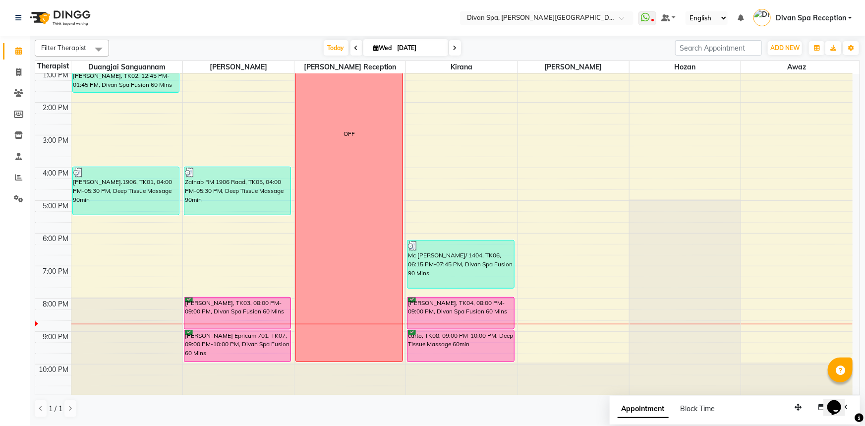
click at [250, 312] on div "[PERSON_NAME], TK03, 08:00 PM-09:00 PM, Divan Spa Fusion 60 Mins" at bounding box center [237, 312] width 107 height 31
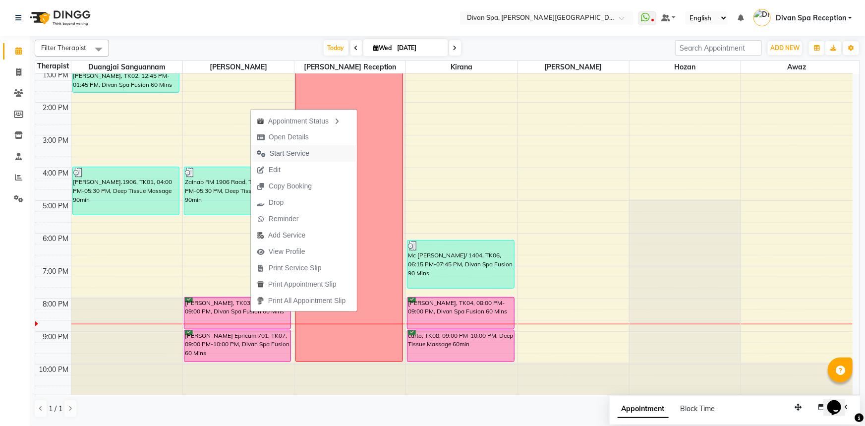
click at [285, 157] on span "Start Service" at bounding box center [290, 153] width 40 height 10
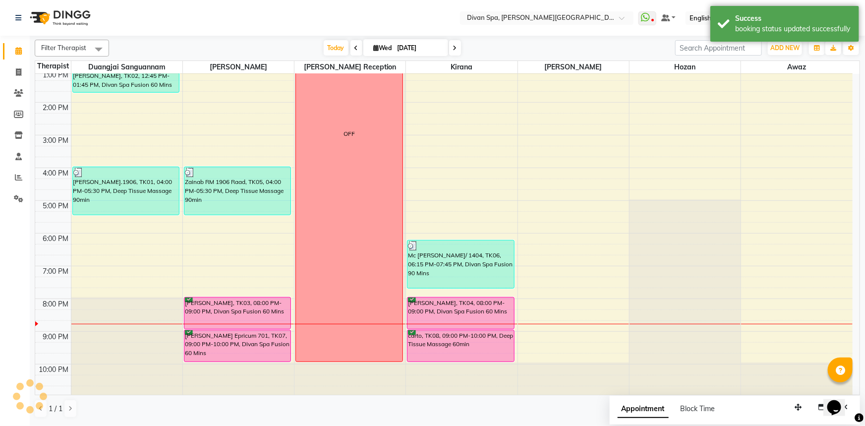
click at [457, 311] on div "[PERSON_NAME], TK04, 08:00 PM-09:00 PM, Divan Spa Fusion 60 Mins" at bounding box center [460, 312] width 107 height 31
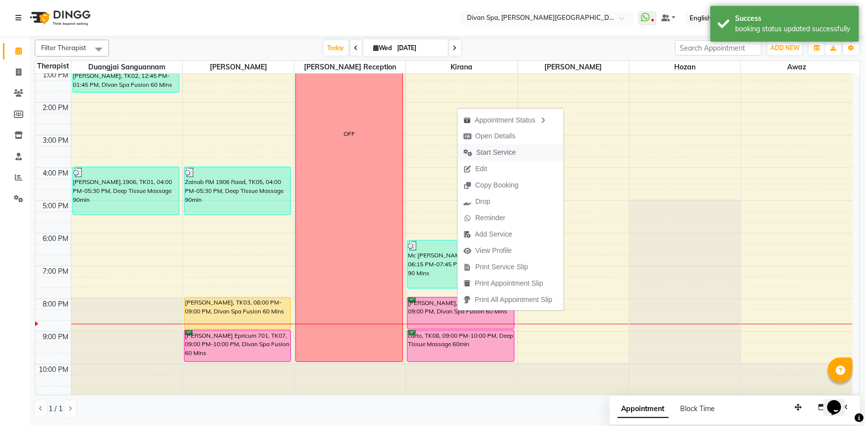
click at [495, 154] on span "Start Service" at bounding box center [496, 152] width 40 height 10
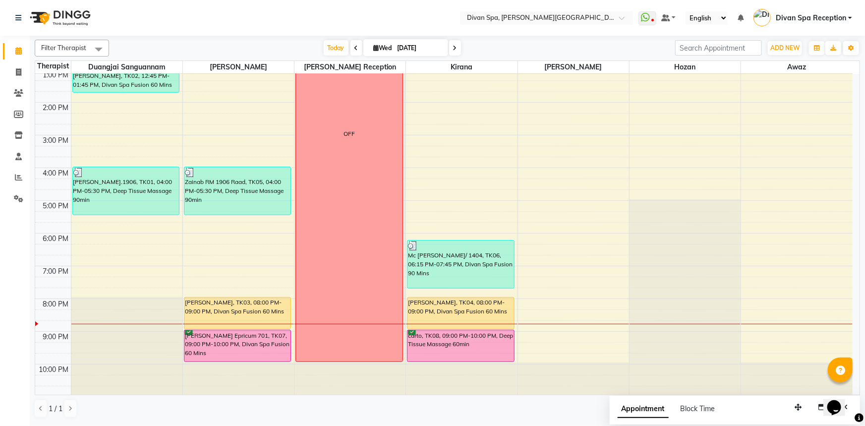
scroll to position [232, 0]
click at [431, 345] on div "carto, TK08, 09:00 PM-10:00 PM, Deep Tissue Massage 60min" at bounding box center [460, 346] width 107 height 31
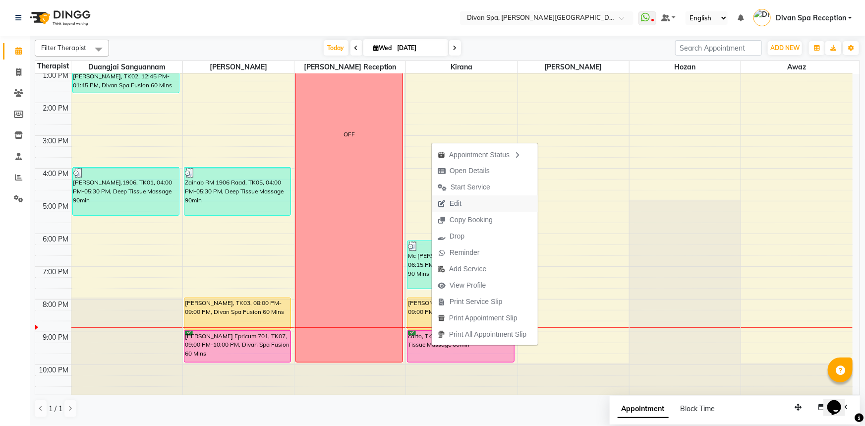
click at [479, 205] on button "Edit" at bounding box center [485, 203] width 106 height 16
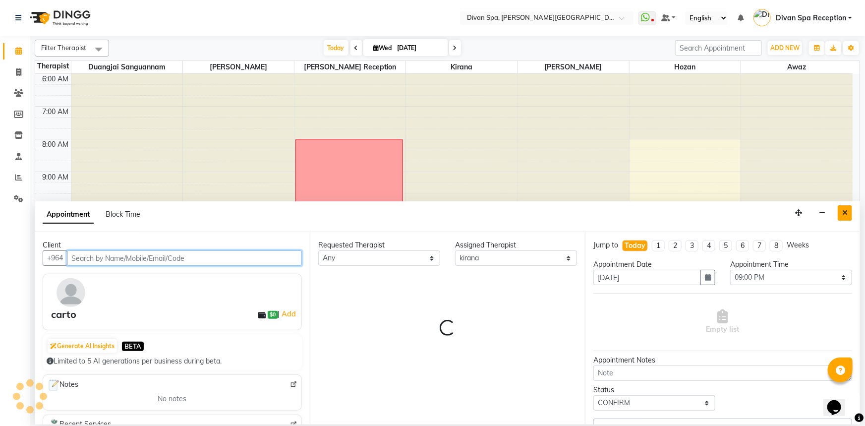
scroll to position [233, 0]
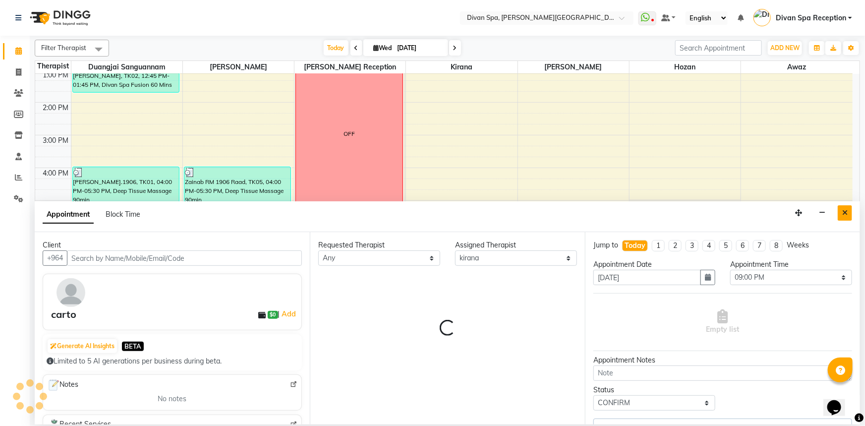
click at [840, 212] on button "Close" at bounding box center [845, 212] width 14 height 15
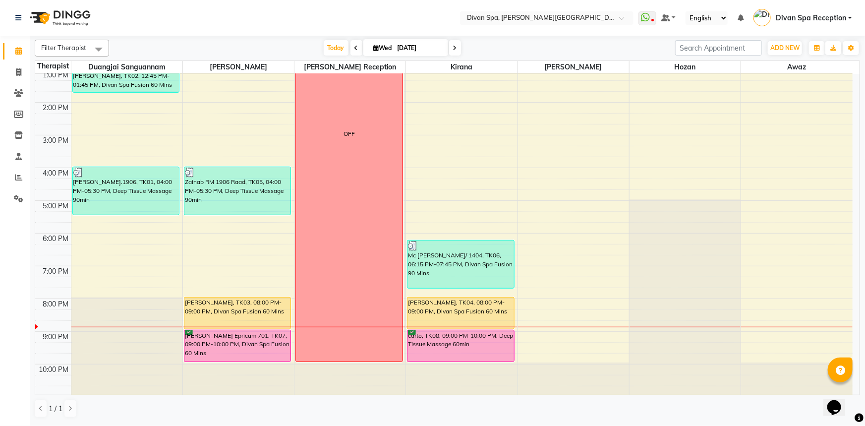
click at [428, 344] on div "carto, TK08, 09:00 PM-10:00 PM, Deep Tissue Massage 60min" at bounding box center [460, 345] width 107 height 31
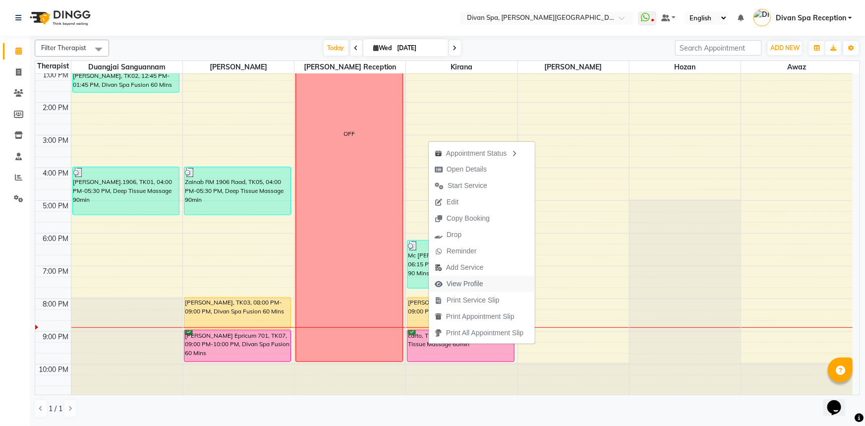
click at [481, 283] on span "View Profile" at bounding box center [465, 284] width 37 height 10
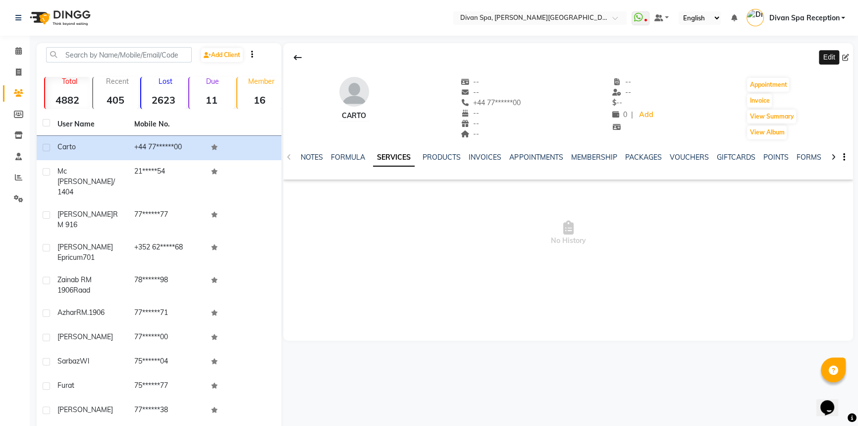
click at [846, 59] on icon at bounding box center [845, 57] width 7 height 7
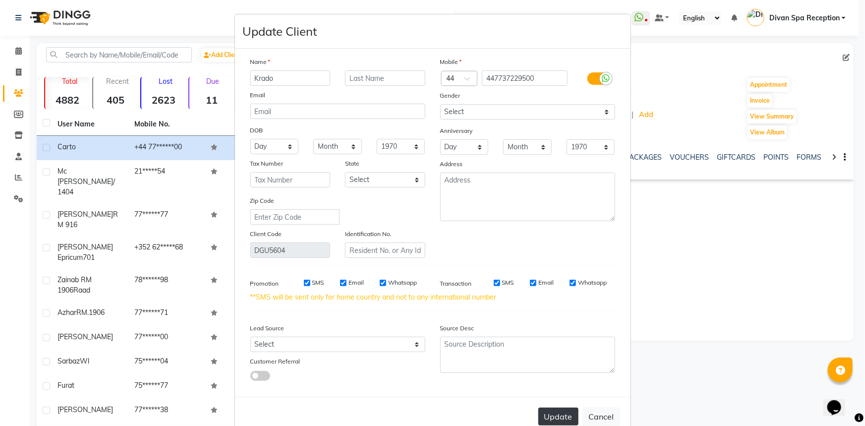
click at [548, 413] on button "Update" at bounding box center [558, 416] width 40 height 18
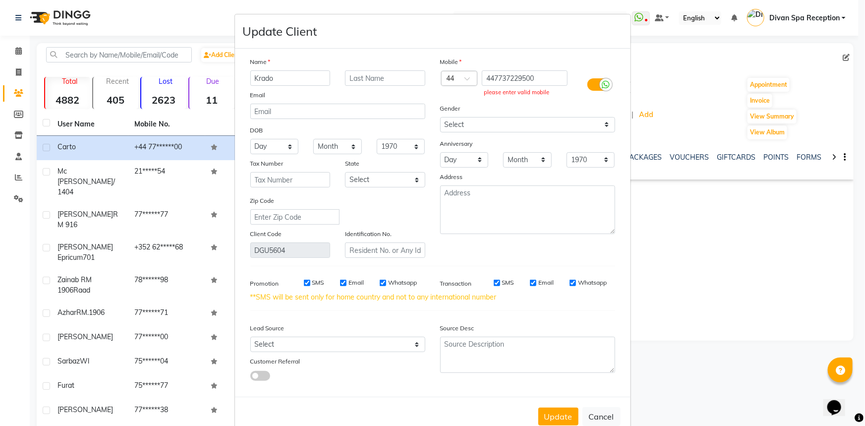
click at [587, 82] on label at bounding box center [598, 84] width 22 height 12
click at [0, 0] on input "checkbox" at bounding box center [0, 0] width 0 height 0
click at [561, 412] on button "Update" at bounding box center [558, 416] width 40 height 18
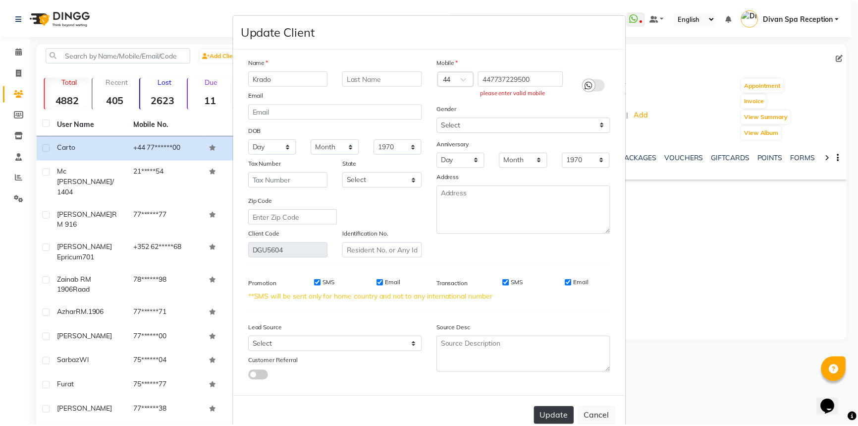
scroll to position [27, 0]
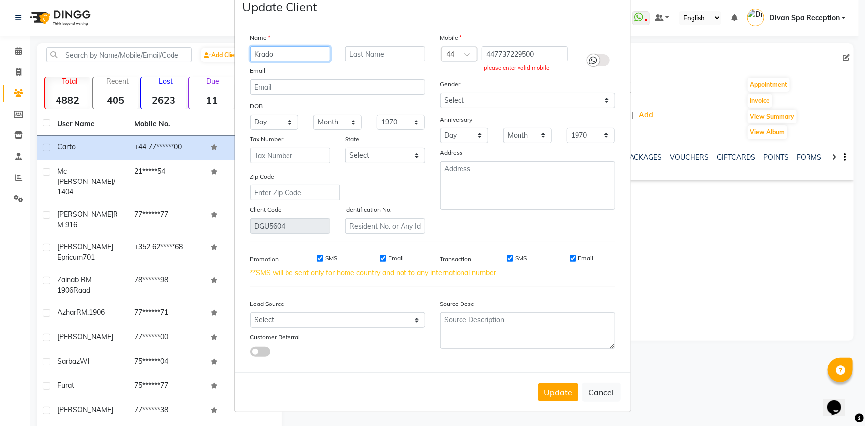
click at [282, 49] on input "Krado" at bounding box center [290, 53] width 80 height 15
click at [566, 389] on button "Update" at bounding box center [558, 392] width 40 height 18
click at [596, 390] on button "Cancel" at bounding box center [601, 392] width 38 height 19
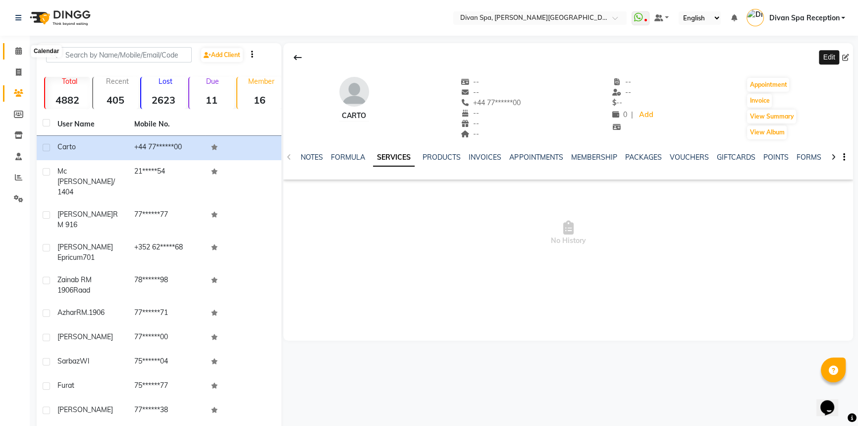
click at [18, 54] on icon at bounding box center [18, 50] width 6 height 7
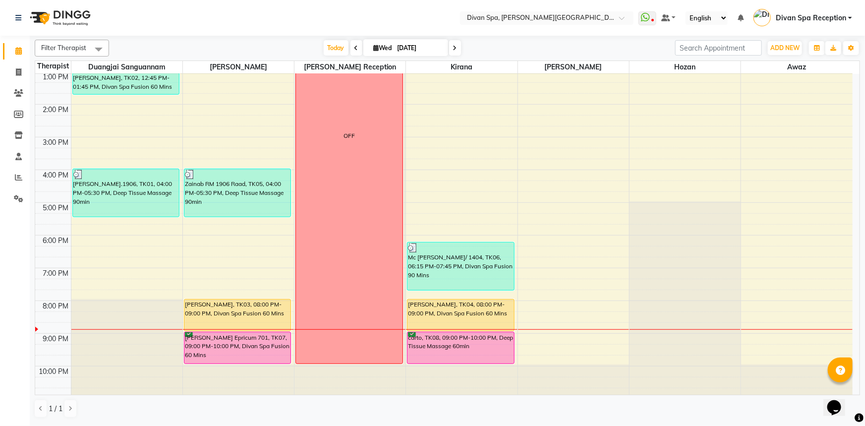
scroll to position [232, 0]
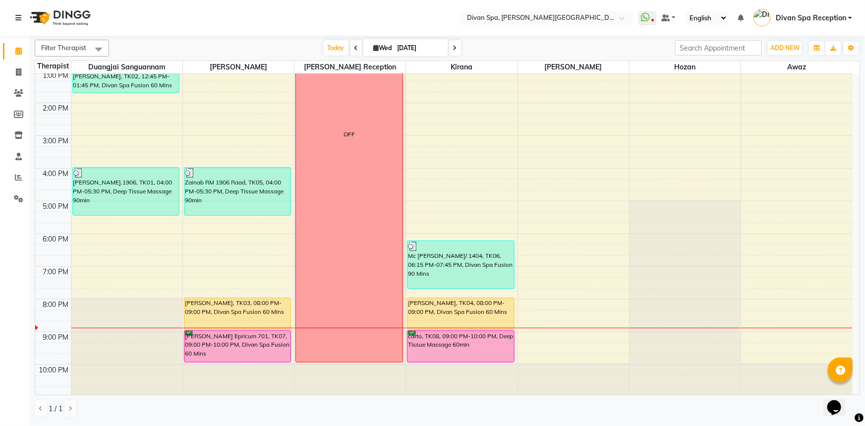
click at [450, 337] on div "carto, TK08, 09:00 PM-10:00 PM, Deep Tissue Massage 60min" at bounding box center [460, 346] width 107 height 31
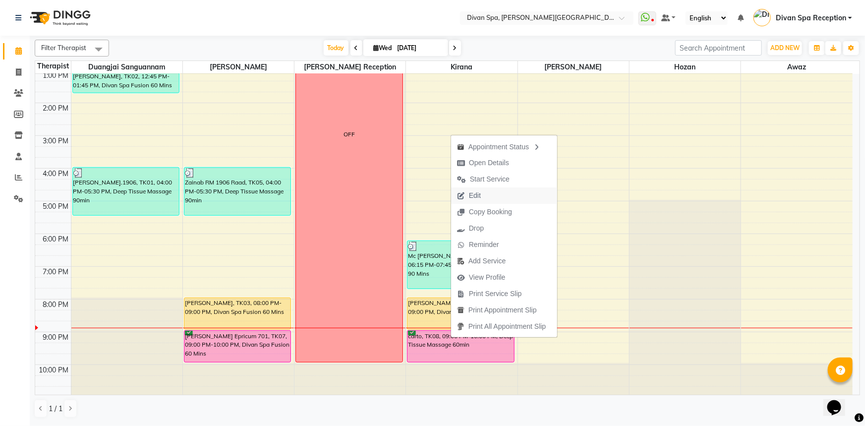
click at [493, 193] on button "Edit" at bounding box center [504, 195] width 106 height 16
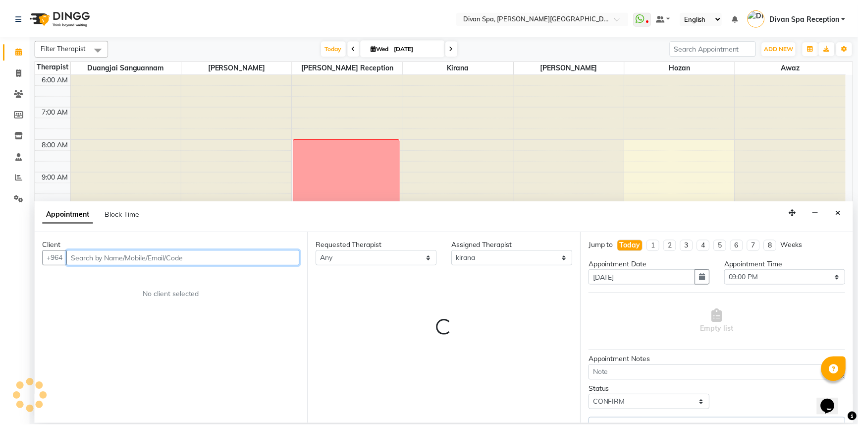
scroll to position [233, 0]
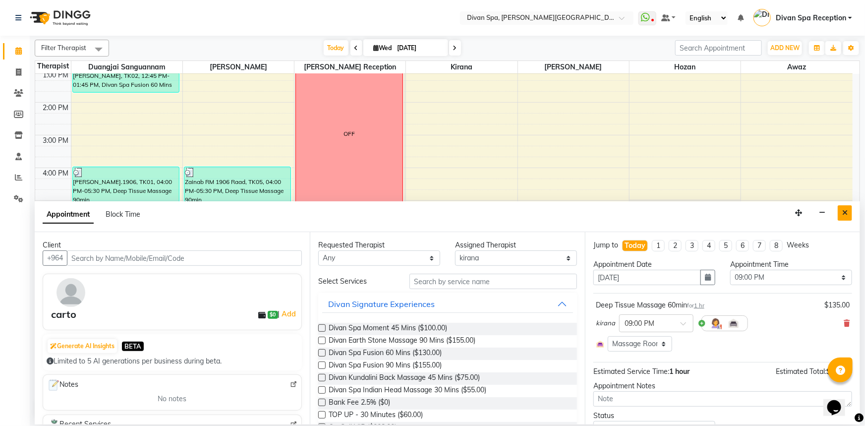
click at [842, 209] on button "Close" at bounding box center [845, 212] width 14 height 15
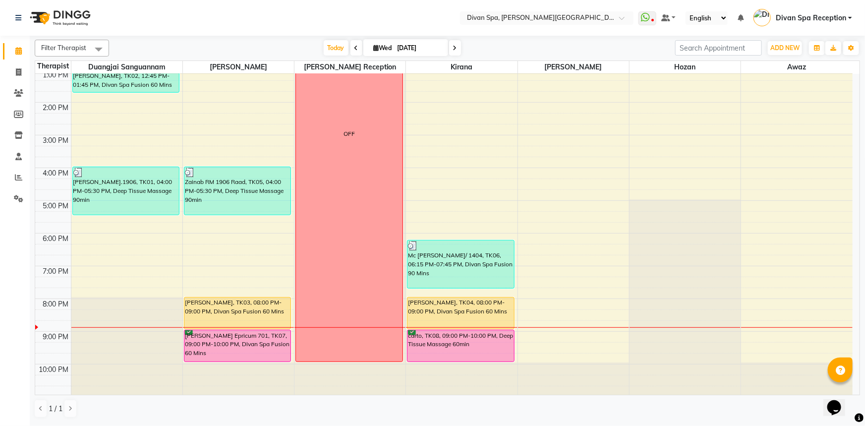
click at [434, 339] on div "carto, TK08, 09:00 PM-10:00 PM, Deep Tissue Massage 60min" at bounding box center [460, 345] width 107 height 31
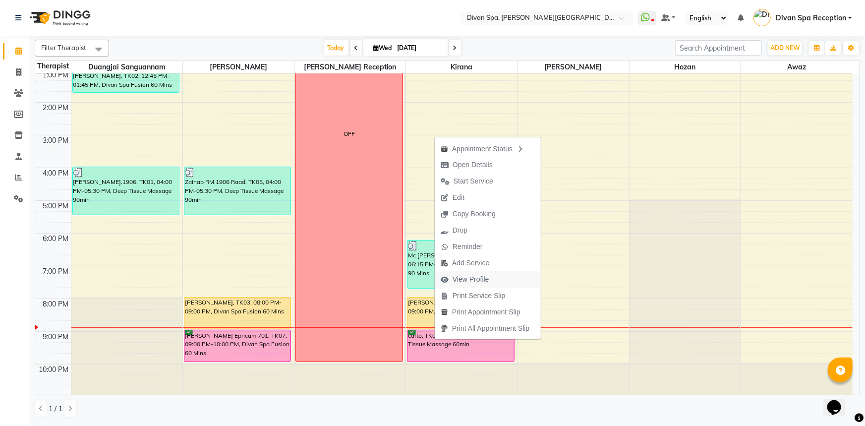
click at [474, 279] on span "View Profile" at bounding box center [470, 279] width 37 height 10
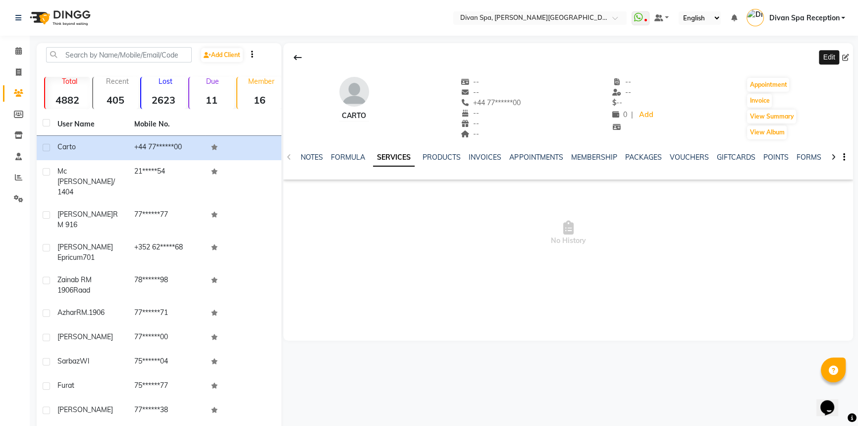
click at [847, 57] on icon at bounding box center [845, 57] width 7 height 7
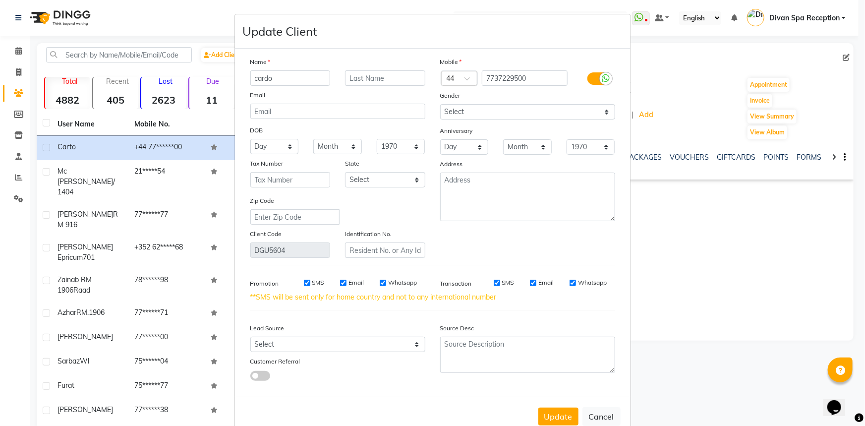
click at [253, 78] on input "cardo" at bounding box center [290, 77] width 80 height 15
click at [540, 416] on button "Update" at bounding box center [558, 416] width 40 height 18
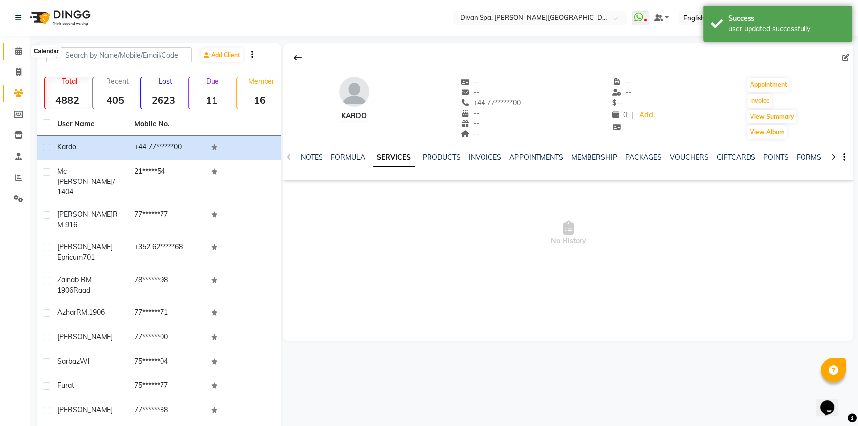
click at [18, 52] on icon at bounding box center [18, 50] width 6 height 7
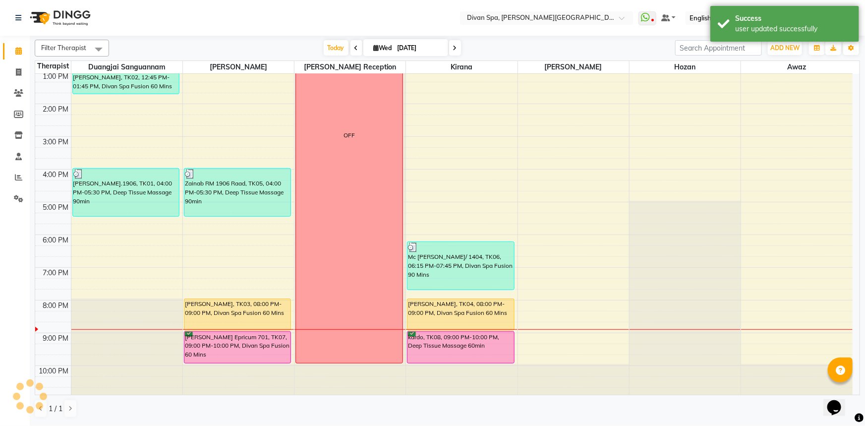
scroll to position [232, 0]
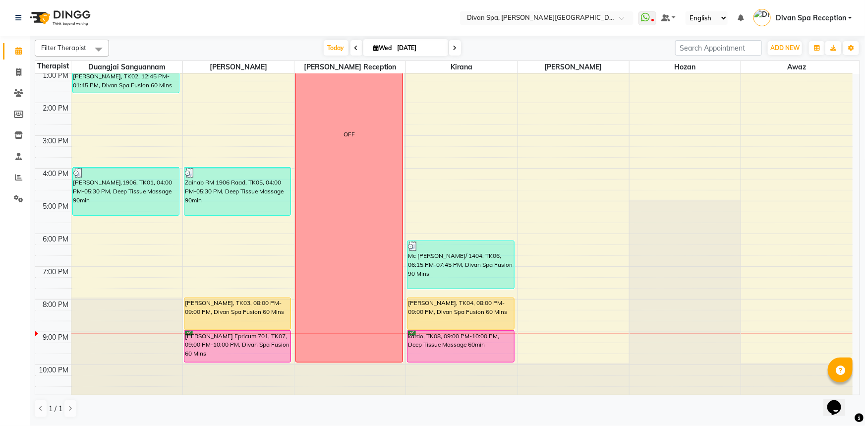
click at [432, 336] on div "kardo, TK08, 09:00 PM-10:00 PM, Deep Tissue Massage 60min" at bounding box center [460, 346] width 107 height 31
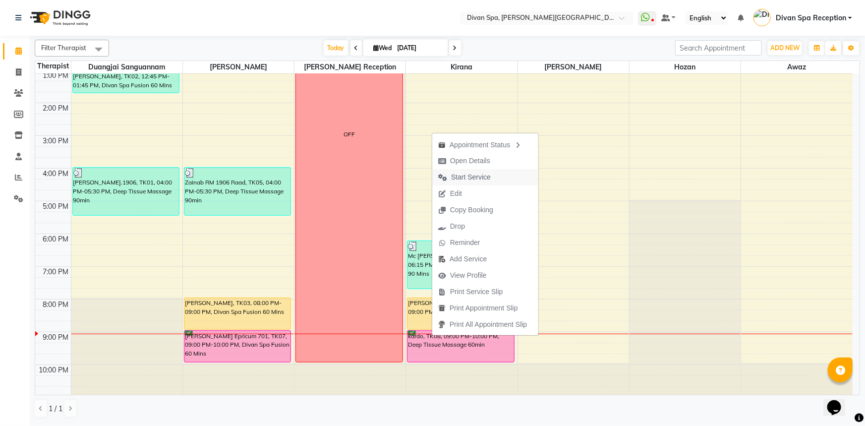
click at [459, 178] on span "Start Service" at bounding box center [471, 177] width 40 height 10
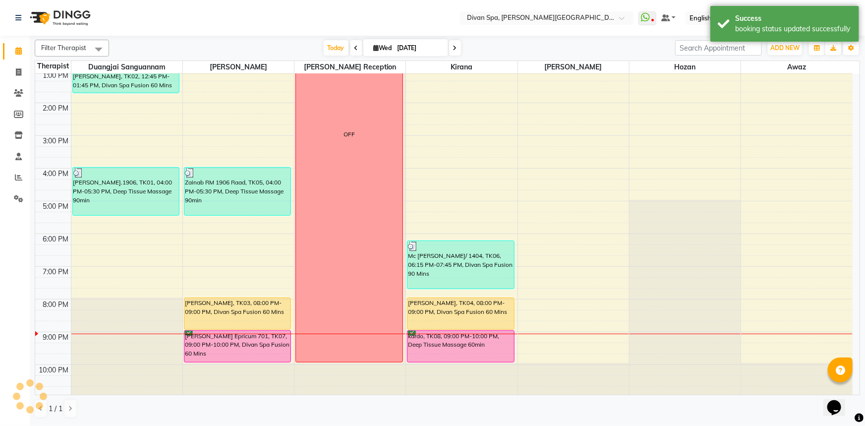
click at [215, 347] on div "[PERSON_NAME] Epricum 701, TK07, 09:00 PM-10:00 PM, Divan Spa Fusion 60 Mins" at bounding box center [237, 346] width 107 height 31
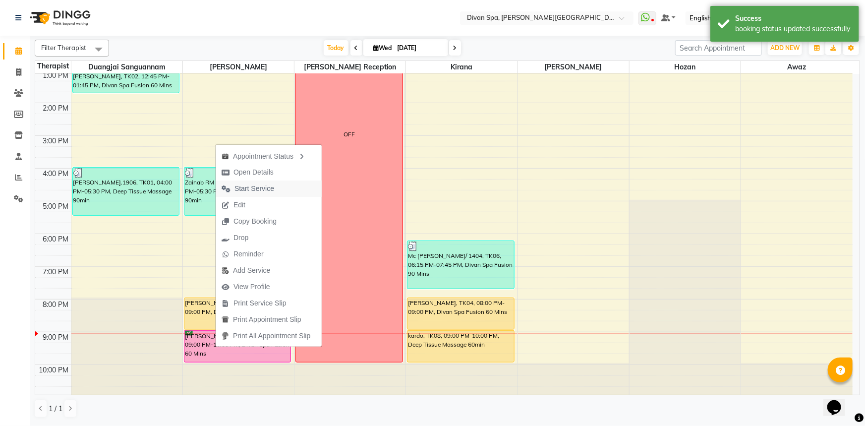
click at [280, 190] on button "Start Service" at bounding box center [269, 188] width 106 height 16
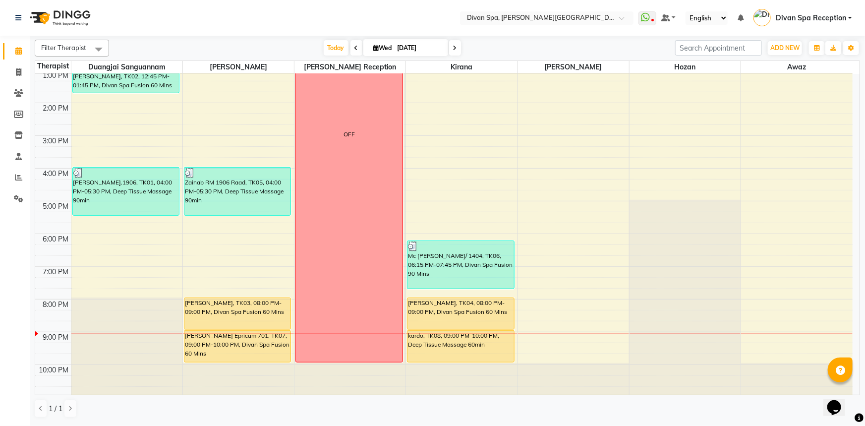
click at [450, 48] on span at bounding box center [455, 47] width 12 height 15
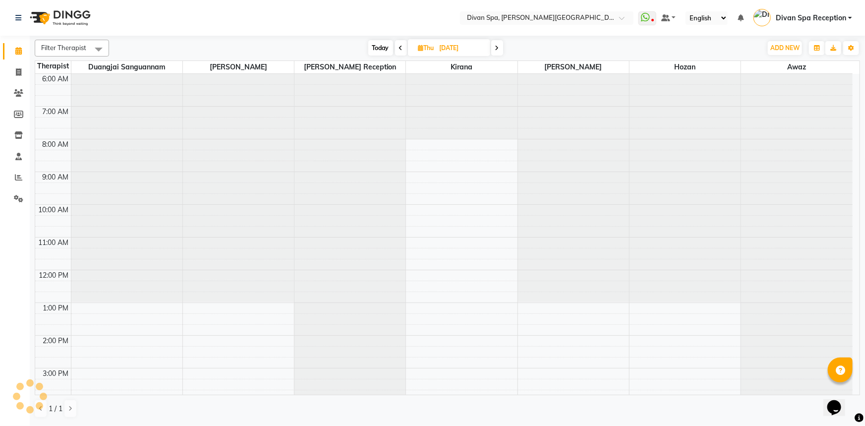
scroll to position [233, 0]
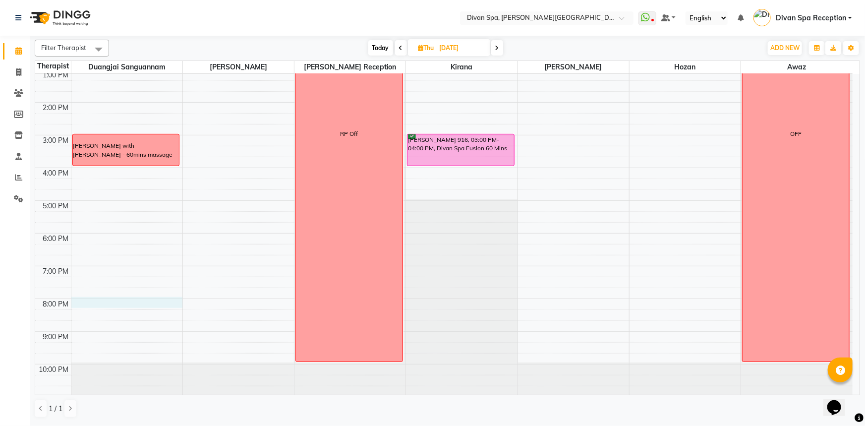
click at [91, 299] on div "6:00 AM 7:00 AM 8:00 AM 9:00 AM 10:00 AM 11:00 AM 12:00 PM 1:00 PM 2:00 PM 3:00…" at bounding box center [443, 119] width 817 height 556
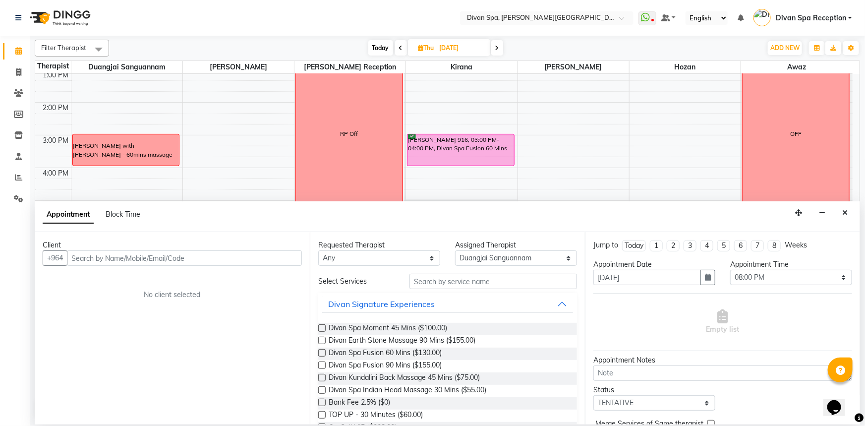
click at [111, 253] on input "text" at bounding box center [184, 257] width 235 height 15
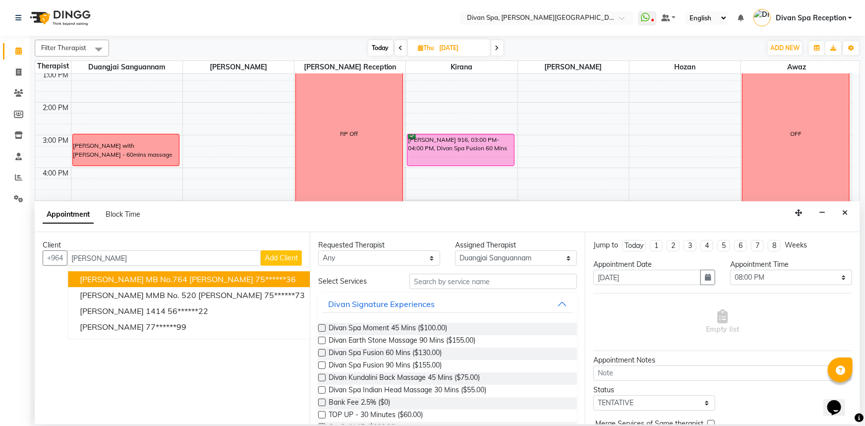
click at [144, 276] on span "[PERSON_NAME] MB No.764 [PERSON_NAME]" at bounding box center [166, 279] width 173 height 10
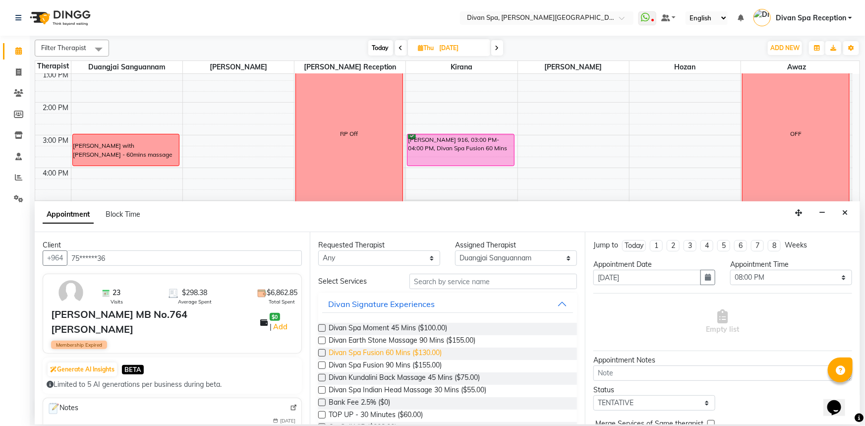
click at [431, 355] on span "Divan Spa Fusion 60 Mins ($130.00)" at bounding box center [385, 353] width 113 height 12
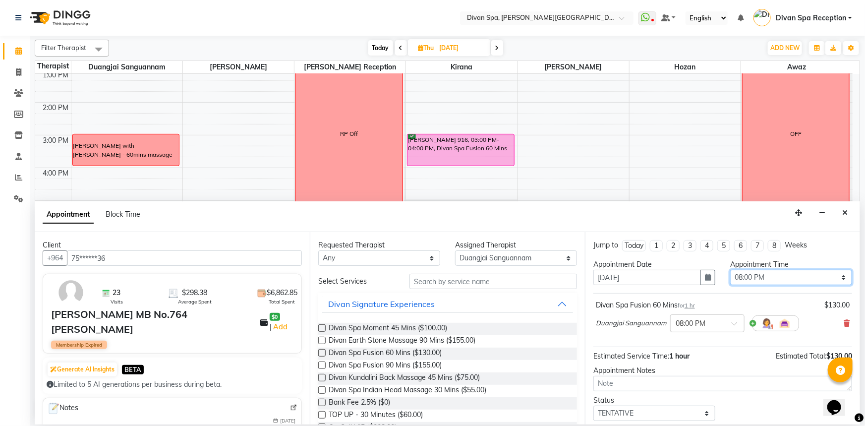
click at [837, 278] on select "Select 07:00 AM 07:15 AM 07:30 AM 07:45 AM 08:00 AM 08:15 AM 08:30 AM 08:45 AM …" at bounding box center [791, 277] width 122 height 15
click at [730, 270] on select "Select 07:00 AM 07:15 AM 07:30 AM 07:45 AM 08:00 AM 08:15 AM 08:30 AM 08:45 AM …" at bounding box center [791, 277] width 122 height 15
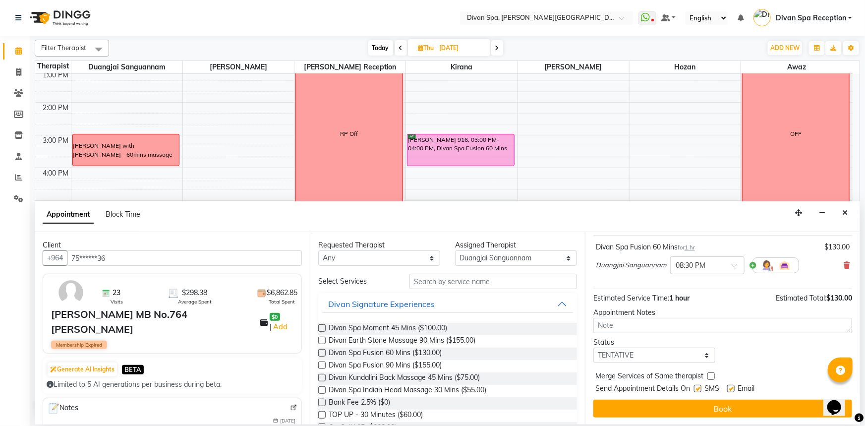
scroll to position [58, 0]
click at [703, 354] on select "Select TENTATIVE CONFIRM UPCOMING" at bounding box center [654, 354] width 122 height 15
click at [593, 347] on select "Select TENTATIVE CONFIRM UPCOMING" at bounding box center [654, 354] width 122 height 15
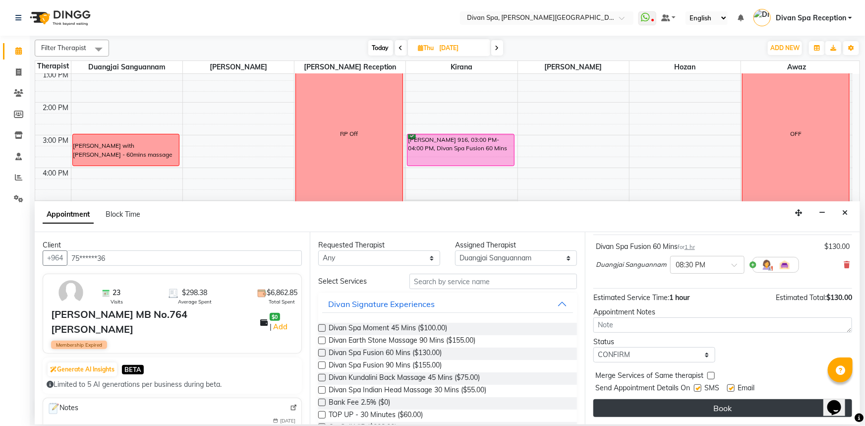
click at [666, 407] on button "Book" at bounding box center [722, 408] width 259 height 18
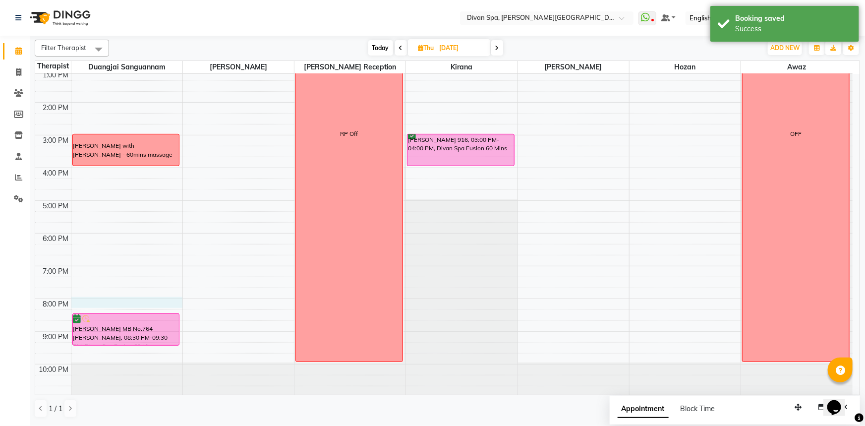
click at [89, 302] on div "6:00 AM 7:00 AM 8:00 AM 9:00 AM 10:00 AM 11:00 AM 12:00 PM 1:00 PM 2:00 PM 3:00…" at bounding box center [443, 119] width 817 height 556
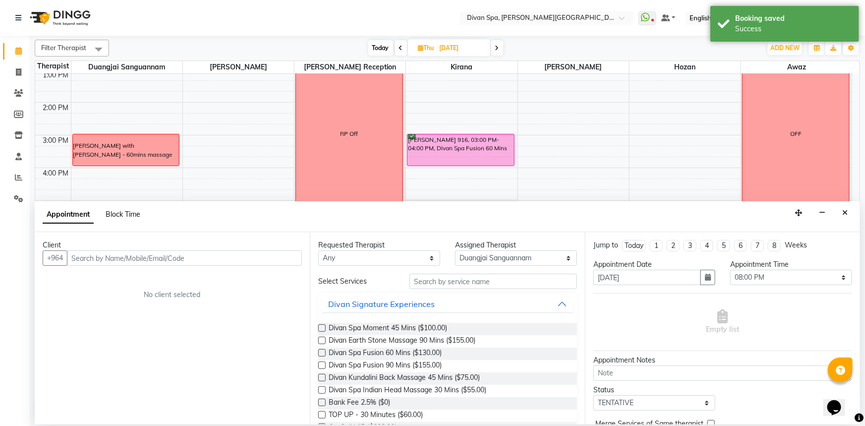
click at [113, 215] on span "Block Time" at bounding box center [123, 214] width 35 height 9
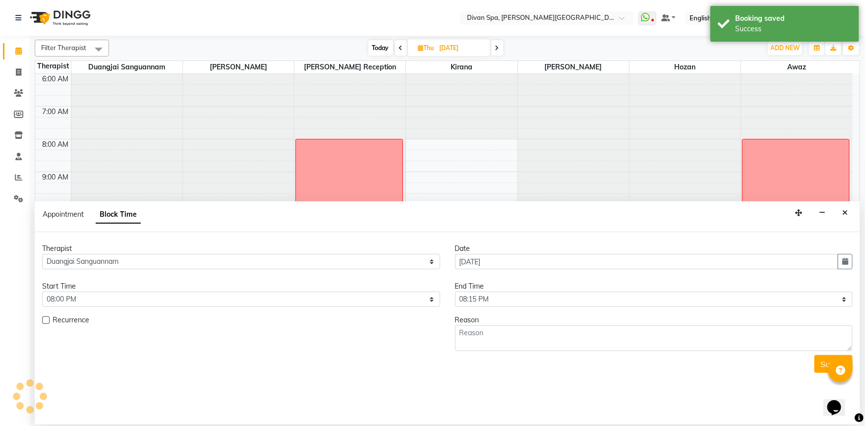
scroll to position [233, 0]
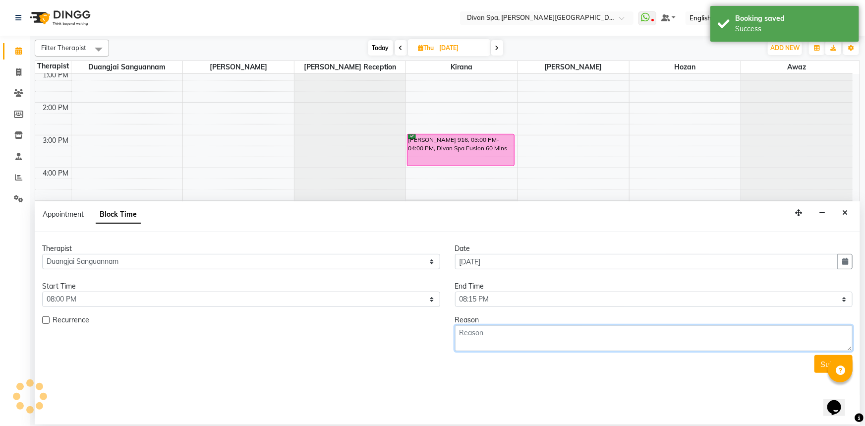
click at [502, 334] on textarea at bounding box center [654, 338] width 398 height 26
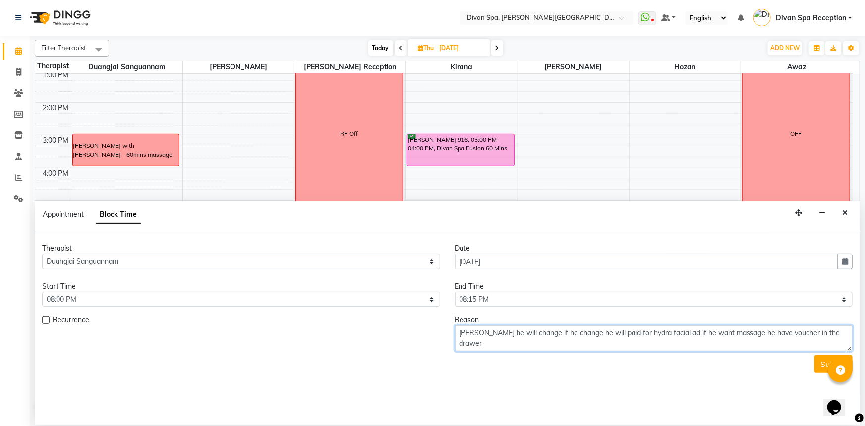
click at [0, 0] on span "changes," at bounding box center [0, 0] width 0 height 0
click at [0, 0] on span ". If" at bounding box center [0, 0] width 0 height 0
click at [0, 0] on span "Maybe" at bounding box center [0, 0] width 0 height 0
click at [0, 0] on span "the HydraFacial, an" at bounding box center [0, 0] width 0 height 0
click at [0, 0] on span "massage" at bounding box center [0, 0] width 0 height 0
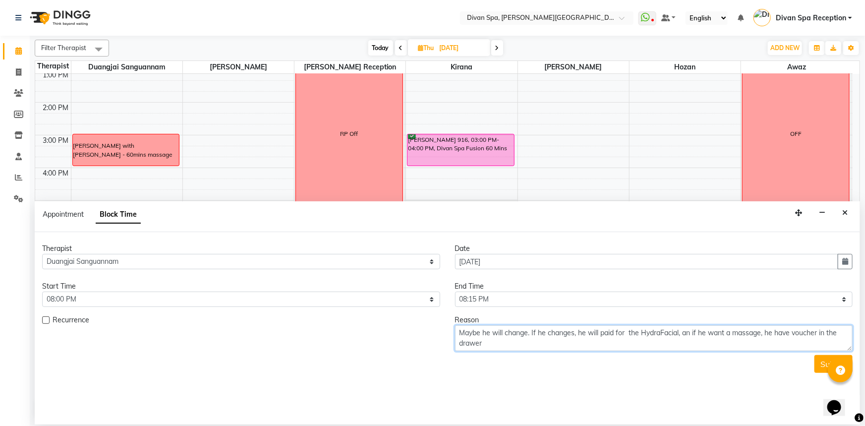
click at [0, 0] on span "drawer" at bounding box center [0, 0] width 0 height 0
drag, startPoint x: 459, startPoint y: 333, endPoint x: 768, endPoint y: 342, distance: 308.9
click at [768, 342] on textarea "Maybe he will change. If he changes, he will paid for the HydraFacial, an if he…" at bounding box center [654, 338] width 398 height 26
paste textarea "Maybe he will change for a HydraFacial. If he changes, he will pay for the Hydr…"
click at [458, 330] on textarea "Maybe he will change for a HydraFacial. If he changes, he will pay for the Hydr…" at bounding box center [654, 338] width 398 height 26
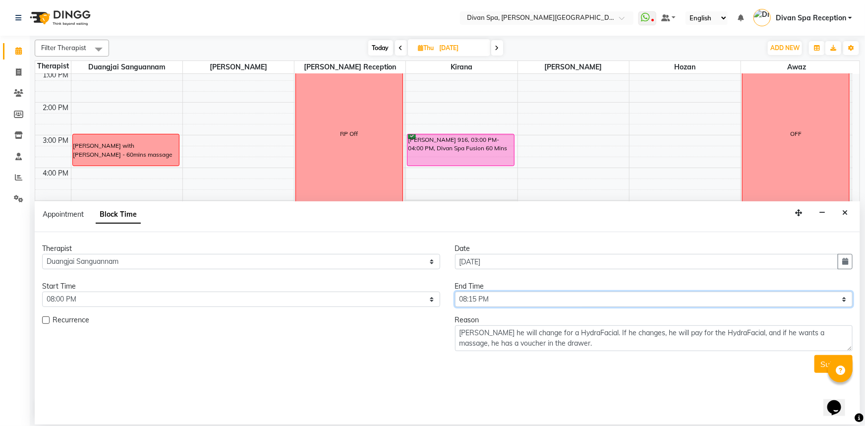
click at [843, 298] on select "Select 07:00 AM 07:15 AM 07:30 AM 07:45 AM 08:00 AM 08:15 AM 08:30 AM 08:45 AM …" at bounding box center [654, 298] width 398 height 15
click at [455, 291] on select "Select 07:00 AM 07:15 AM 07:30 AM 07:45 AM 08:00 AM 08:15 AM 08:30 AM 08:45 AM …" at bounding box center [654, 298] width 398 height 15
click at [0, 0] on div "[PERSON_NAME]" at bounding box center [0, 0] width 0 height 0
click at [820, 363] on button "Submit" at bounding box center [833, 364] width 38 height 18
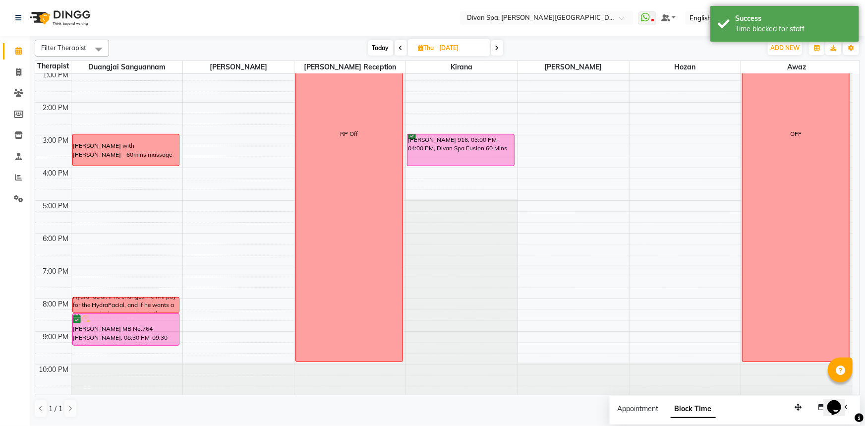
click at [116, 301] on div "[PERSON_NAME] he will change for a HydraFacial. If he changes, he will pay for …" at bounding box center [126, 305] width 106 height 44
click at [145, 341] on span "Edit Block Time" at bounding box center [158, 345] width 48 height 10
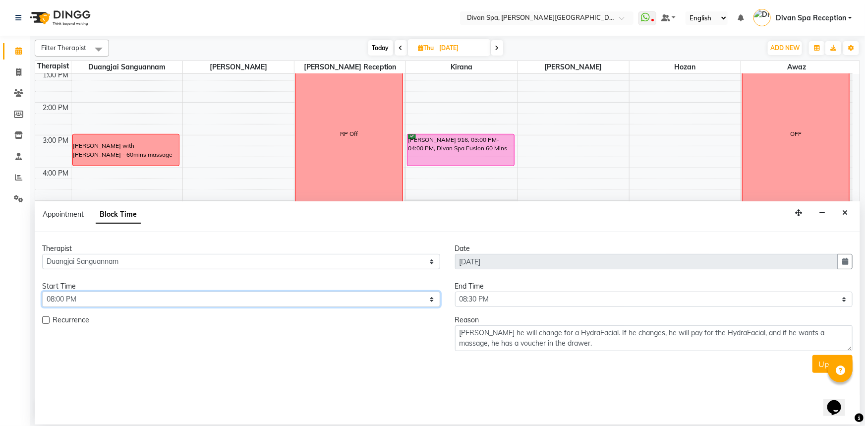
click at [428, 298] on select "Select 07:00 AM 07:15 AM 07:30 AM 07:45 AM 08:00 AM 08:15 AM 08:30 AM 08:45 AM …" at bounding box center [241, 298] width 398 height 15
click at [42, 291] on select "Select 07:00 AM 07:15 AM 07:30 AM 07:45 AM 08:00 AM 08:15 AM 08:30 AM 08:45 AM …" at bounding box center [241, 298] width 398 height 15
click at [815, 362] on button "Update" at bounding box center [832, 364] width 40 height 18
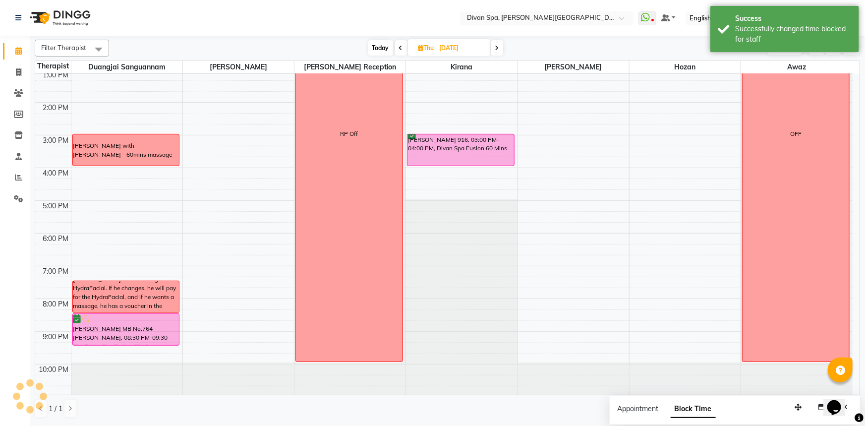
click at [123, 291] on div "[PERSON_NAME] he will change for a HydraFacial. If he changes, he will pay for …" at bounding box center [126, 297] width 106 height 44
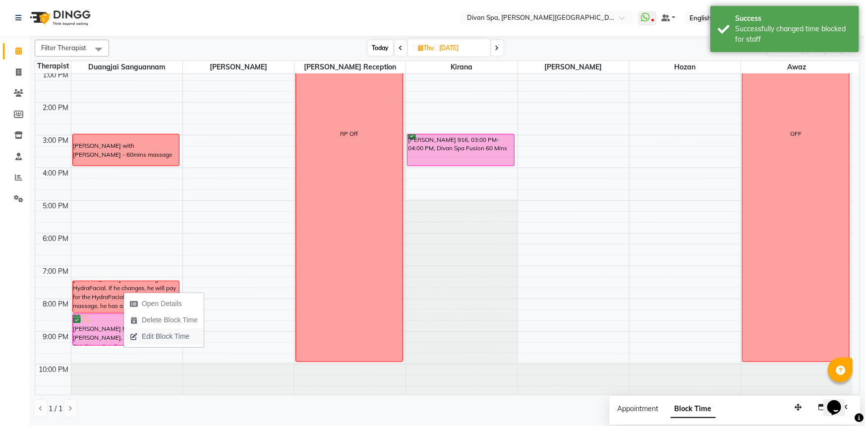
click at [152, 336] on span "Edit Block Time" at bounding box center [166, 336] width 48 height 10
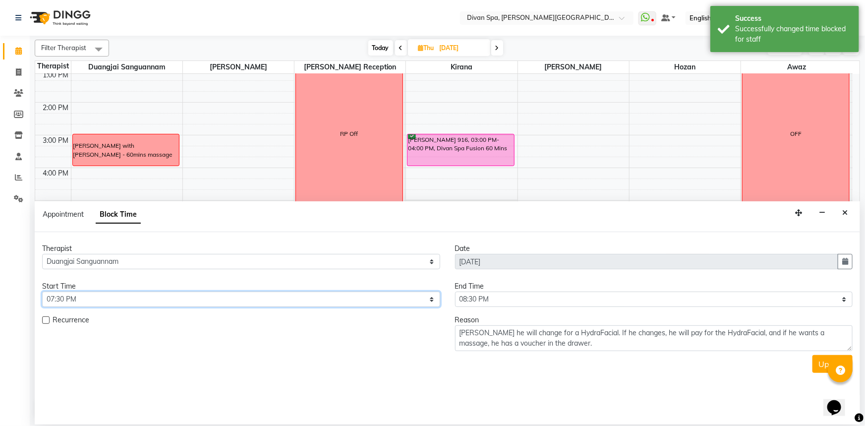
click at [430, 294] on select "Select 07:00 AM 07:15 AM 07:30 AM 07:45 AM 08:00 AM 08:15 AM 08:30 AM 08:45 AM …" at bounding box center [241, 298] width 398 height 15
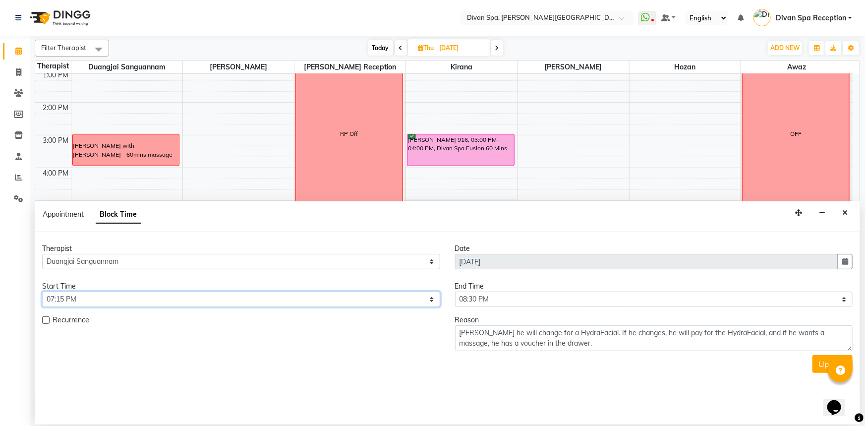
click at [42, 291] on select "Select 07:00 AM 07:15 AM 07:30 AM 07:45 AM 08:00 AM 08:15 AM 08:30 AM 08:45 AM …" at bounding box center [241, 298] width 398 height 15
click at [820, 359] on button "Update" at bounding box center [832, 364] width 40 height 18
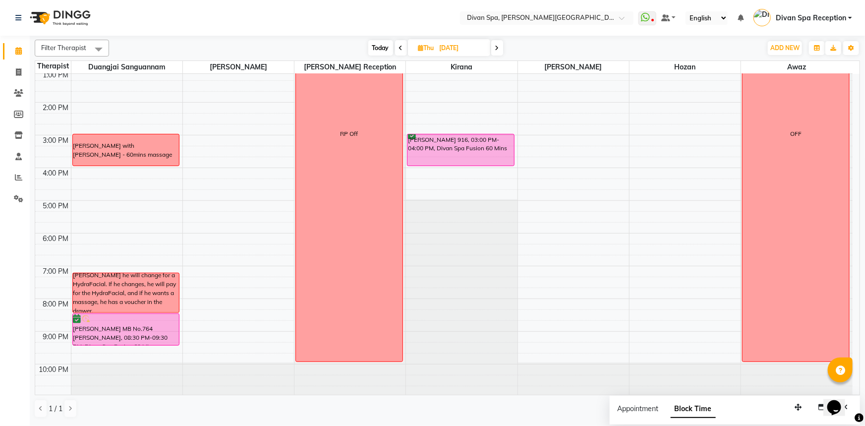
click at [399, 48] on icon at bounding box center [401, 48] width 4 height 6
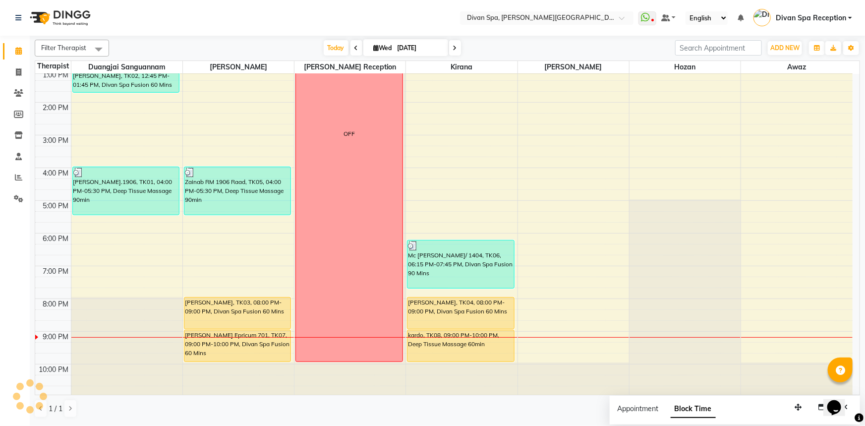
click at [444, 327] on div at bounding box center [460, 329] width 107 height 4
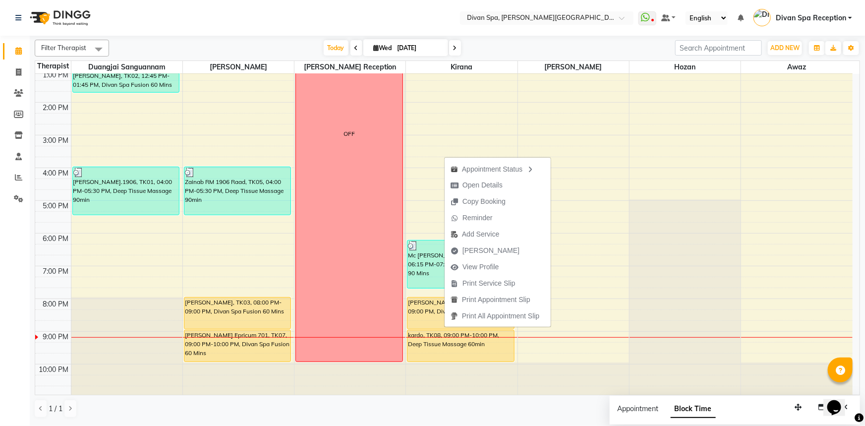
click at [444, 337] on div "kardo, TK08, 09:00 PM-10:00 PM, Deep Tissue Massage 60min" at bounding box center [460, 345] width 107 height 31
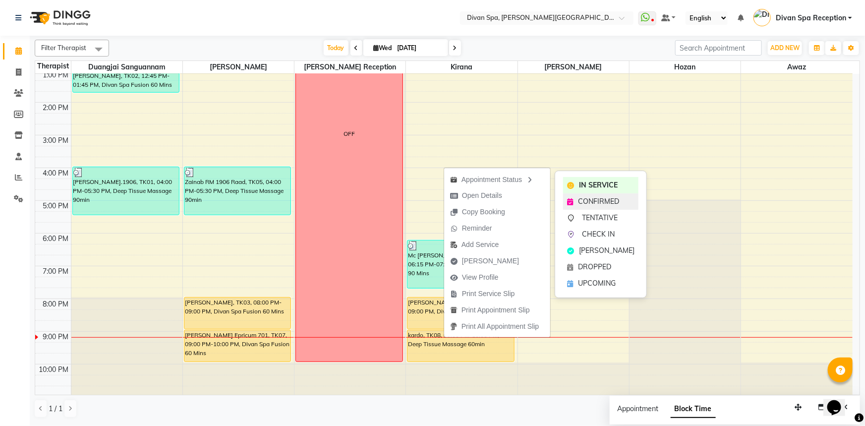
click at [576, 205] on div "CONFIRMED" at bounding box center [600, 201] width 75 height 16
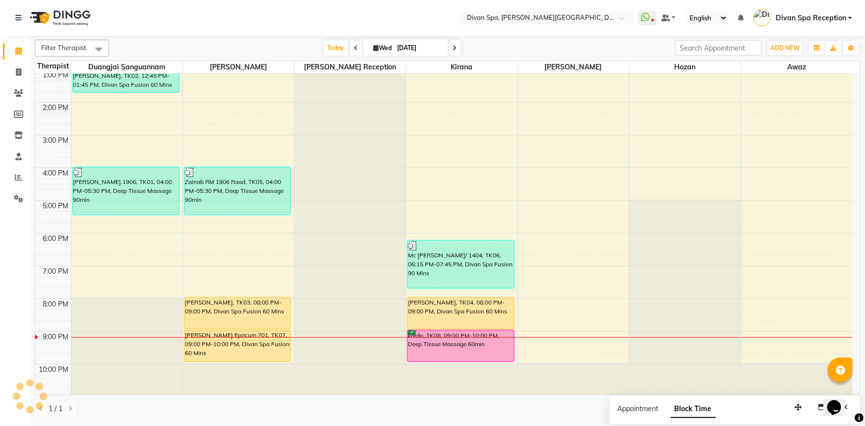
click at [255, 339] on div "[PERSON_NAME] Epricum 701, TK07, 09:00 PM-10:00 PM, Divan Spa Fusion 60 Mins" at bounding box center [237, 345] width 107 height 31
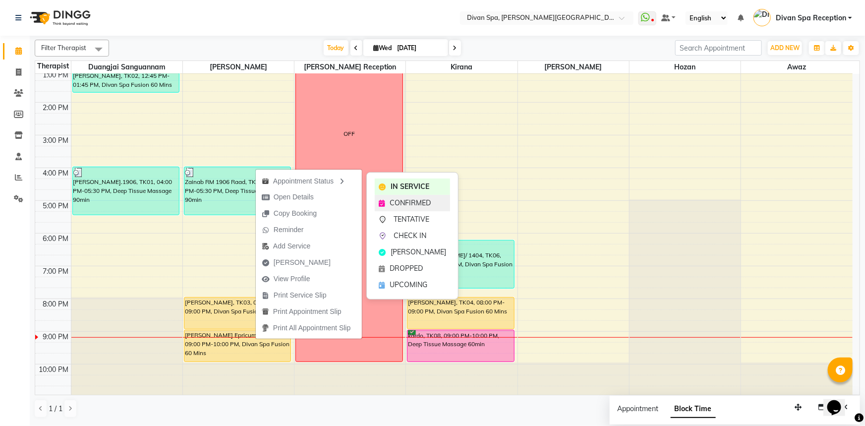
click at [382, 205] on icon at bounding box center [382, 203] width 6 height 7
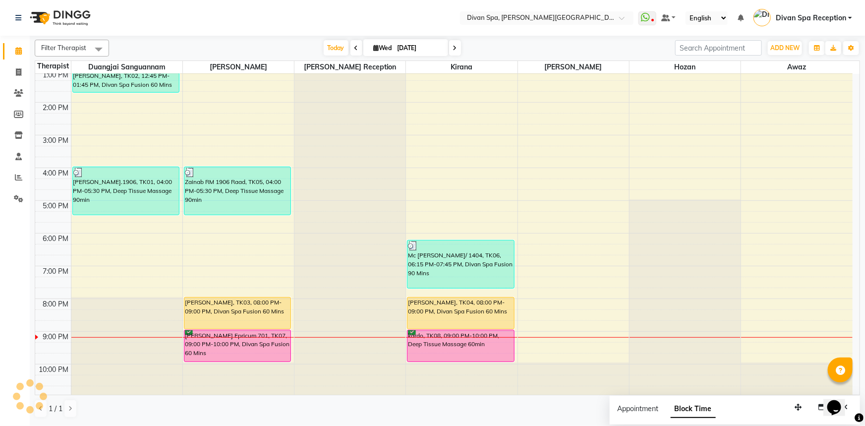
click at [436, 338] on div "kardo, TK08, 09:00 PM-10:00 PM, Deep Tissue Massage 60min" at bounding box center [460, 345] width 107 height 31
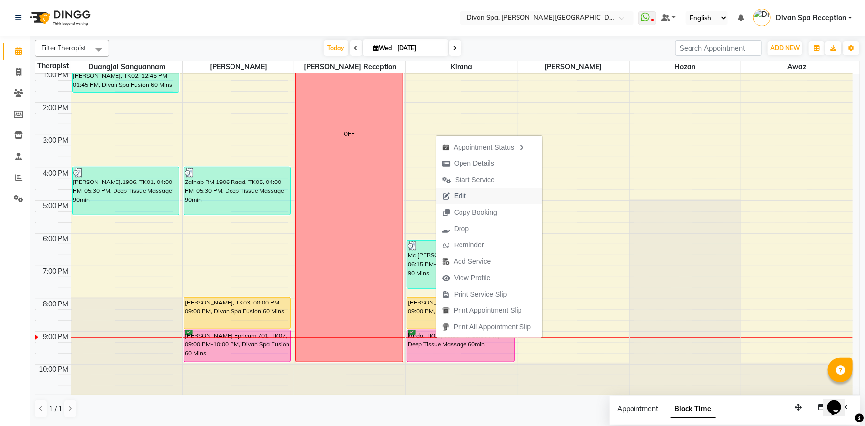
click at [454, 200] on span "Edit" at bounding box center [460, 196] width 12 height 10
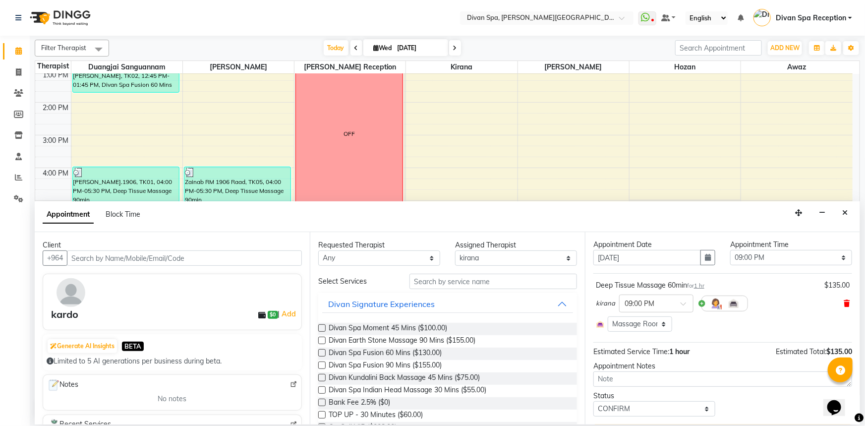
click at [843, 302] on icon at bounding box center [846, 303] width 6 height 7
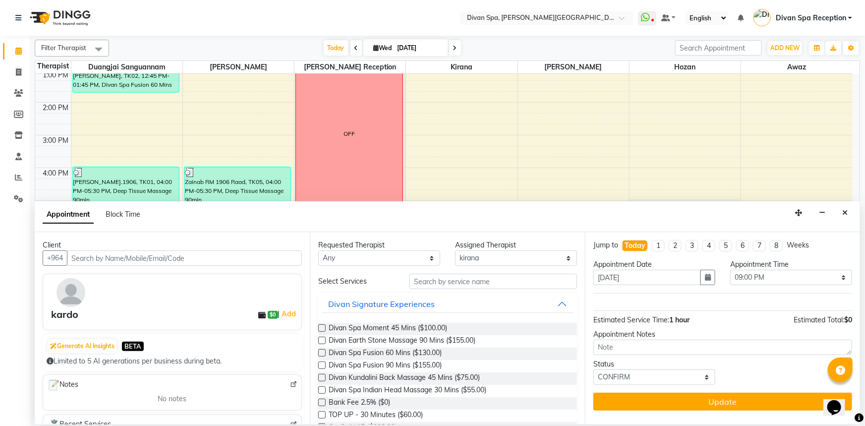
scroll to position [0, 0]
click at [416, 355] on span "Divan Spa Fusion 60 Mins ($130.00)" at bounding box center [385, 353] width 113 height 12
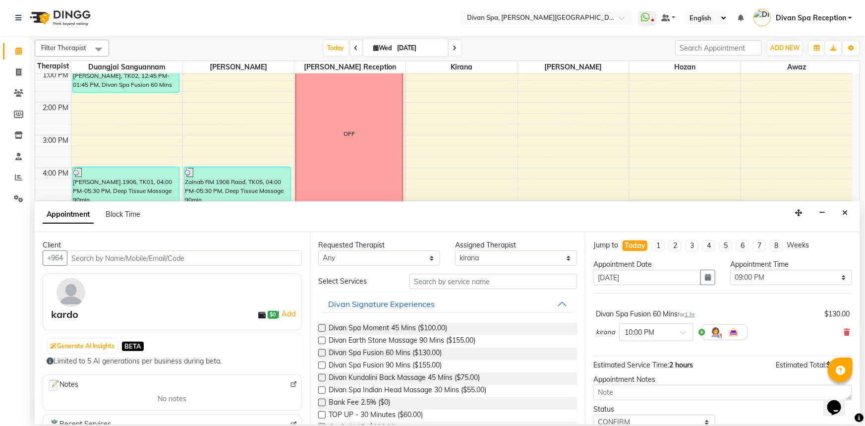
scroll to position [39, 0]
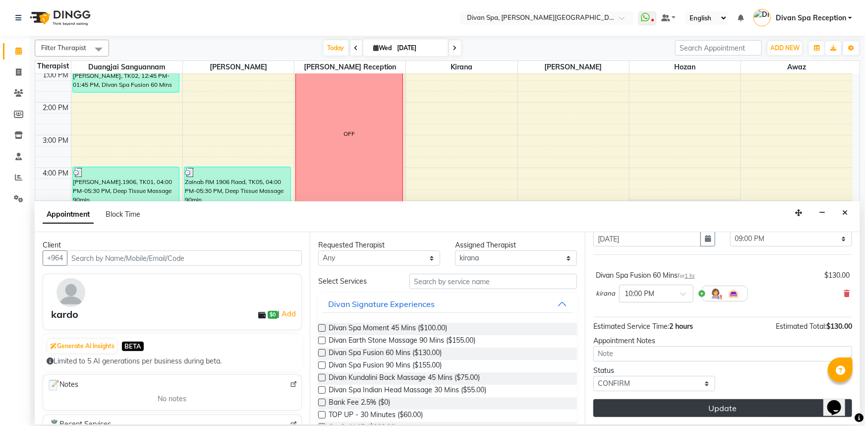
click at [715, 408] on button "Update" at bounding box center [722, 408] width 259 height 18
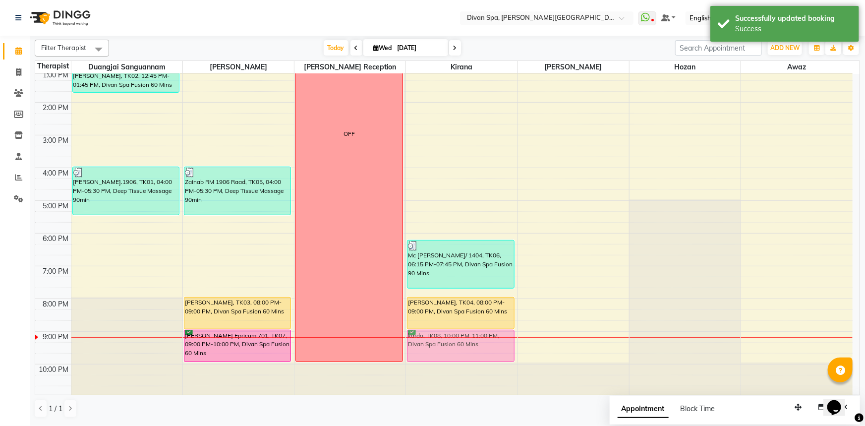
drag, startPoint x: 473, startPoint y: 386, endPoint x: 471, endPoint y: 357, distance: 28.4
click at [471, 357] on div "Mc [PERSON_NAME]/ 1404, TK06, 06:15 PM-07:45 PM, Divan Spa Fusion 90 [PERSON_NA…" at bounding box center [461, 119] width 111 height 556
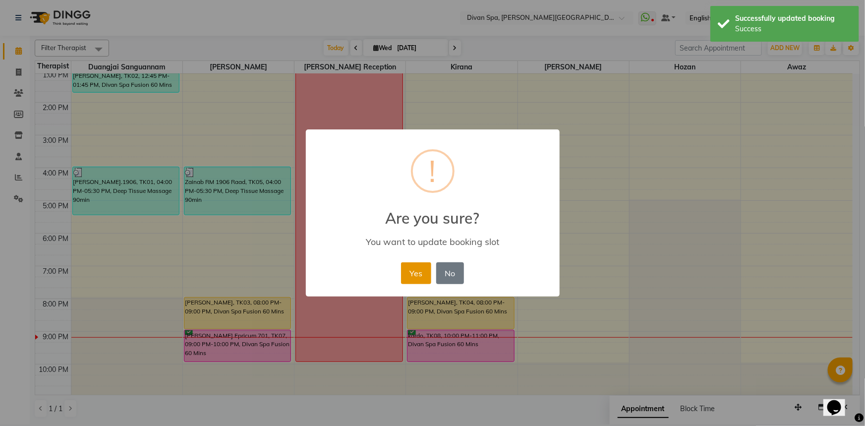
click at [411, 277] on button "Yes" at bounding box center [416, 273] width 30 height 22
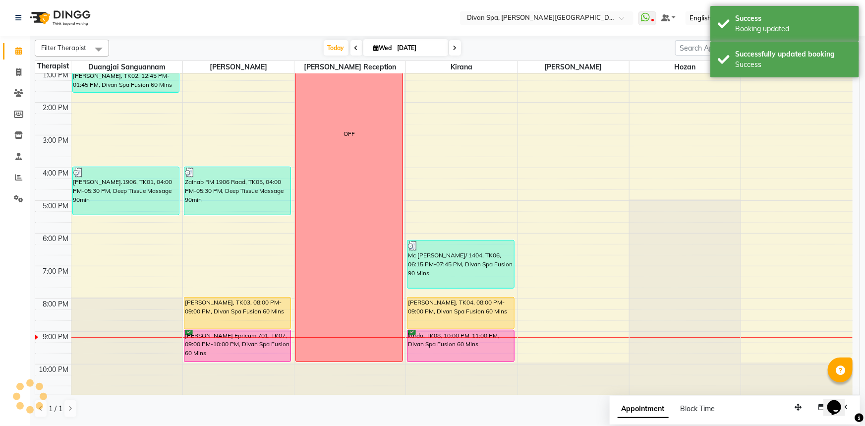
click at [214, 344] on div "[PERSON_NAME] Epricum 701, TK07, 09:00 PM-10:00 PM, Divan Spa Fusion 60 Mins" at bounding box center [237, 345] width 107 height 31
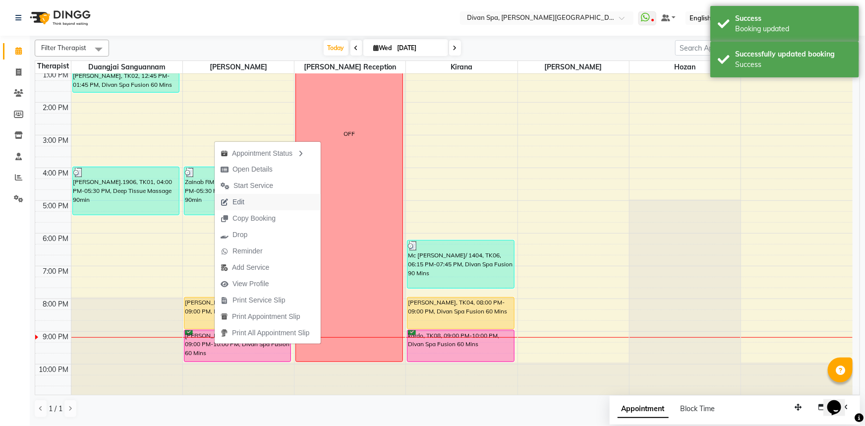
click at [237, 206] on span "Edit" at bounding box center [238, 202] width 12 height 10
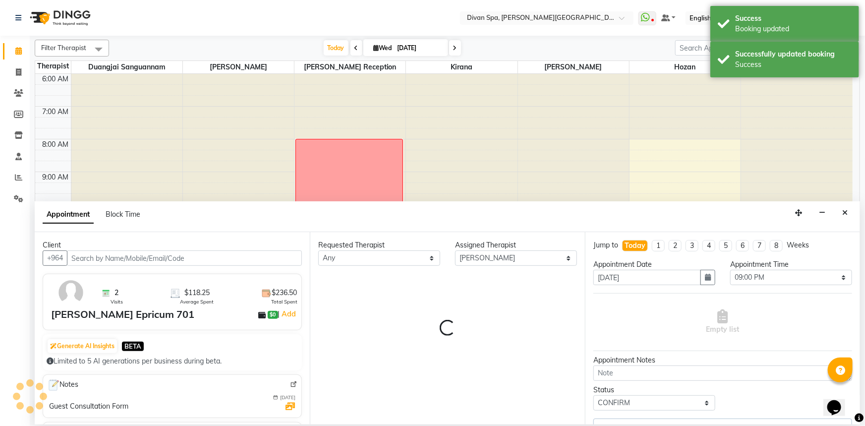
scroll to position [233, 0]
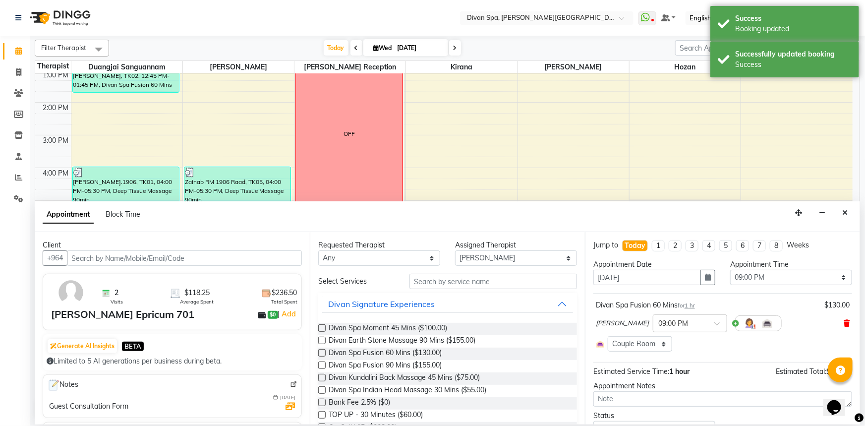
click at [843, 322] on icon at bounding box center [846, 323] width 6 height 7
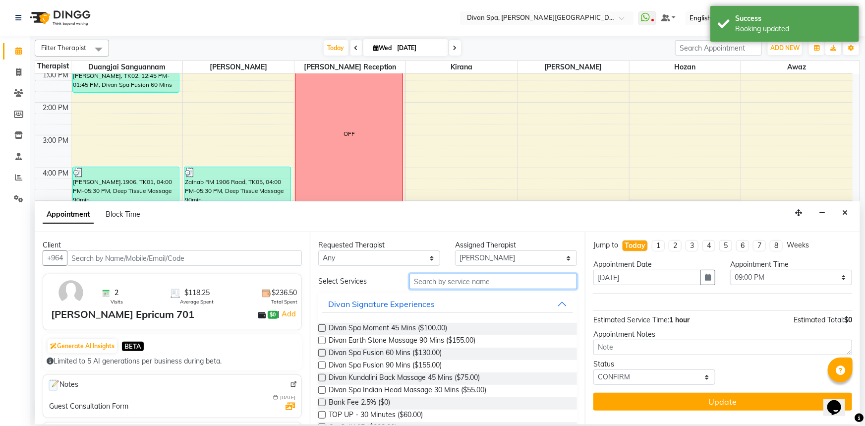
click at [441, 279] on input "text" at bounding box center [493, 281] width 168 height 15
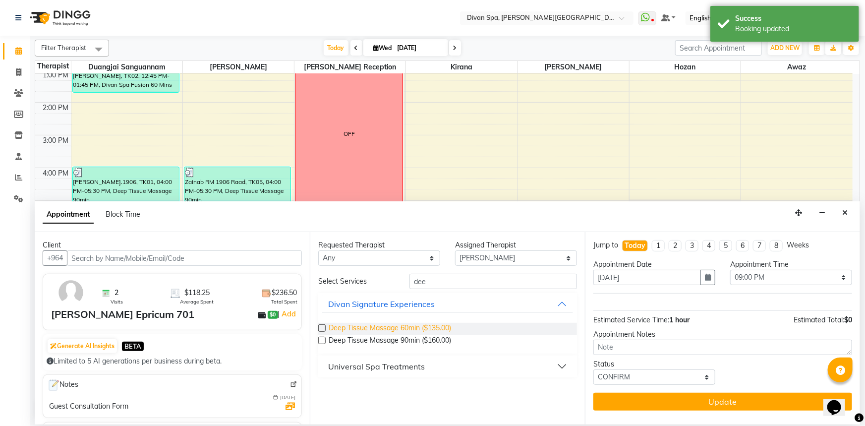
click at [444, 328] on span "Deep Tissue Massage 60min ($135.00)" at bounding box center [390, 329] width 122 height 12
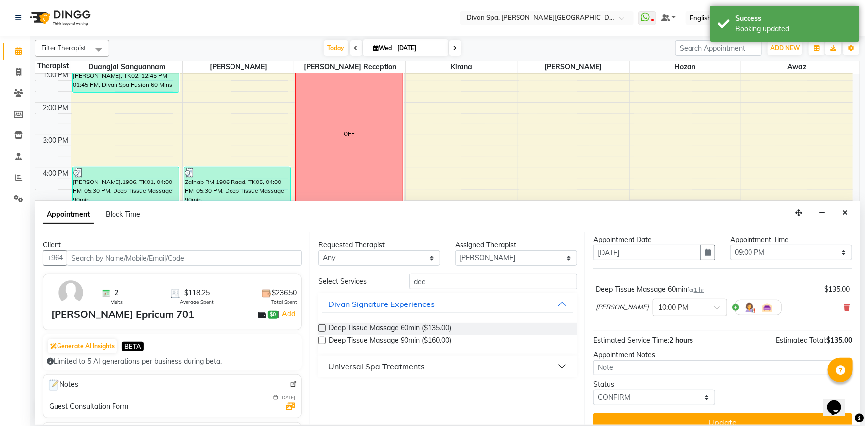
scroll to position [39, 0]
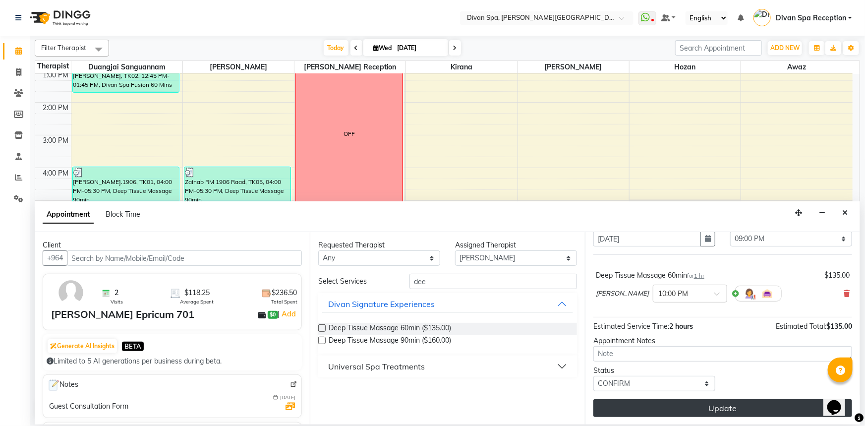
click at [697, 404] on button "Update" at bounding box center [722, 408] width 259 height 18
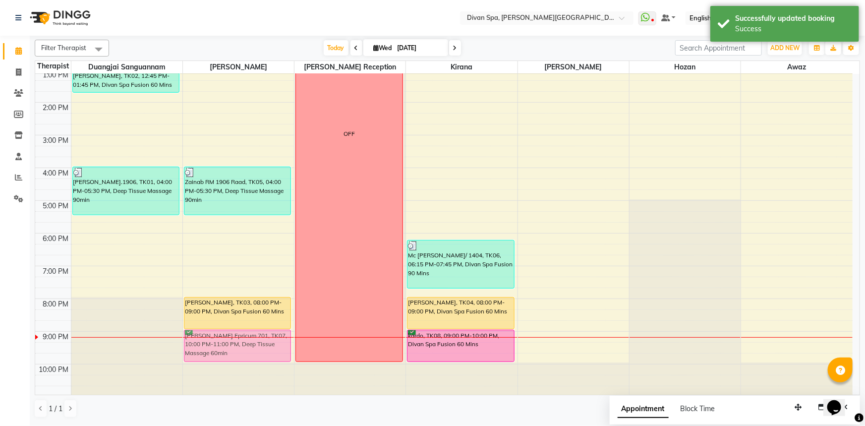
drag, startPoint x: 236, startPoint y: 371, endPoint x: 241, endPoint y: 343, distance: 28.1
click at [241, 343] on div "Zainab RM 1906 Raad, TK05, 04:00 PM-05:30 PM, Deep Tissue Massage 90min [PERSON…" at bounding box center [238, 119] width 111 height 556
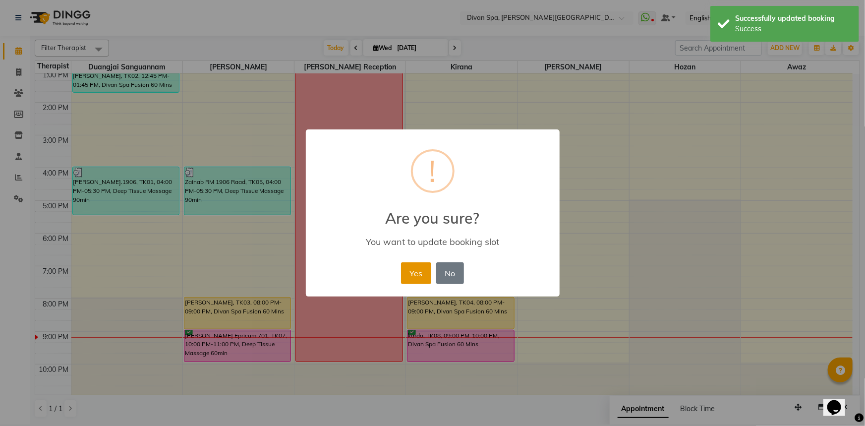
click at [423, 275] on button "Yes" at bounding box center [416, 273] width 30 height 22
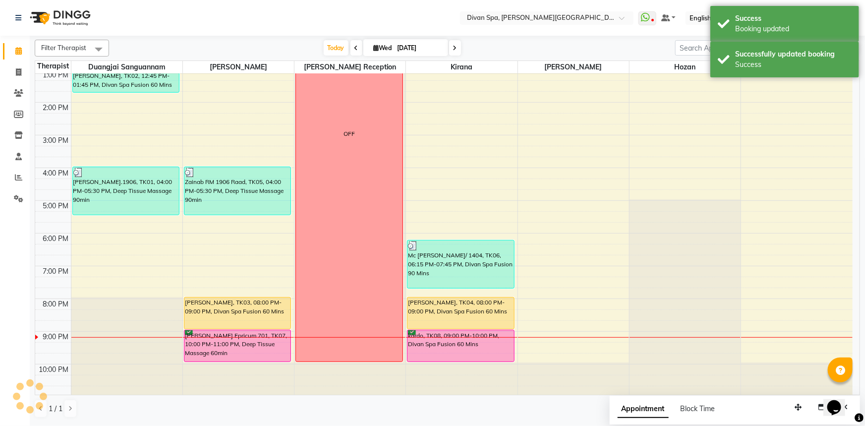
click at [435, 351] on div "kardo, TK08, 09:00 PM-10:00 PM, Divan Spa Fusion 60 Mins" at bounding box center [460, 345] width 107 height 31
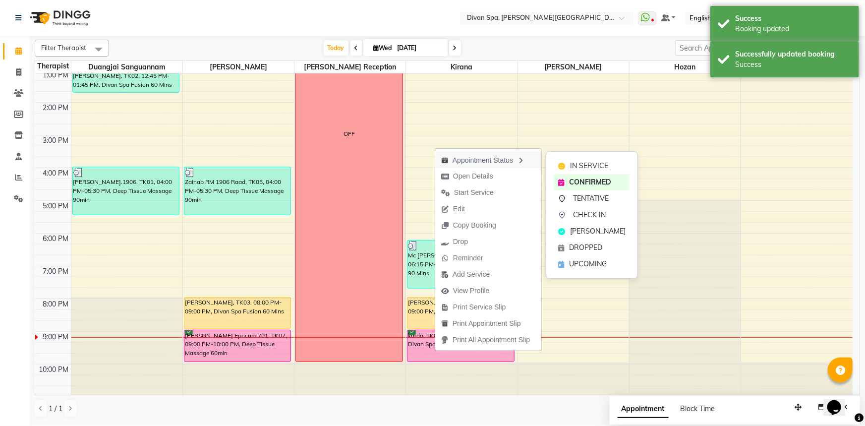
click at [477, 164] on div "Appointment Status" at bounding box center [488, 159] width 106 height 17
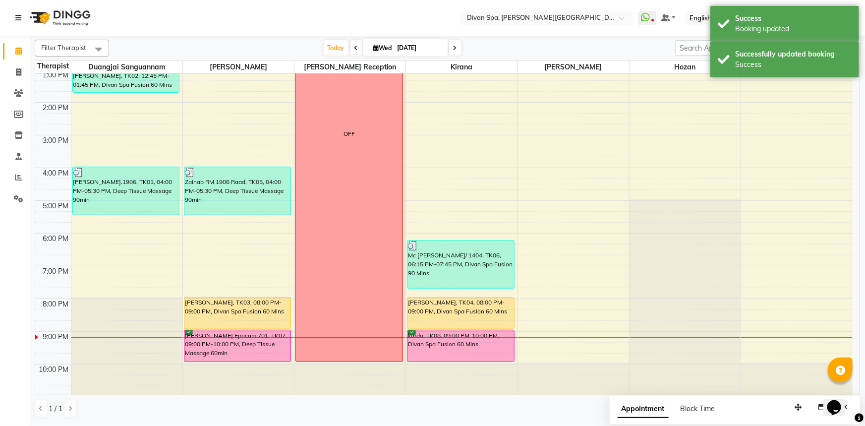
click at [478, 345] on div "kardo, TK08, 09:00 PM-10:00 PM, Divan Spa Fusion 60 Mins" at bounding box center [460, 345] width 107 height 31
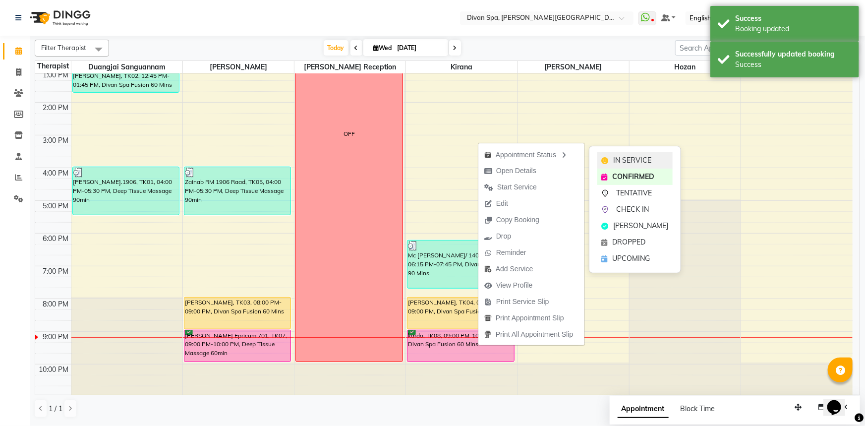
click at [603, 160] on icon at bounding box center [604, 160] width 7 height 7
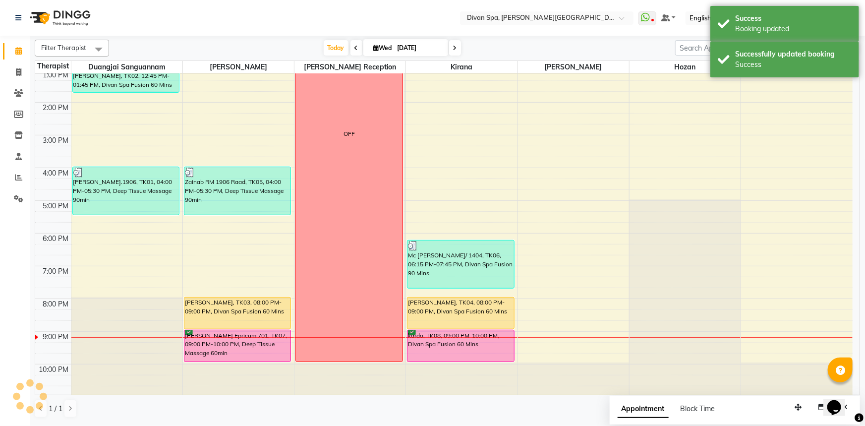
click at [239, 341] on div "[PERSON_NAME] Epricum 701, TK07, 09:00 PM-10:00 PM, Deep Tissue Massage 60min" at bounding box center [237, 345] width 107 height 31
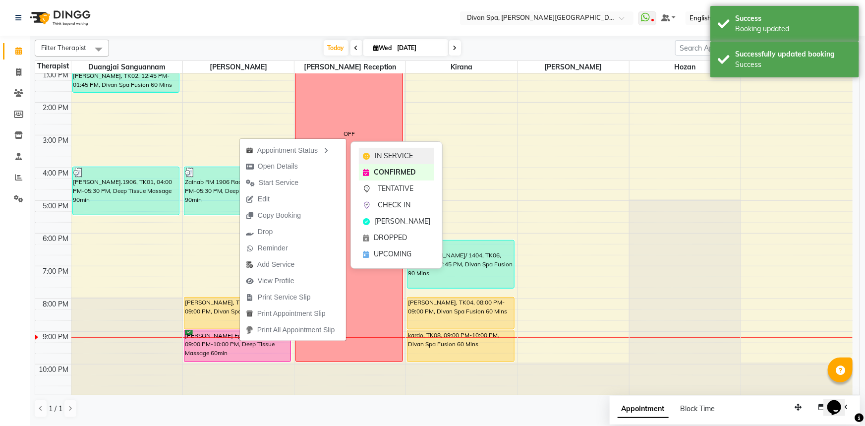
click at [376, 155] on span "IN SERVICE" at bounding box center [394, 156] width 38 height 10
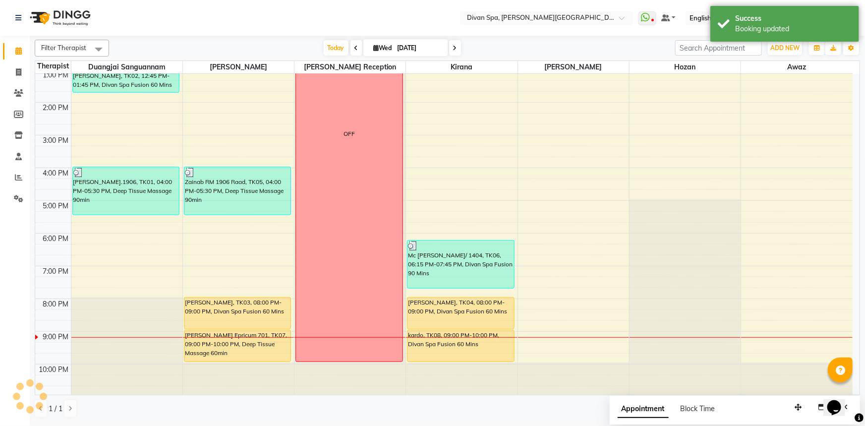
scroll to position [232, 0]
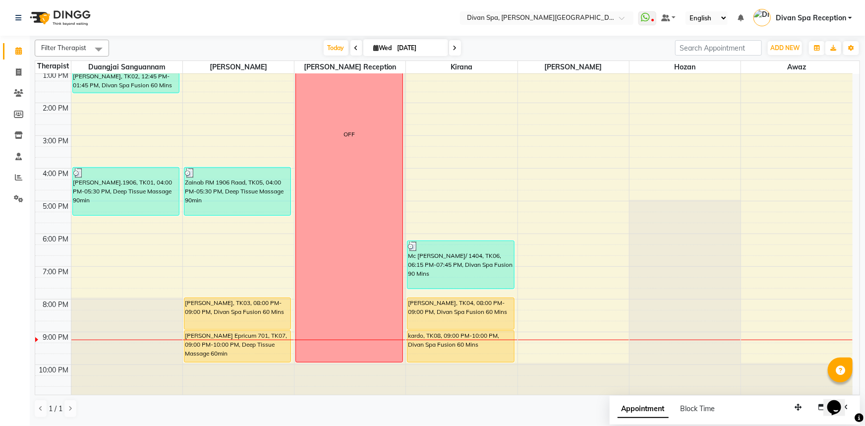
click at [453, 46] on icon at bounding box center [455, 48] width 4 height 6
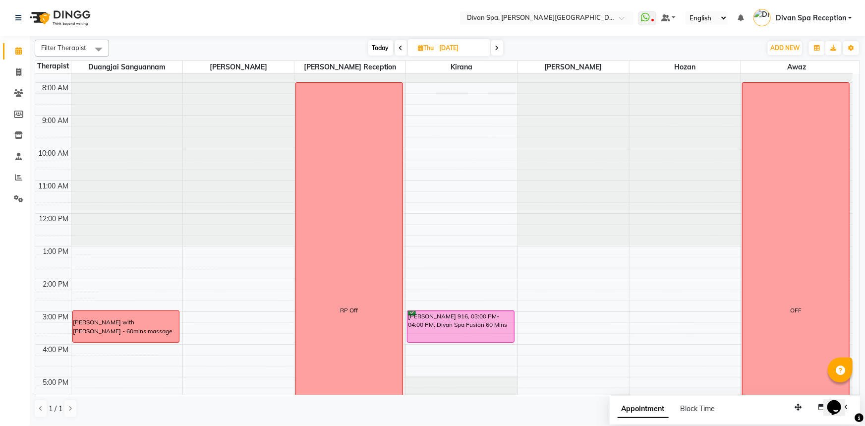
scroll to position [52, 0]
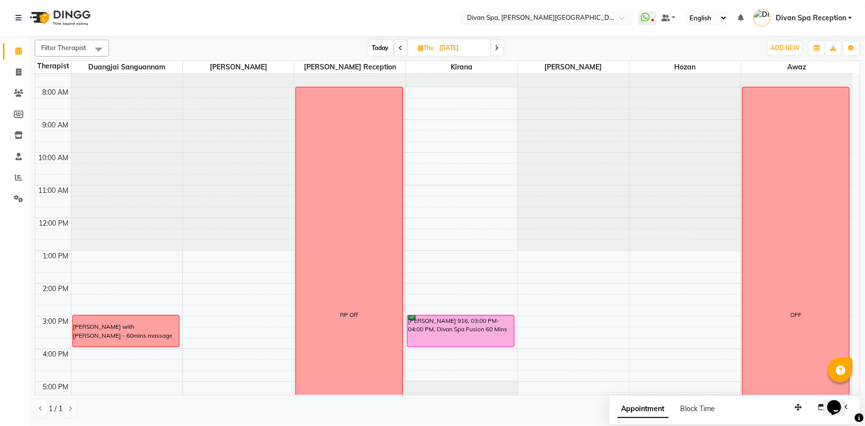
click at [395, 49] on span at bounding box center [401, 47] width 12 height 15
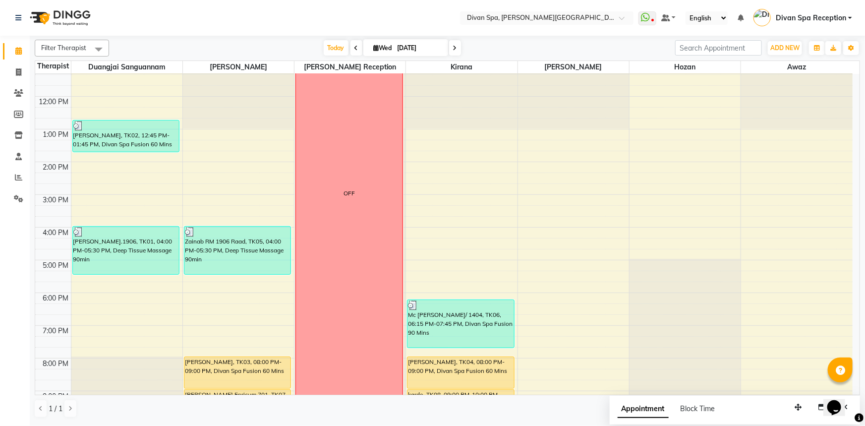
scroll to position [232, 0]
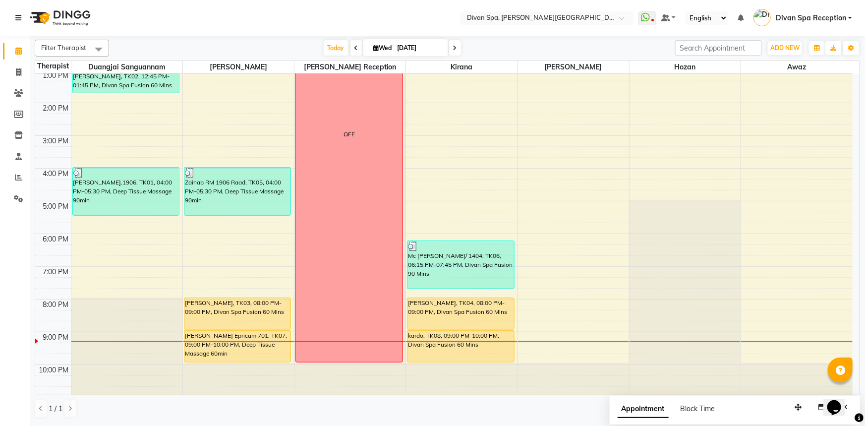
click at [234, 313] on div "[PERSON_NAME], TK03, 08:00 PM-09:00 PM, Divan Spa Fusion 60 Mins" at bounding box center [237, 313] width 107 height 31
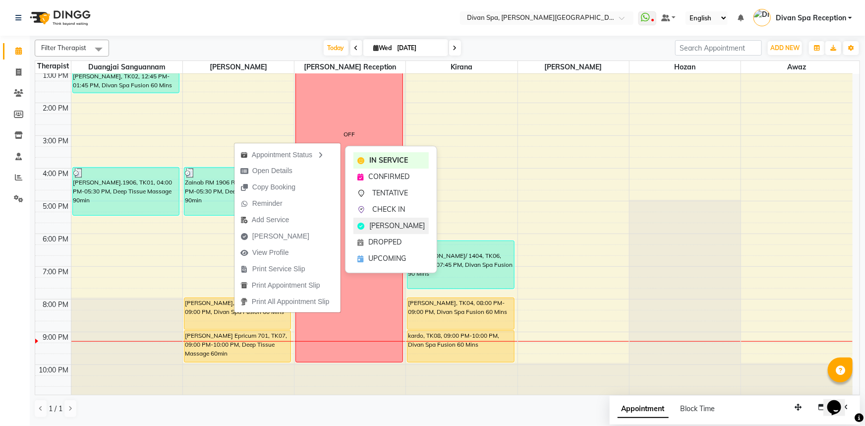
click at [399, 228] on span "[PERSON_NAME]" at bounding box center [397, 226] width 56 height 10
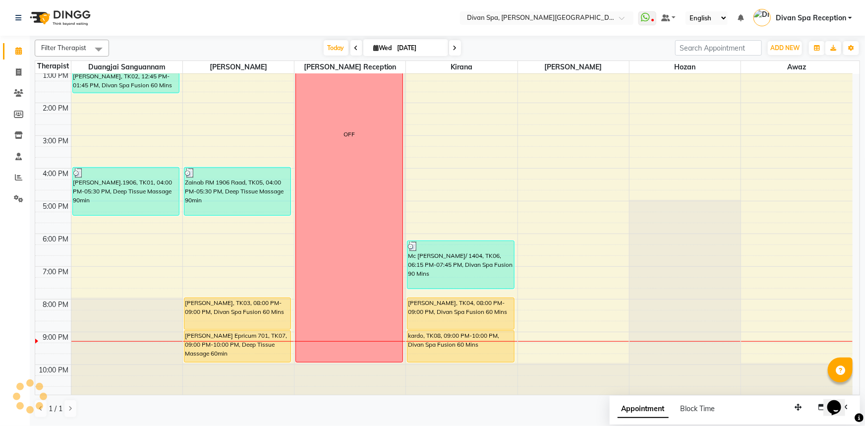
click at [435, 311] on div "[PERSON_NAME], TK04, 08:00 PM-09:00 PM, Divan Spa Fusion 60 Mins" at bounding box center [460, 313] width 107 height 31
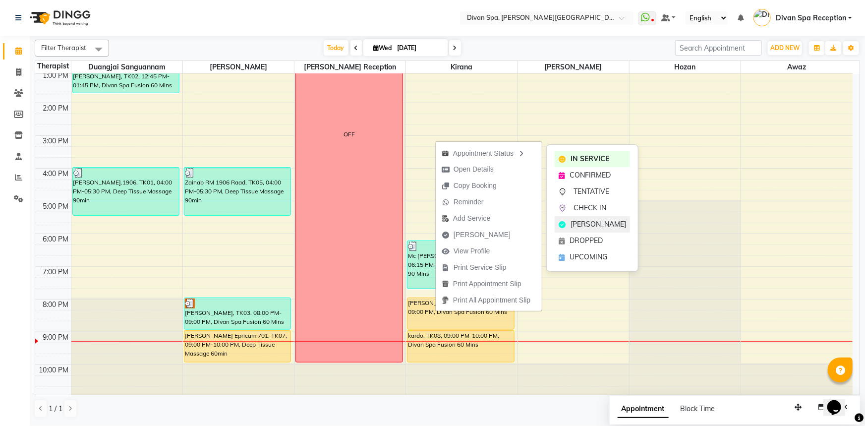
click at [587, 218] on div "[PERSON_NAME]" at bounding box center [592, 224] width 75 height 16
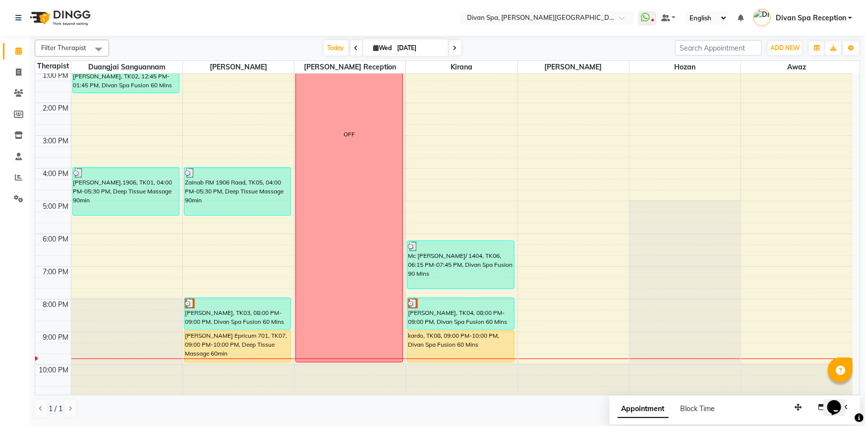
click at [374, 47] on icon at bounding box center [376, 48] width 5 height 6
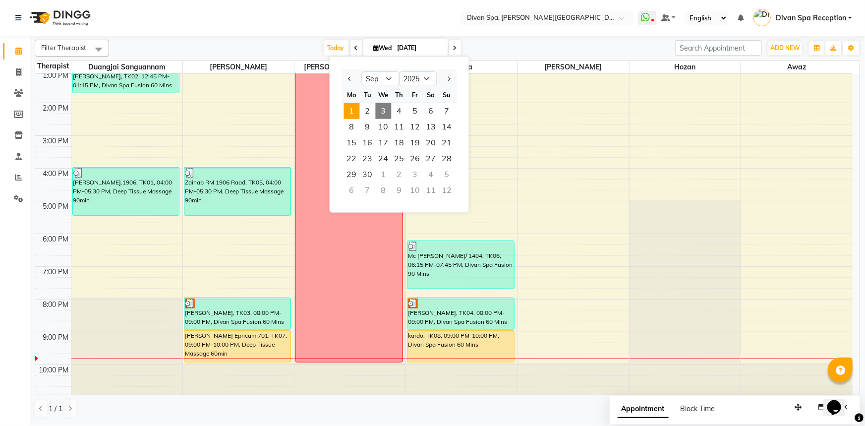
click at [350, 107] on span "1" at bounding box center [352, 111] width 16 height 16
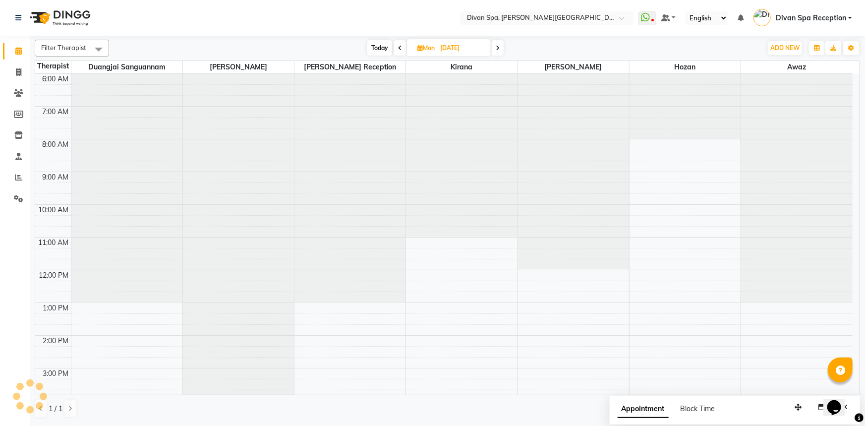
scroll to position [233, 0]
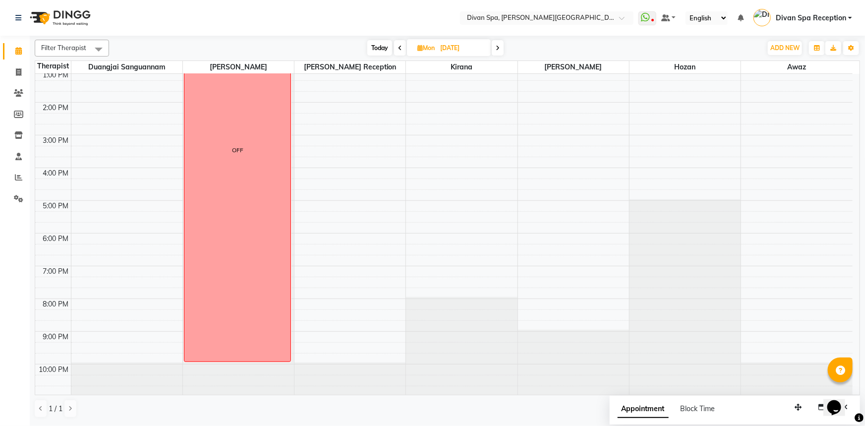
click at [415, 49] on span "Mon" at bounding box center [426, 47] width 22 height 7
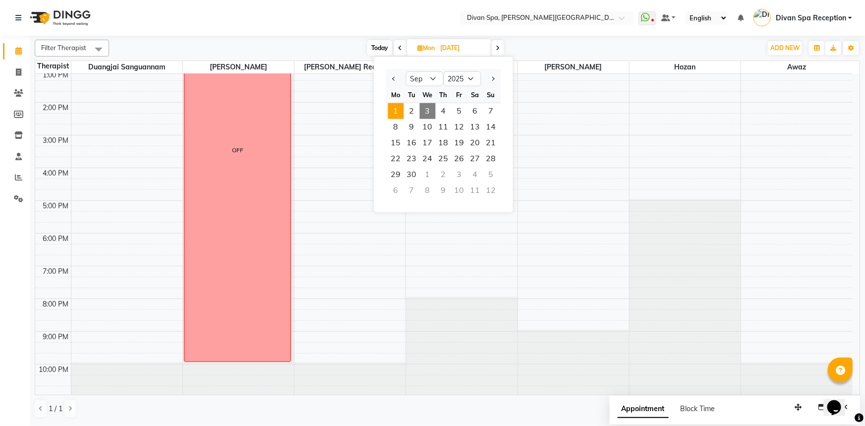
click at [392, 109] on span "1" at bounding box center [396, 111] width 16 height 16
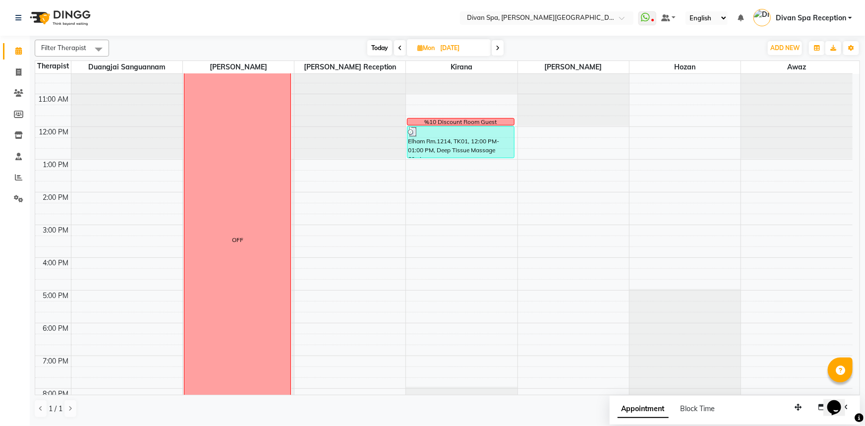
scroll to position [142, 0]
click at [399, 47] on icon at bounding box center [400, 48] width 4 height 6
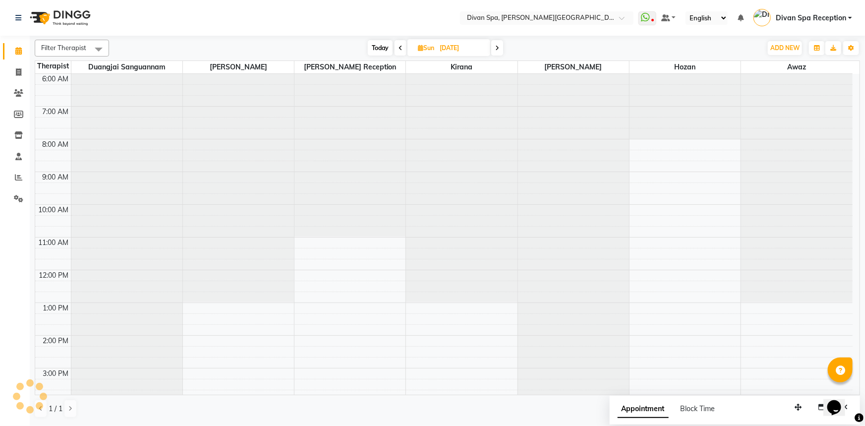
scroll to position [233, 0]
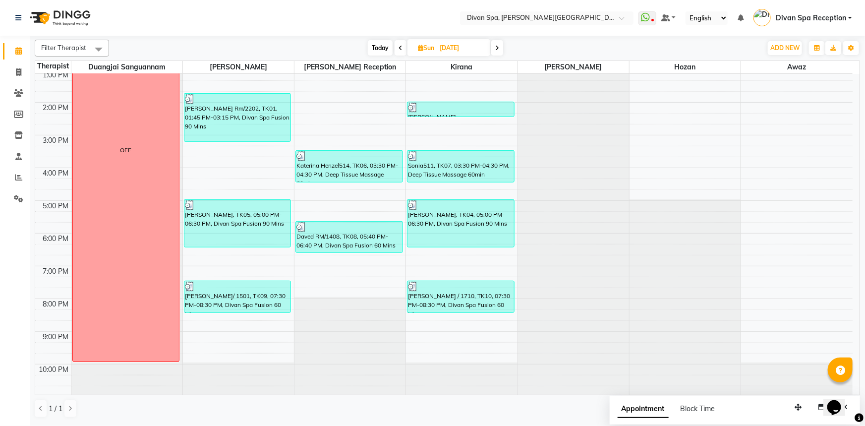
click at [500, 46] on span at bounding box center [497, 47] width 12 height 15
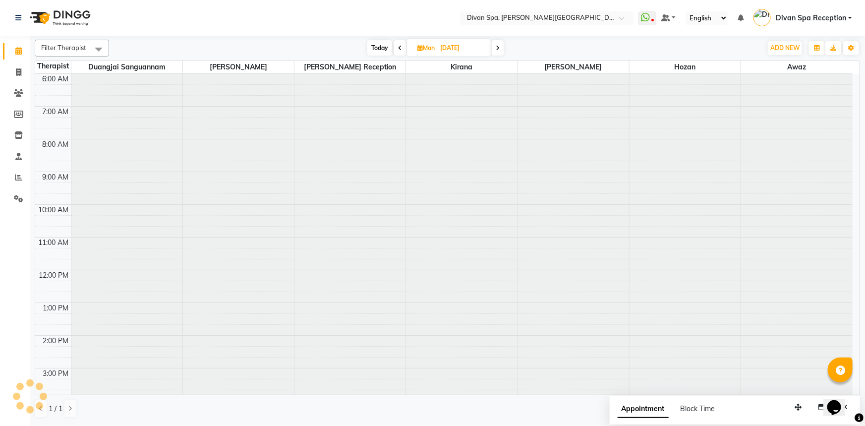
click at [500, 46] on icon at bounding box center [498, 48] width 4 height 6
click at [500, 46] on span at bounding box center [497, 47] width 12 height 15
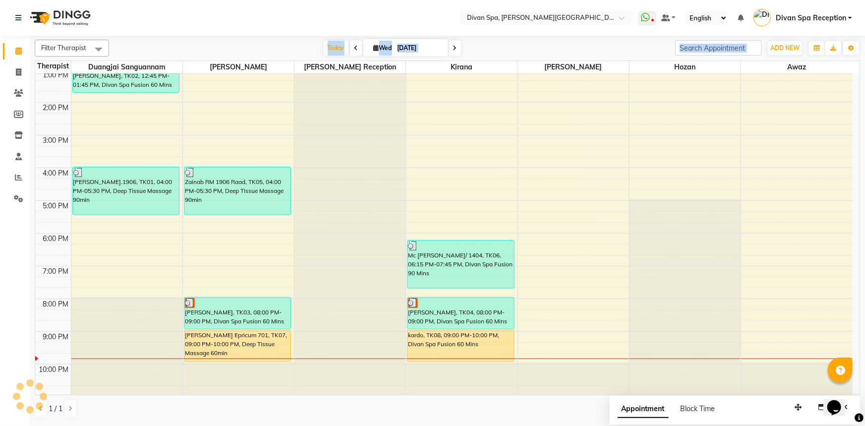
click at [439, 119] on div "6:00 AM 7:00 AM 8:00 AM 9:00 AM 10:00 AM 11:00 AM 12:00 PM 1:00 PM 2:00 PM 3:00…" at bounding box center [443, 119] width 817 height 556
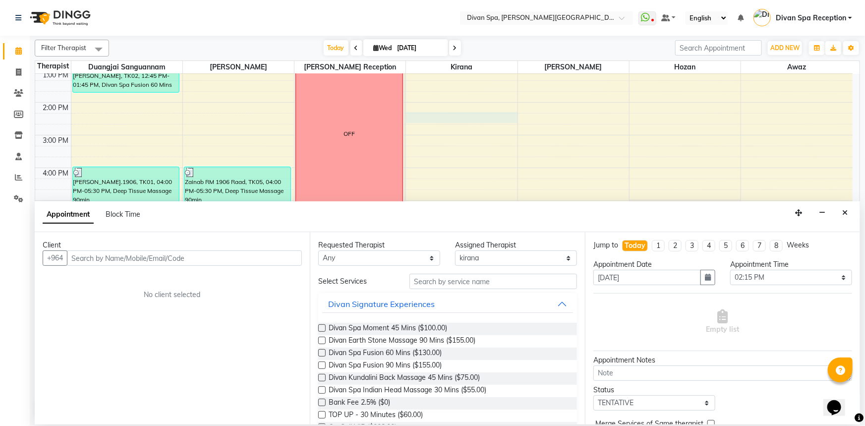
click at [457, 45] on span at bounding box center [455, 47] width 12 height 15
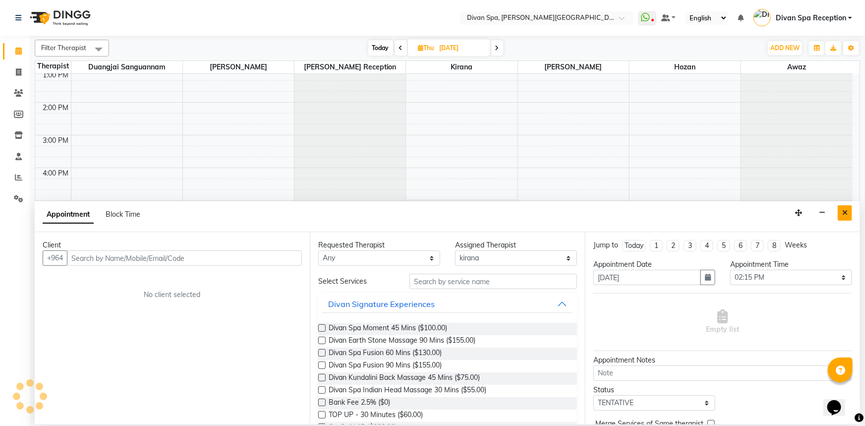
click at [848, 216] on button "Close" at bounding box center [845, 212] width 14 height 15
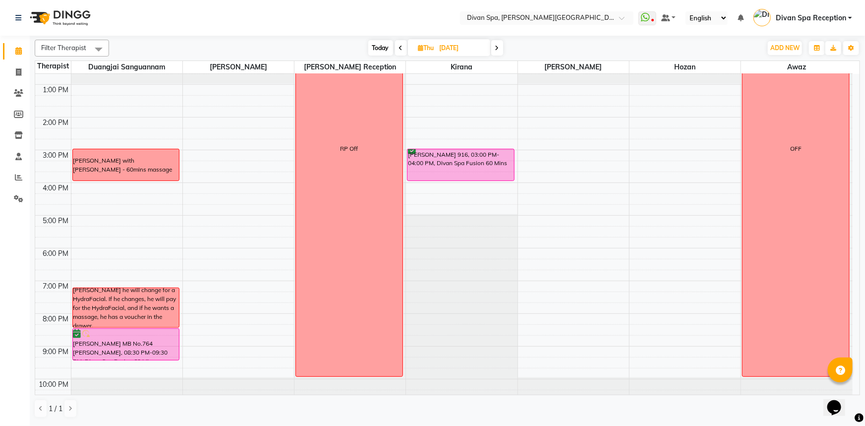
scroll to position [232, 0]
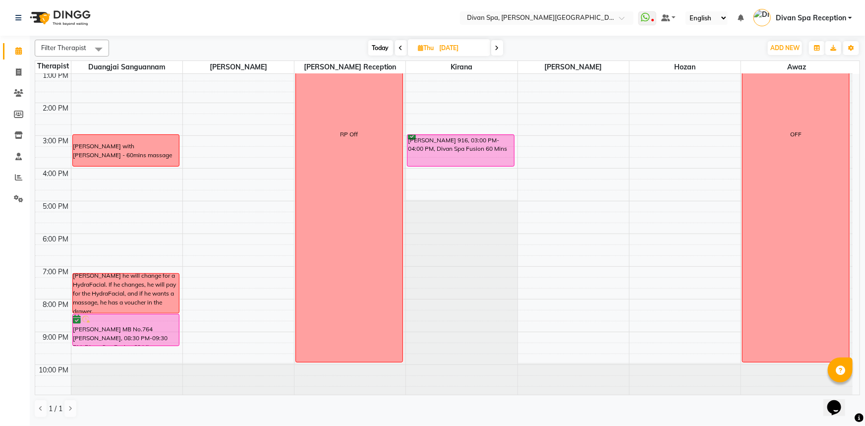
click at [499, 47] on icon at bounding box center [497, 48] width 4 height 6
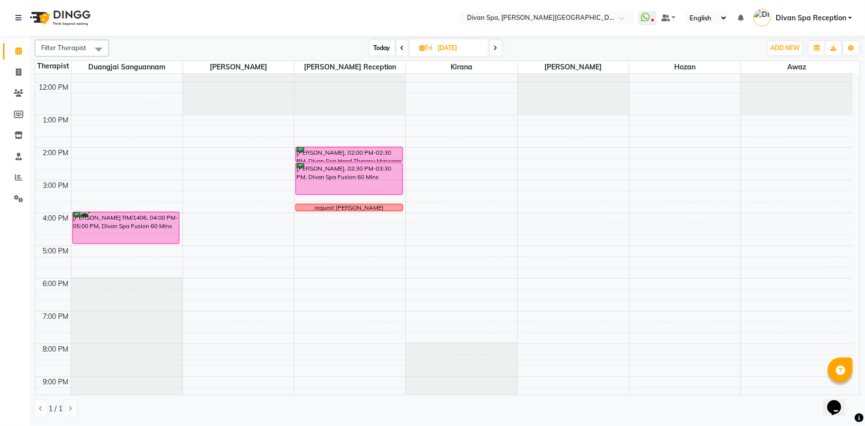
scroll to position [143, 0]
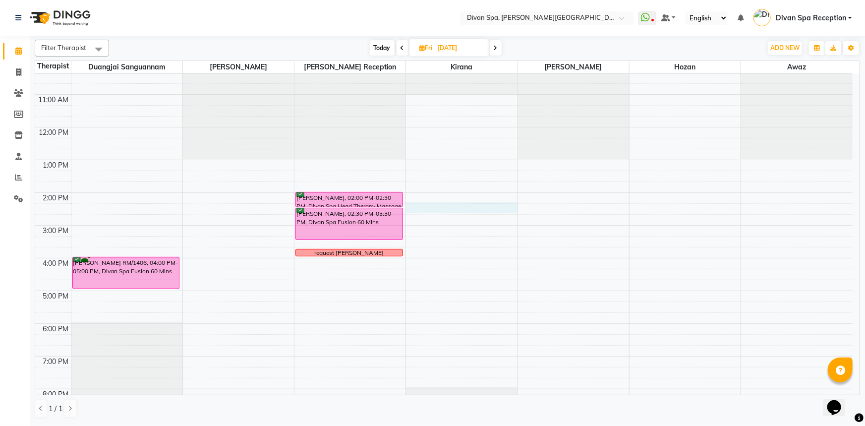
click at [436, 208] on div "6:00 AM 7:00 AM 8:00 AM 9:00 AM 10:00 AM 11:00 AM 12:00 PM 1:00 PM 2:00 PM 3:00…" at bounding box center [443, 209] width 817 height 556
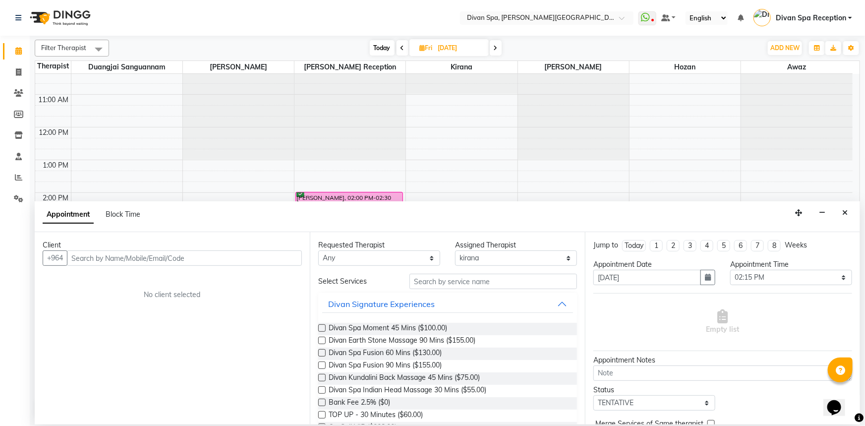
click at [118, 262] on input "text" at bounding box center [184, 257] width 235 height 15
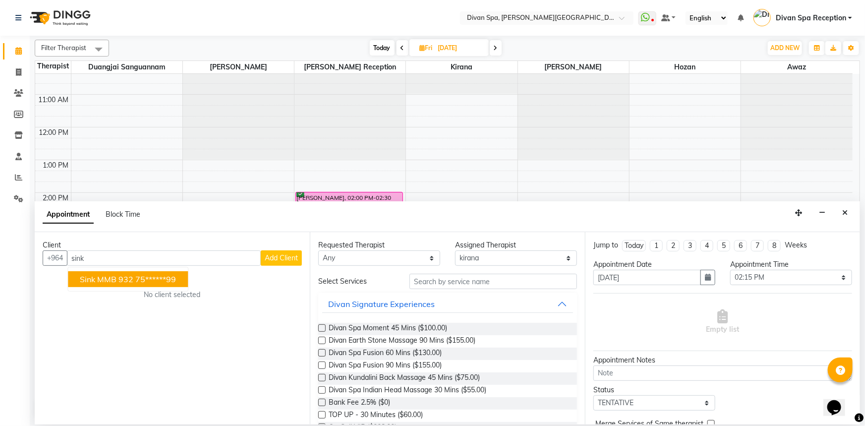
click at [121, 281] on span "Sink MMB 932" at bounding box center [107, 279] width 54 height 10
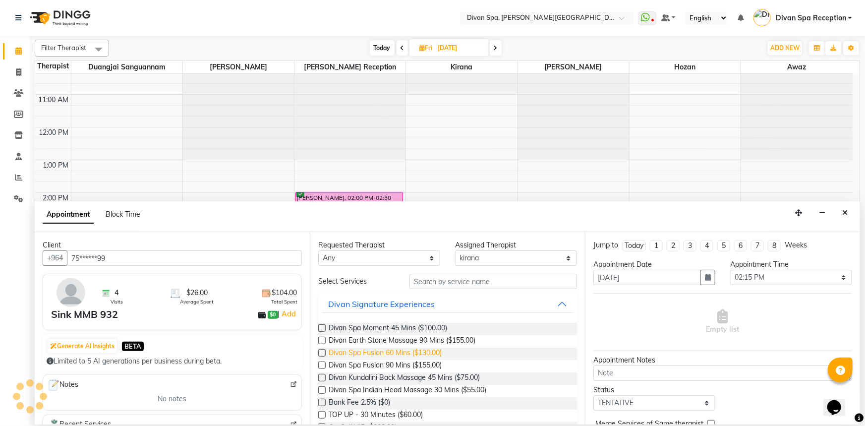
click at [424, 353] on span "Divan Spa Fusion 60 Mins ($130.00)" at bounding box center [385, 353] width 113 height 12
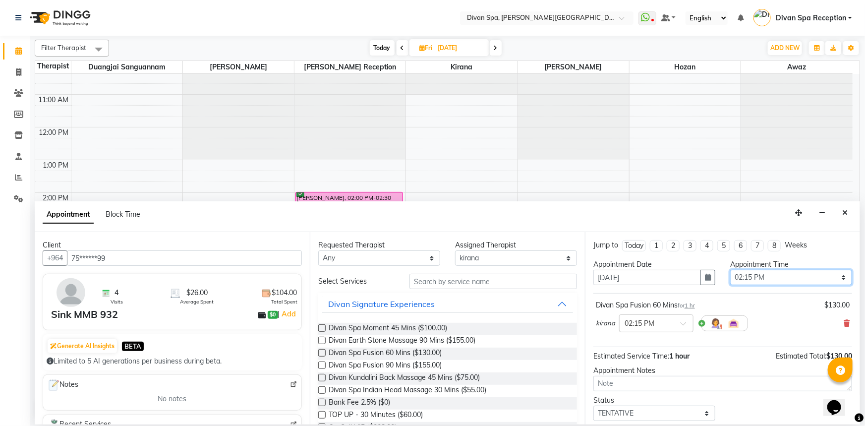
click at [837, 276] on select "Select 07:00 AM 07:15 AM 07:30 AM 07:45 AM 08:00 AM 08:15 AM 08:30 AM 08:45 AM …" at bounding box center [791, 277] width 122 height 15
click at [730, 270] on select "Select 07:00 AM 07:15 AM 07:30 AM 07:45 AM 08:00 AM 08:15 AM 08:30 AM 08:45 AM …" at bounding box center [791, 277] width 122 height 15
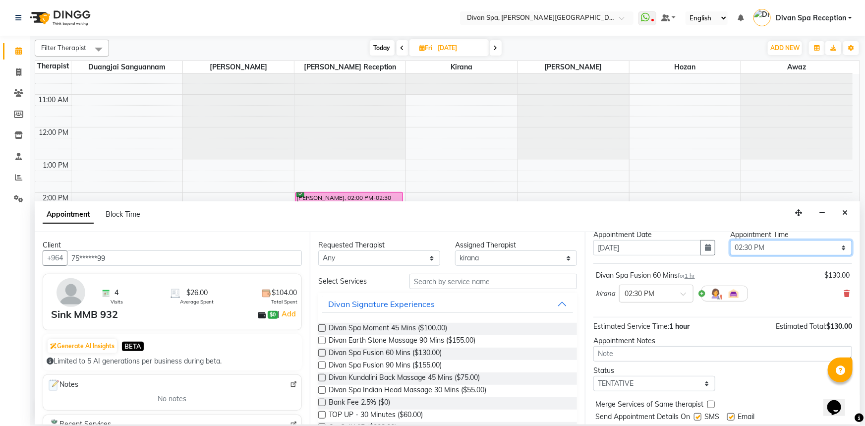
scroll to position [58, 0]
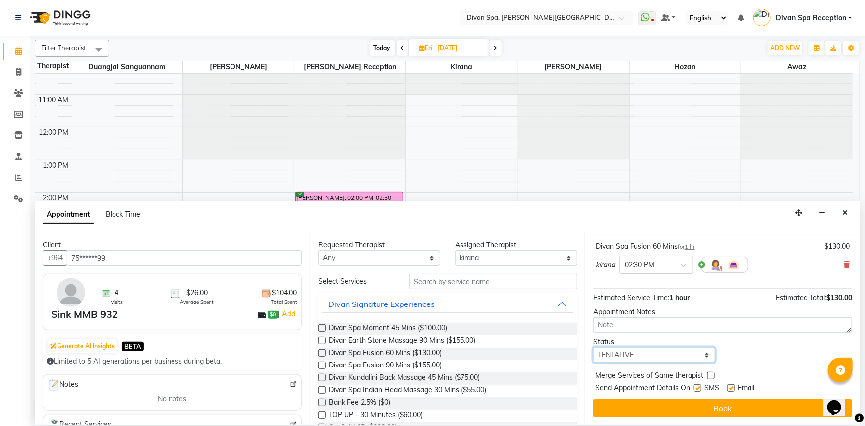
click at [703, 352] on select "Select TENTATIVE CONFIRM UPCOMING" at bounding box center [654, 354] width 122 height 15
click at [593, 347] on select "Select TENTATIVE CONFIRM UPCOMING" at bounding box center [654, 354] width 122 height 15
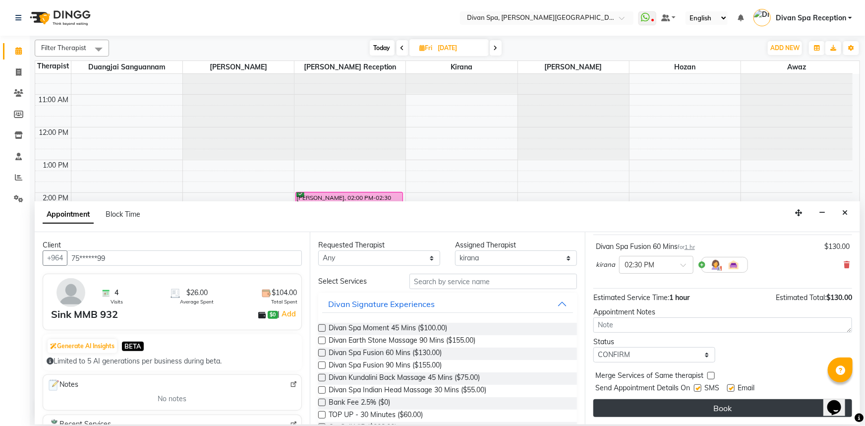
click at [659, 408] on button "Book" at bounding box center [722, 408] width 259 height 18
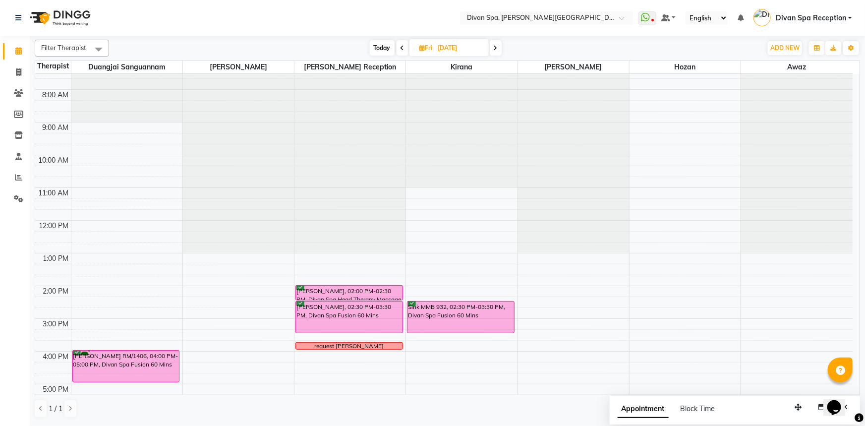
scroll to position [232, 0]
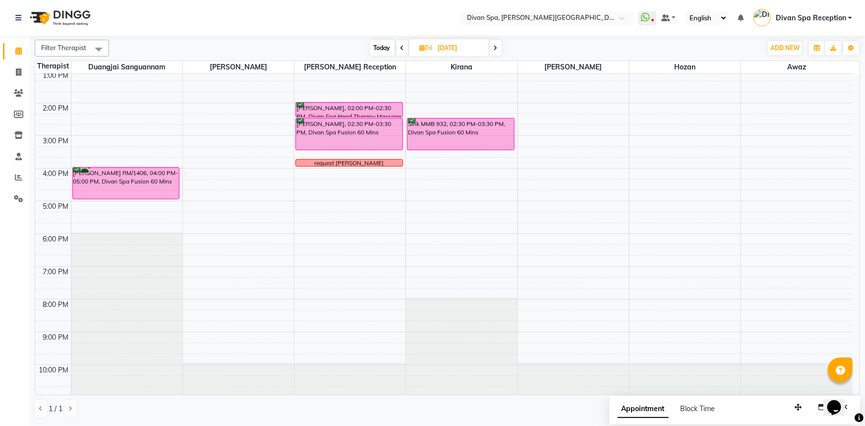
click at [420, 48] on icon at bounding box center [422, 48] width 5 height 6
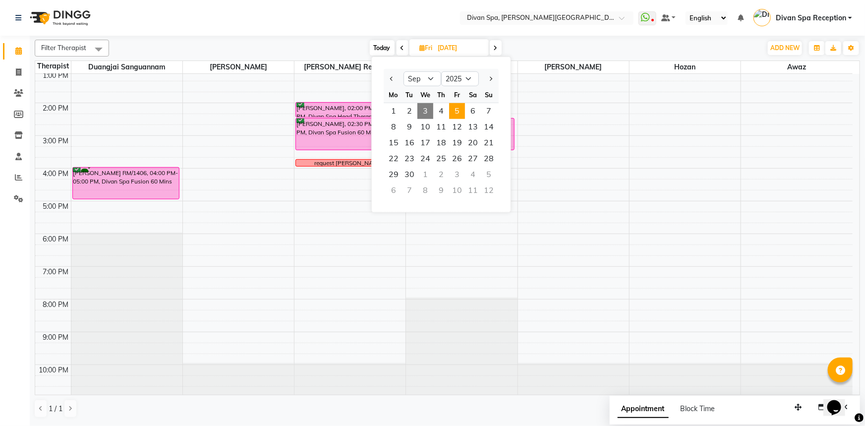
click at [538, 98] on div "6:00 AM 7:00 AM 8:00 AM 9:00 AM 10:00 AM 11:00 AM 12:00 PM 1:00 PM 2:00 PM 3:00…" at bounding box center [443, 119] width 817 height 556
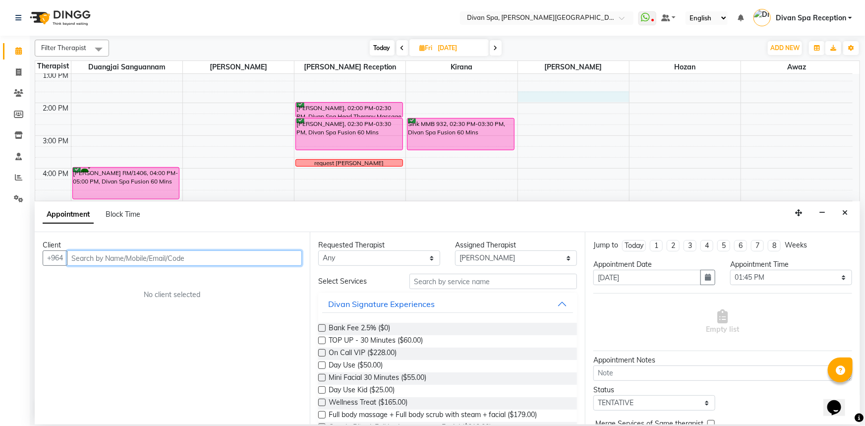
click at [476, 126] on div "Sink MMB 932, 02:30 PM-03:30 PM, Divan Spa Fusion 60 Mins" at bounding box center [460, 133] width 107 height 31
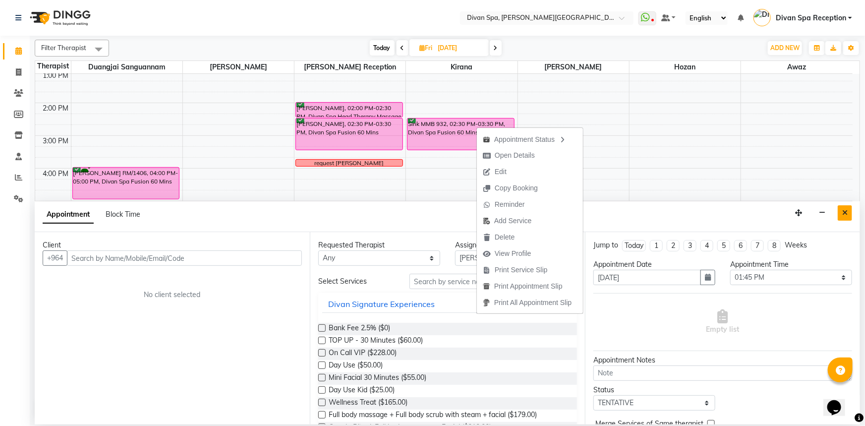
click at [844, 210] on icon "Close" at bounding box center [844, 212] width 5 height 7
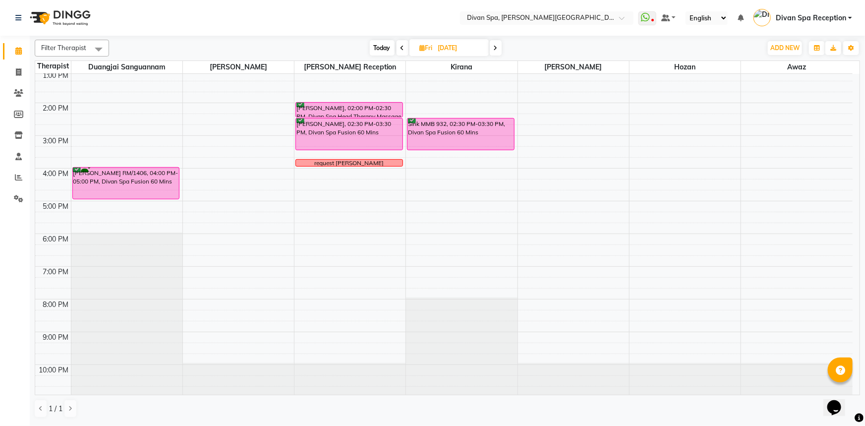
click at [478, 134] on div "Sink MMB 932, 02:30 PM-03:30 PM, Divan Spa Fusion 60 Mins" at bounding box center [460, 133] width 107 height 31
click at [496, 180] on span "Edit" at bounding box center [497, 179] width 36 height 16
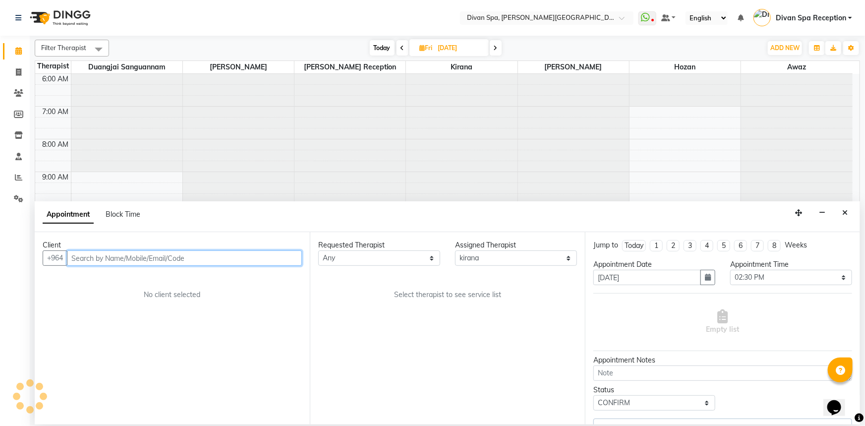
scroll to position [233, 0]
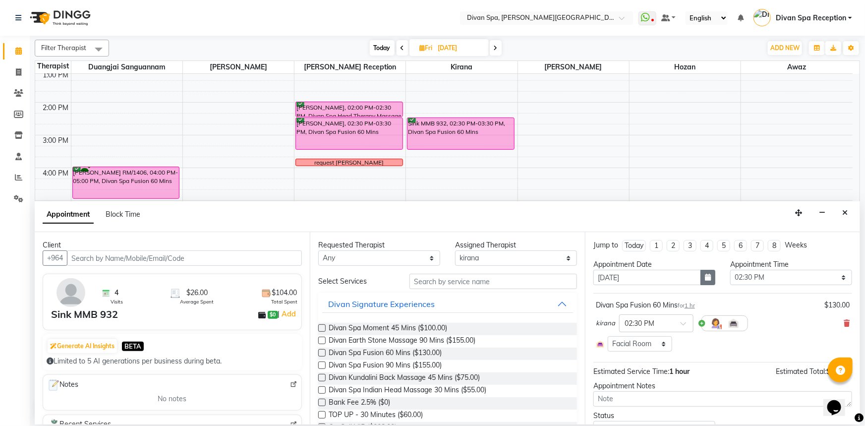
click at [705, 278] on icon "button" at bounding box center [708, 277] width 6 height 7
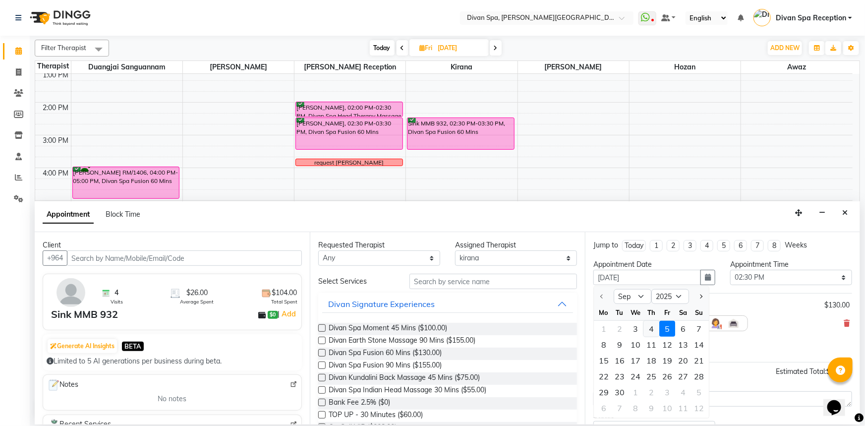
click at [651, 324] on div "4" at bounding box center [651, 329] width 16 height 16
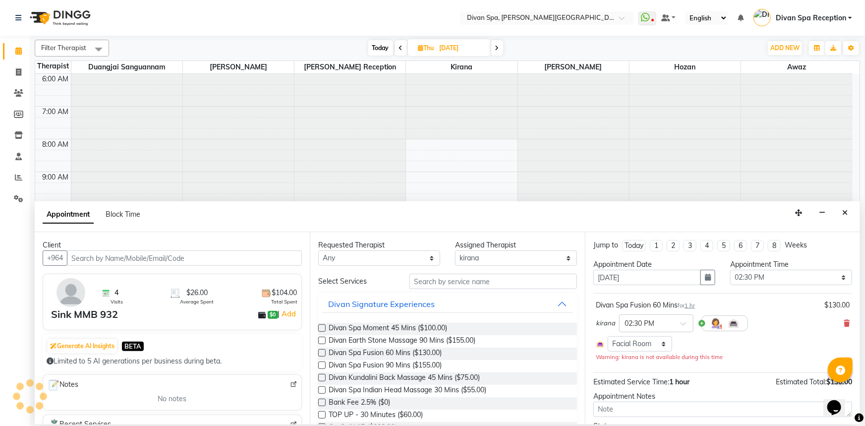
scroll to position [55, 0]
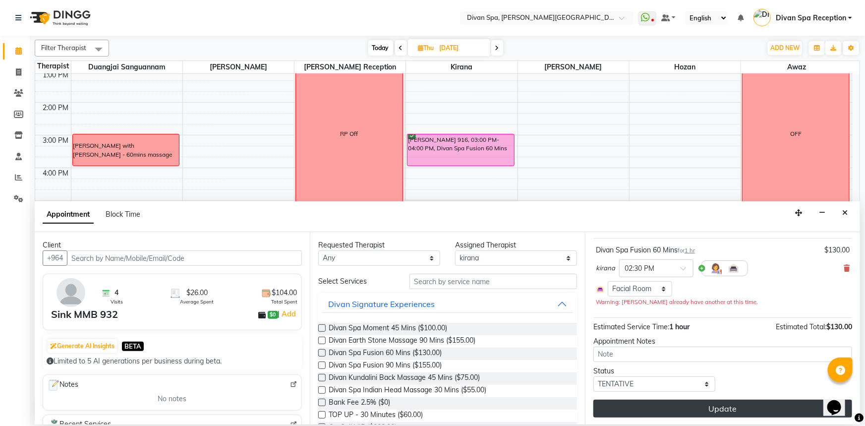
click at [639, 406] on button "Update" at bounding box center [722, 408] width 259 height 18
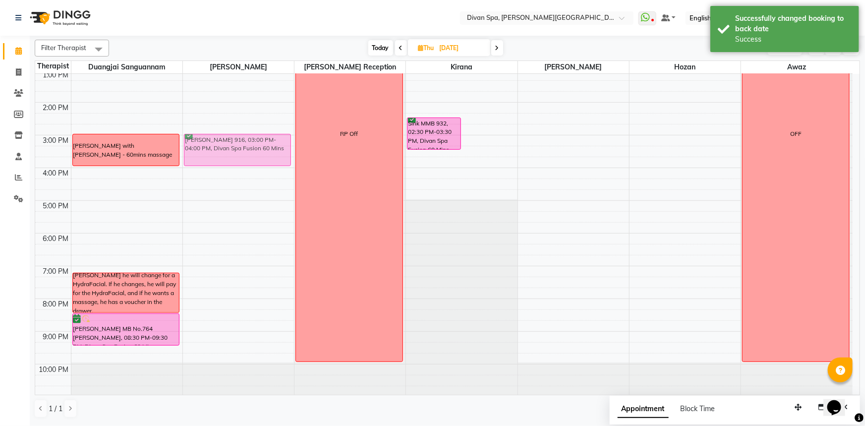
drag, startPoint x: 471, startPoint y: 147, endPoint x: 257, endPoint y: 145, distance: 213.6
click at [257, 145] on tr "[PERSON_NAME] with [PERSON_NAME] - 60mins massage [PERSON_NAME] he will change …" at bounding box center [443, 119] width 817 height 556
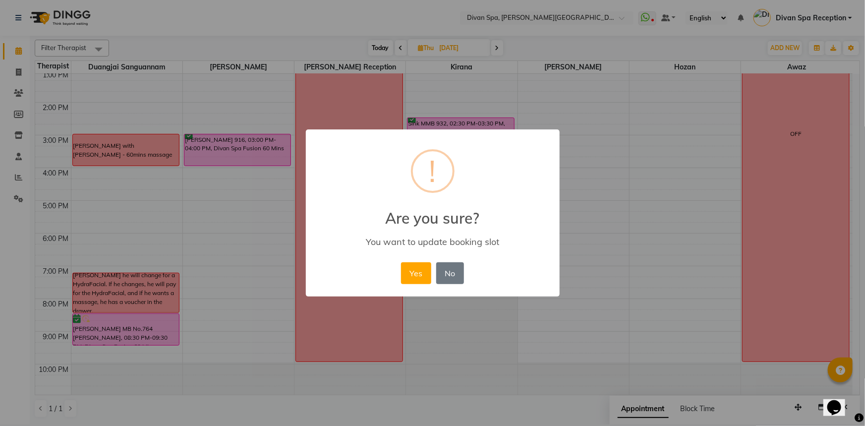
drag, startPoint x: 422, startPoint y: 277, endPoint x: 420, endPoint y: 184, distance: 92.7
click at [422, 277] on button "Yes" at bounding box center [416, 273] width 30 height 22
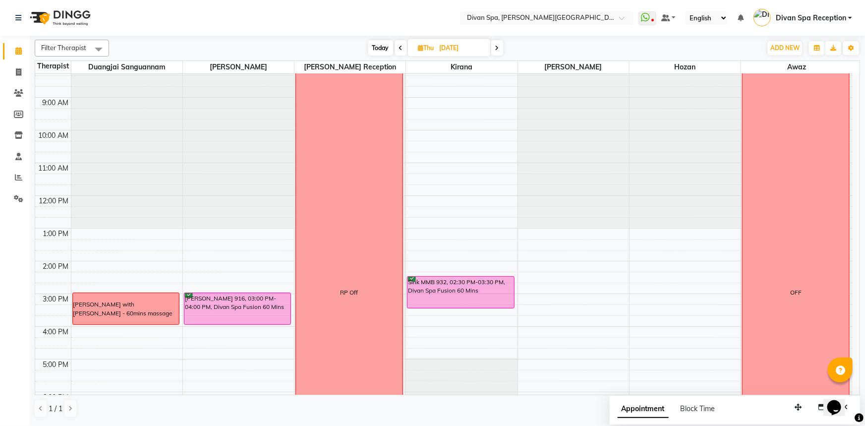
scroll to position [52, 0]
